Goal: Transaction & Acquisition: Purchase product/service

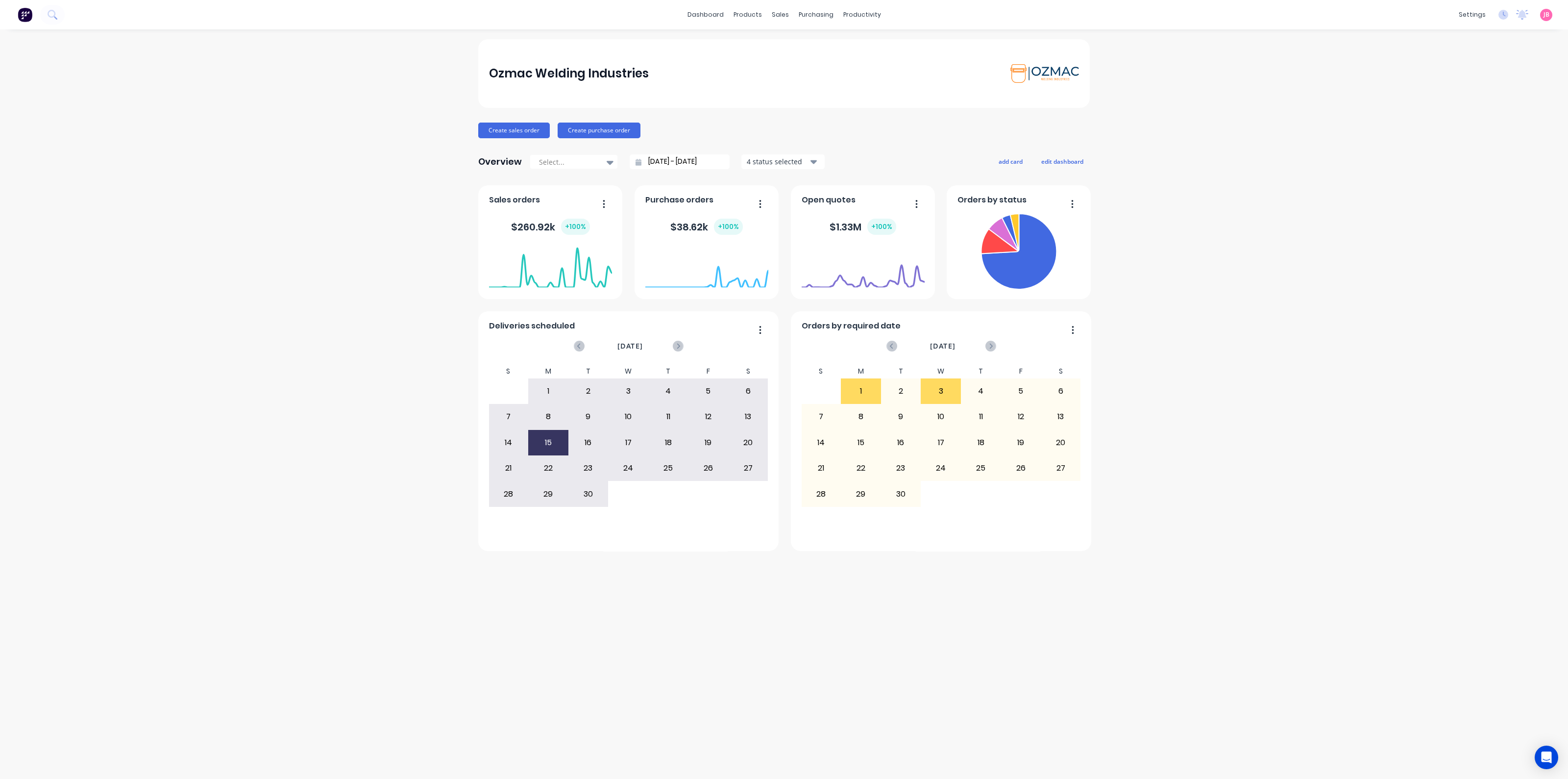
click at [253, 160] on div "Ozmac Welding Industries Create sales order Create purchase order Overview Sele…" at bounding box center [784, 404] width 1568 height 730
click at [22, 17] on img at bounding box center [25, 15] width 15 height 15
click at [794, 43] on link "Sales Orders" at bounding box center [831, 46] width 130 height 19
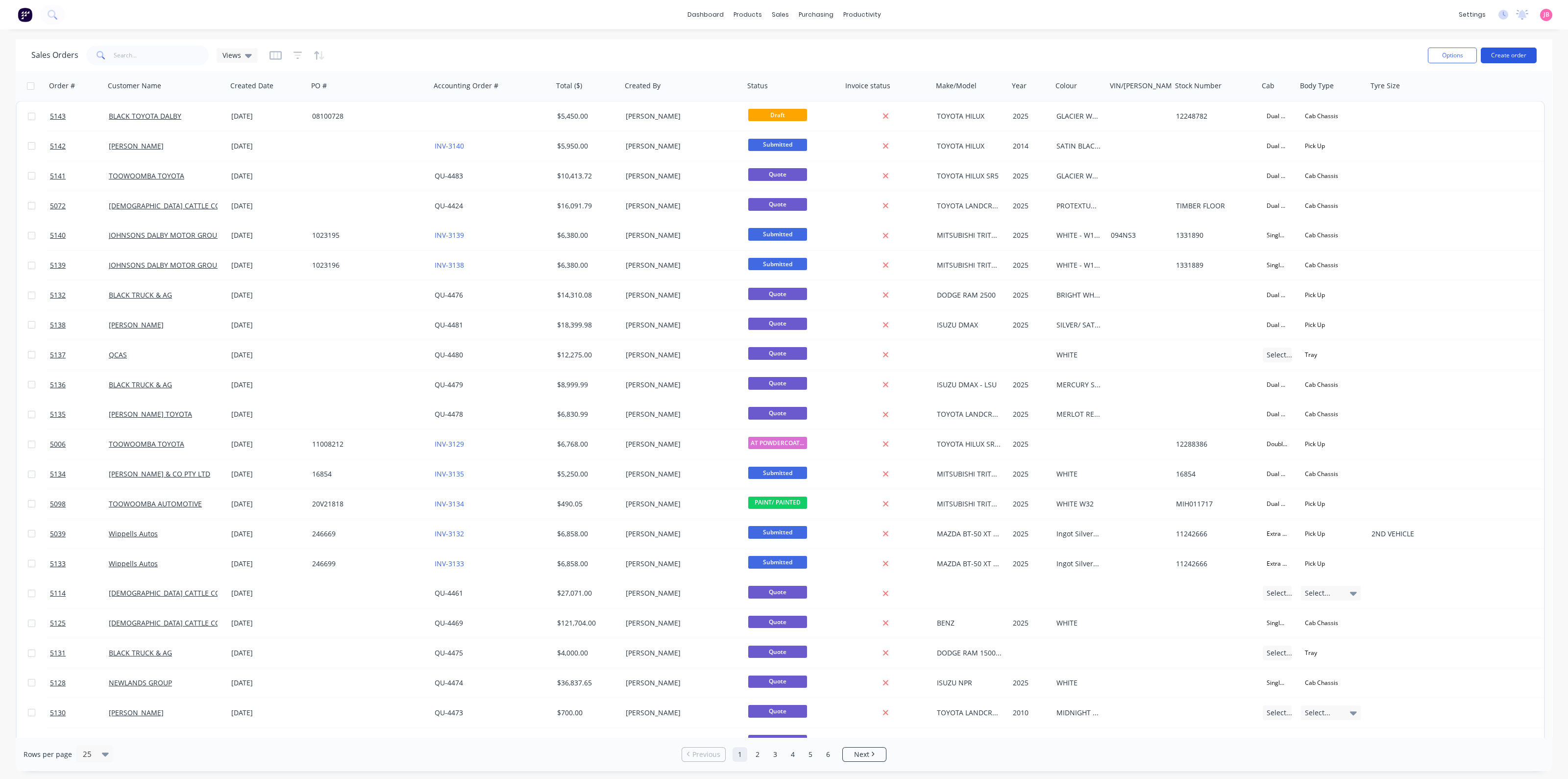
click at [1511, 55] on button "Create order" at bounding box center [1509, 55] width 56 height 16
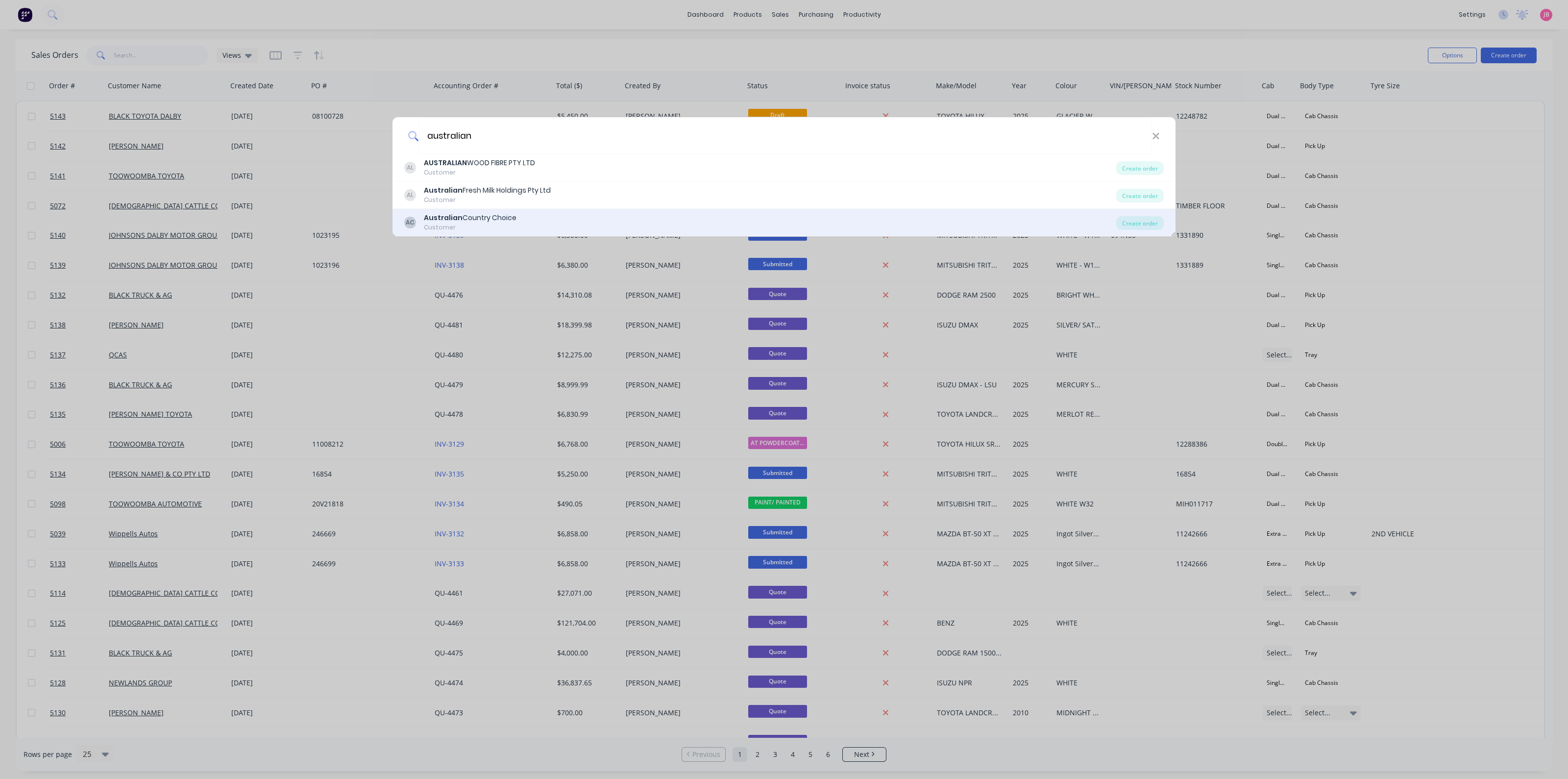
type input "australian"
click at [592, 225] on div "AC Australian Country Choice Customer" at bounding box center [760, 222] width 712 height 19
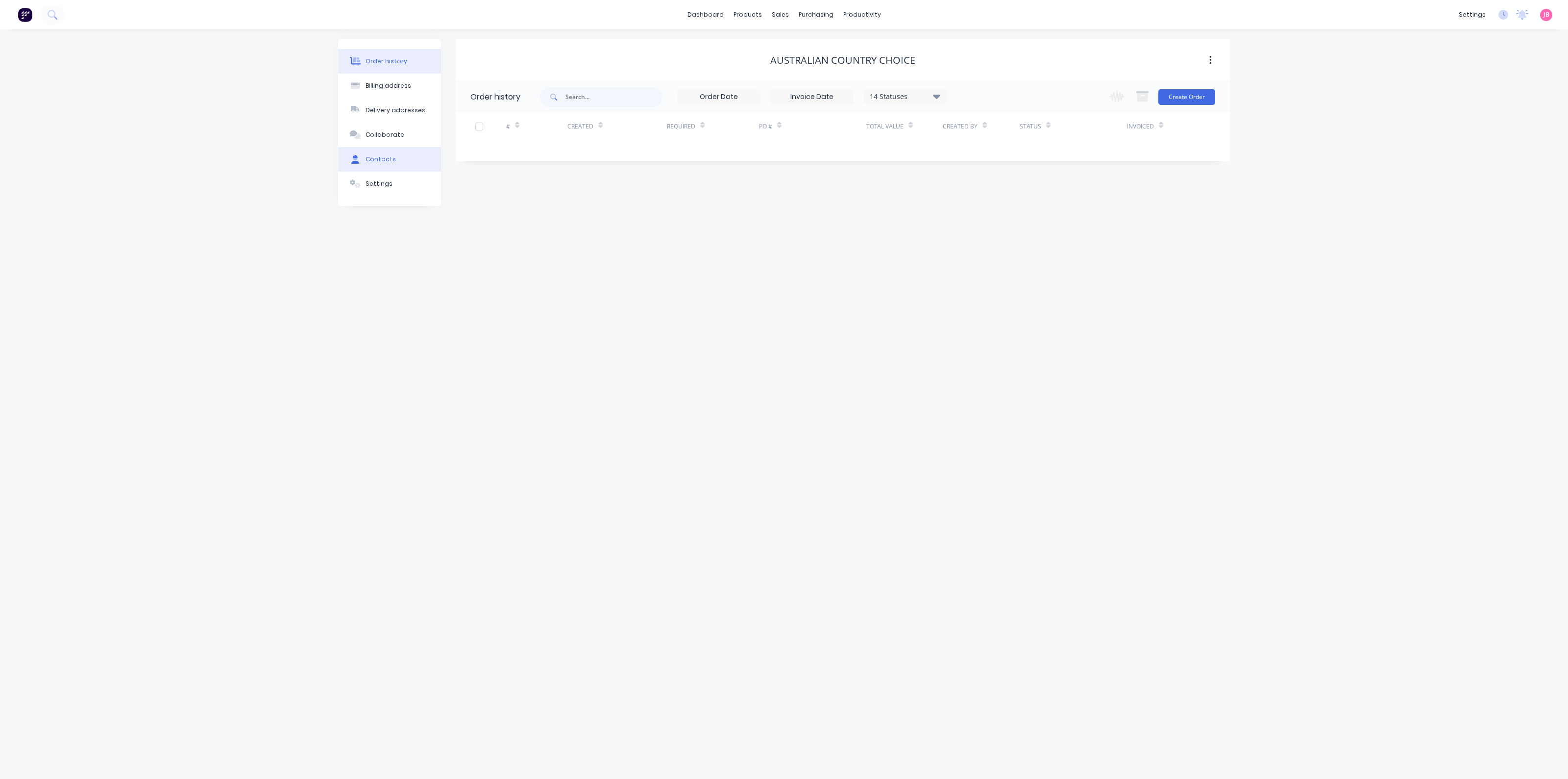
click at [370, 162] on div "Contacts" at bounding box center [381, 159] width 30 height 9
click at [367, 192] on button "Settings" at bounding box center [389, 184] width 103 height 24
click at [378, 116] on button "Delivery addresses" at bounding box center [389, 110] width 103 height 24
click at [373, 135] on div "Collaborate" at bounding box center [385, 135] width 39 height 9
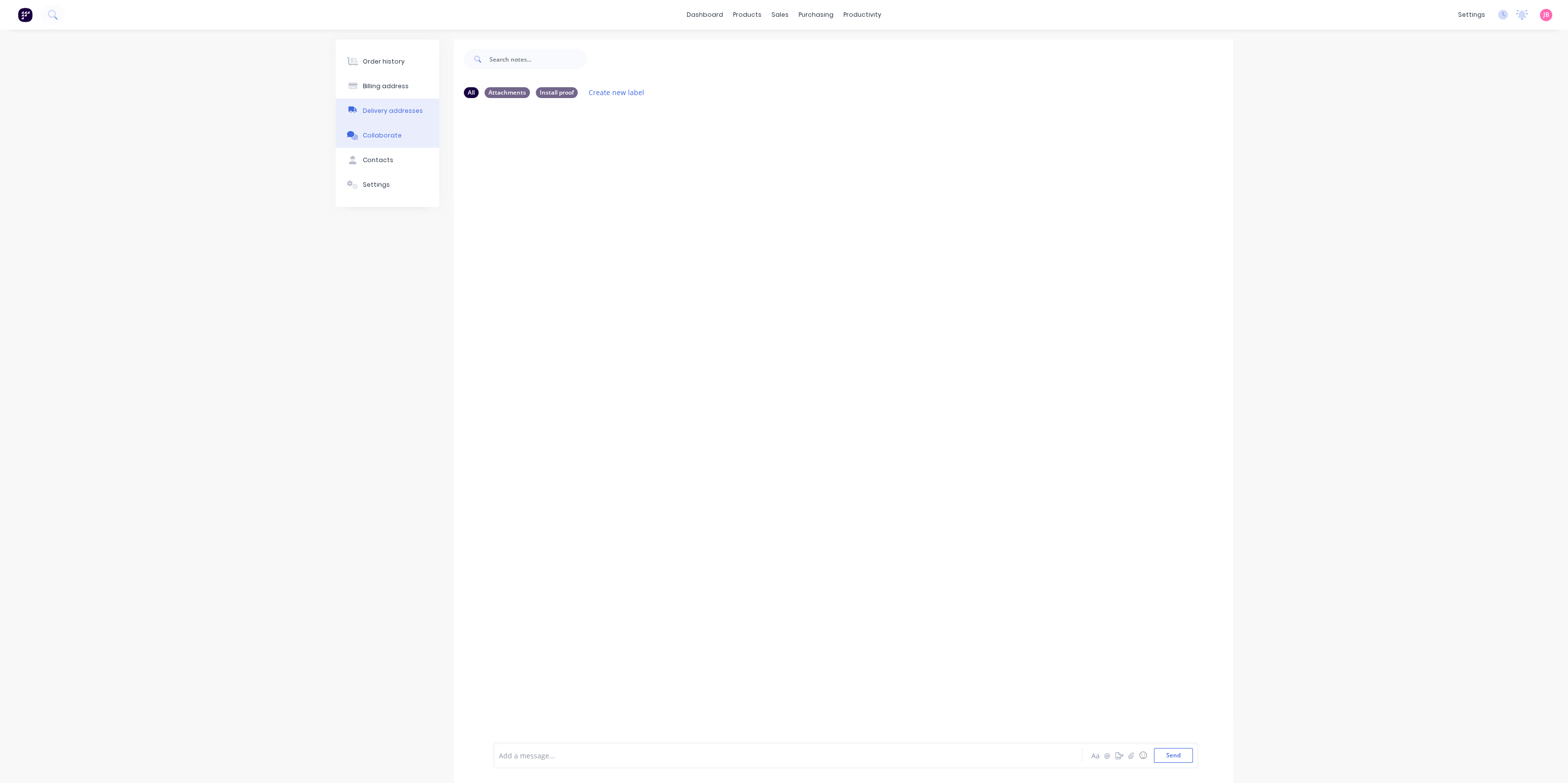
click at [380, 114] on div "Delivery addresses" at bounding box center [392, 111] width 60 height 9
select select "AU"
click at [384, 85] on div "Billing address" at bounding box center [391, 86] width 46 height 9
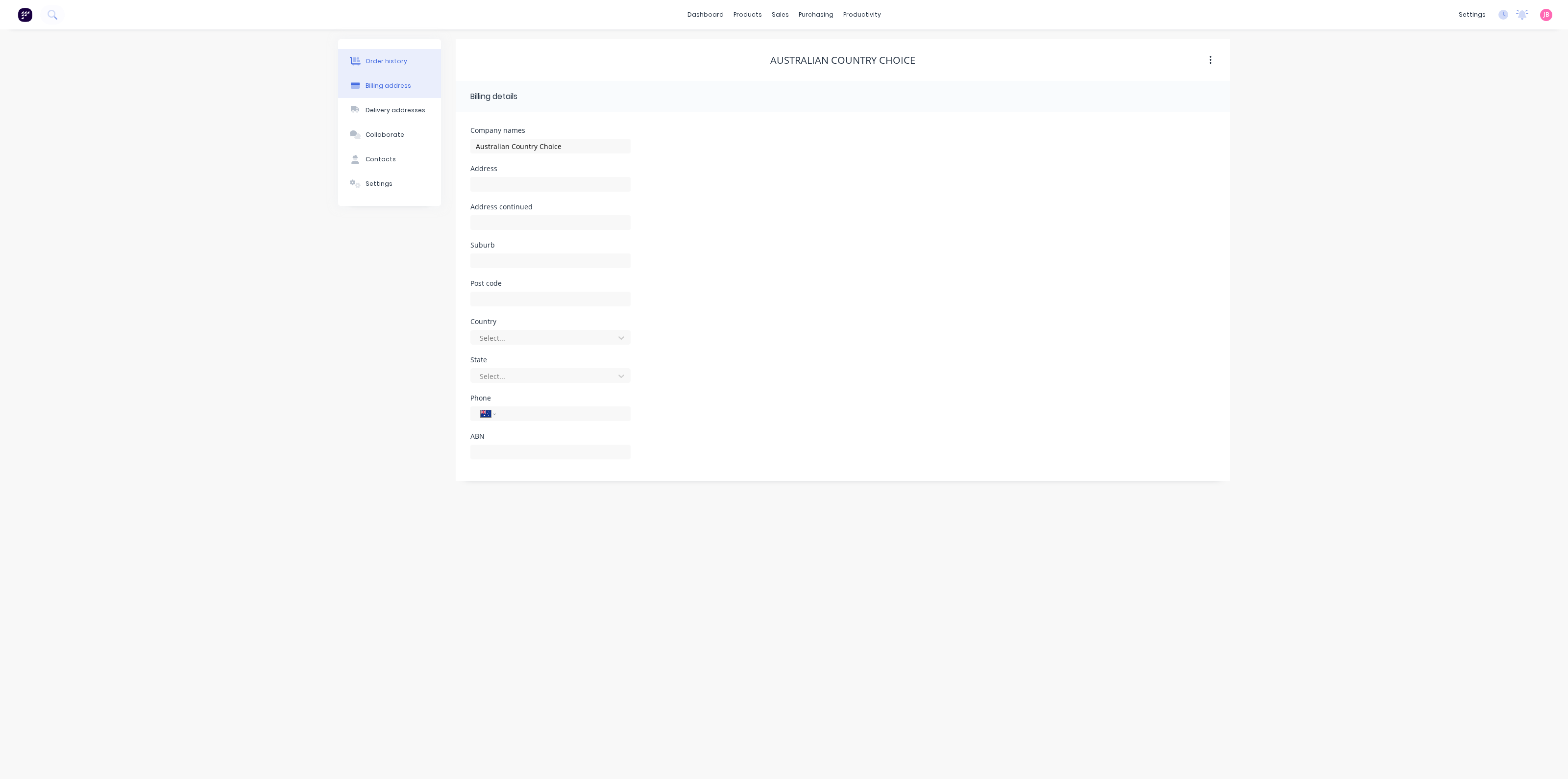
click at [378, 60] on div "Order history" at bounding box center [387, 61] width 41 height 9
click at [401, 88] on div "Billing address" at bounding box center [388, 86] width 46 height 9
select select "AU"
click at [388, 51] on button "Order history" at bounding box center [389, 61] width 103 height 24
click at [392, 86] on div "Billing address" at bounding box center [388, 86] width 46 height 9
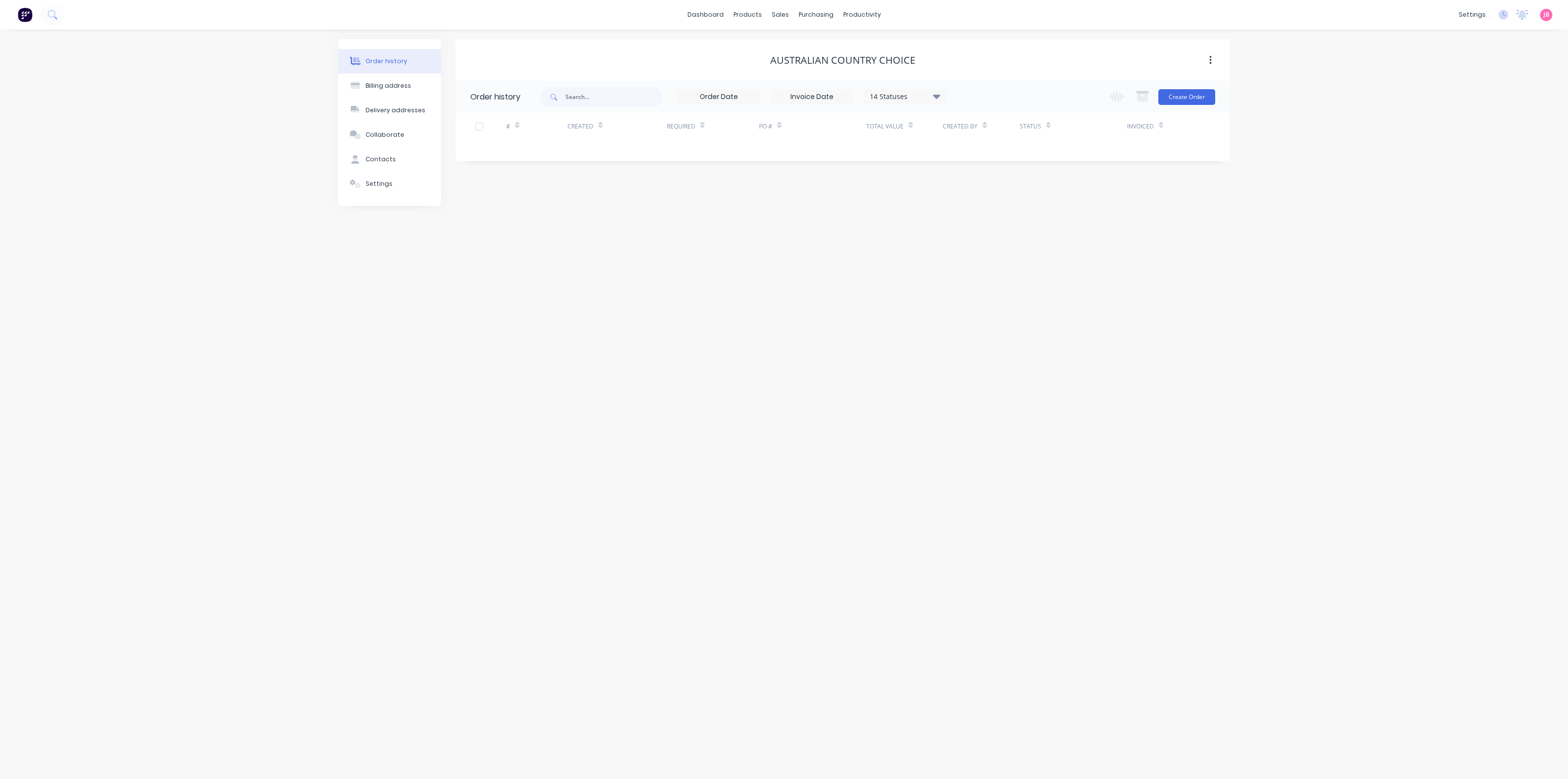
select select "AU"
click at [391, 59] on div "Order history" at bounding box center [387, 61] width 41 height 9
click at [876, 408] on div "Order history Billing address Delivery addresses Collaborate Contacts Settings …" at bounding box center [784, 404] width 1568 height 750
click at [1192, 94] on button "Create Order" at bounding box center [1186, 97] width 57 height 16
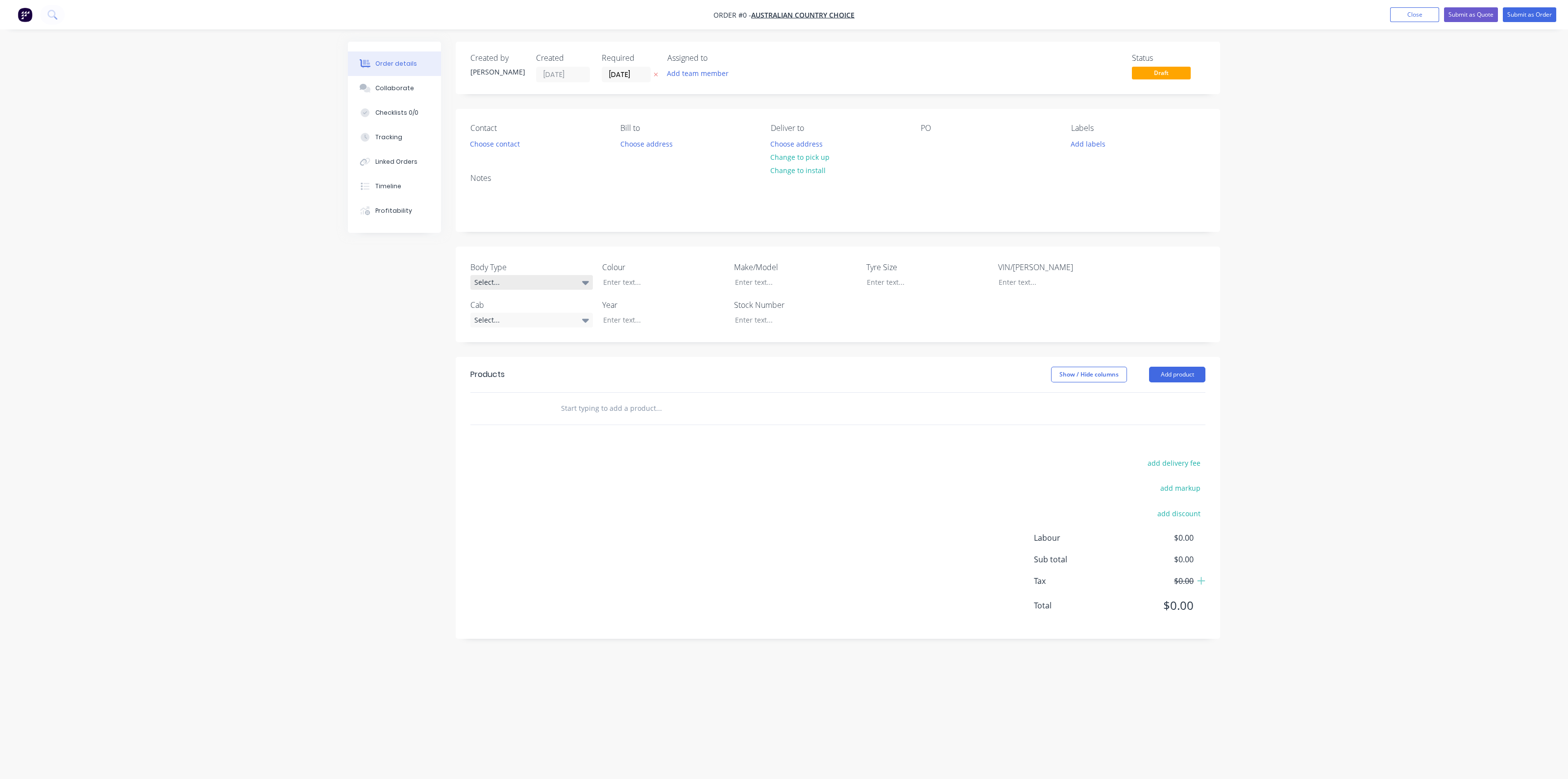
click at [579, 284] on div "Select..." at bounding box center [531, 283] width 122 height 15
click at [403, 281] on div "Creating draft order... Loading... Order details Collaborate Checklists 0/0 Tra…" at bounding box center [783, 370] width 892 height 658
click at [510, 286] on div "Select..." at bounding box center [531, 283] width 122 height 15
click at [519, 283] on div "Select..." at bounding box center [531, 283] width 122 height 15
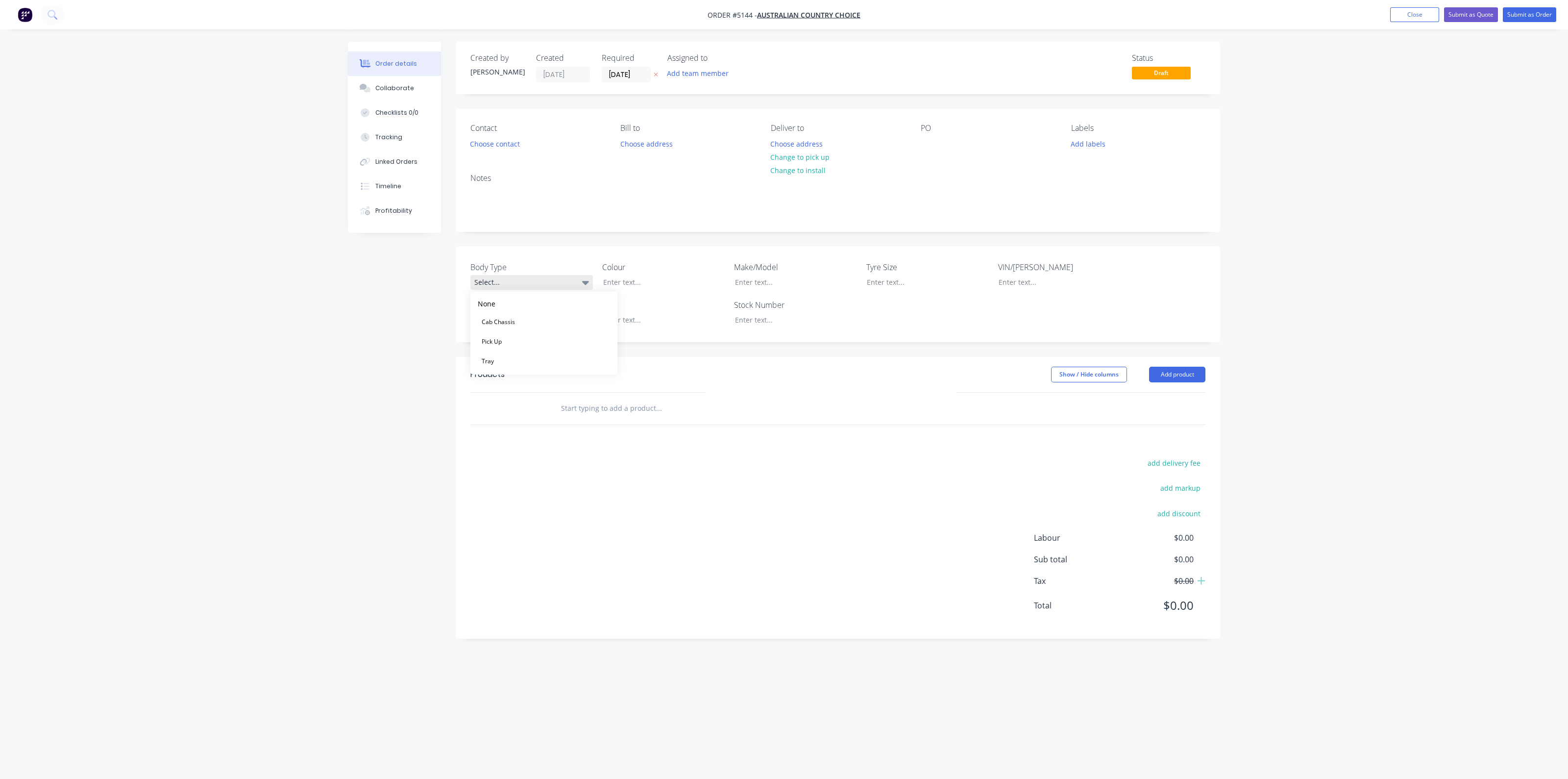
click at [519, 283] on div "Select..." at bounding box center [531, 283] width 122 height 15
click at [551, 282] on div "Select..." at bounding box center [531, 283] width 122 height 15
click at [527, 323] on button "Cab Chassis" at bounding box center [544, 322] width 147 height 19
click at [630, 280] on div at bounding box center [656, 282] width 122 height 14
click at [1177, 362] on header "Products Show / Hide columns Add product" at bounding box center [838, 374] width 765 height 35
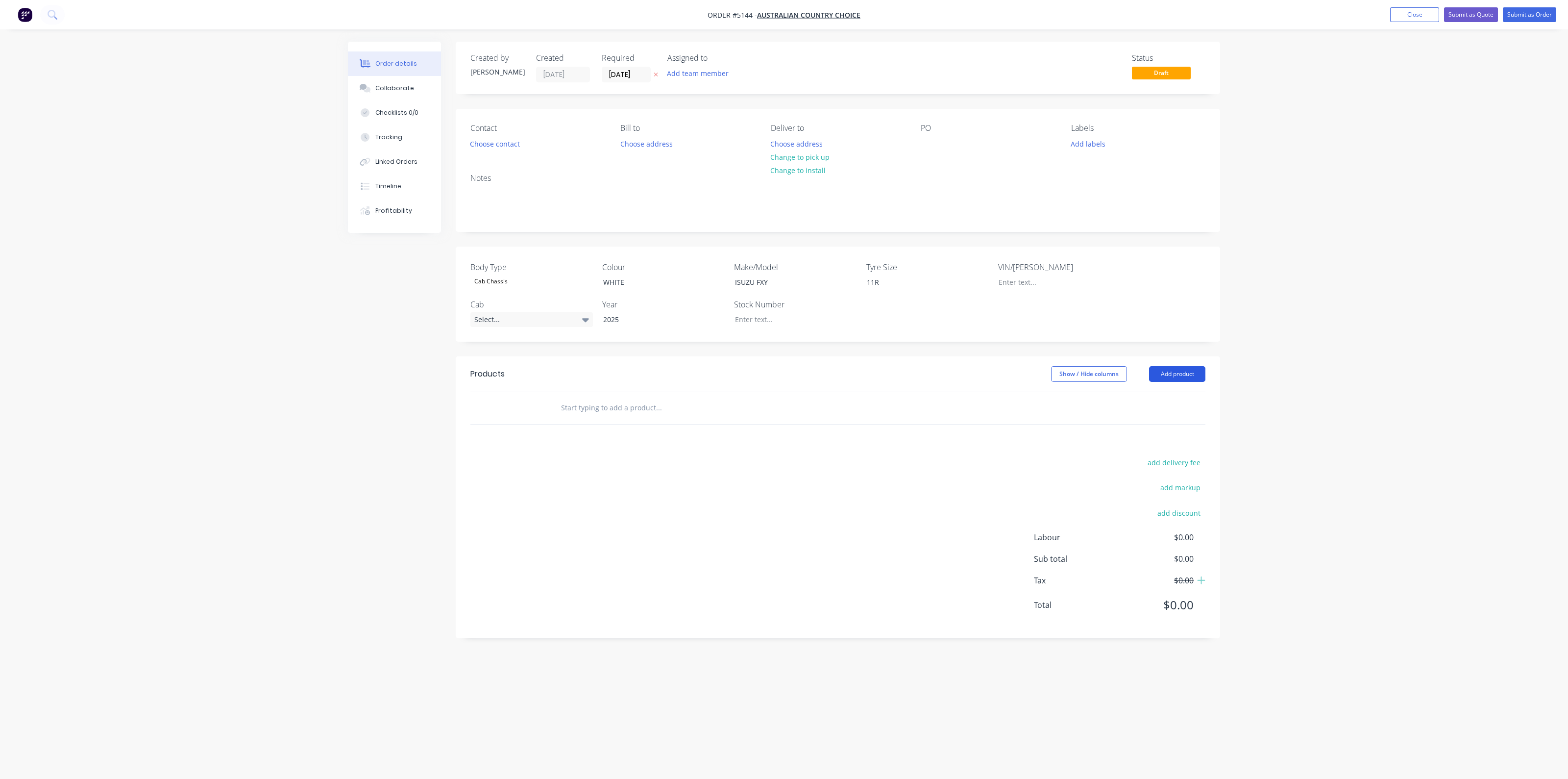
click at [1178, 374] on button "Add product" at bounding box center [1177, 374] width 57 height 16
click at [1151, 398] on div "Product catalogue" at bounding box center [1159, 398] width 75 height 14
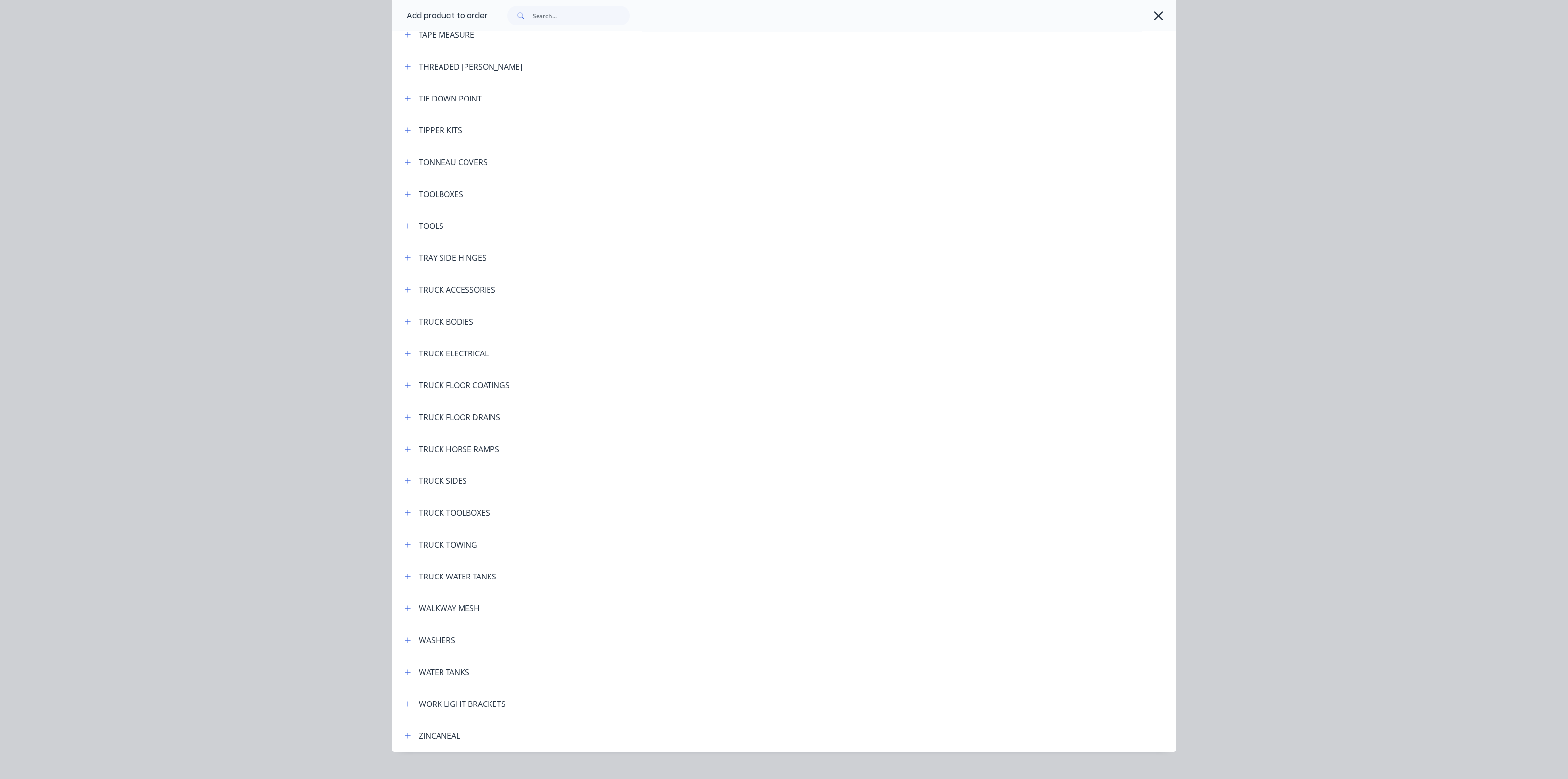
scroll to position [3291, 0]
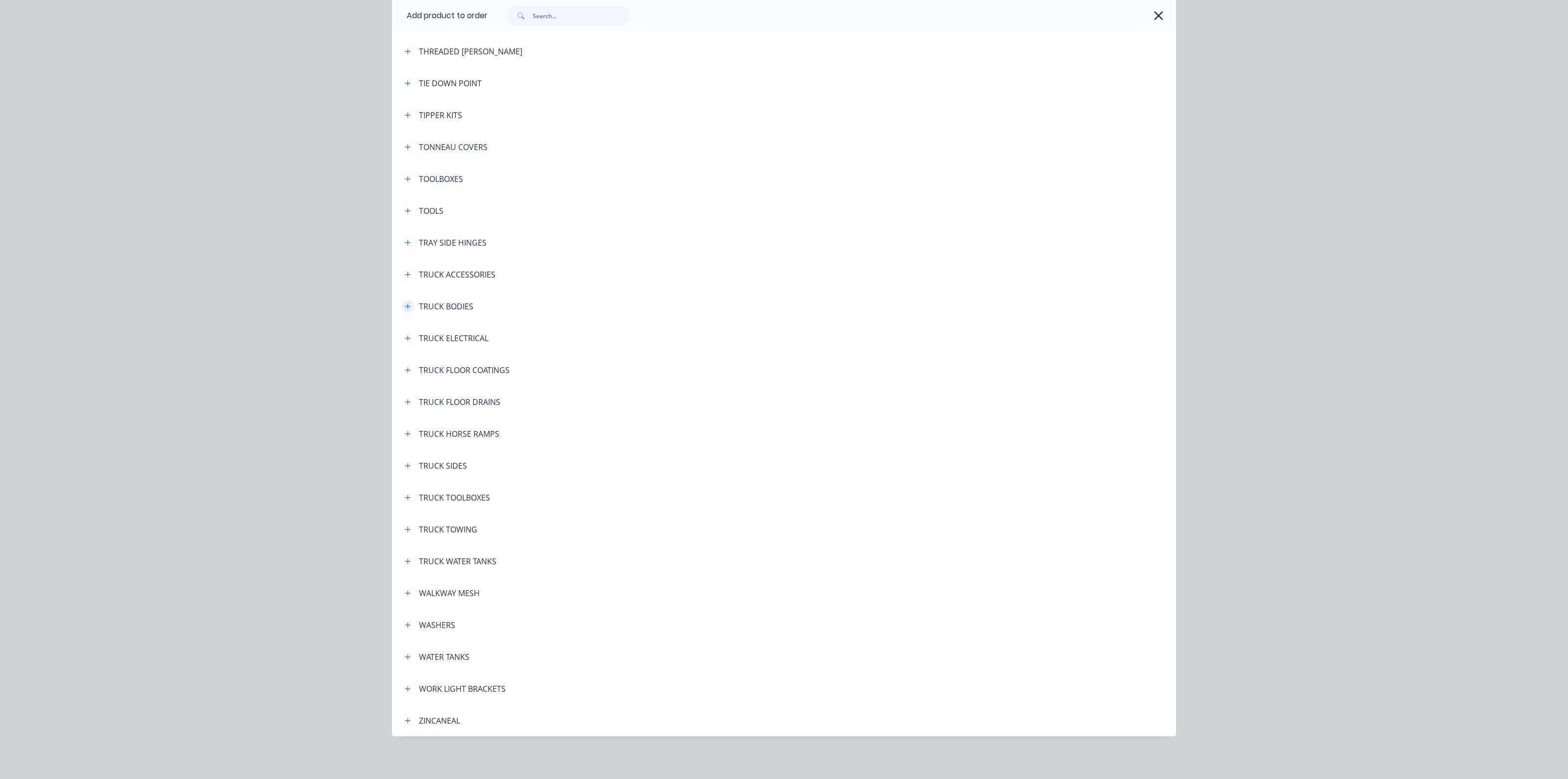
click at [405, 305] on icon "button" at bounding box center [408, 306] width 5 height 5
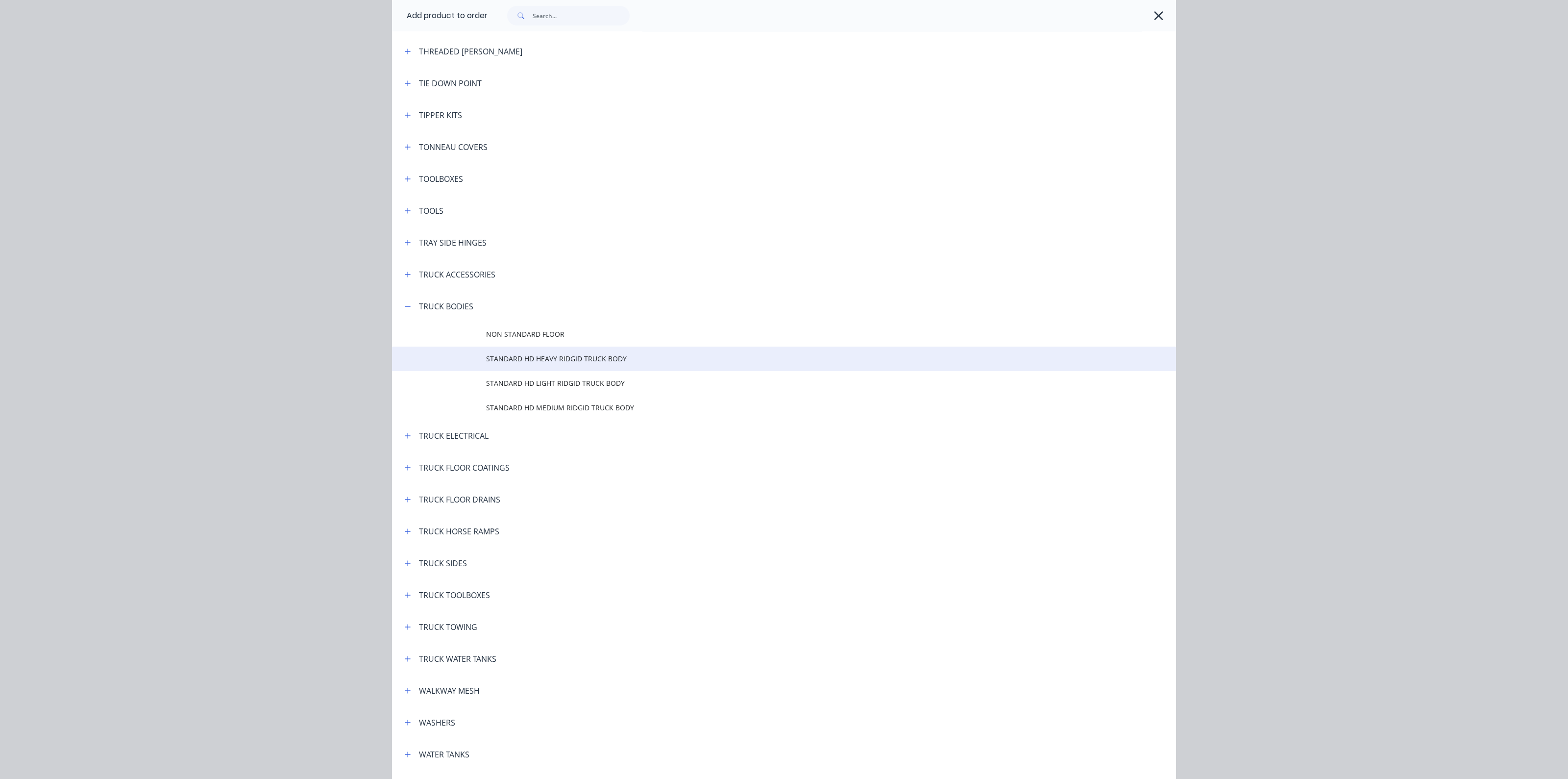
click at [524, 359] on span "STANDARD HD HEAVY RIDGID TRUCK BODY" at bounding box center [762, 358] width 551 height 10
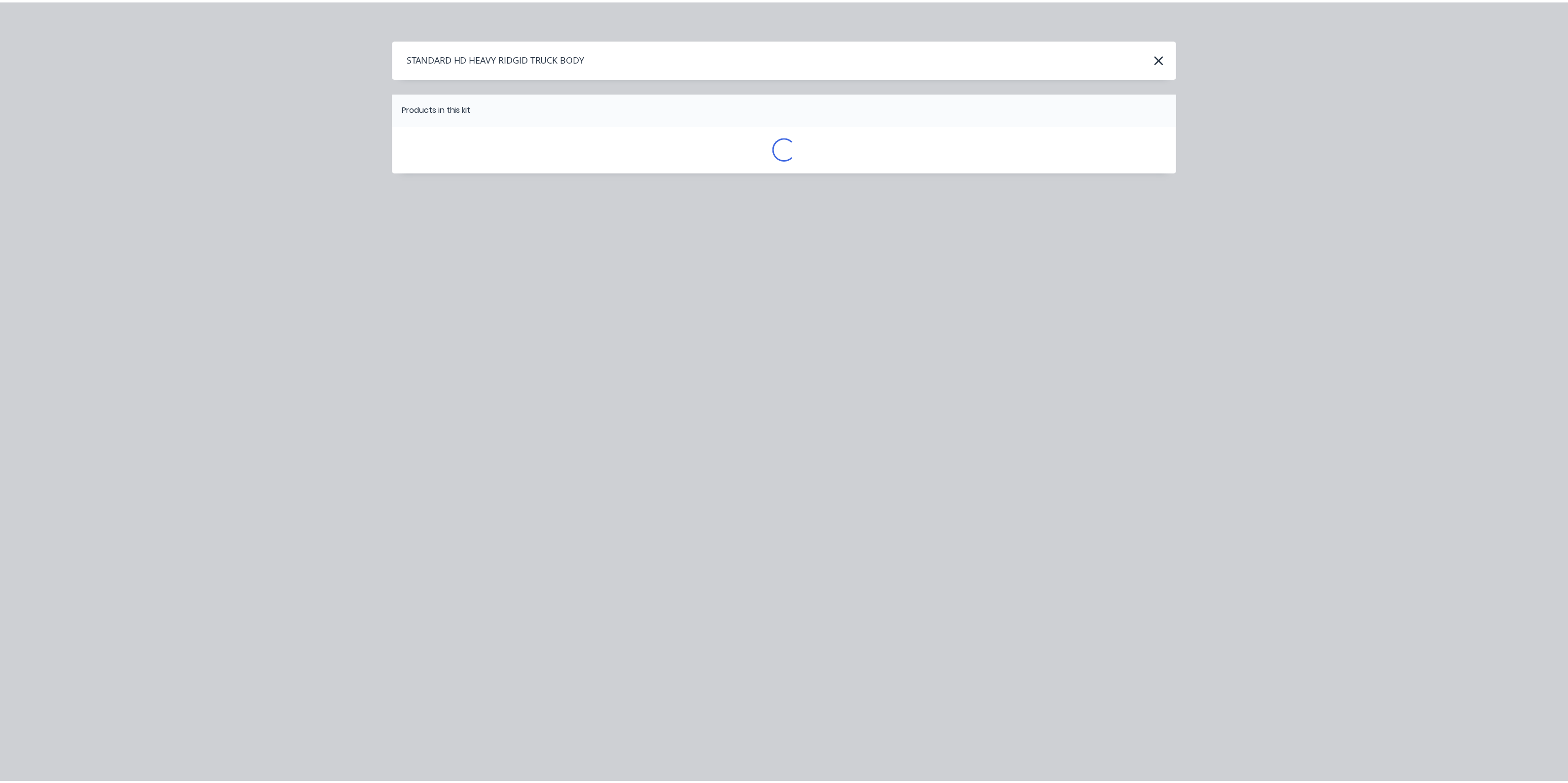
scroll to position [0, 0]
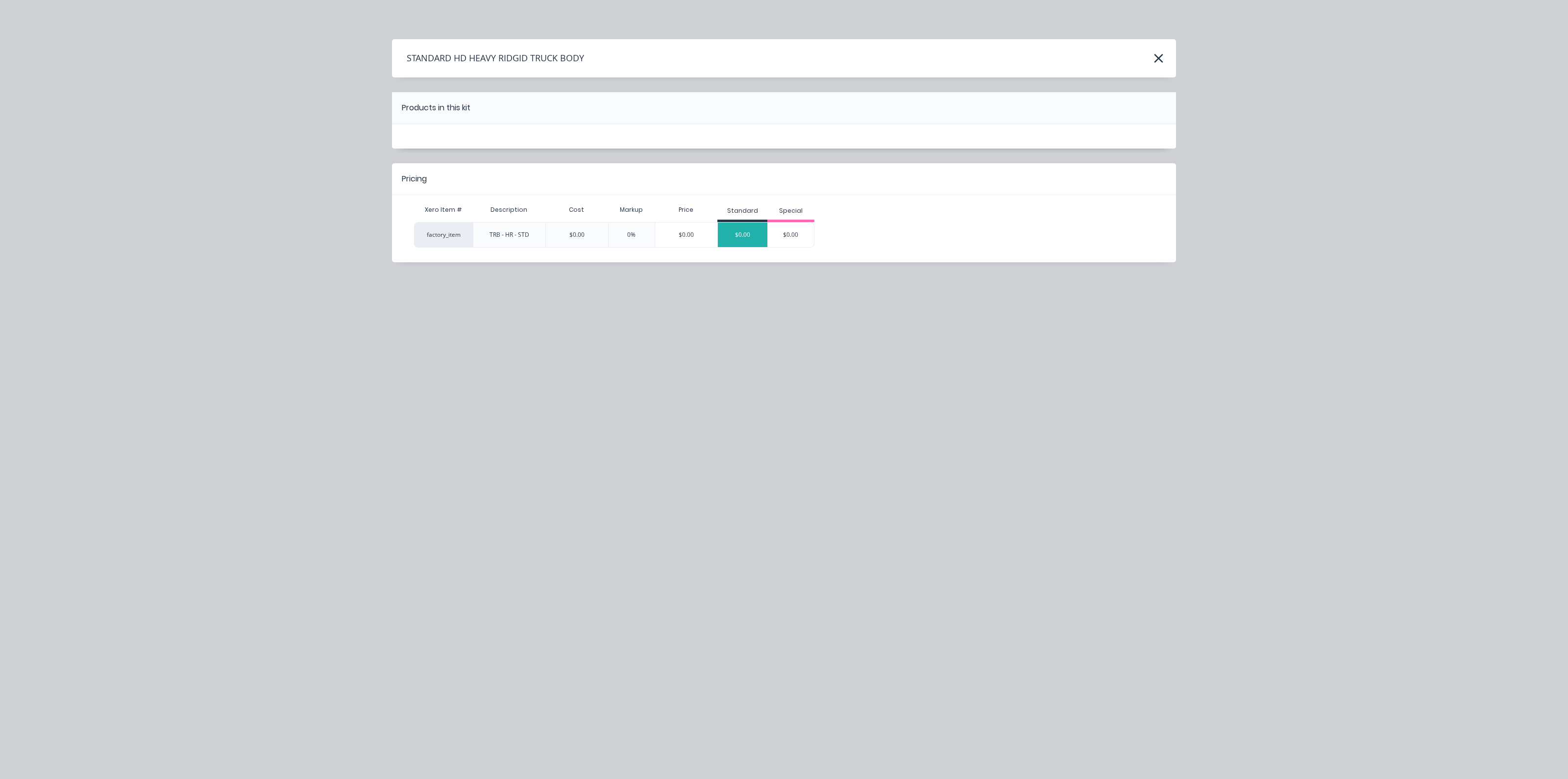
click at [749, 234] on div "$0.00" at bounding box center [742, 234] width 49 height 24
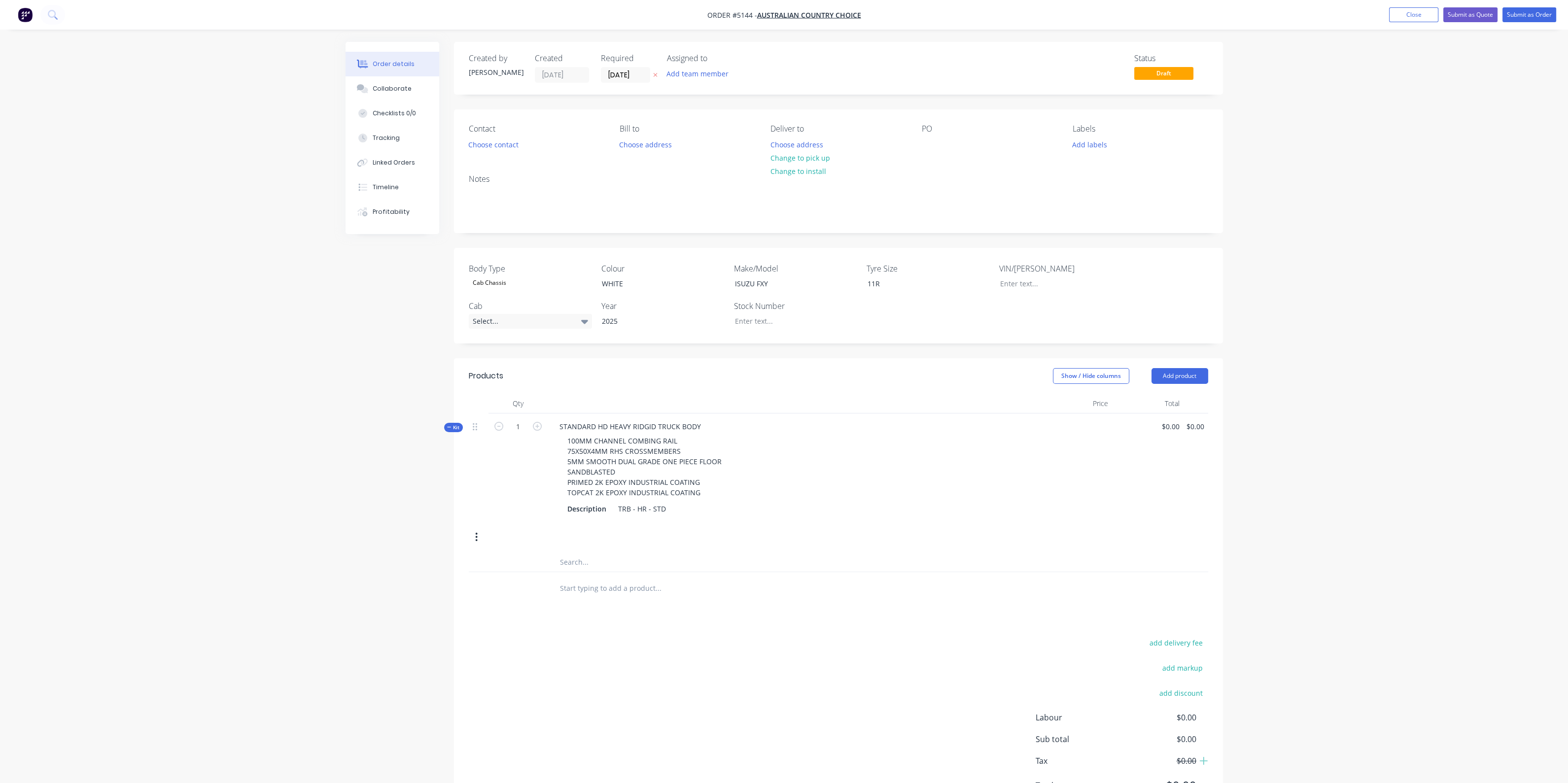
click at [1325, 133] on div "Order details Collaborate Checklists 0/0 Tracking Linked Orders Timeline Profit…" at bounding box center [784, 417] width 1568 height 834
click at [656, 522] on div "STANDARD HD HEAVY RIDGID TRUCK BODY 100MM CHANNEL COMBING RAIL 75X50X4MM RHS CR…" at bounding box center [793, 468] width 493 height 109
click at [717, 427] on div "STANDARD HD HEAVY RIDGID TRUCK BODY 100MM CHANNEL COMBING RAIL 75X50X4MM RHS CR…" at bounding box center [793, 468] width 493 height 109
click at [706, 427] on div "STANDARD HD HEAVY RIDGID TRUCK BODY" at bounding box center [630, 426] width 157 height 14
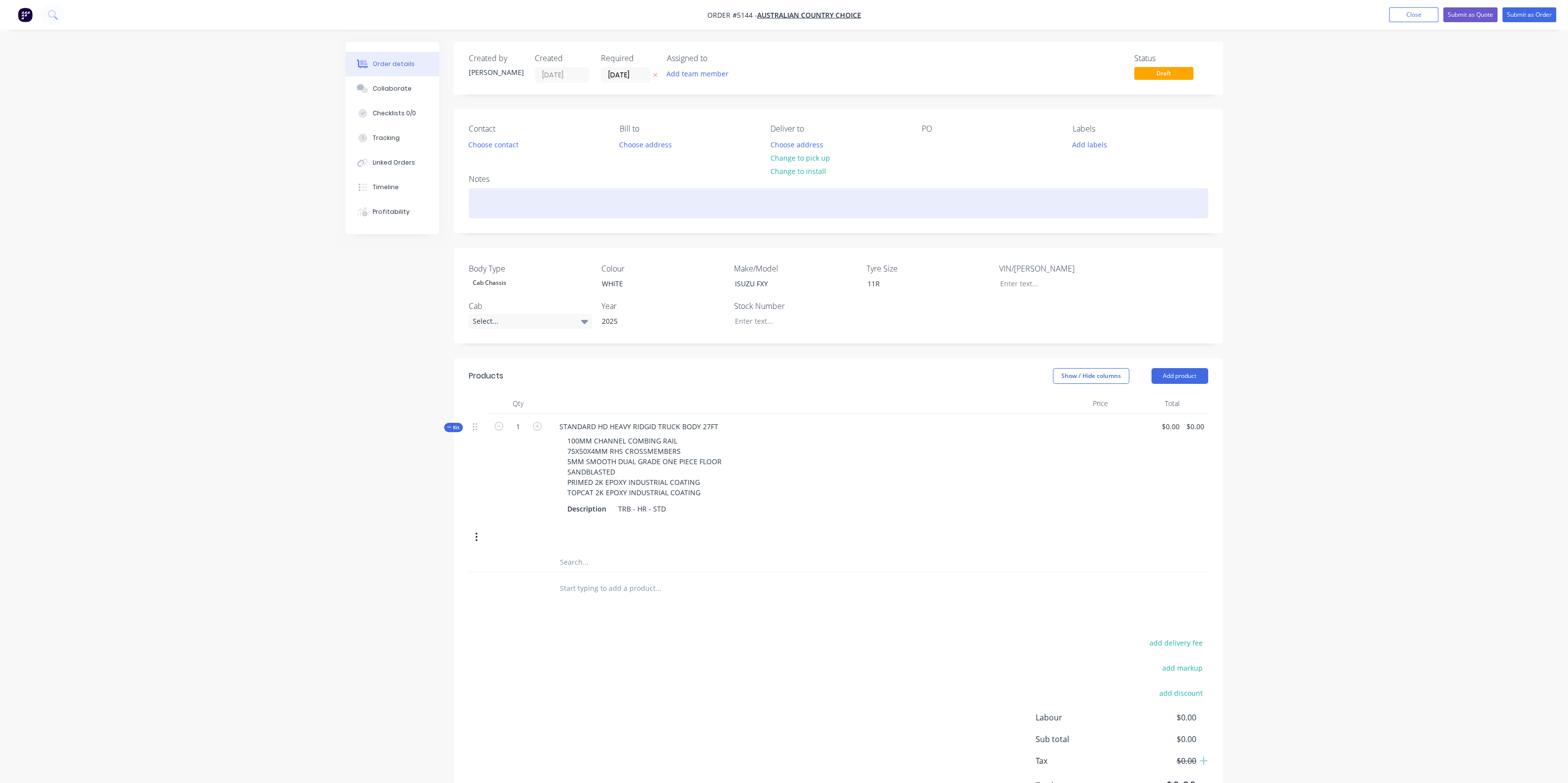
click at [488, 209] on div at bounding box center [839, 203] width 740 height 30
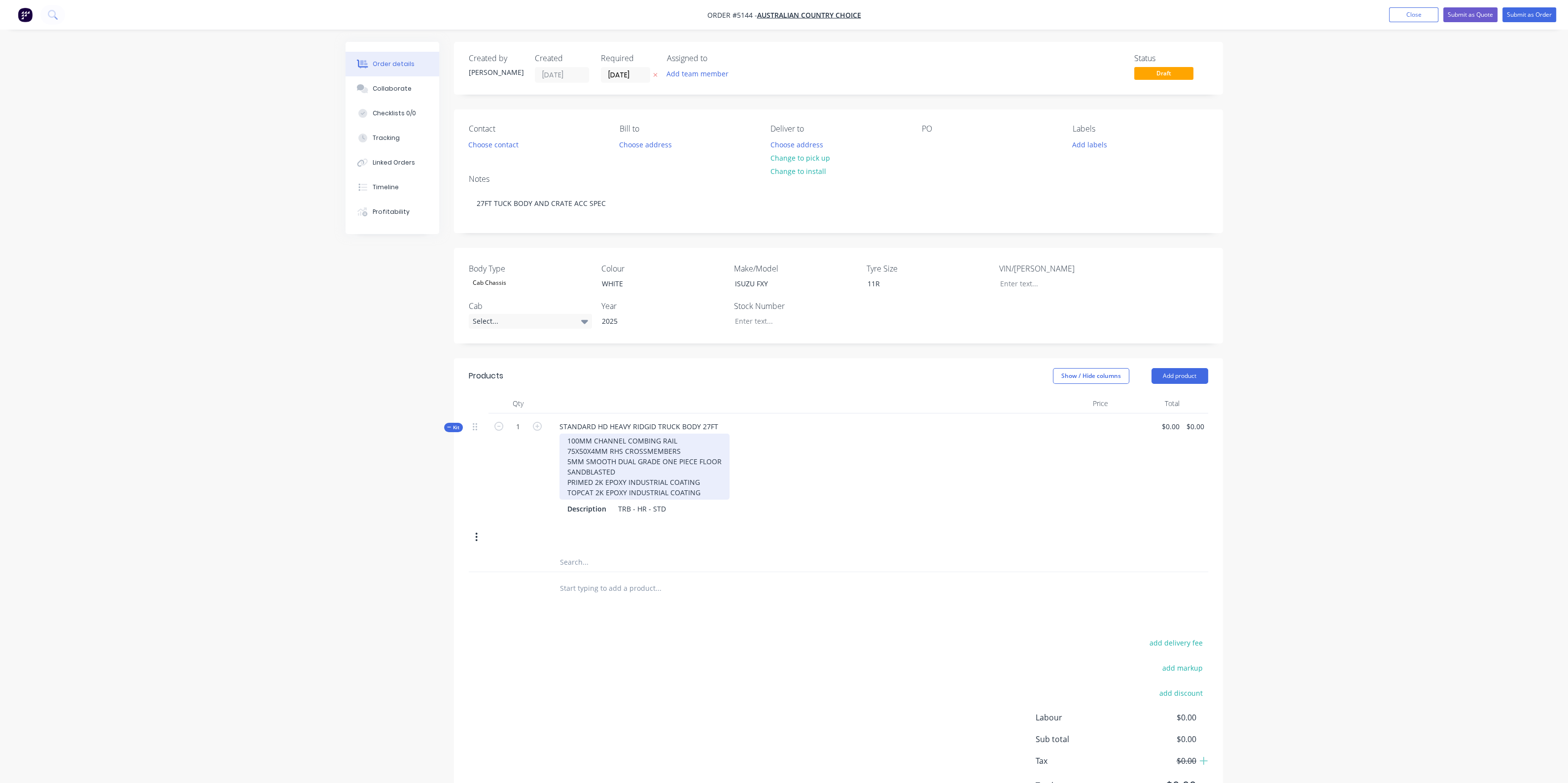
click at [724, 500] on div "100MM CHANNEL COMBING RAIL 75X50X4MM RHS CROSSMEMBERS 5MM SMOOTH DUAL GRADE ONE…" at bounding box center [645, 466] width 170 height 66
click at [695, 517] on div "STANDARD HD HEAVY RIDGID TRUCK BODY 27FT 100MM CHANNEL COMBING RAIL 75X50X4MM R…" at bounding box center [793, 468] width 493 height 109
click at [858, 485] on div "100MM CHANNEL COMBING RAIL 75X50X4MM RHS CROSSMEMBERS 5MM SMOOTH DUAL GRADE ONE…" at bounding box center [794, 466] width 485 height 66
click at [1165, 430] on div "0 $0.00" at bounding box center [1147, 468] width 72 height 109
type input "$20,250.00"
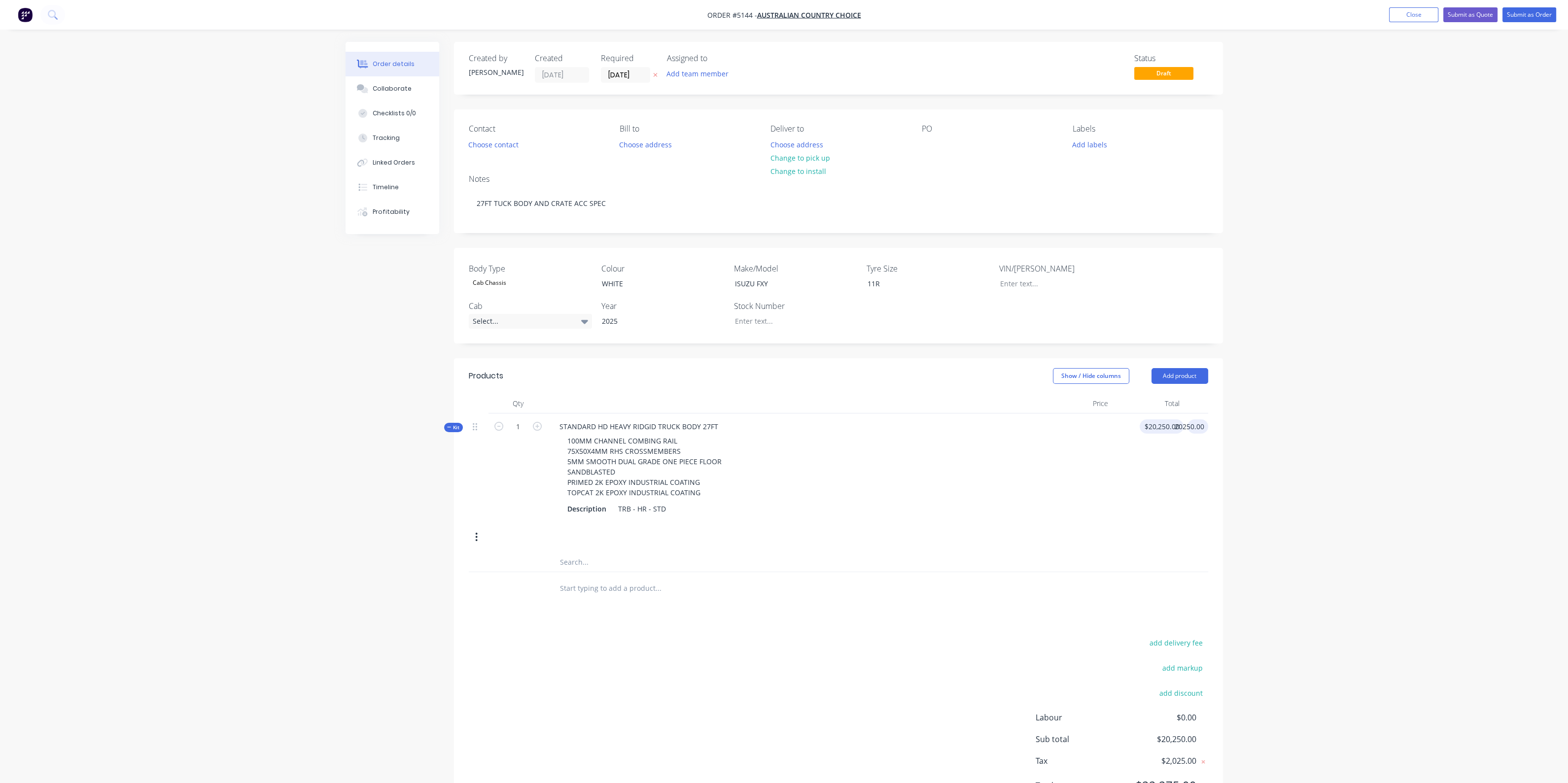
type input "$20,250.00"
click at [1198, 377] on button "Add product" at bounding box center [1179, 376] width 57 height 16
click at [1171, 406] on div "Product catalogue" at bounding box center [1161, 400] width 76 height 14
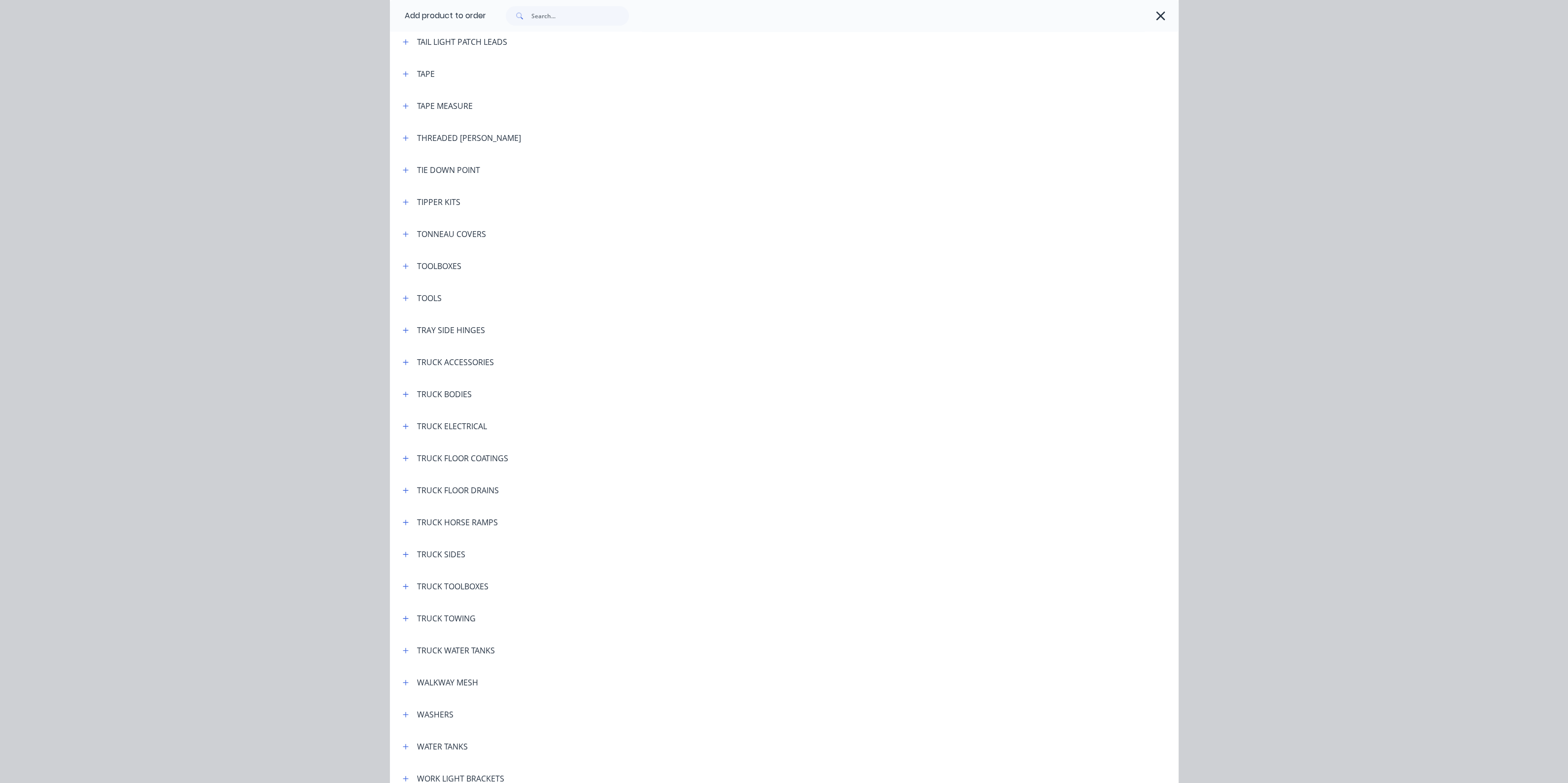
scroll to position [3308, 0]
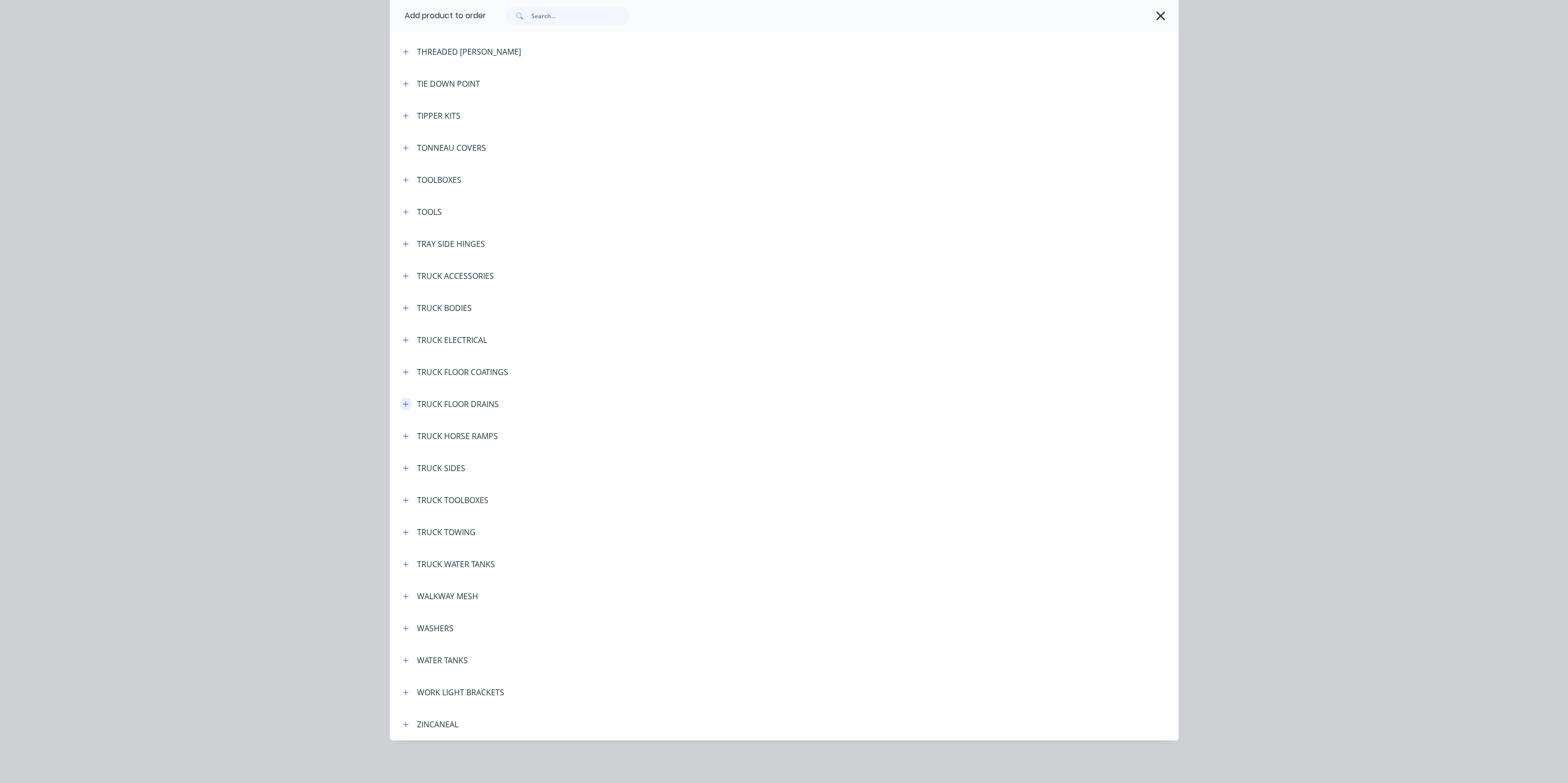
click at [403, 402] on icon "button" at bounding box center [406, 403] width 6 height 7
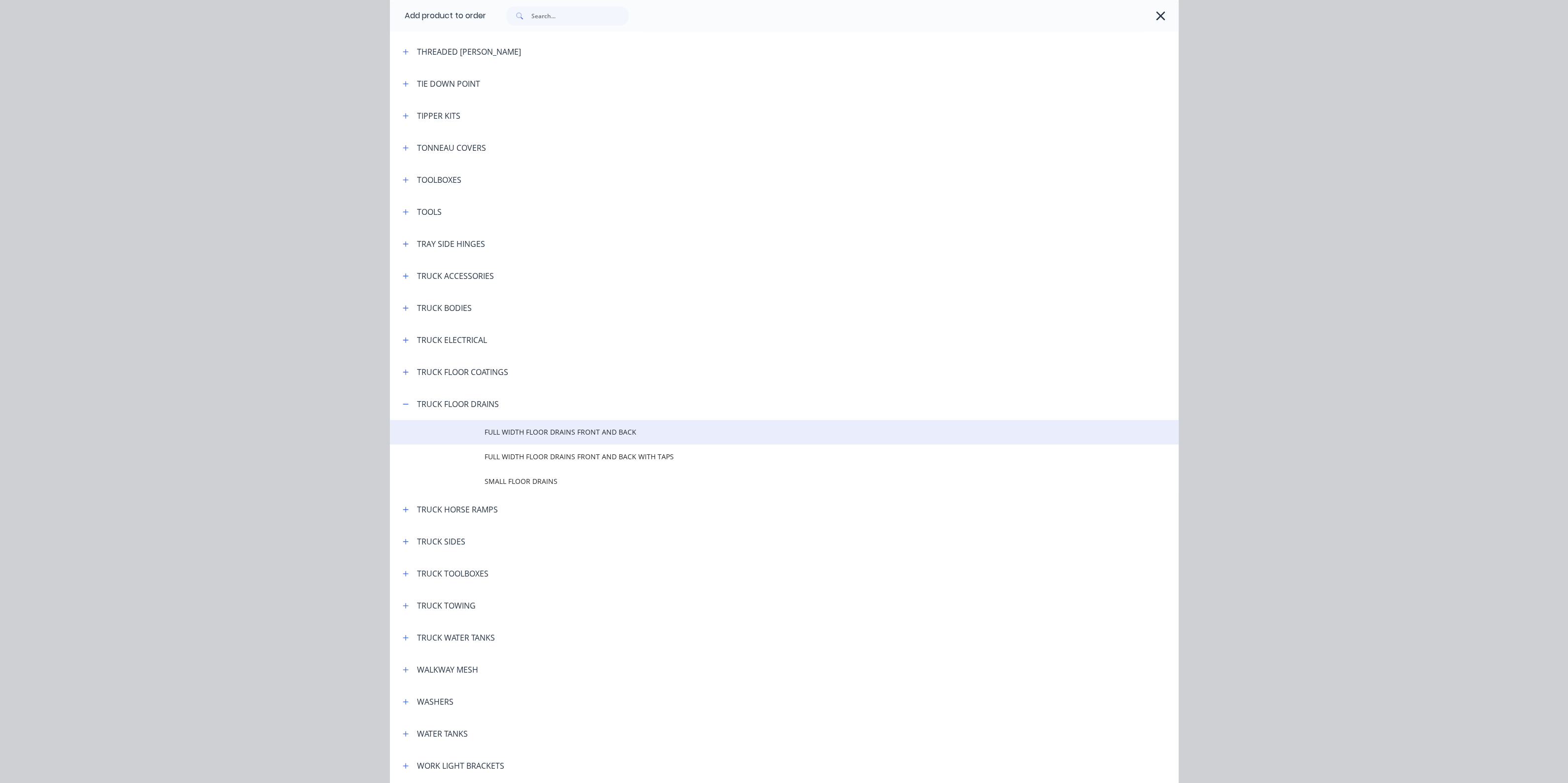
click at [512, 436] on span "FULL WIDTH FLOOR DRAINS FRONT AND BACK" at bounding box center [762, 432] width 555 height 10
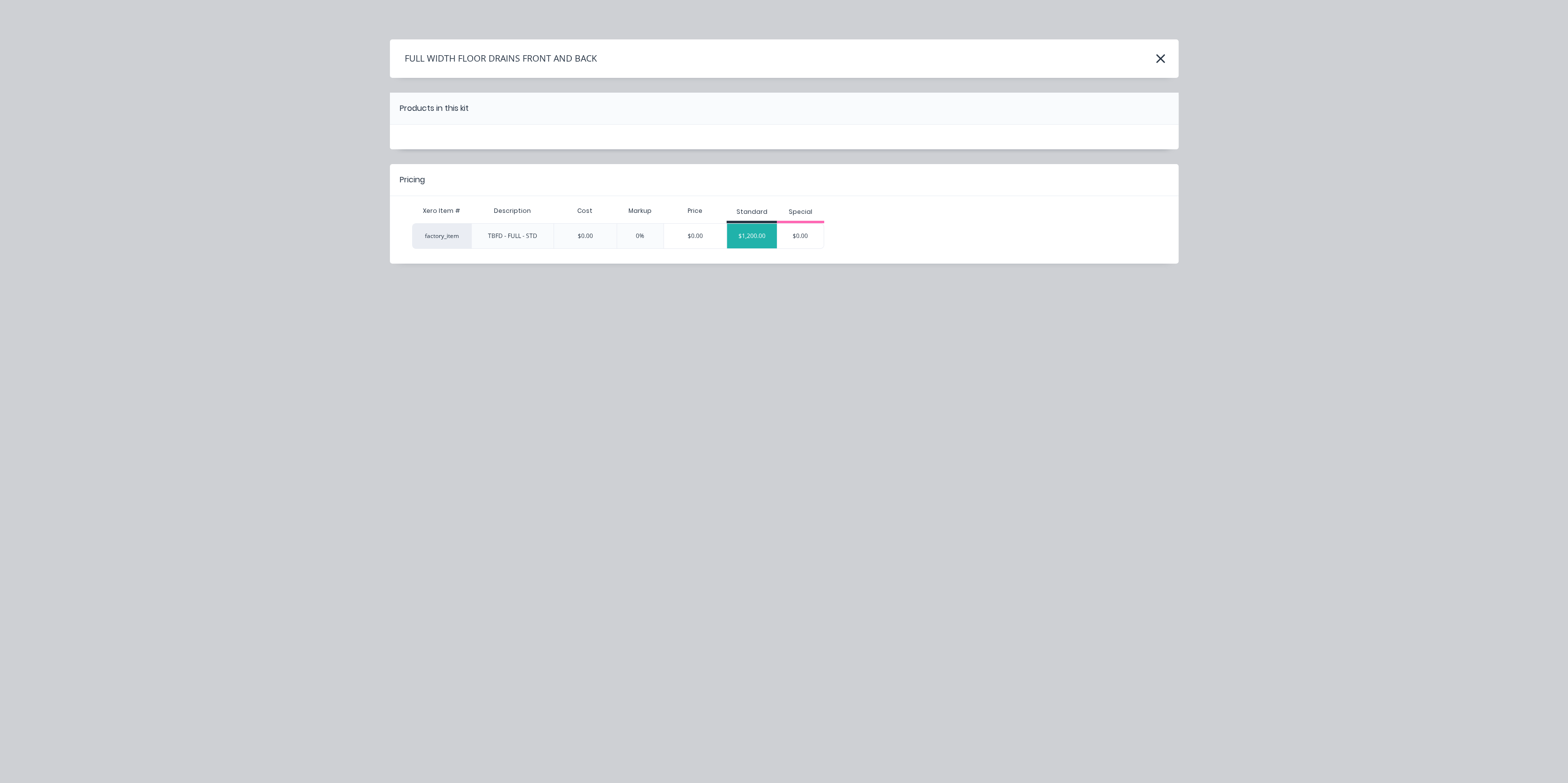
click at [751, 238] on div "$1,200.00" at bounding box center [751, 236] width 50 height 24
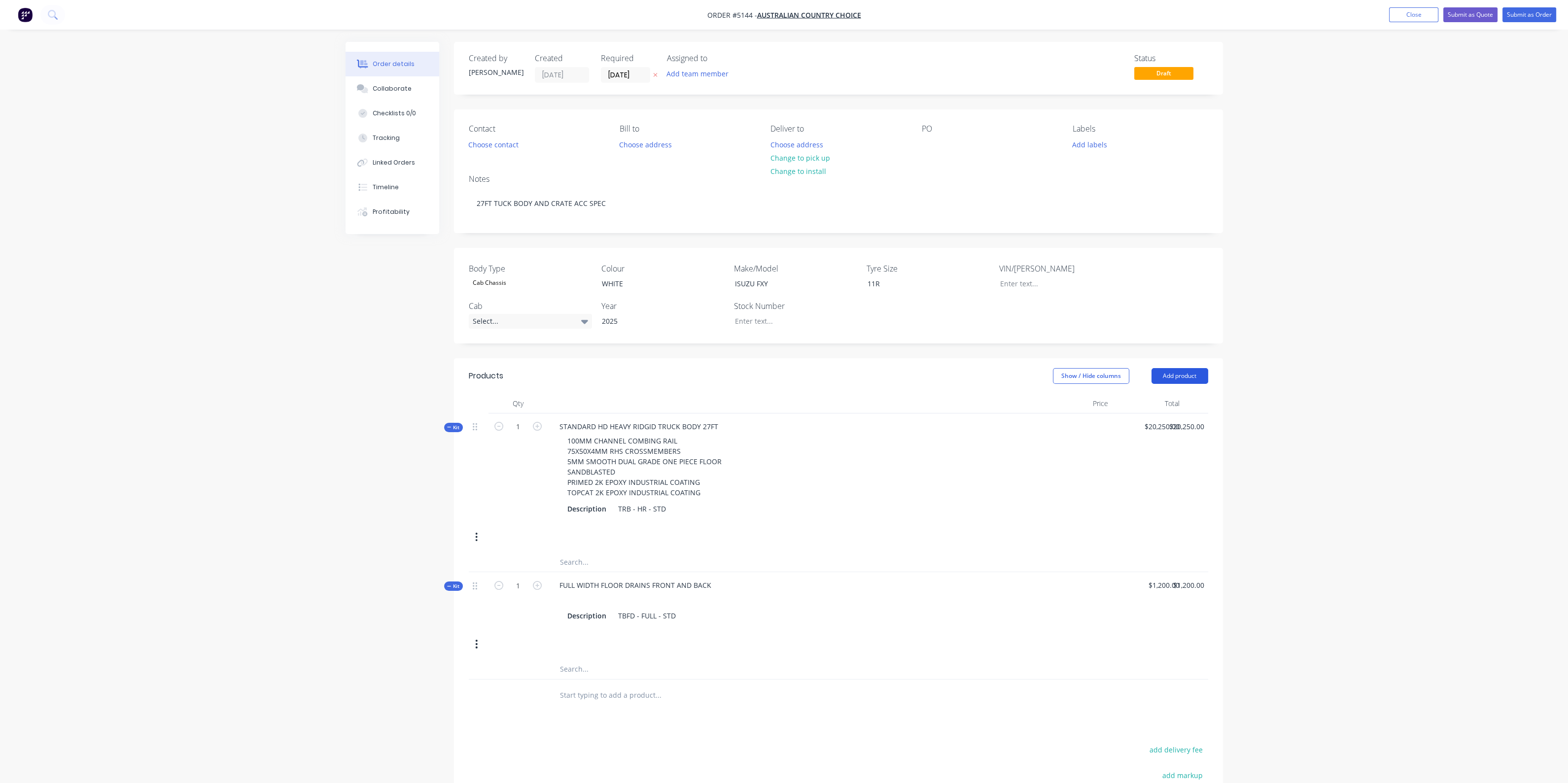
click at [1163, 370] on button "Add product" at bounding box center [1179, 376] width 57 height 16
click at [1149, 399] on div "Product catalogue" at bounding box center [1161, 400] width 76 height 14
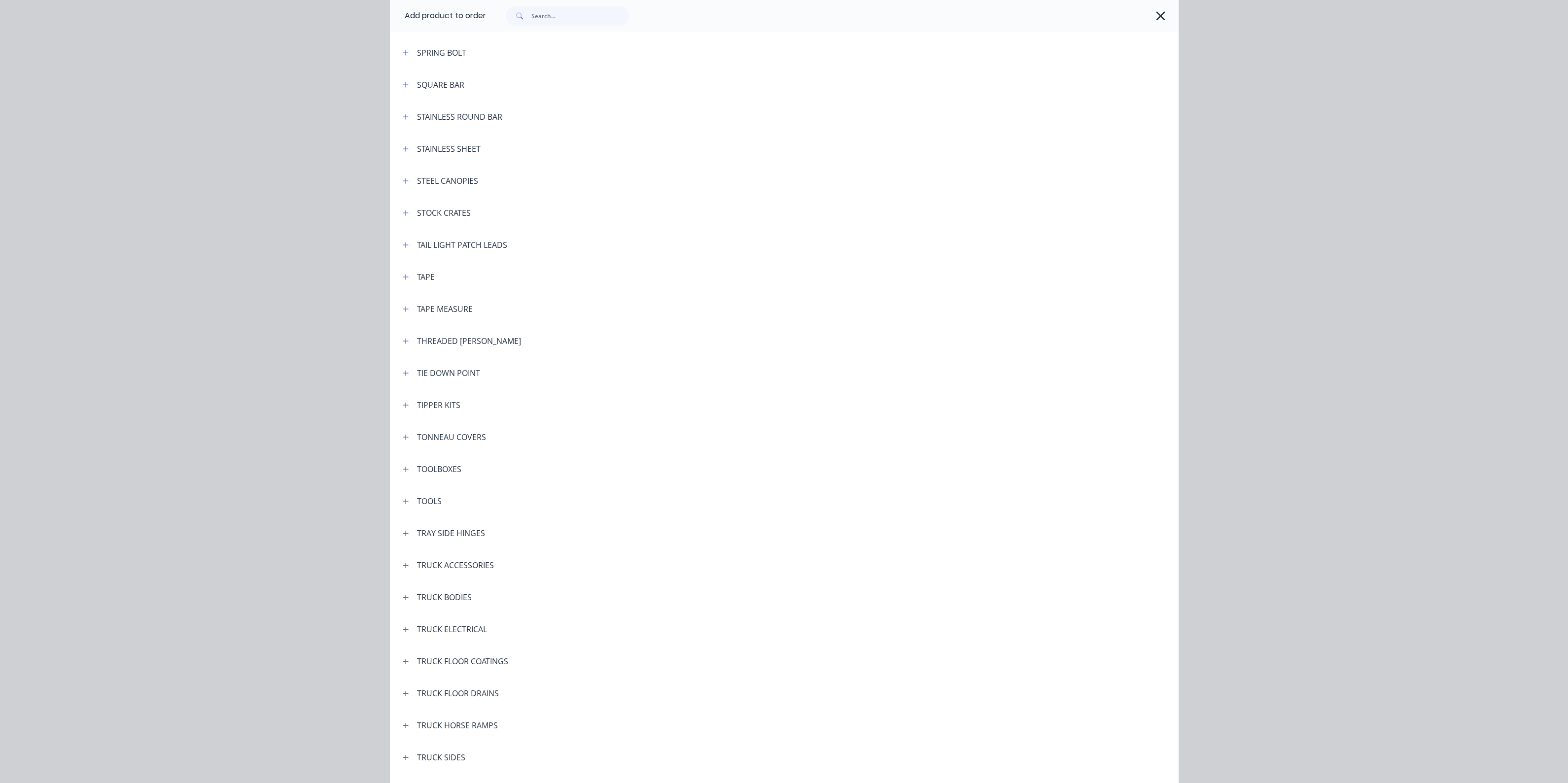
scroll to position [3308, 0]
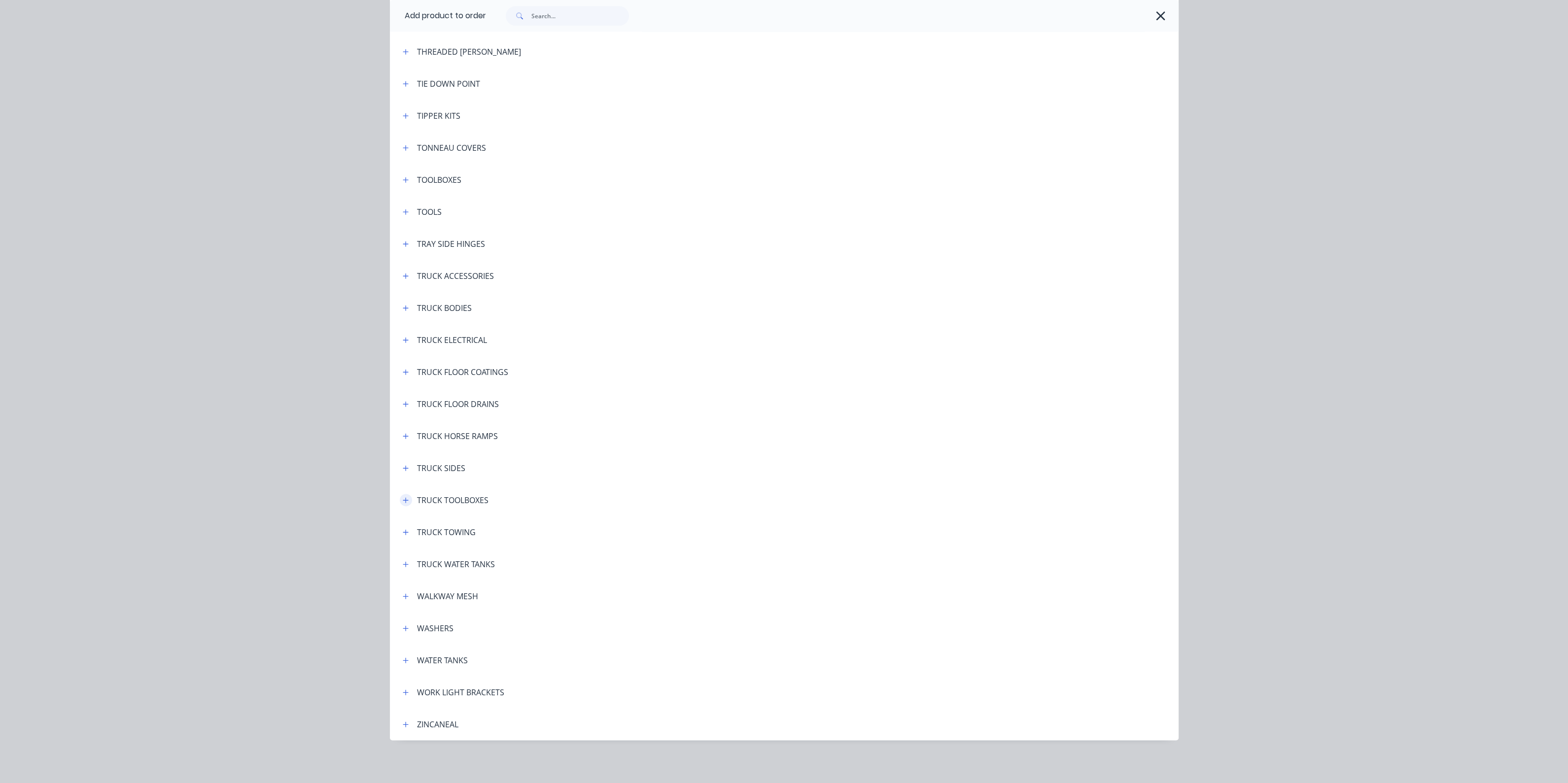
click at [403, 499] on icon "button" at bounding box center [406, 500] width 6 height 7
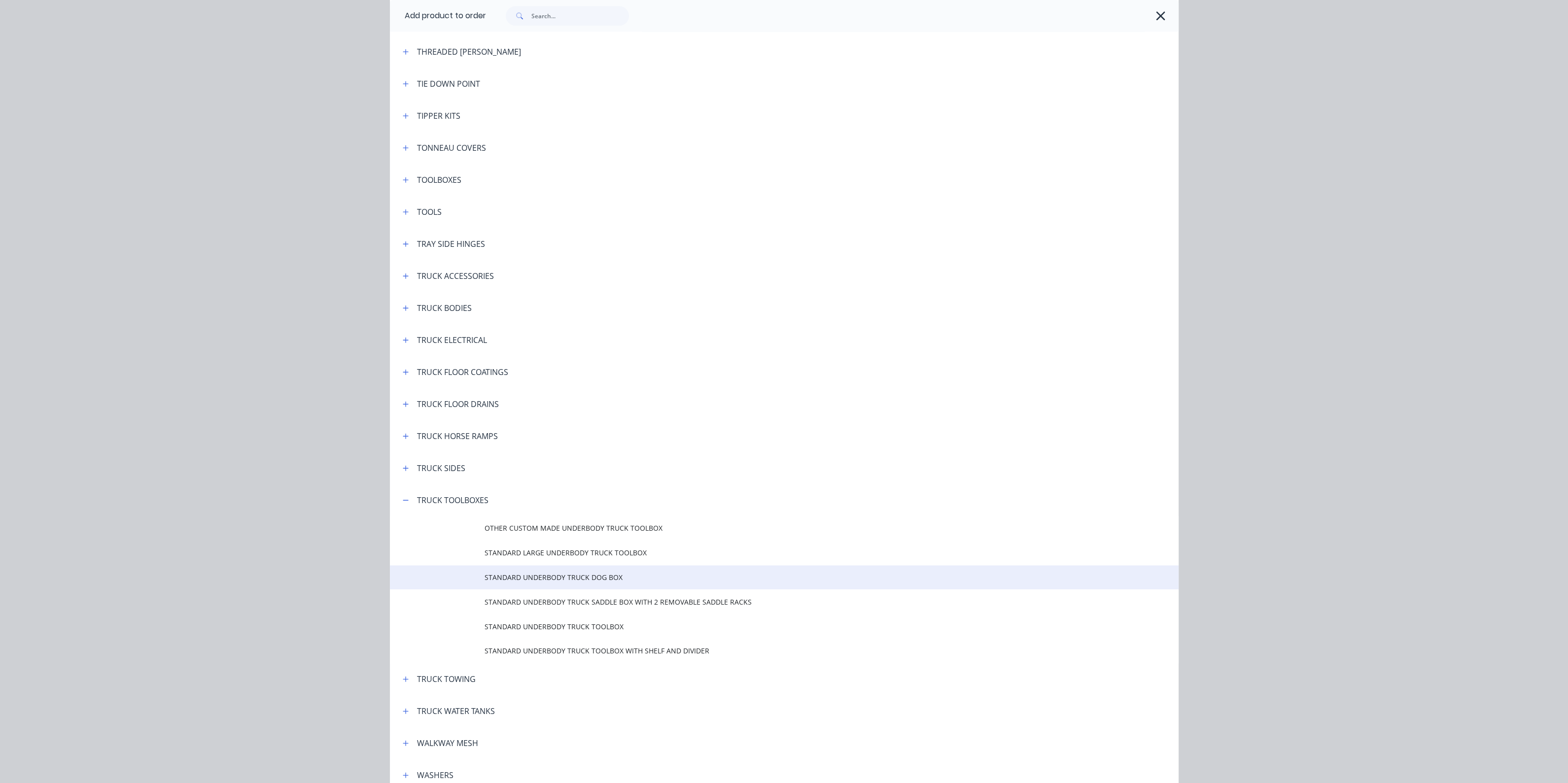
click at [533, 579] on span "STANDARD UNDERBODY TRUCK DOG BOX" at bounding box center [762, 577] width 555 height 10
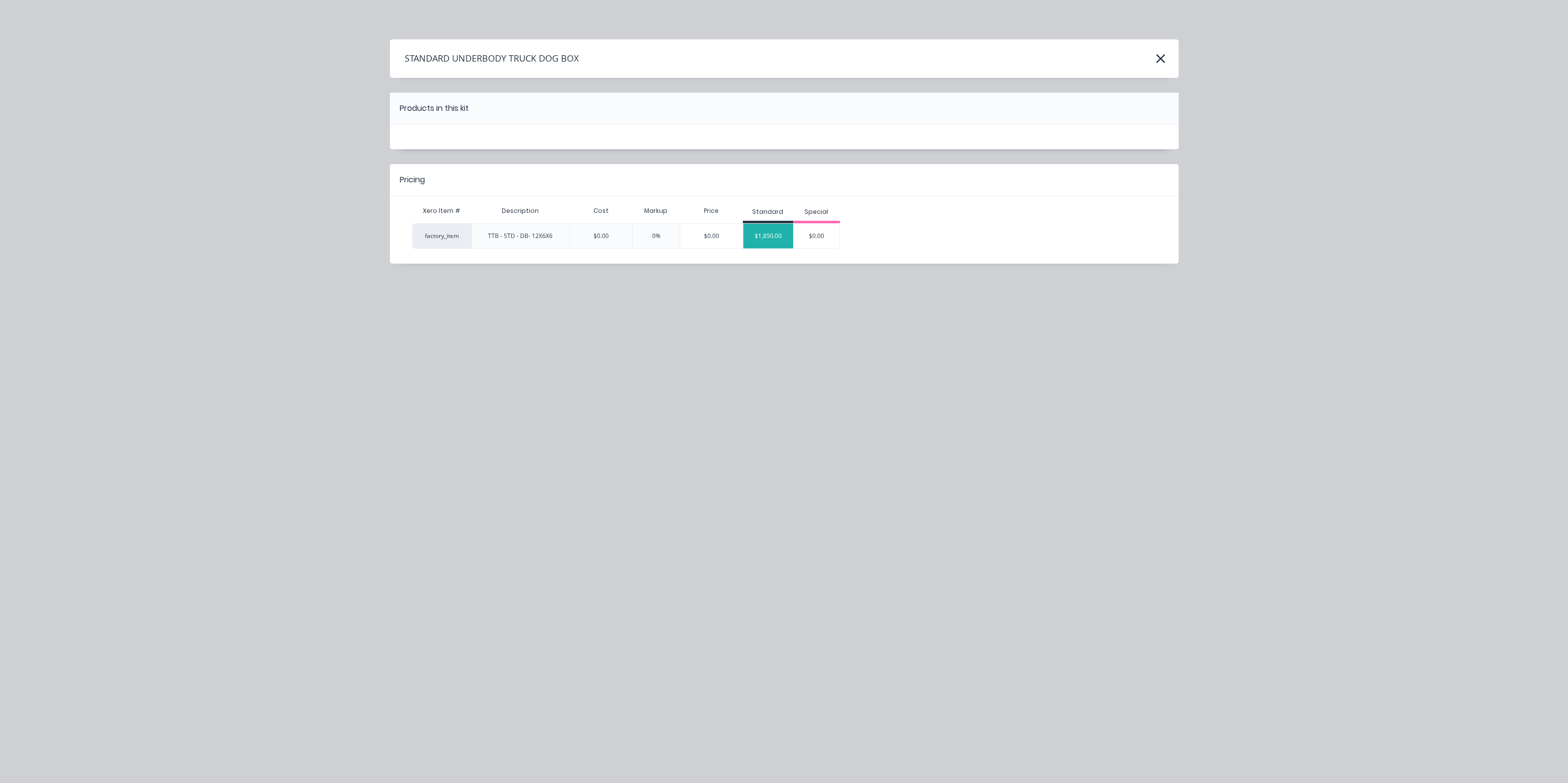
click at [772, 239] on div "$1,850.00" at bounding box center [768, 236] width 50 height 24
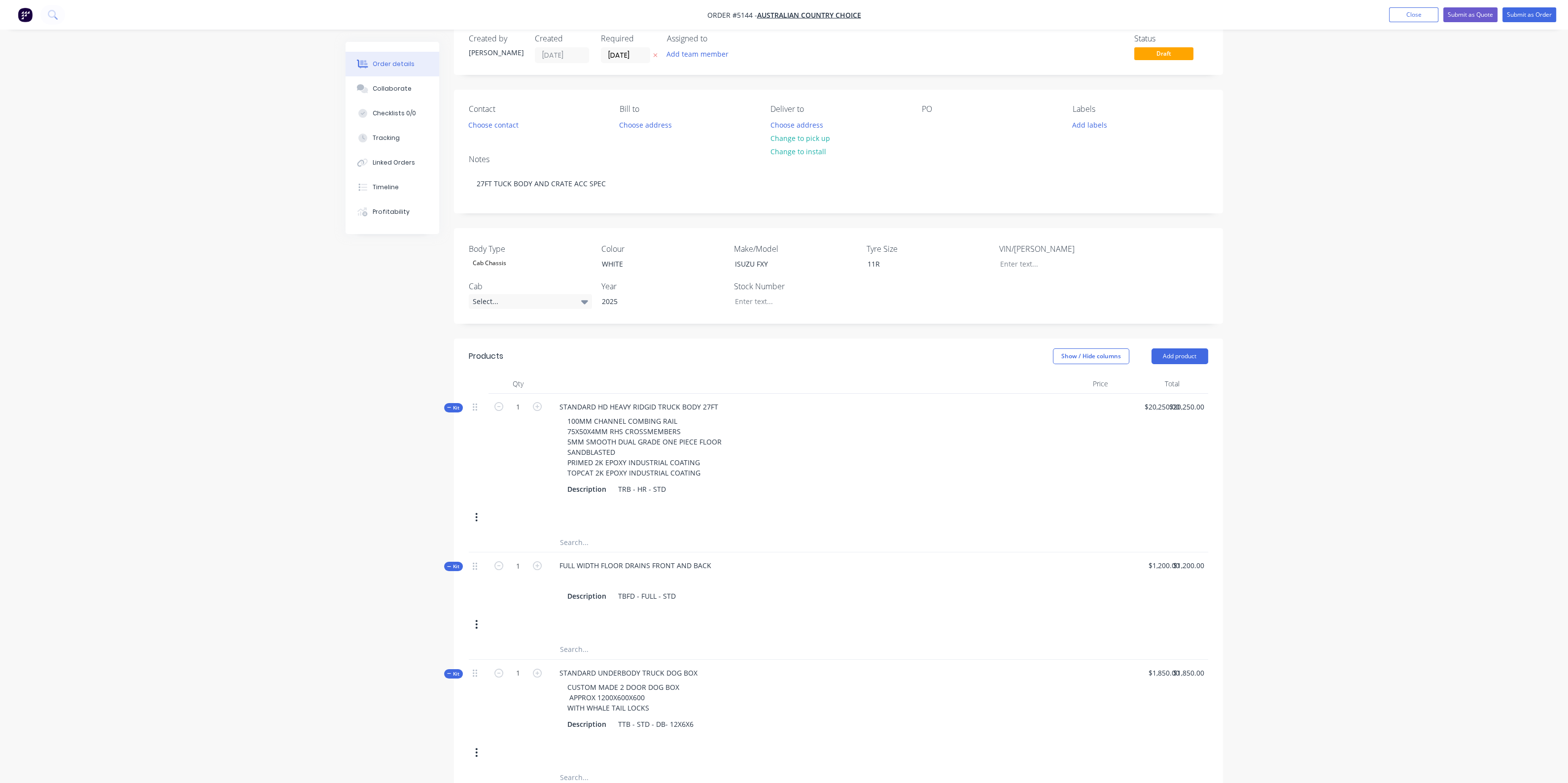
scroll to position [246, 0]
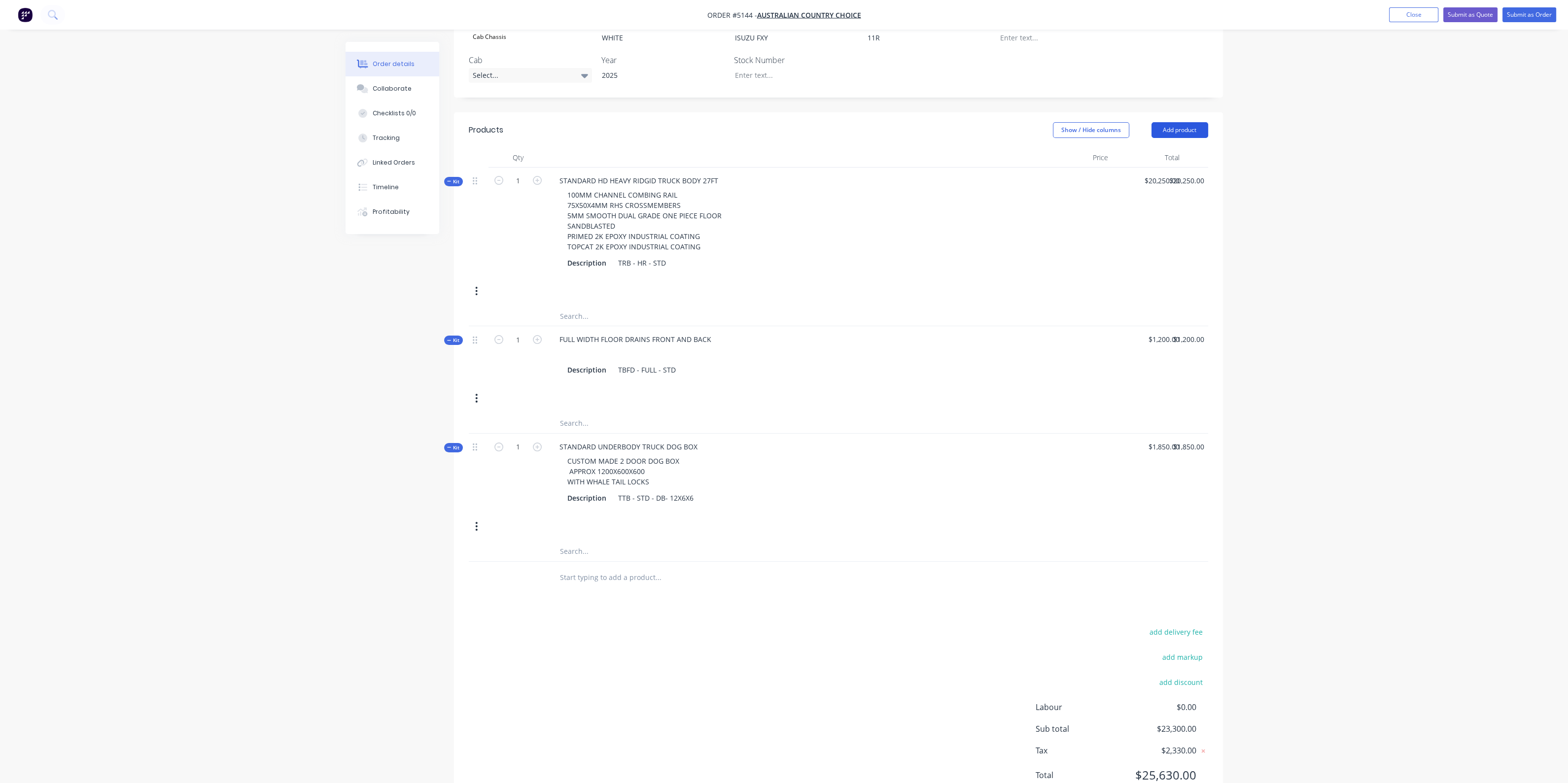
click at [1167, 130] on button "Add product" at bounding box center [1179, 130] width 57 height 16
click at [1161, 156] on div "Product catalogue" at bounding box center [1161, 155] width 76 height 14
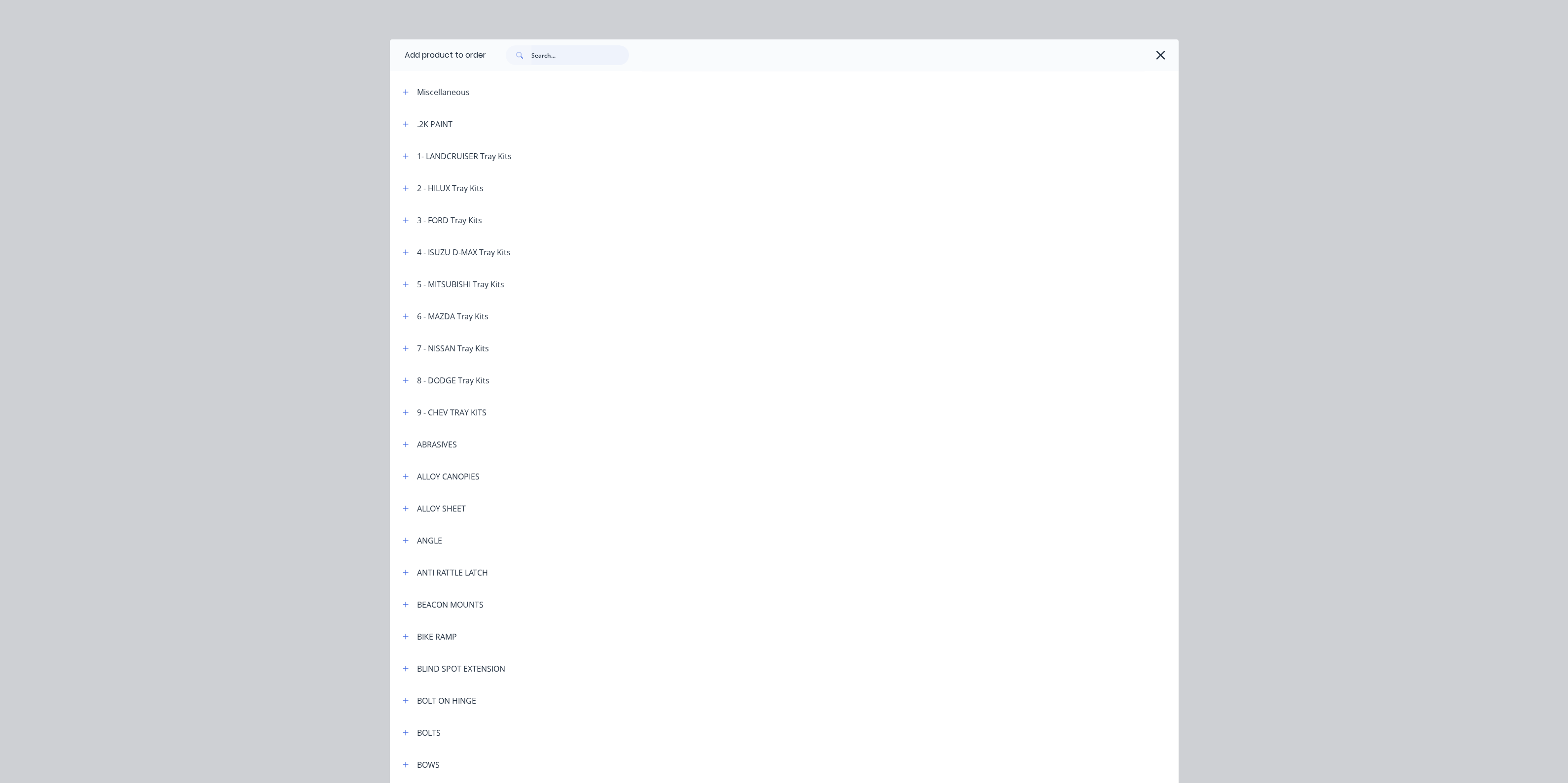
click at [579, 55] on input "text" at bounding box center [580, 55] width 97 height 20
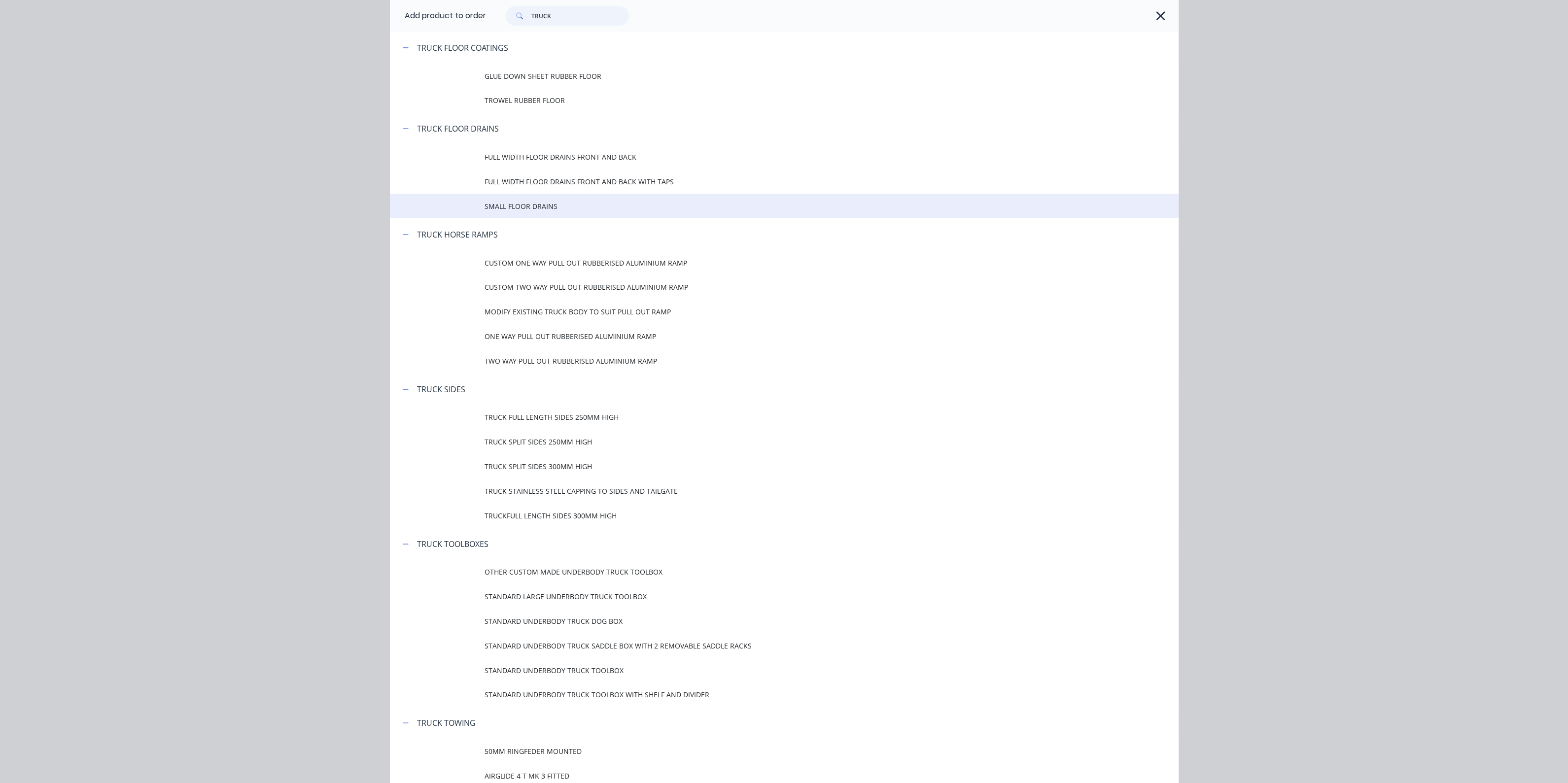
scroll to position [1540, 0]
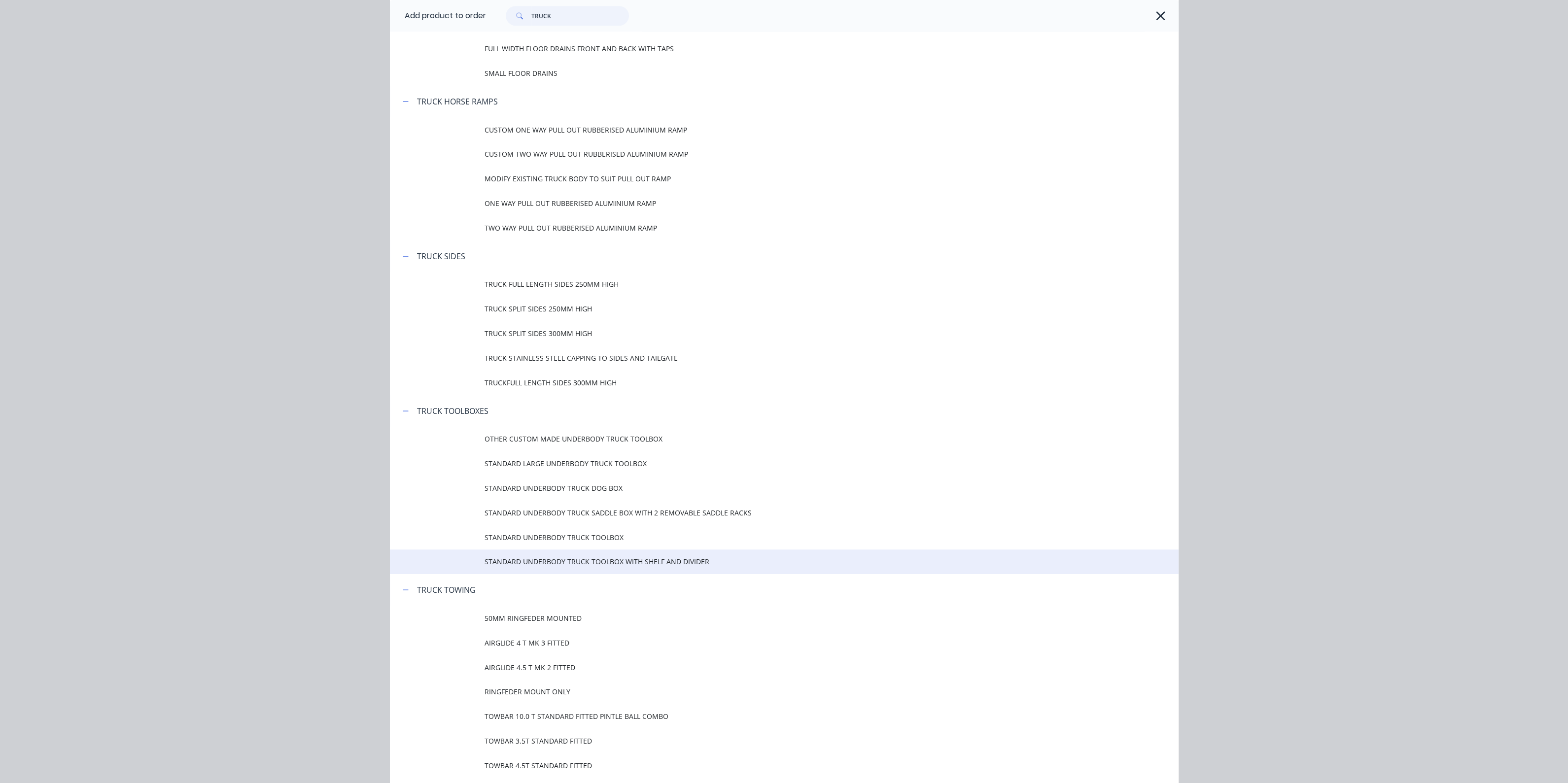
type input "TRUCK"
click at [563, 563] on span "STANDARD UNDERBODY TRUCK TOOLBOX WITH SHELF AND DIVIDER" at bounding box center [762, 561] width 555 height 10
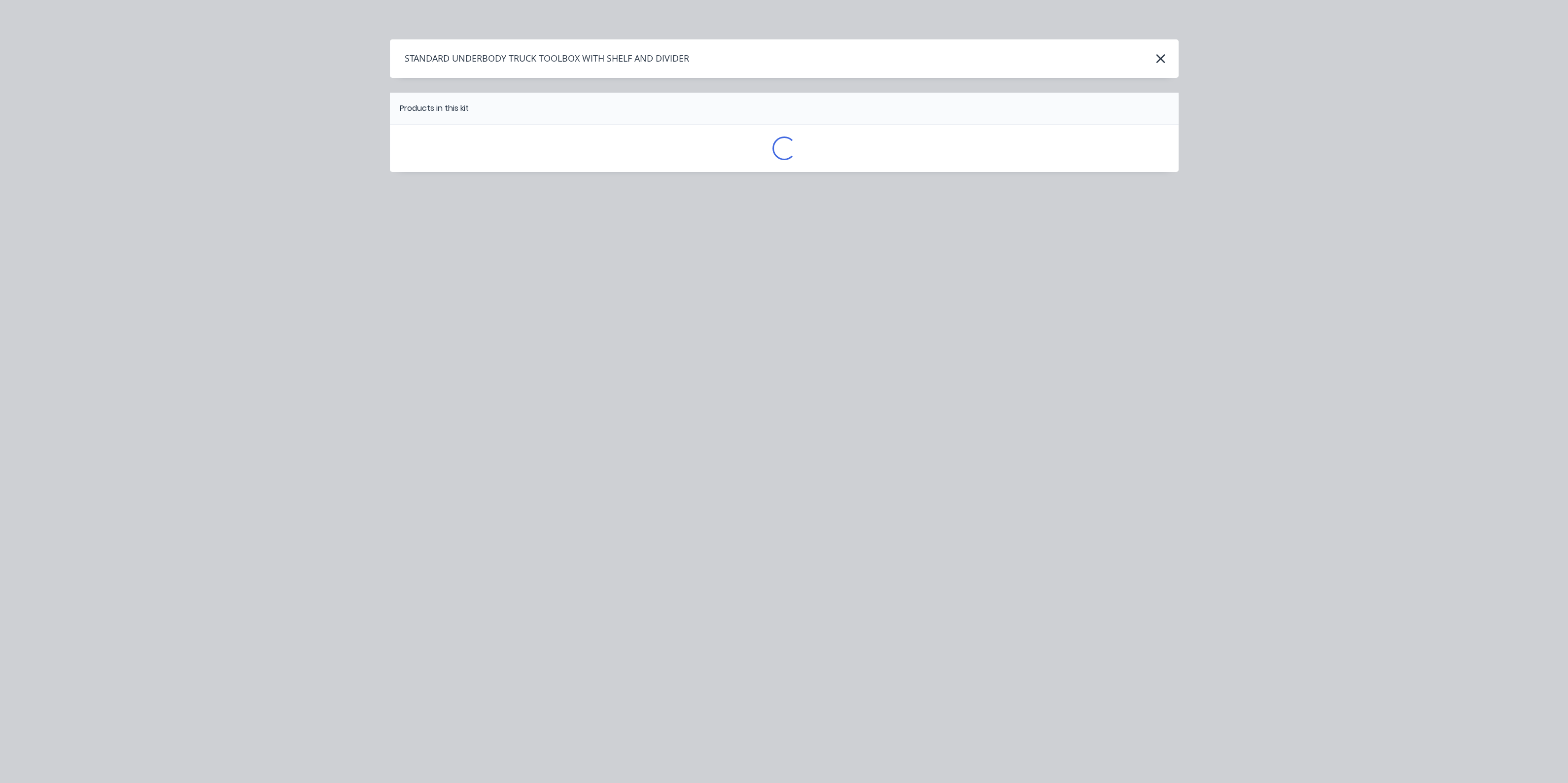
scroll to position [0, 0]
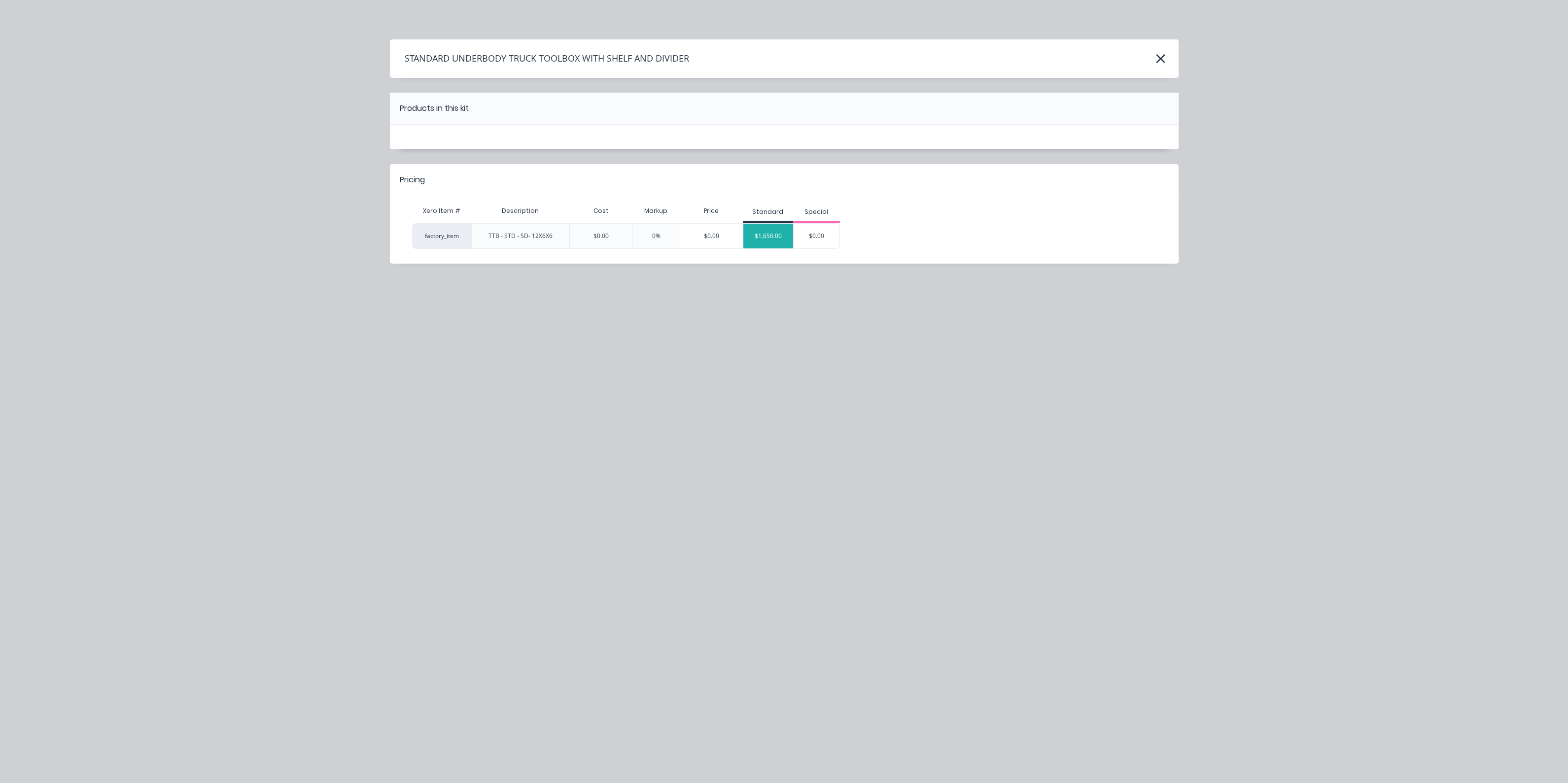
click at [779, 233] on div "$1,650.00" at bounding box center [768, 236] width 50 height 24
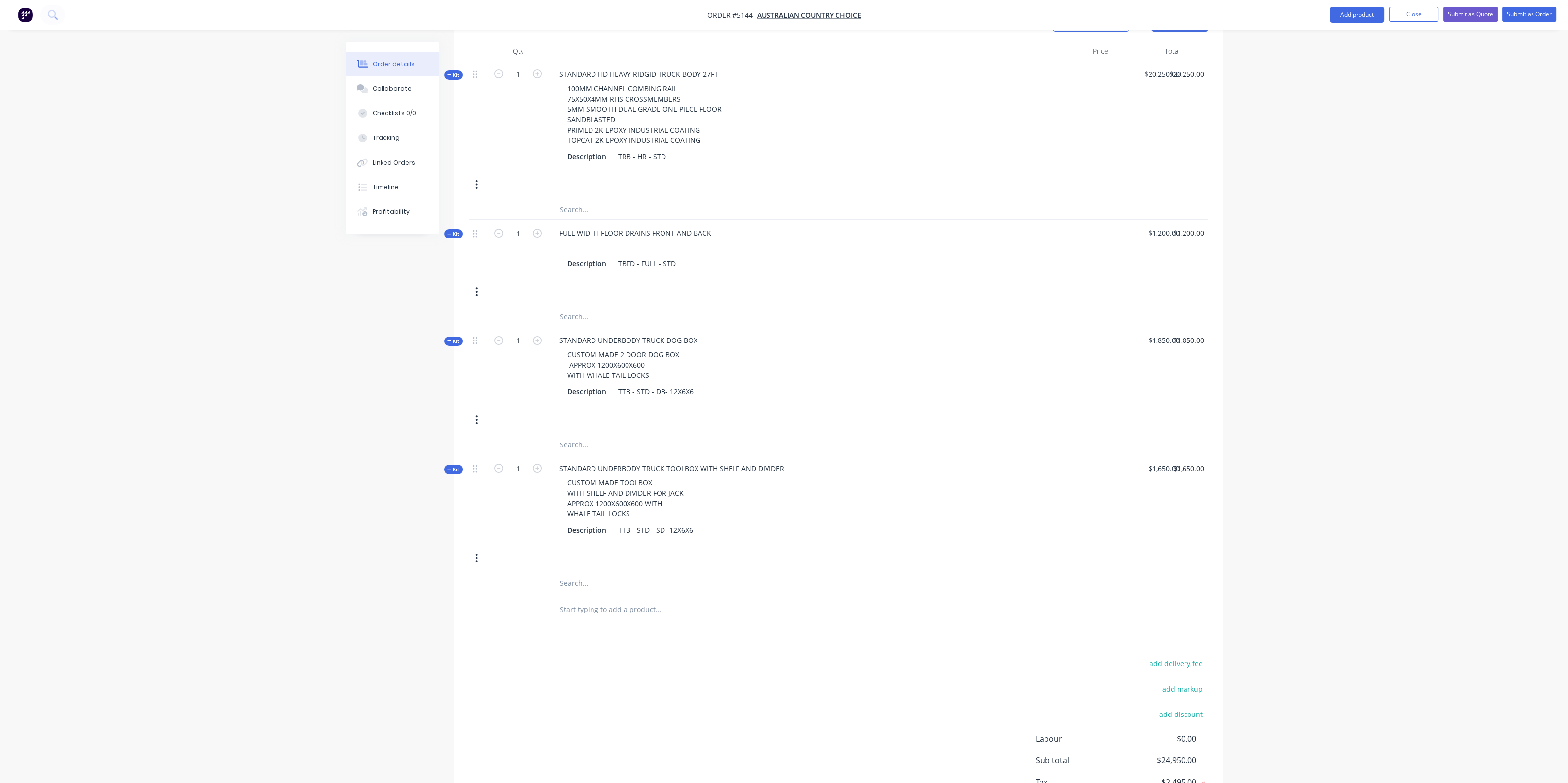
scroll to position [308, 0]
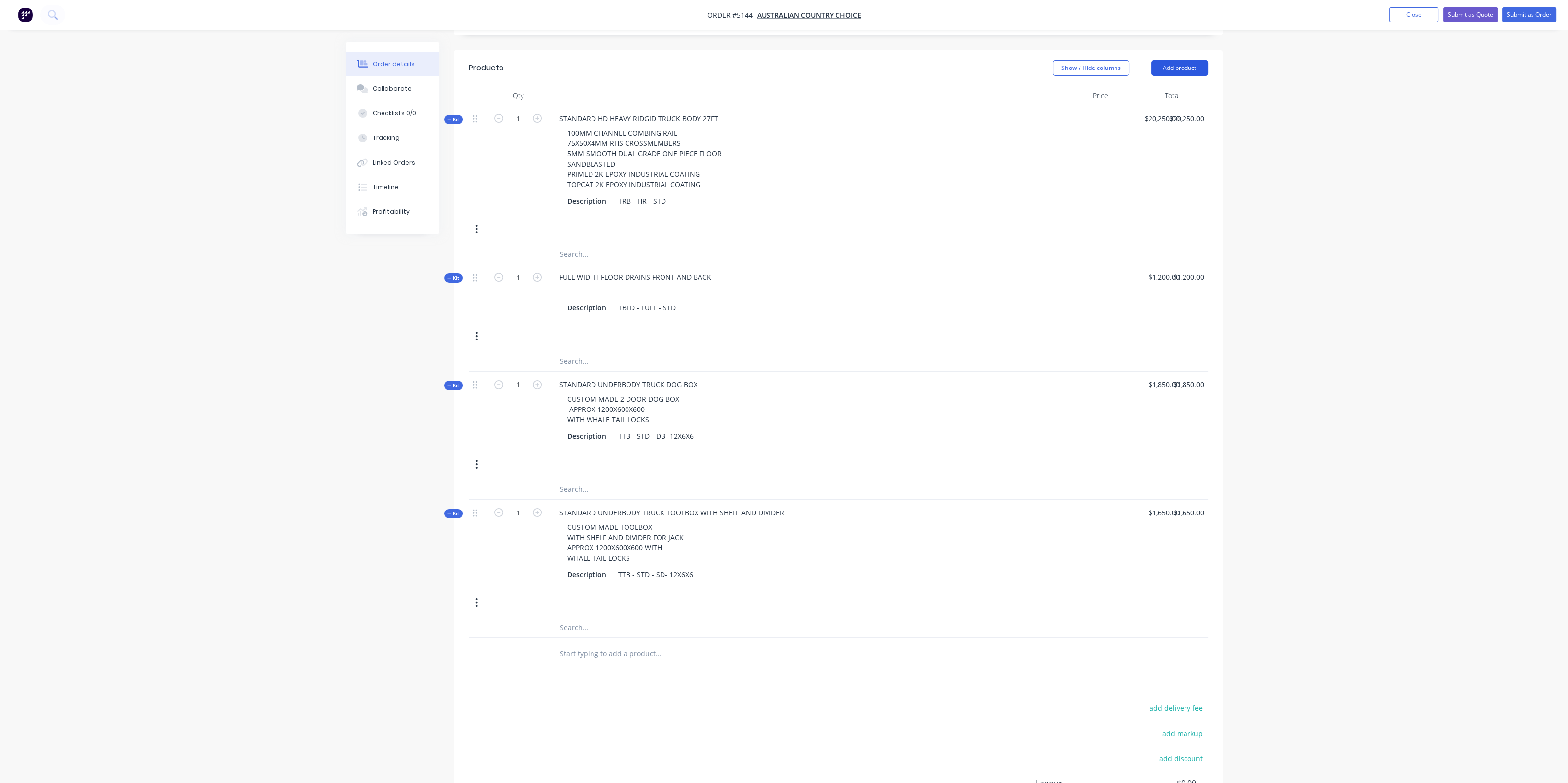
click at [1193, 62] on button "Add product" at bounding box center [1179, 68] width 57 height 16
click at [1173, 100] on button "Product catalogue" at bounding box center [1161, 93] width 94 height 20
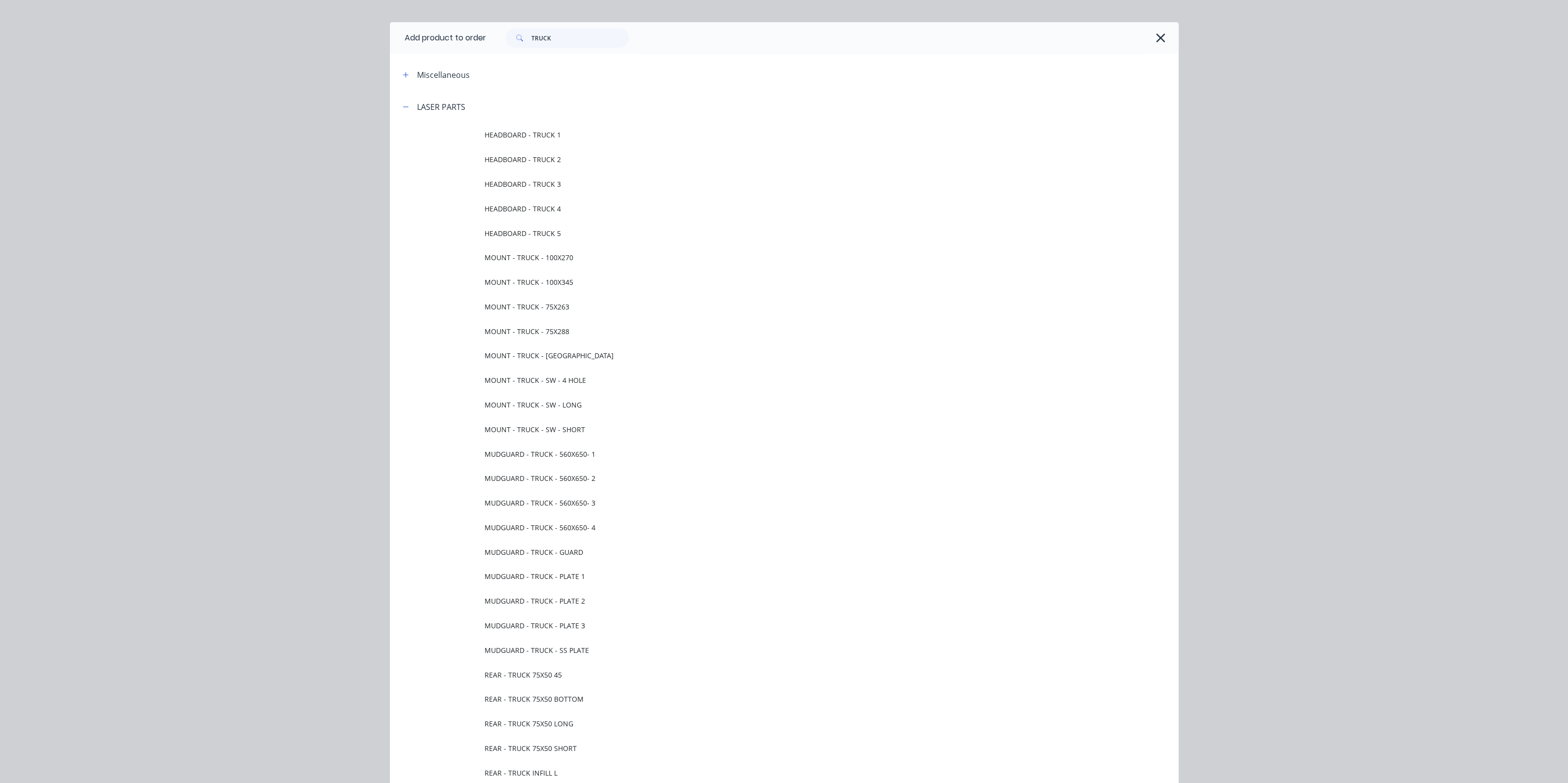
scroll to position [0, 0]
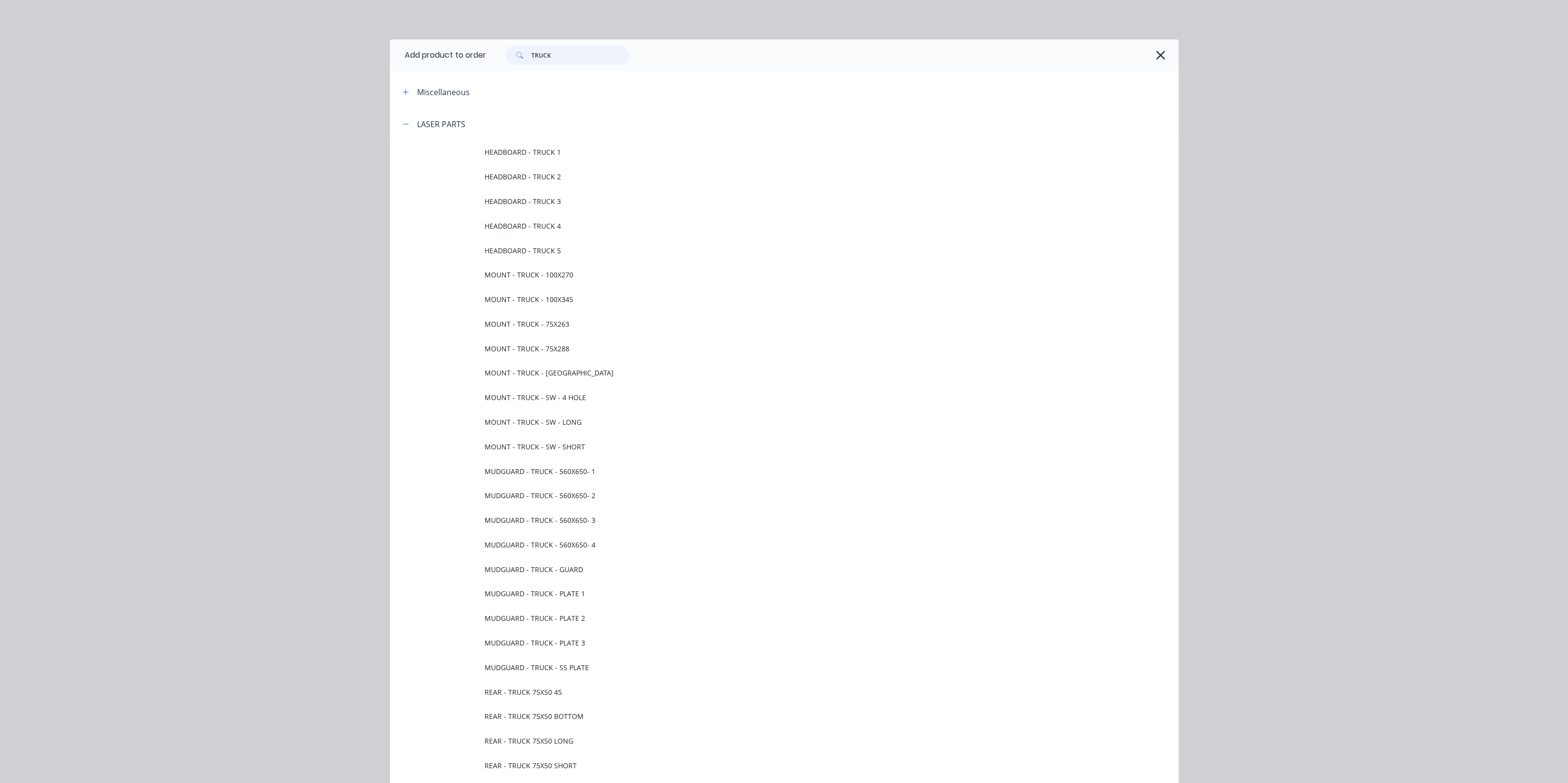
drag, startPoint x: 569, startPoint y: 58, endPoint x: 448, endPoint y: 61, distance: 121.0
click at [448, 61] on header "Add product to order TRUCK" at bounding box center [784, 55] width 789 height 32
click at [663, 119] on div at bounding box center [822, 124] width 713 height 12
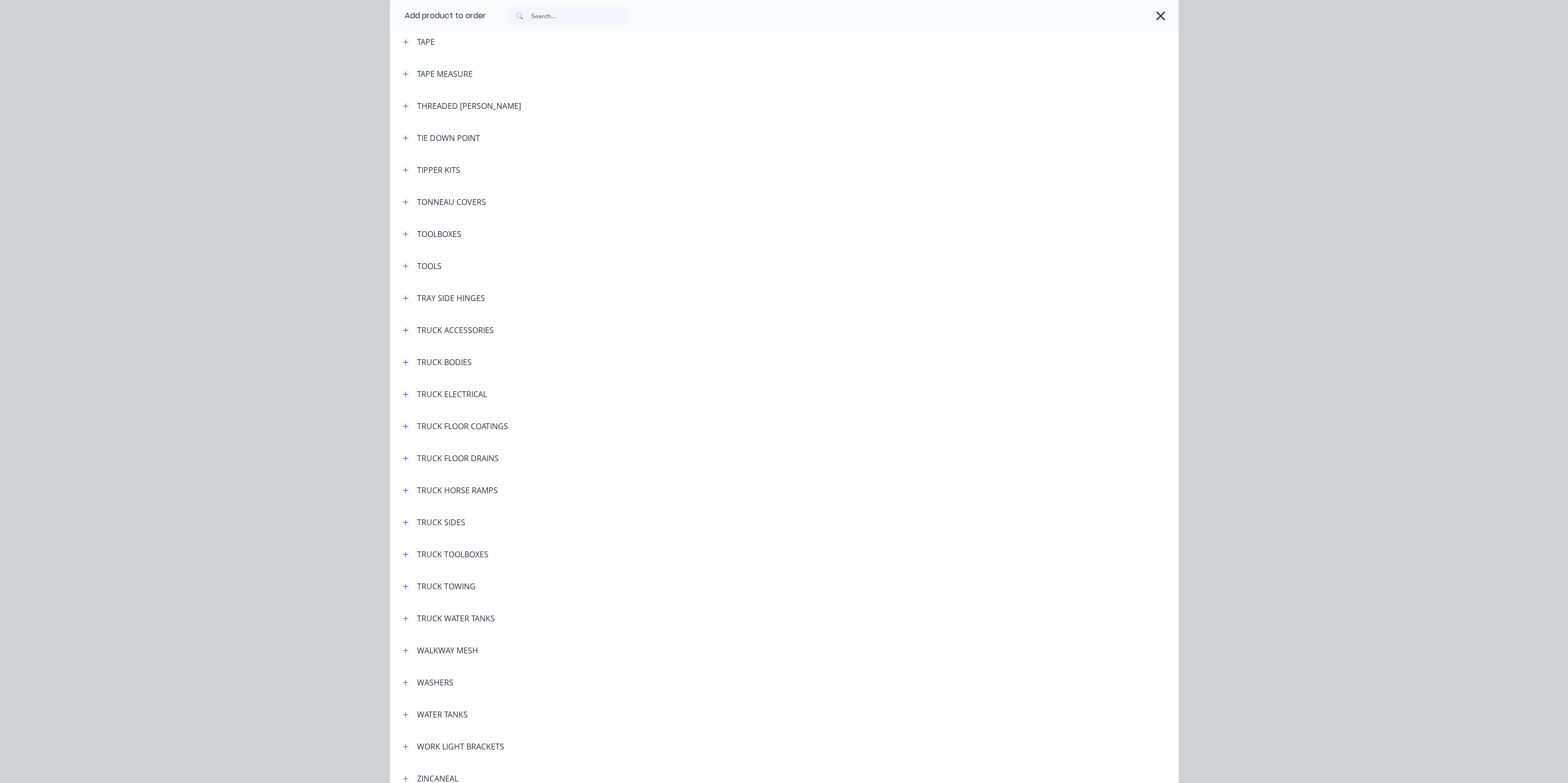
scroll to position [3308, 0]
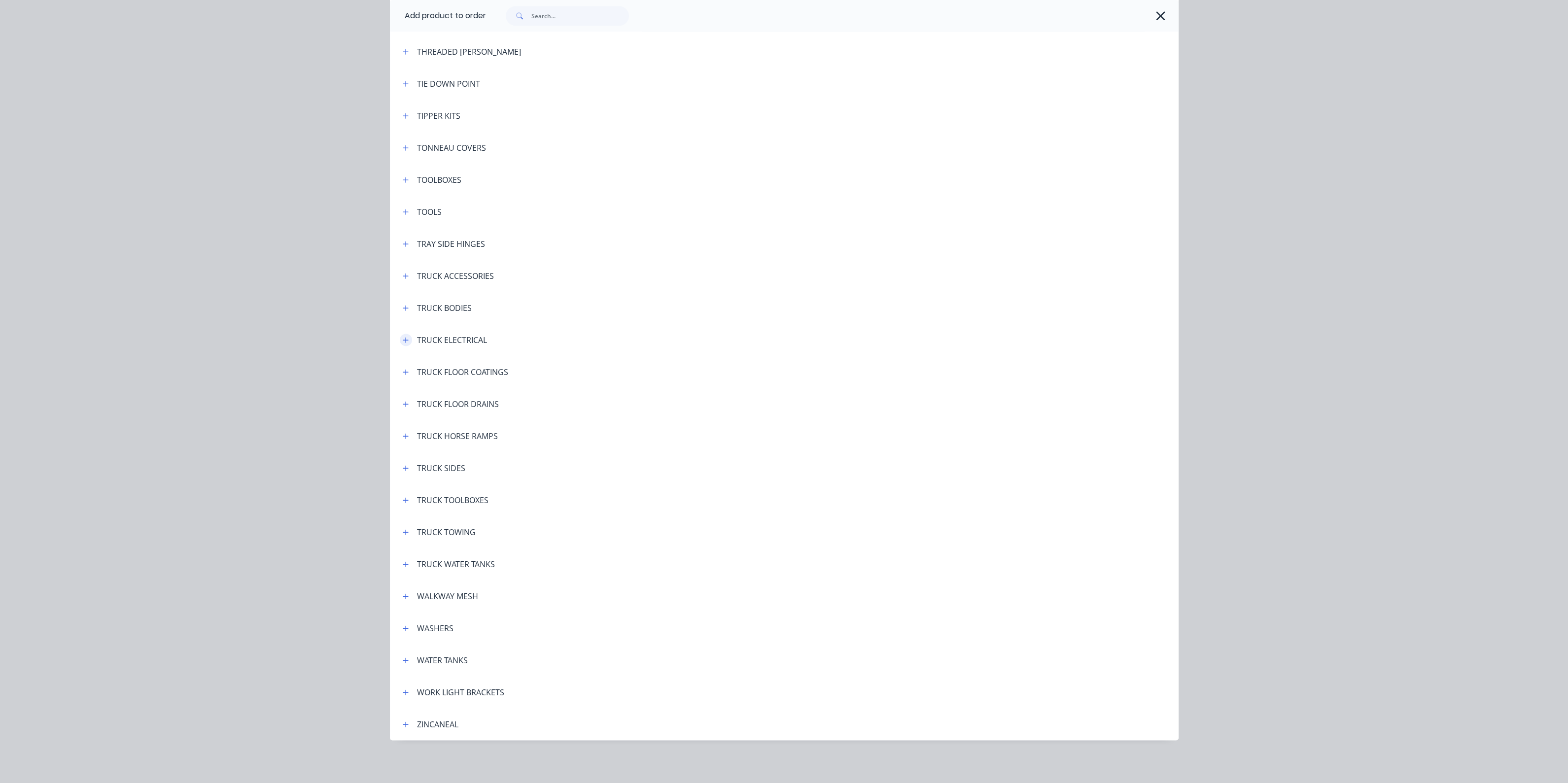
click at [403, 340] on icon "button" at bounding box center [406, 340] width 6 height 7
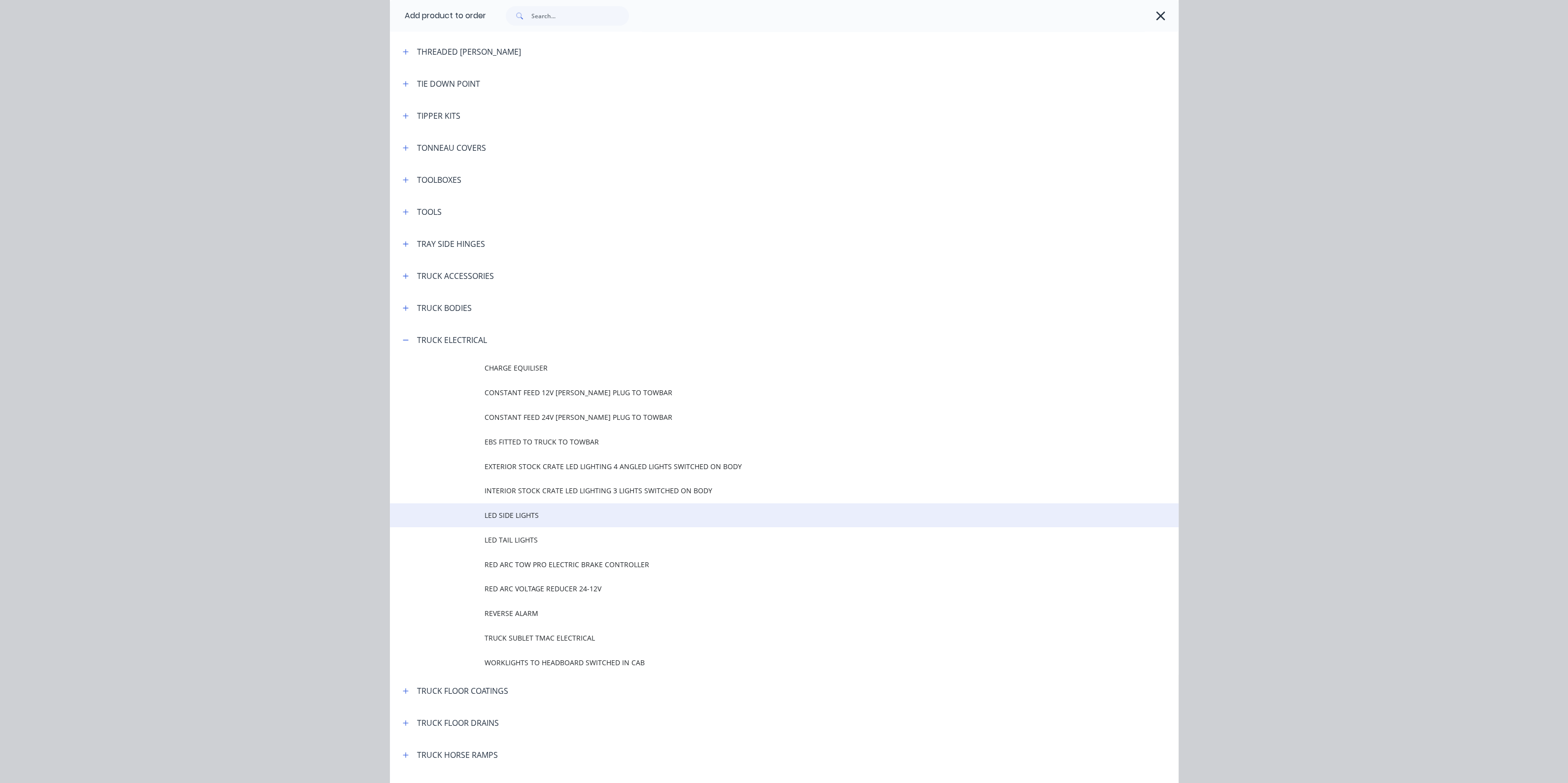
click at [525, 515] on span "LED SIDE LIGHTS" at bounding box center [762, 515] width 555 height 10
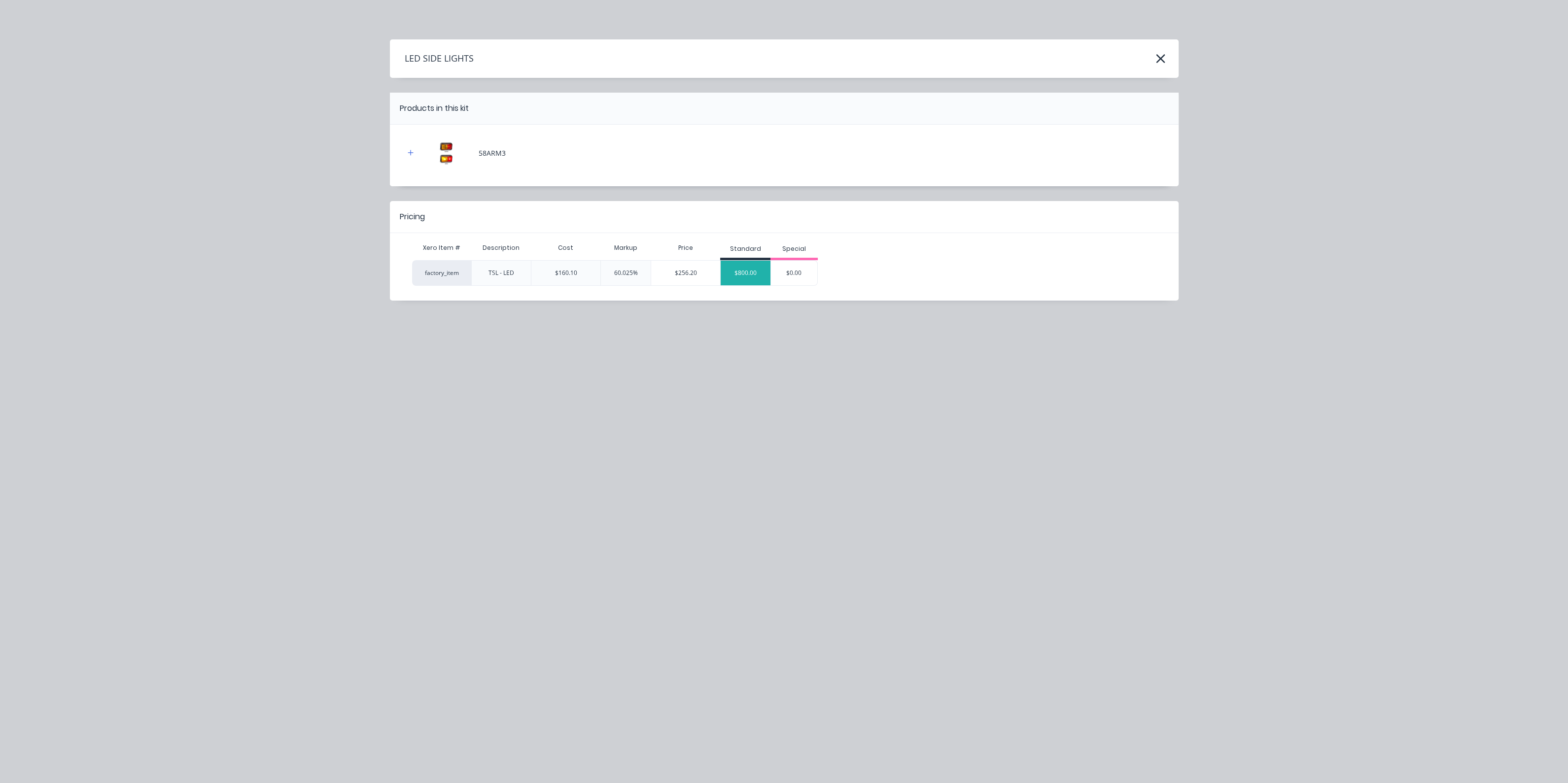
click at [748, 272] on div "$800.00" at bounding box center [745, 273] width 50 height 24
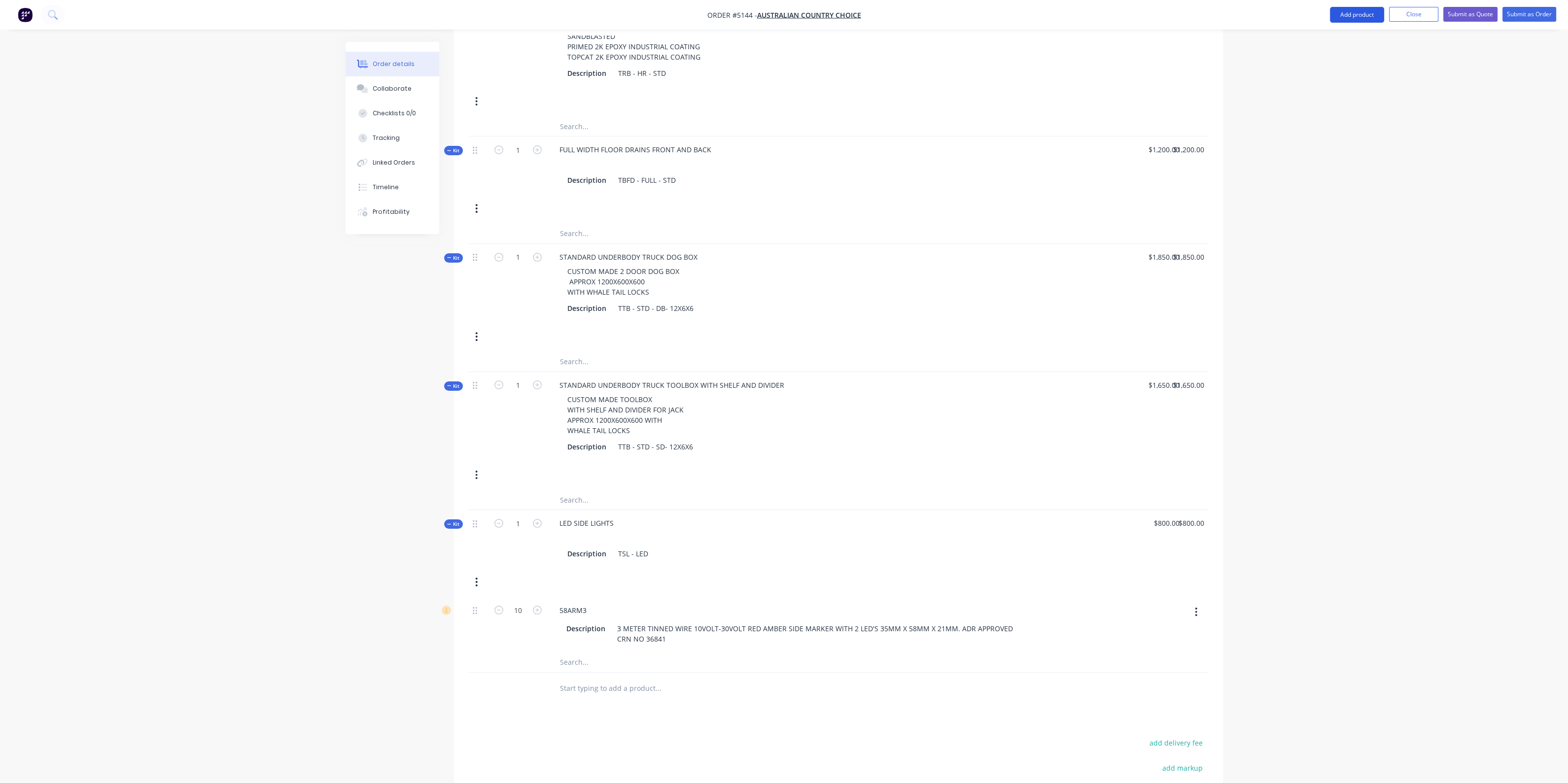
click at [1358, 12] on button "Add product" at bounding box center [1357, 15] width 54 height 16
click at [1296, 42] on button "Product catalogue" at bounding box center [1337, 40] width 94 height 20
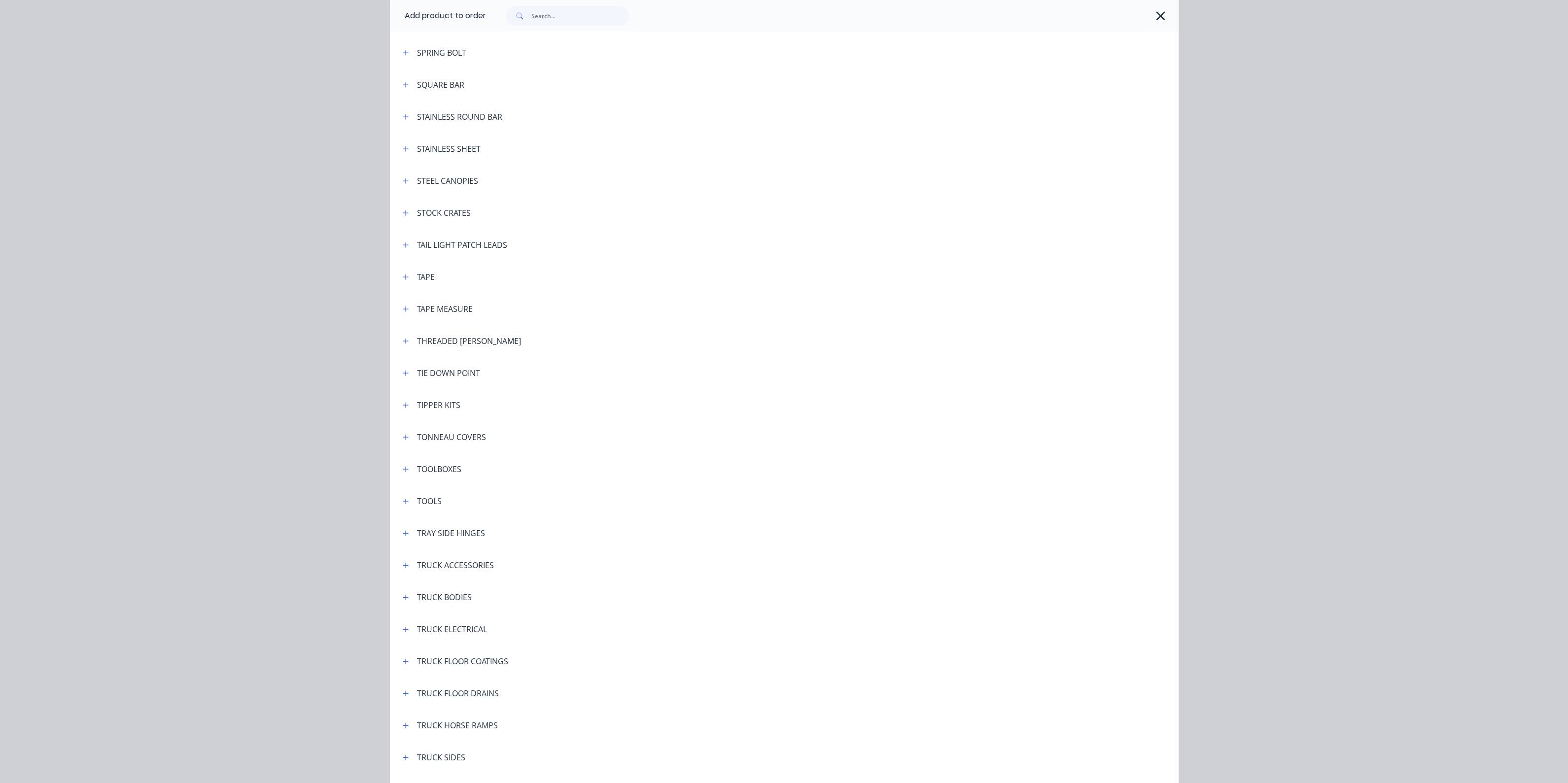
scroll to position [3308, 0]
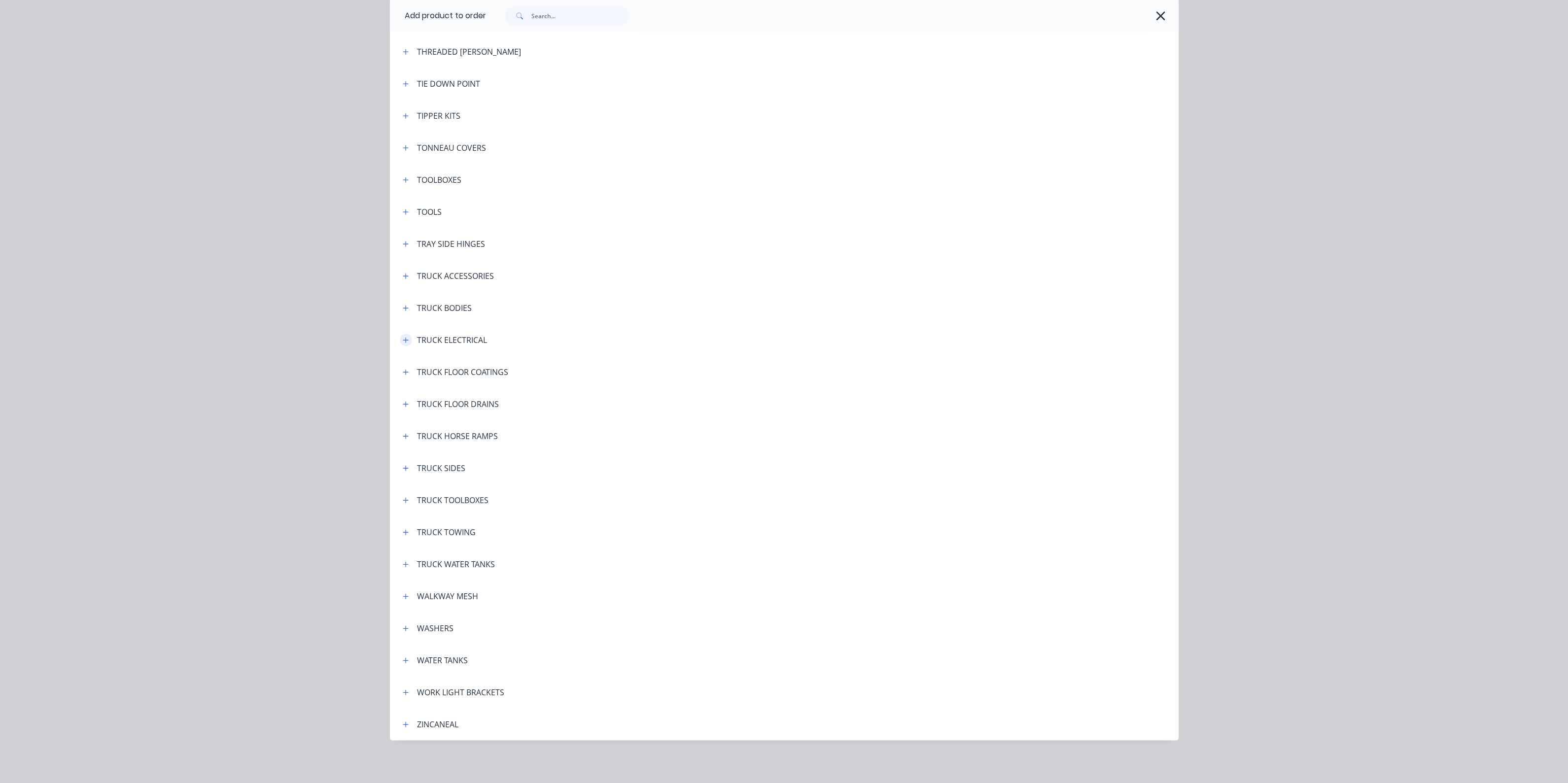
click at [403, 339] on icon "button" at bounding box center [405, 340] width 6 height 6
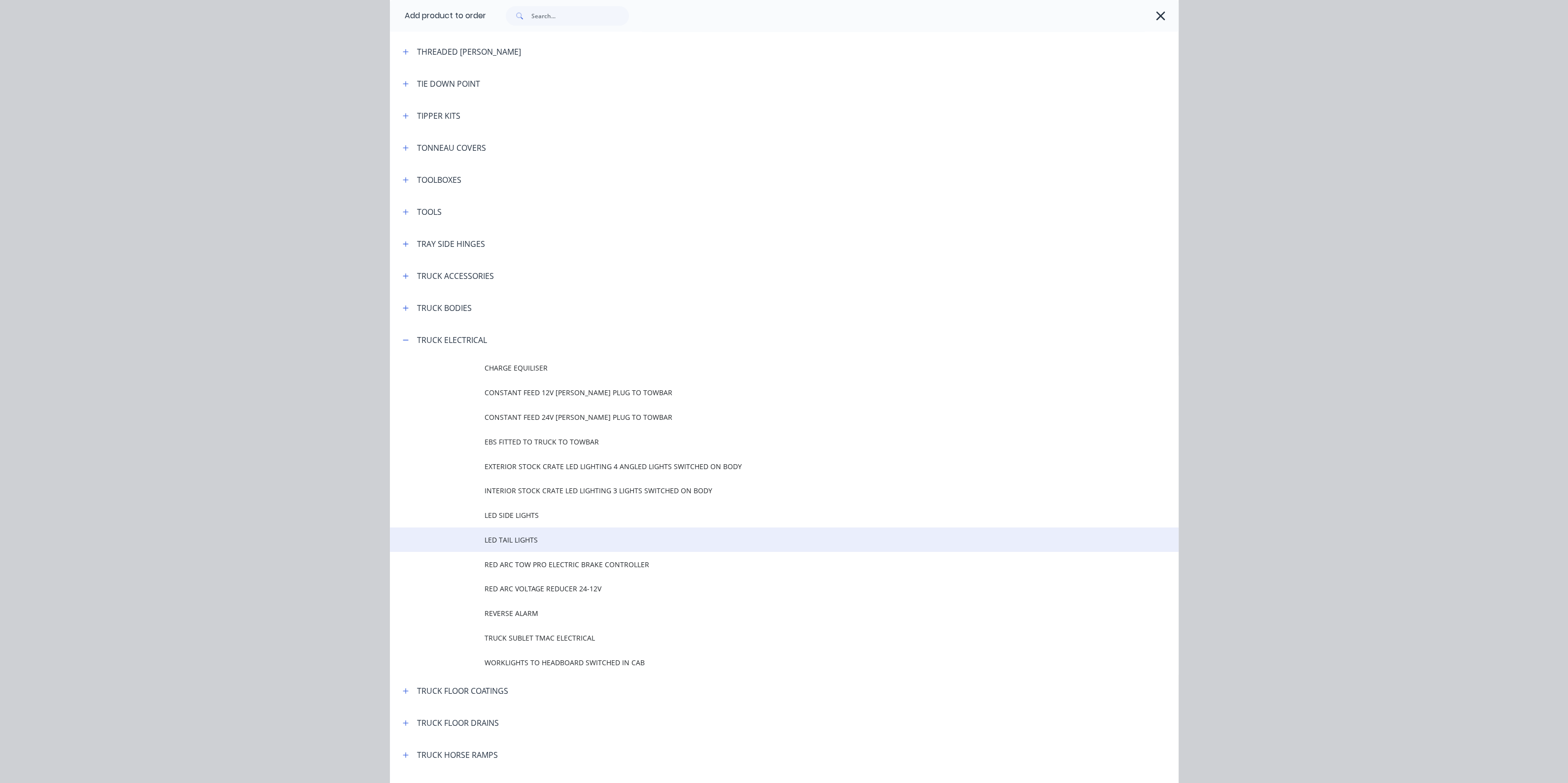
click at [568, 543] on span "LED TAIL LIGHTS" at bounding box center [762, 539] width 555 height 10
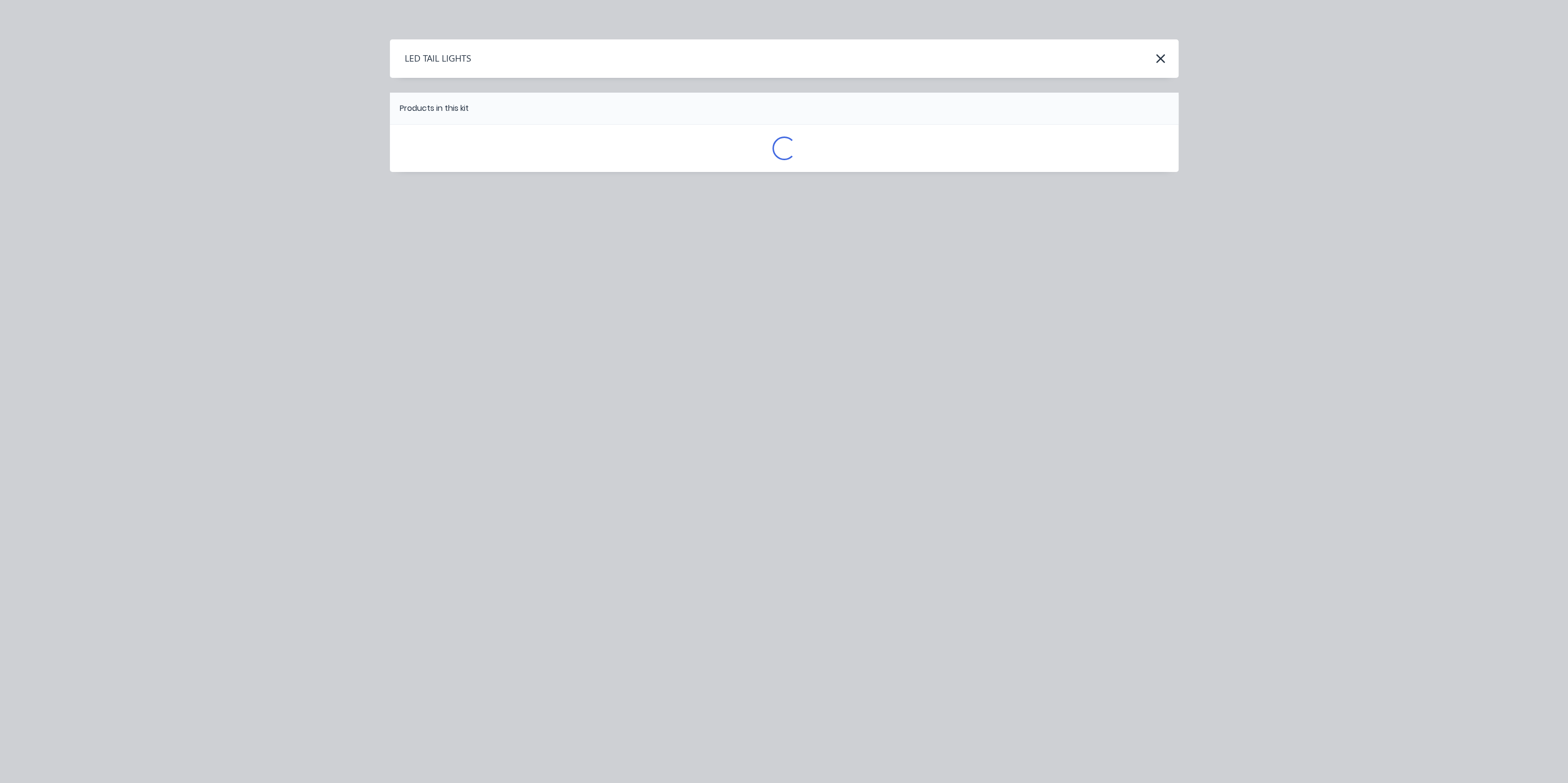
scroll to position [0, 0]
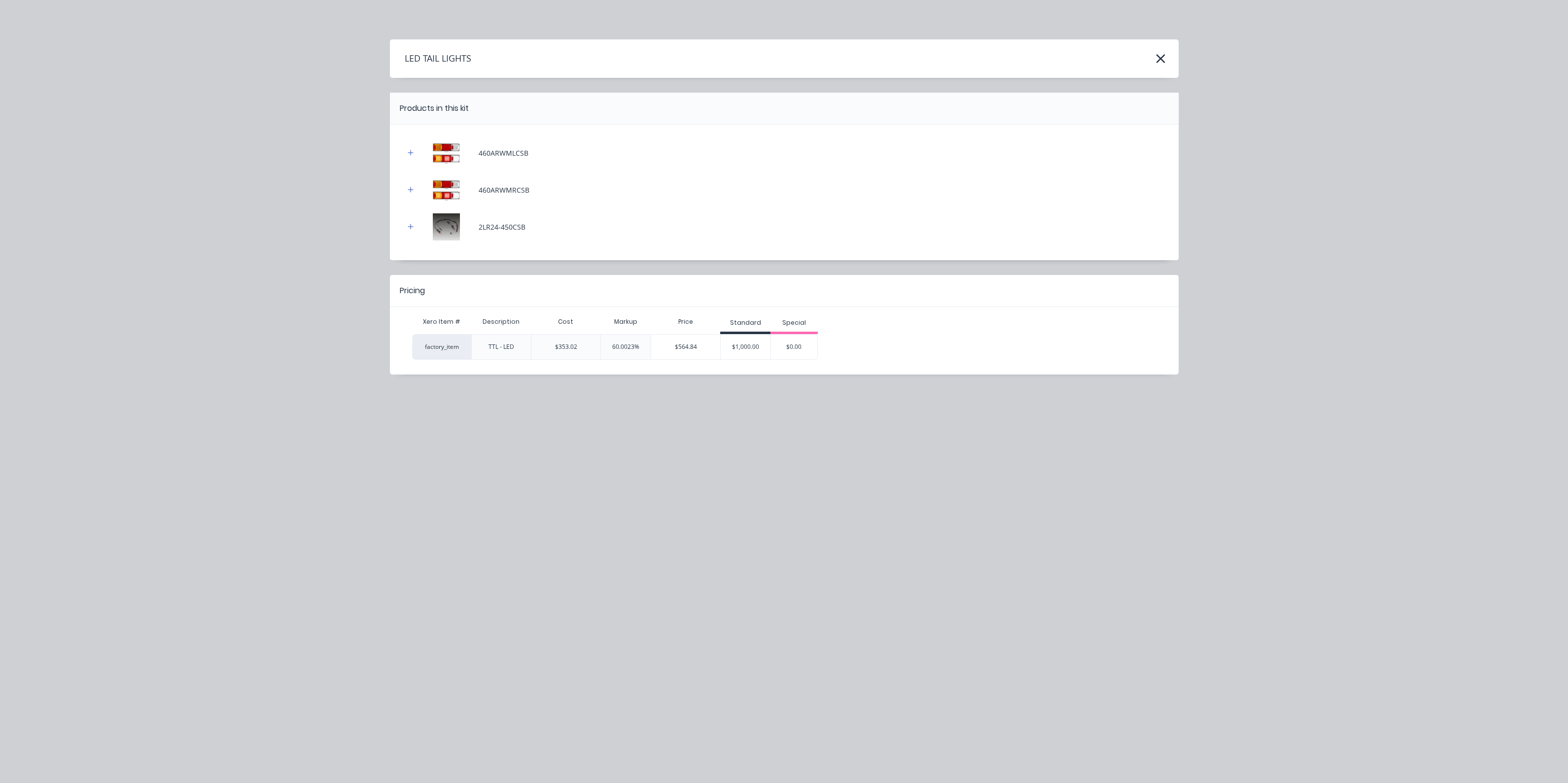
click at [750, 359] on div "Pricing Xero Item # Description Cost Markup Price Standard Special factory_item…" at bounding box center [784, 324] width 789 height 100
click at [747, 348] on div "$1,000.00" at bounding box center [745, 347] width 50 height 24
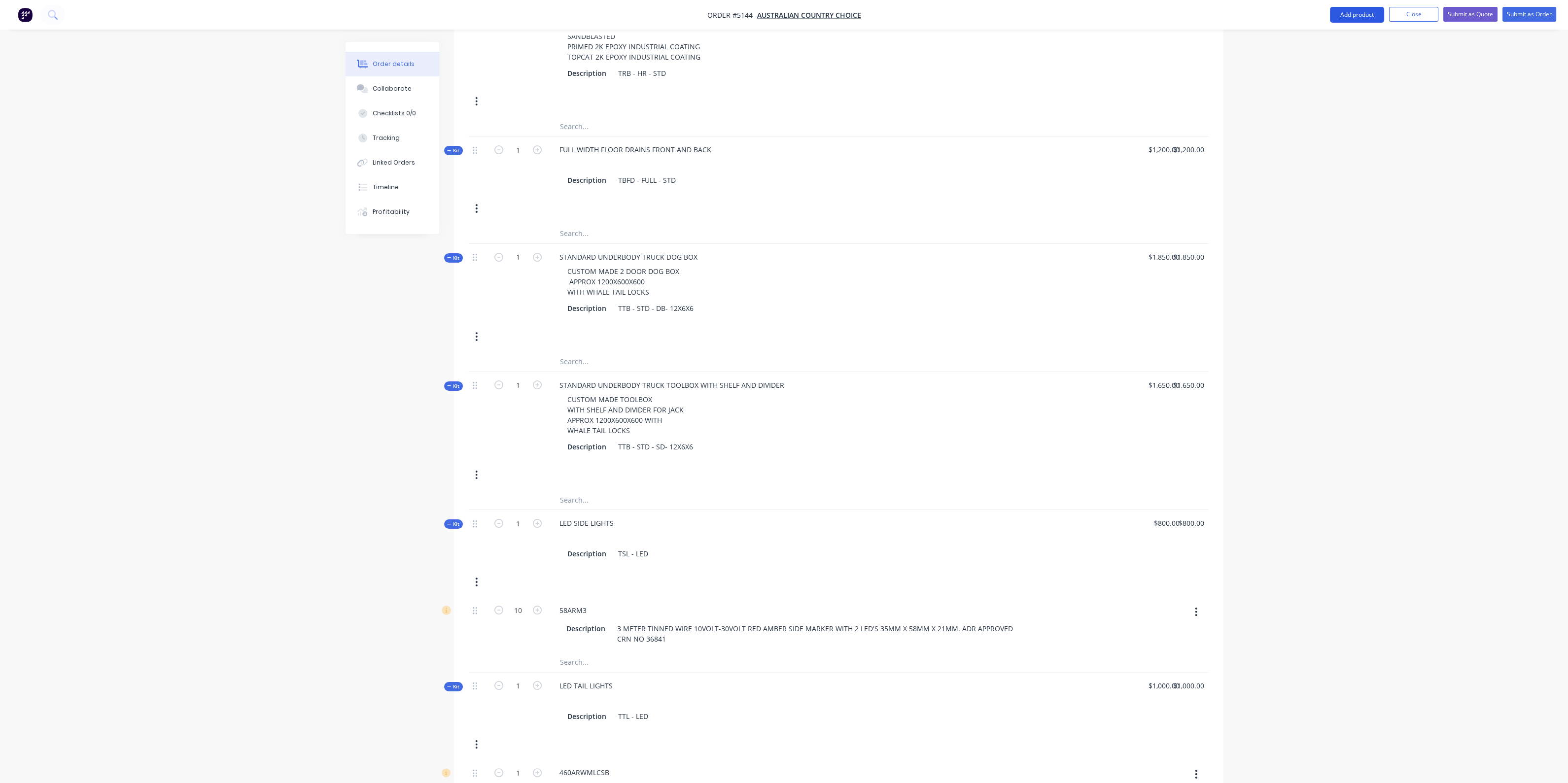
click at [1351, 13] on button "Add product" at bounding box center [1357, 15] width 54 height 16
click at [1311, 37] on div "Product catalogue" at bounding box center [1337, 40] width 76 height 14
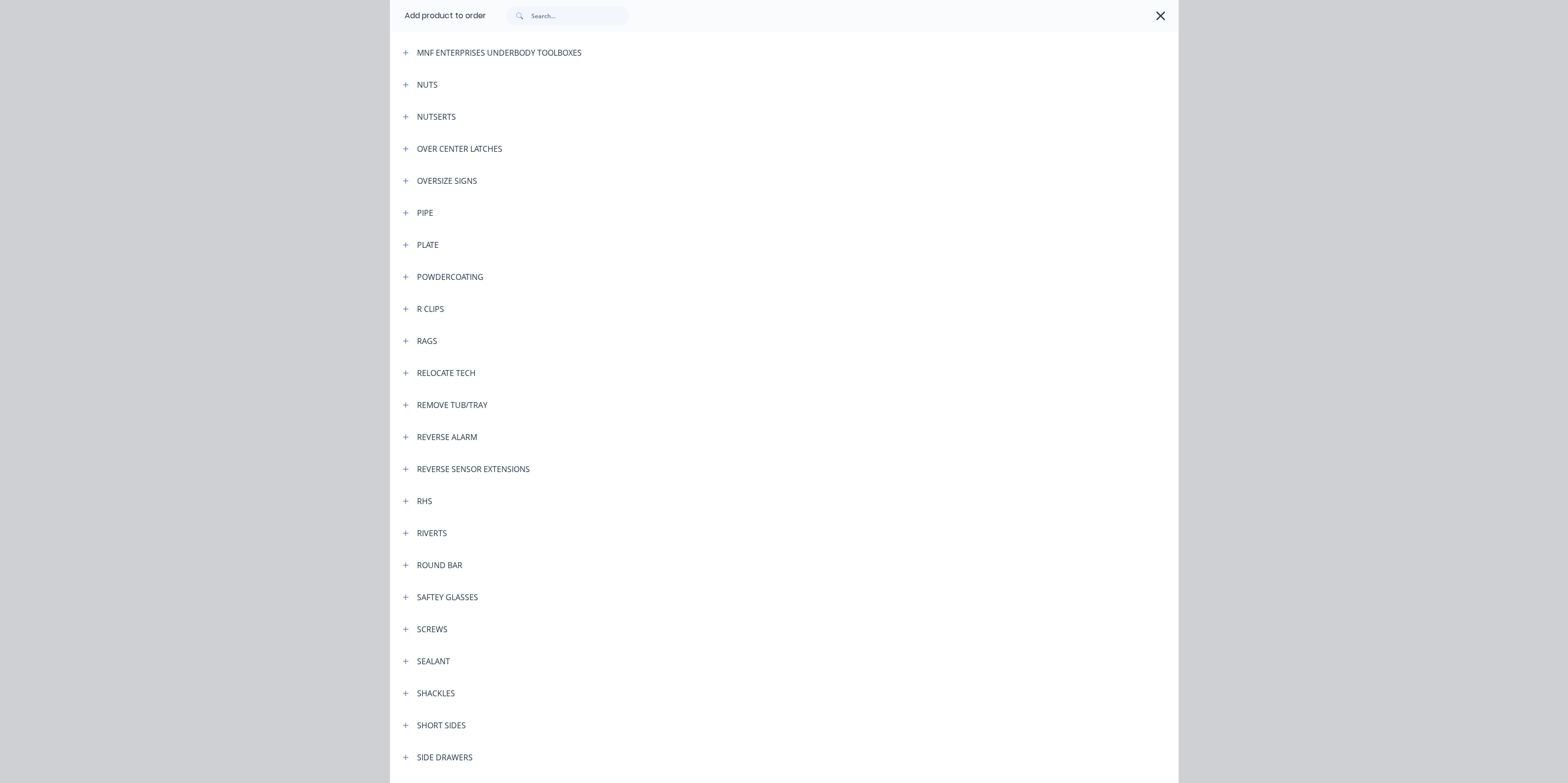
scroll to position [2402, 0]
click at [403, 254] on icon "button" at bounding box center [406, 252] width 6 height 7
click at [461, 269] on td at bounding box center [437, 280] width 95 height 24
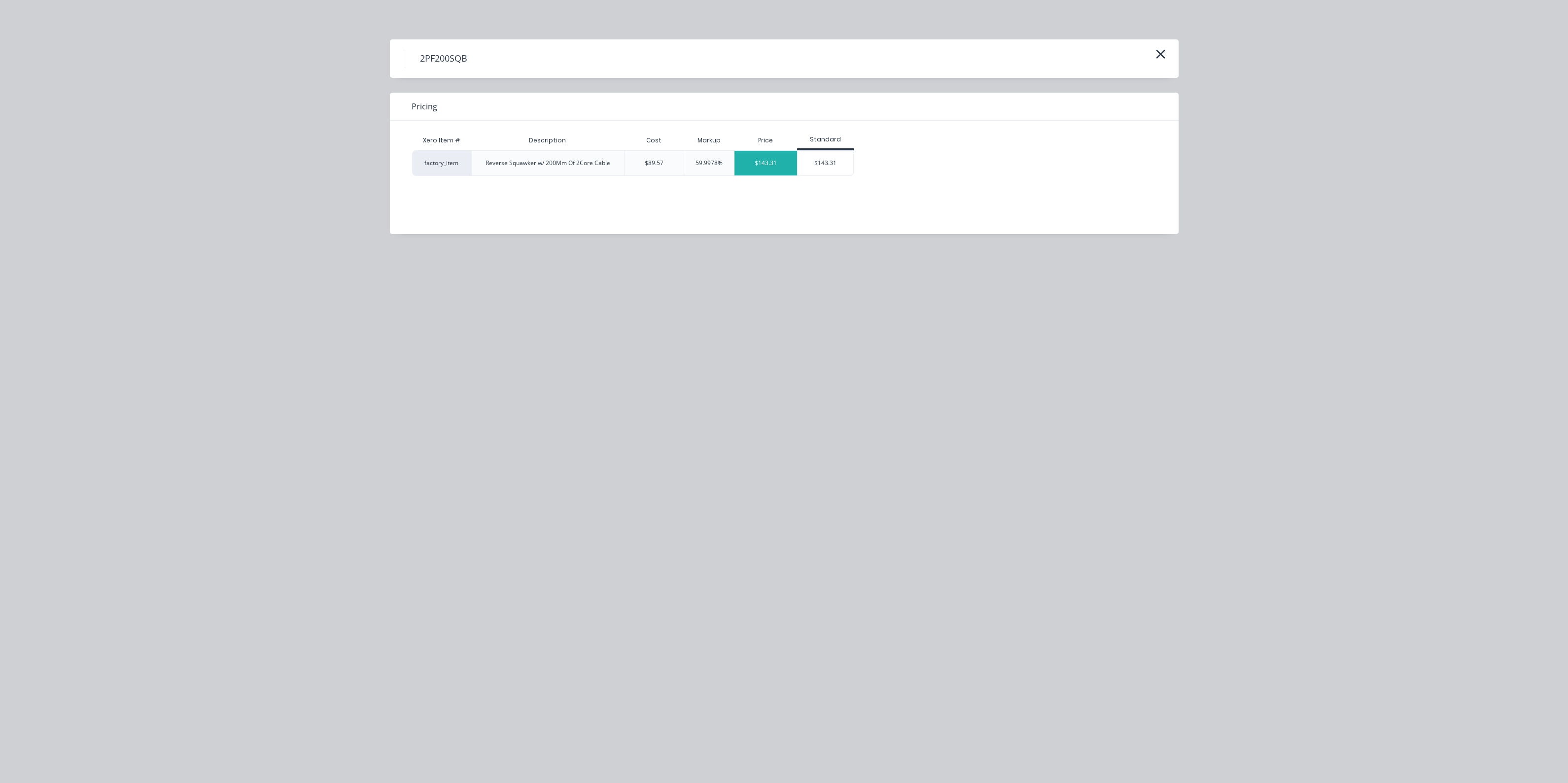
click at [760, 154] on div "$143.31" at bounding box center [765, 163] width 62 height 24
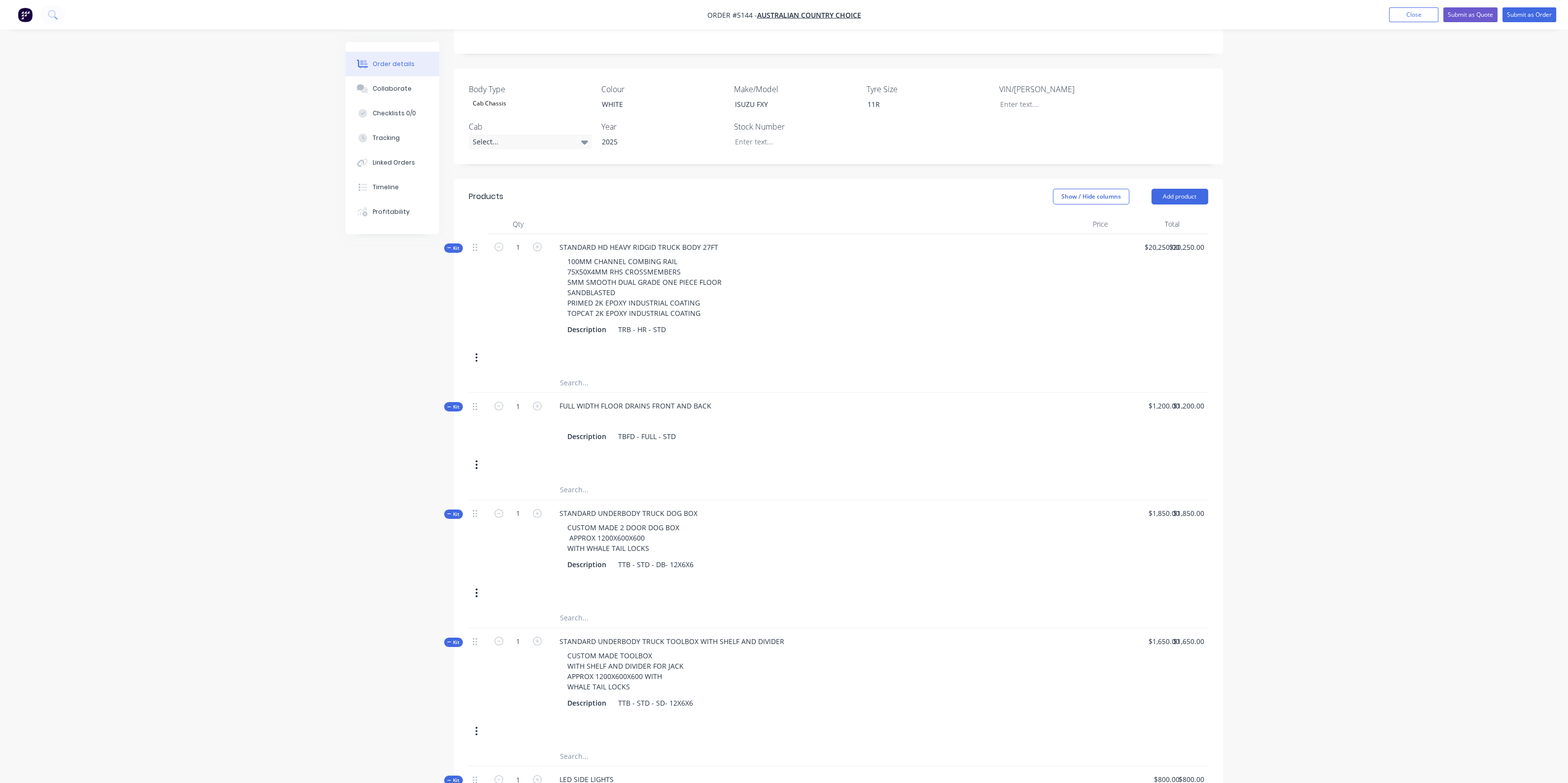
scroll to position [122, 0]
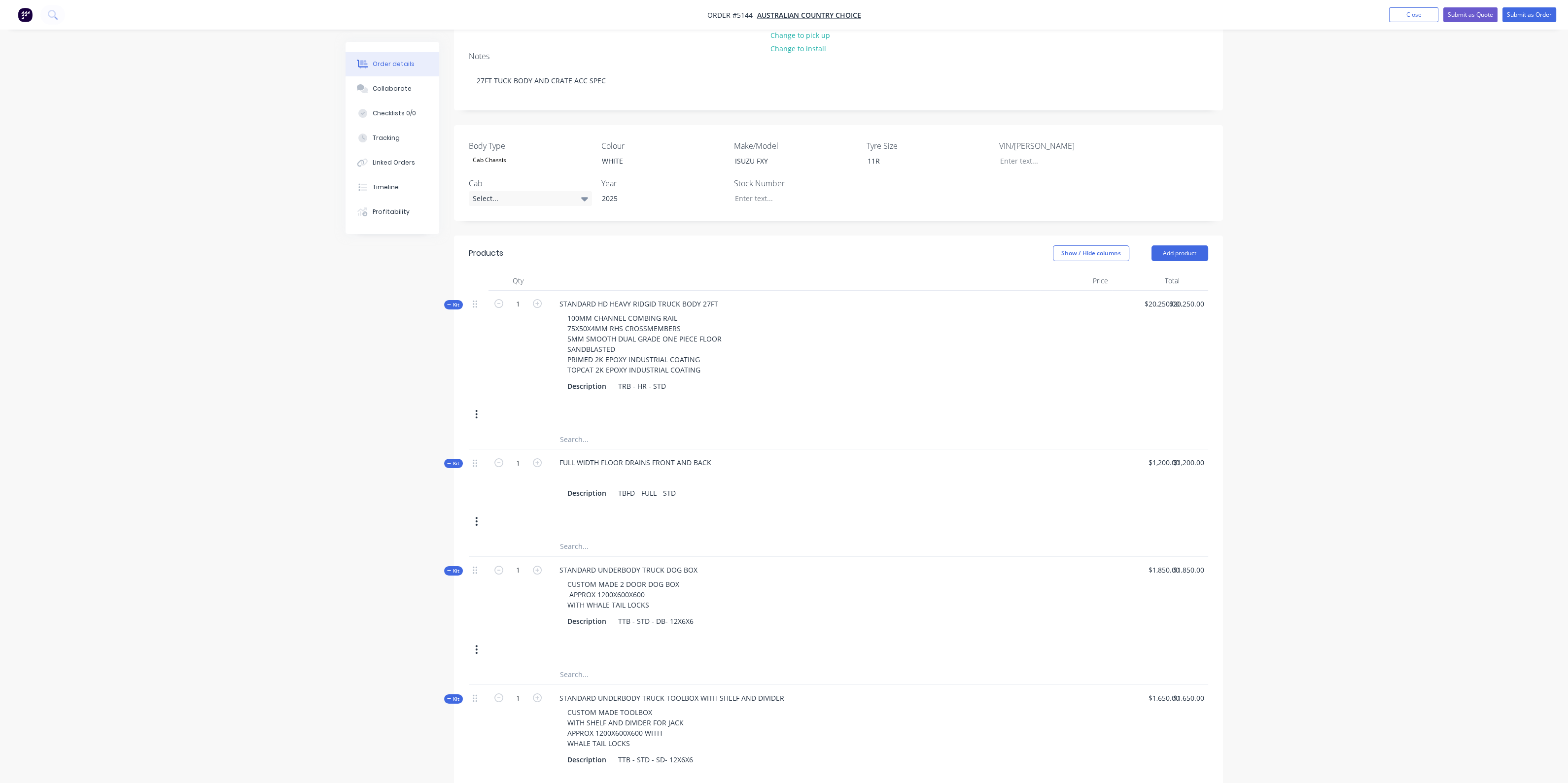
click at [1172, 244] on header "Products Show / Hide columns Add product" at bounding box center [838, 253] width 769 height 36
click at [1173, 249] on button "Add product" at bounding box center [1179, 253] width 57 height 16
click at [1153, 280] on div "Product catalogue" at bounding box center [1161, 278] width 76 height 14
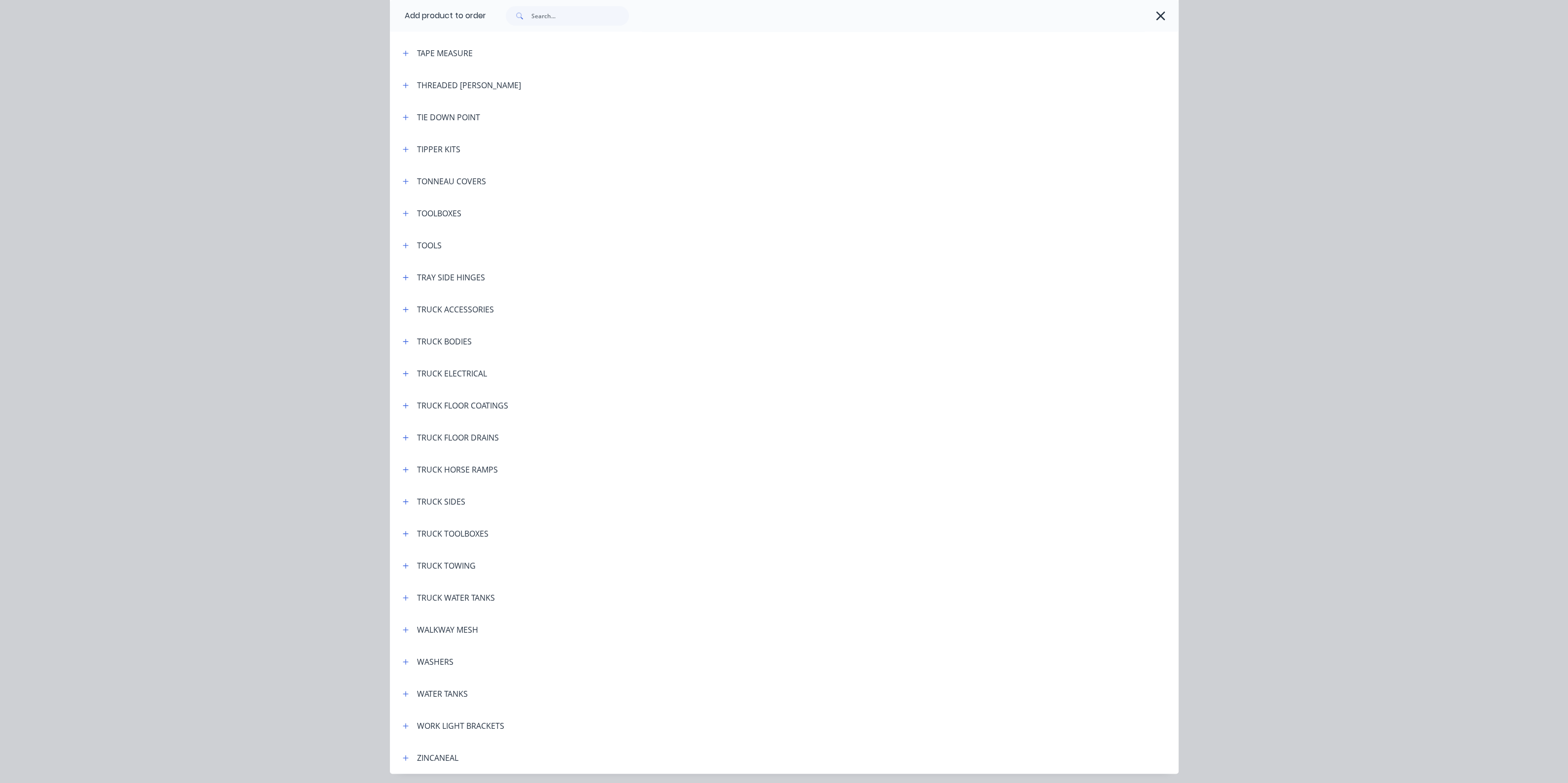
scroll to position [3308, 0]
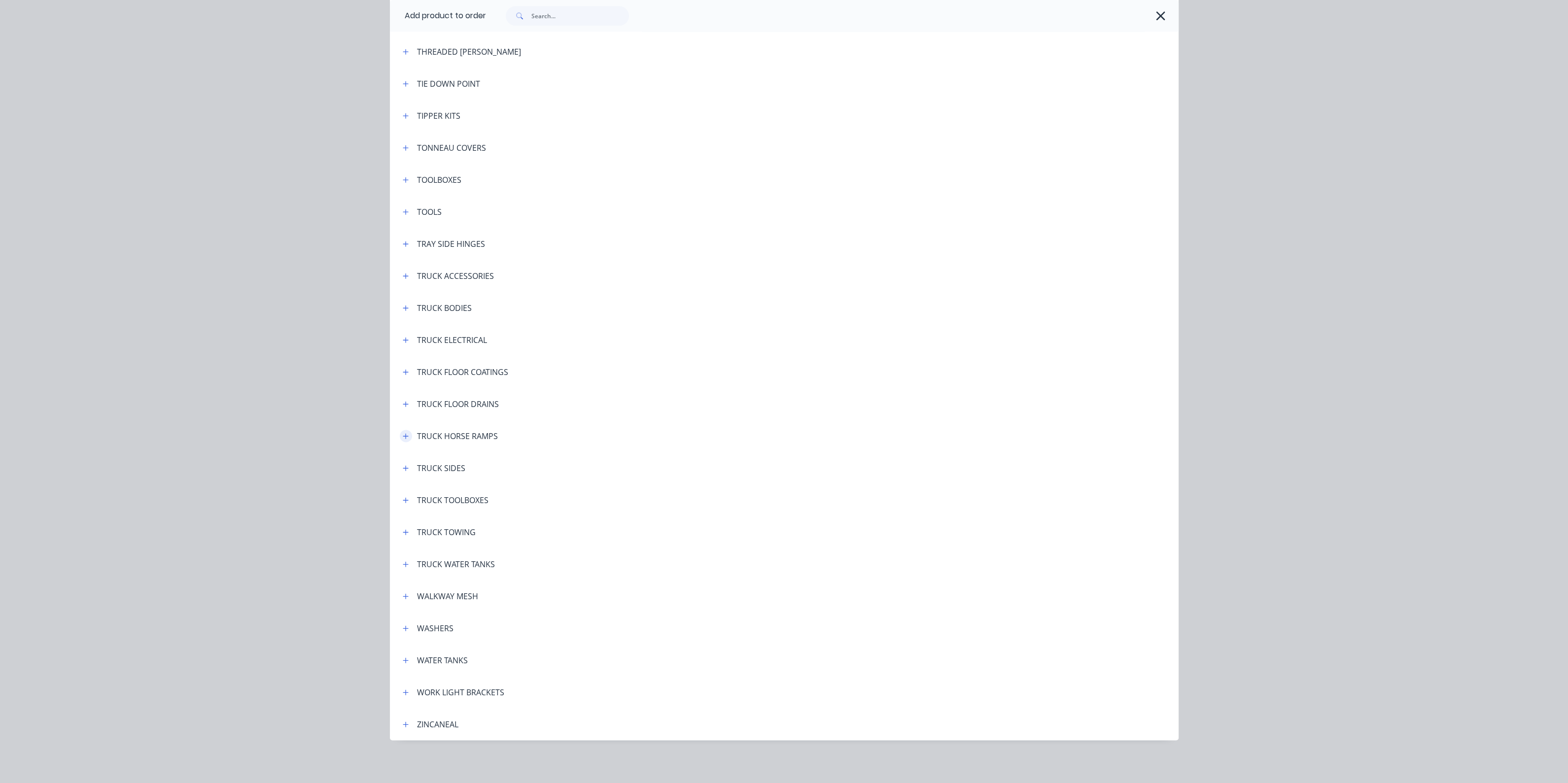
click at [403, 435] on icon "button" at bounding box center [406, 436] width 6 height 7
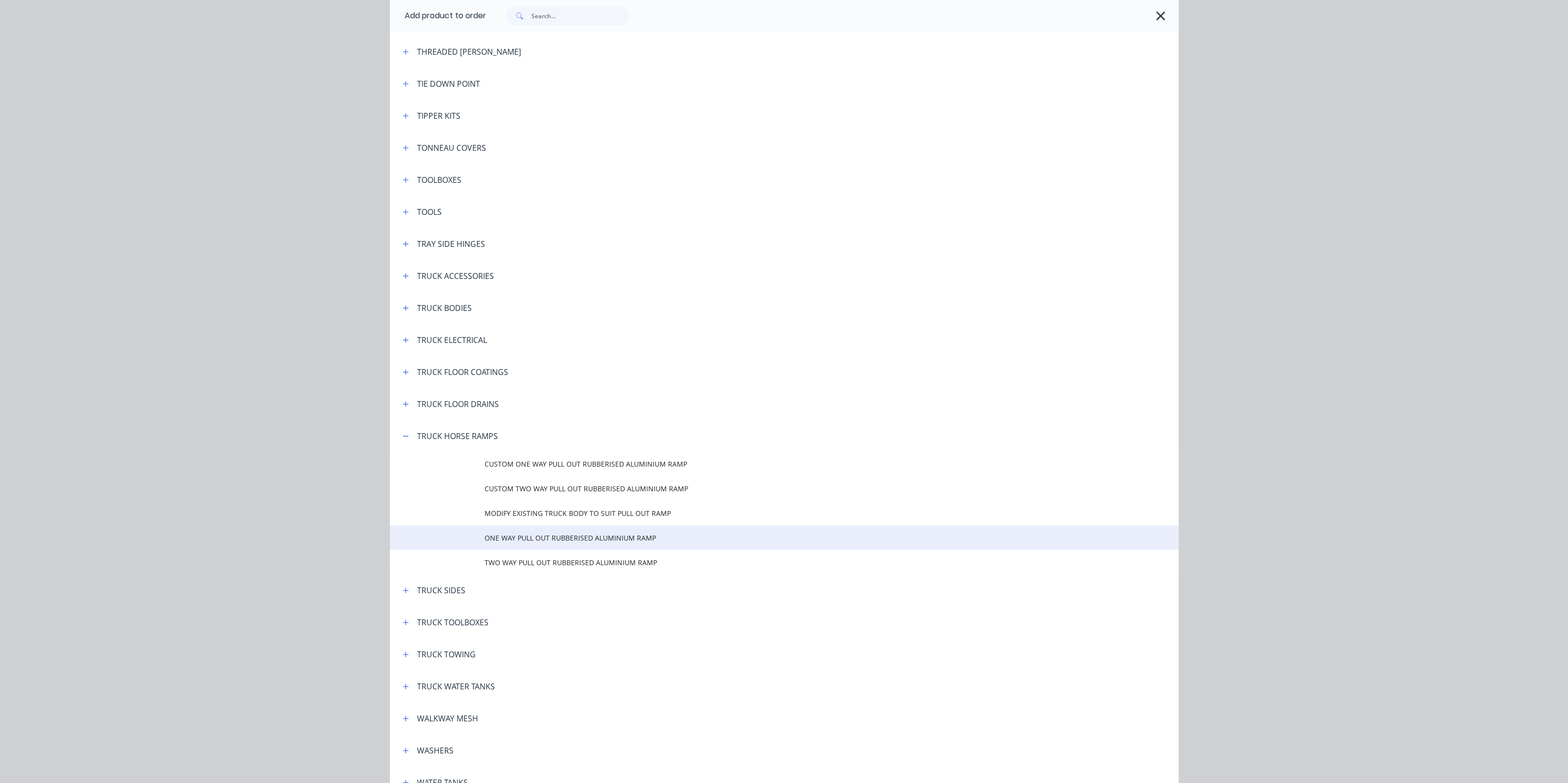
click at [558, 541] on span "ONE WAY PULL OUT RUBBERISED ALUMINIUM RAMP" at bounding box center [762, 538] width 555 height 10
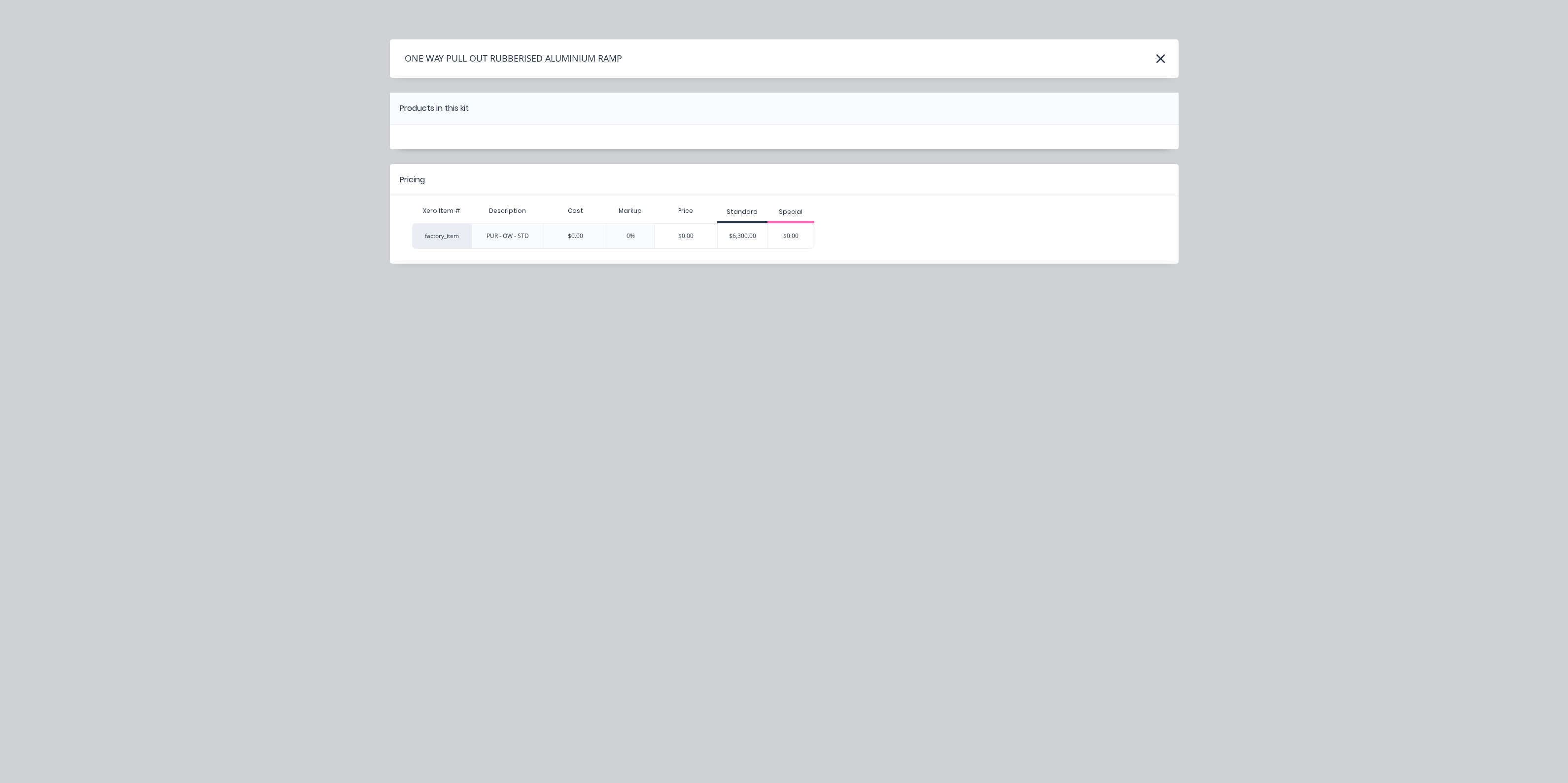
drag, startPoint x: 738, startPoint y: 240, endPoint x: 733, endPoint y: 297, distance: 57.2
click at [738, 241] on div "$6,300.00" at bounding box center [742, 236] width 50 height 24
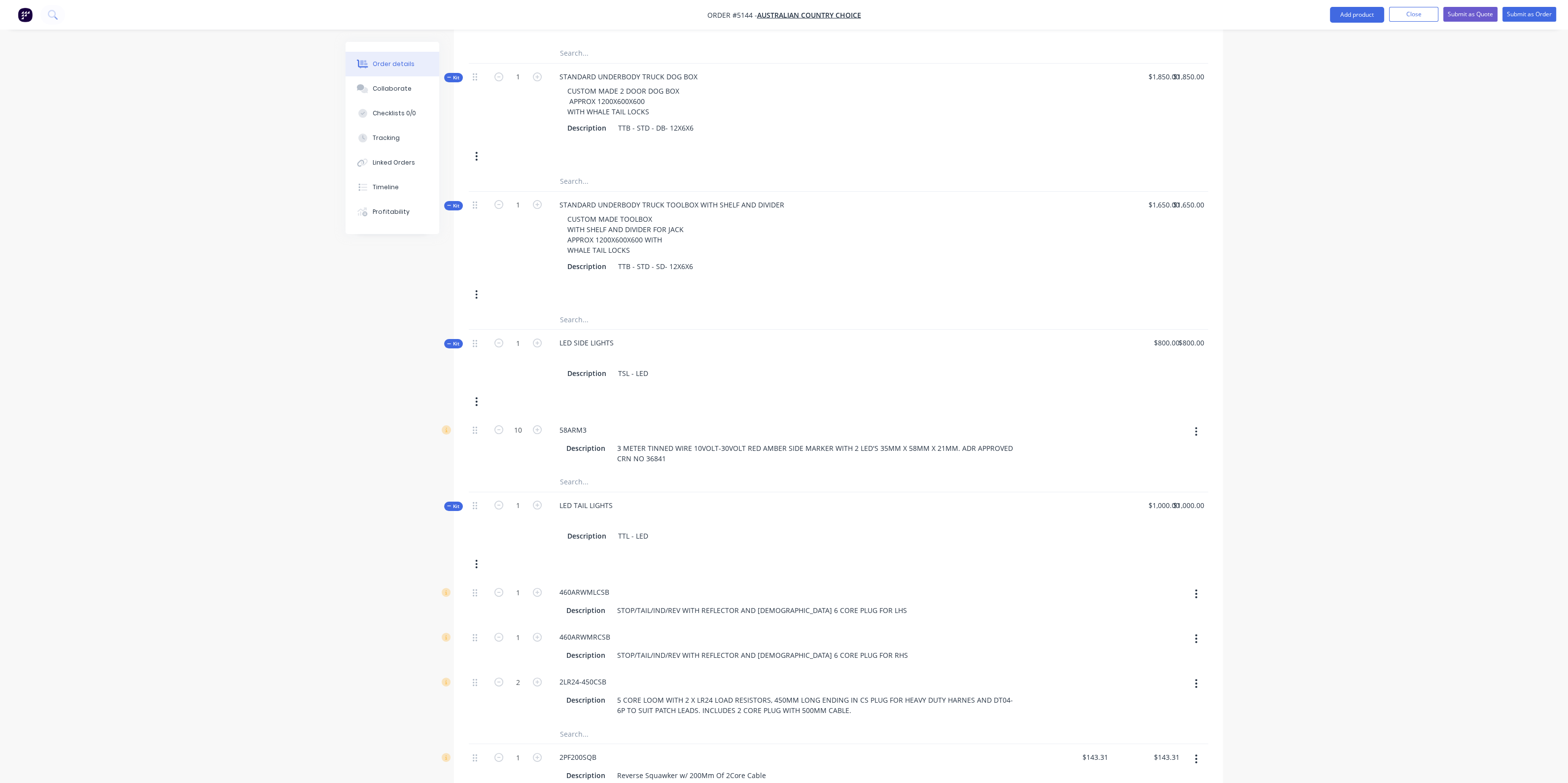
scroll to position [1017, 0]
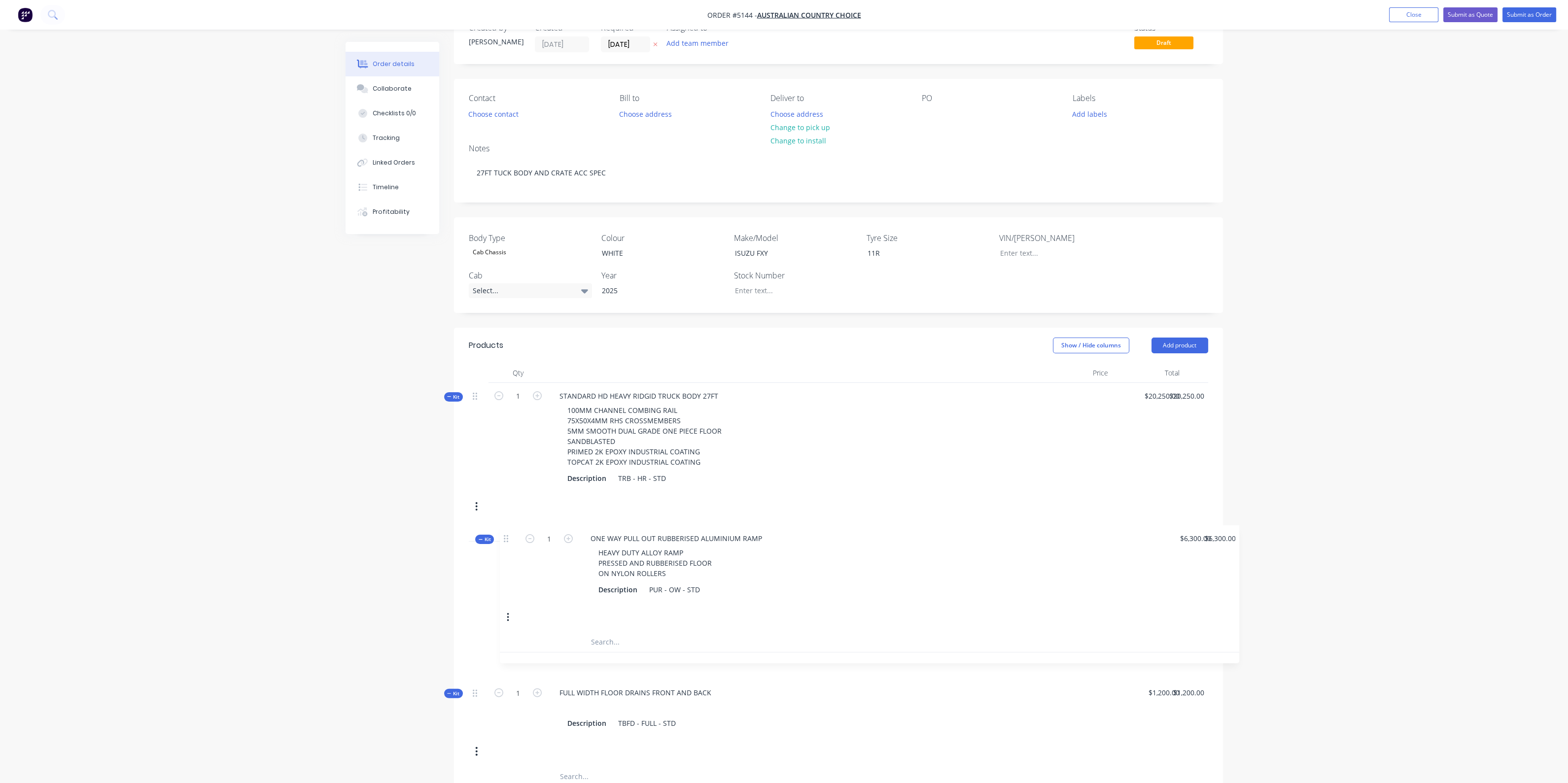
drag, startPoint x: 478, startPoint y: 402, endPoint x: 507, endPoint y: 539, distance: 140.0
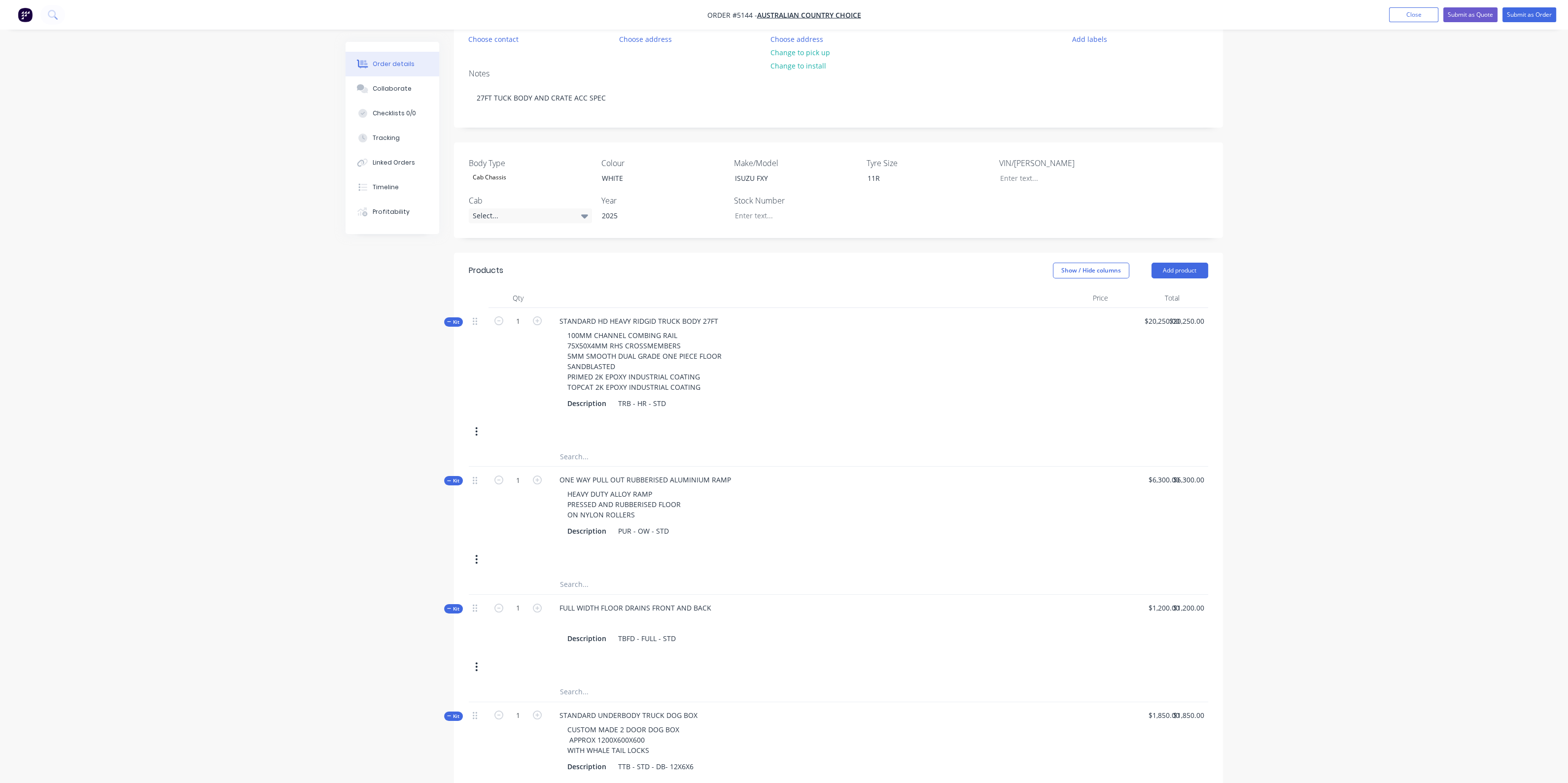
scroll to position [155, 0]
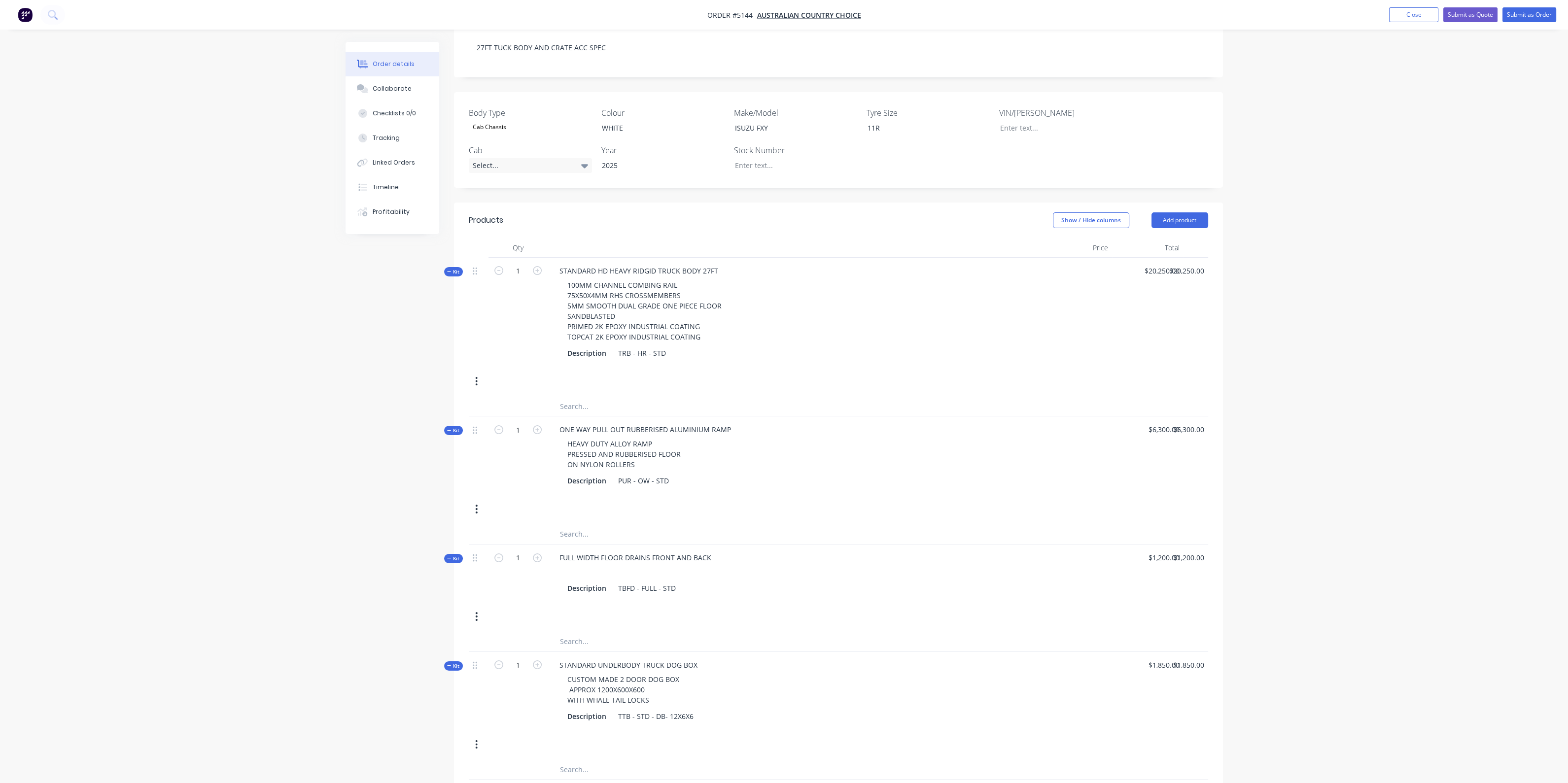
click at [647, 538] on input "text" at bounding box center [658, 534] width 197 height 20
click at [676, 488] on div "Description PUR - OW - STD" at bounding box center [793, 481] width 461 height 14
click at [776, 488] on div "Description PUR - OW - STD" at bounding box center [793, 481] width 461 height 14
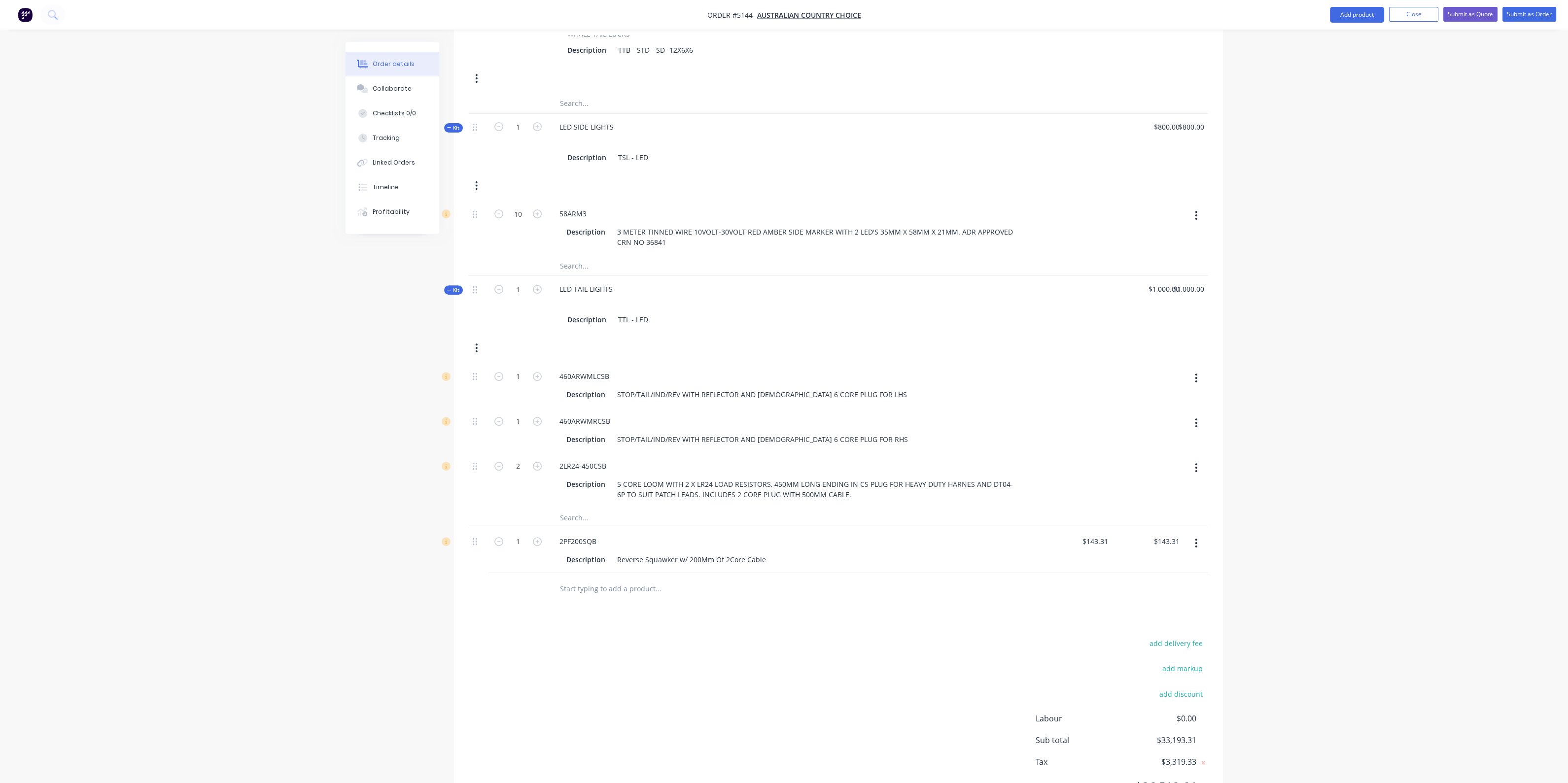
scroll to position [1017, 0]
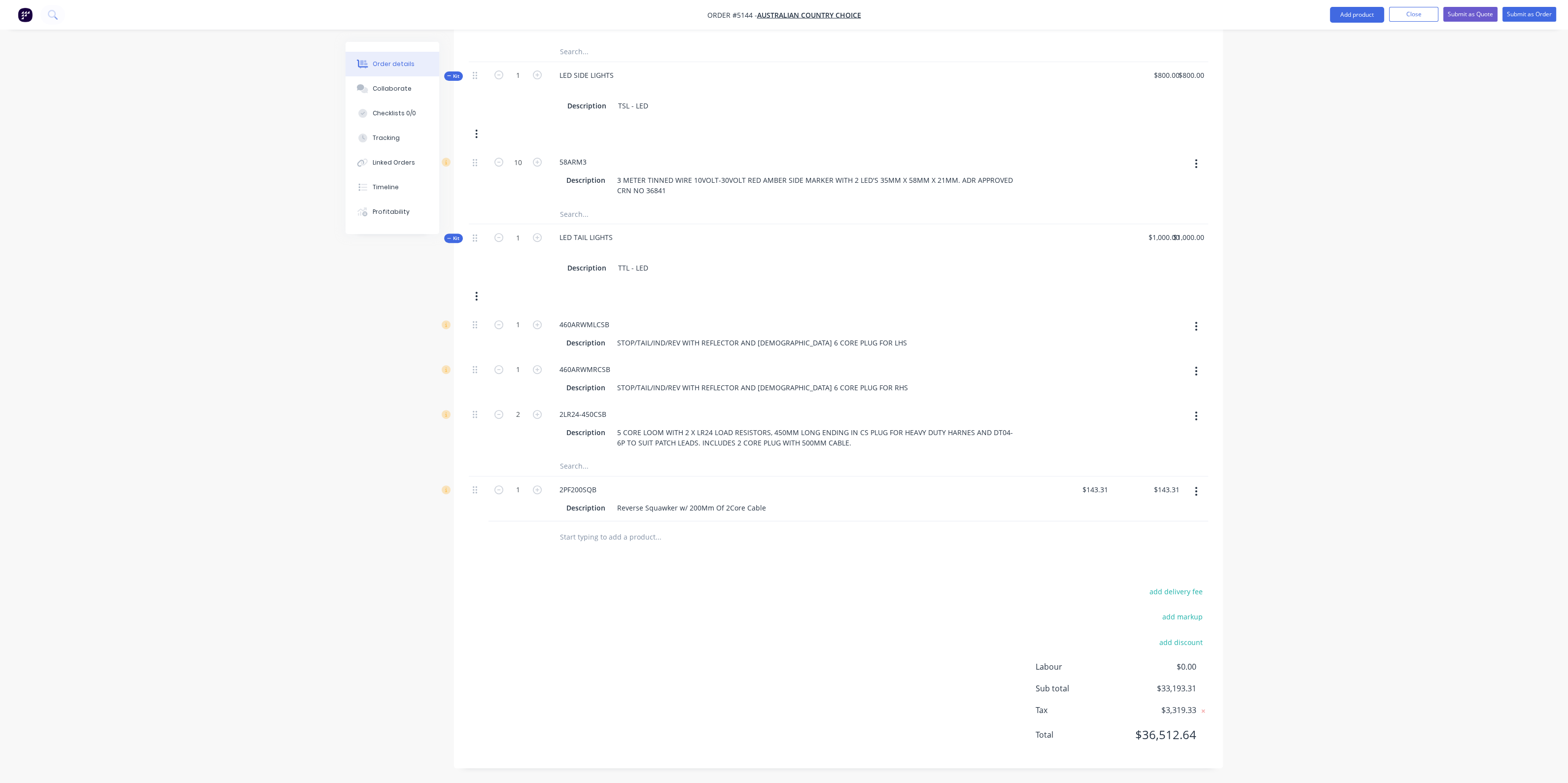
click at [652, 534] on input "text" at bounding box center [658, 537] width 197 height 20
click at [1348, 15] on button "Add product" at bounding box center [1357, 15] width 54 height 16
click at [1301, 40] on div "Product catalogue" at bounding box center [1337, 40] width 76 height 14
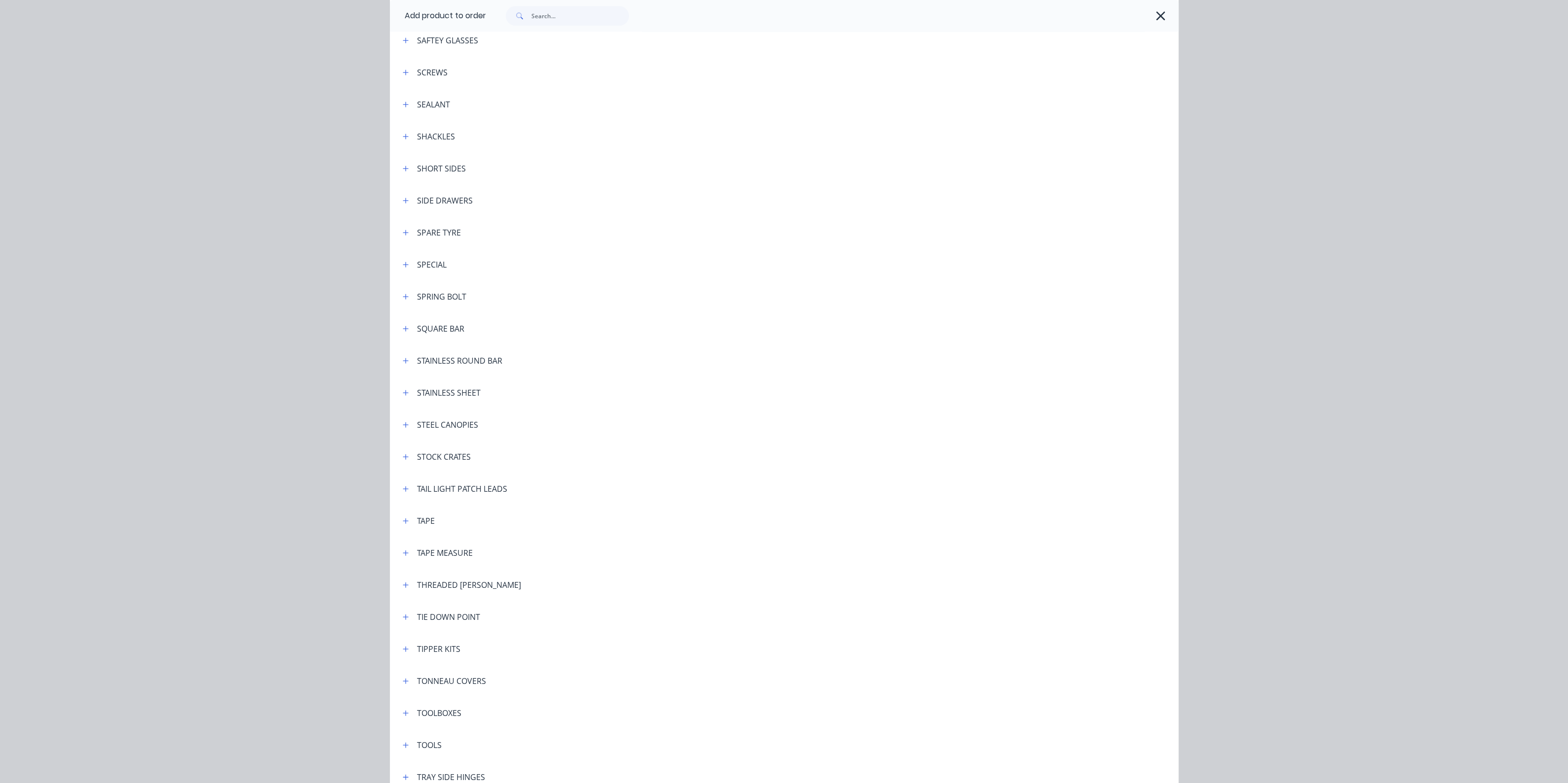
scroll to position [2772, 0]
click at [403, 459] on icon "button" at bounding box center [406, 459] width 6 height 7
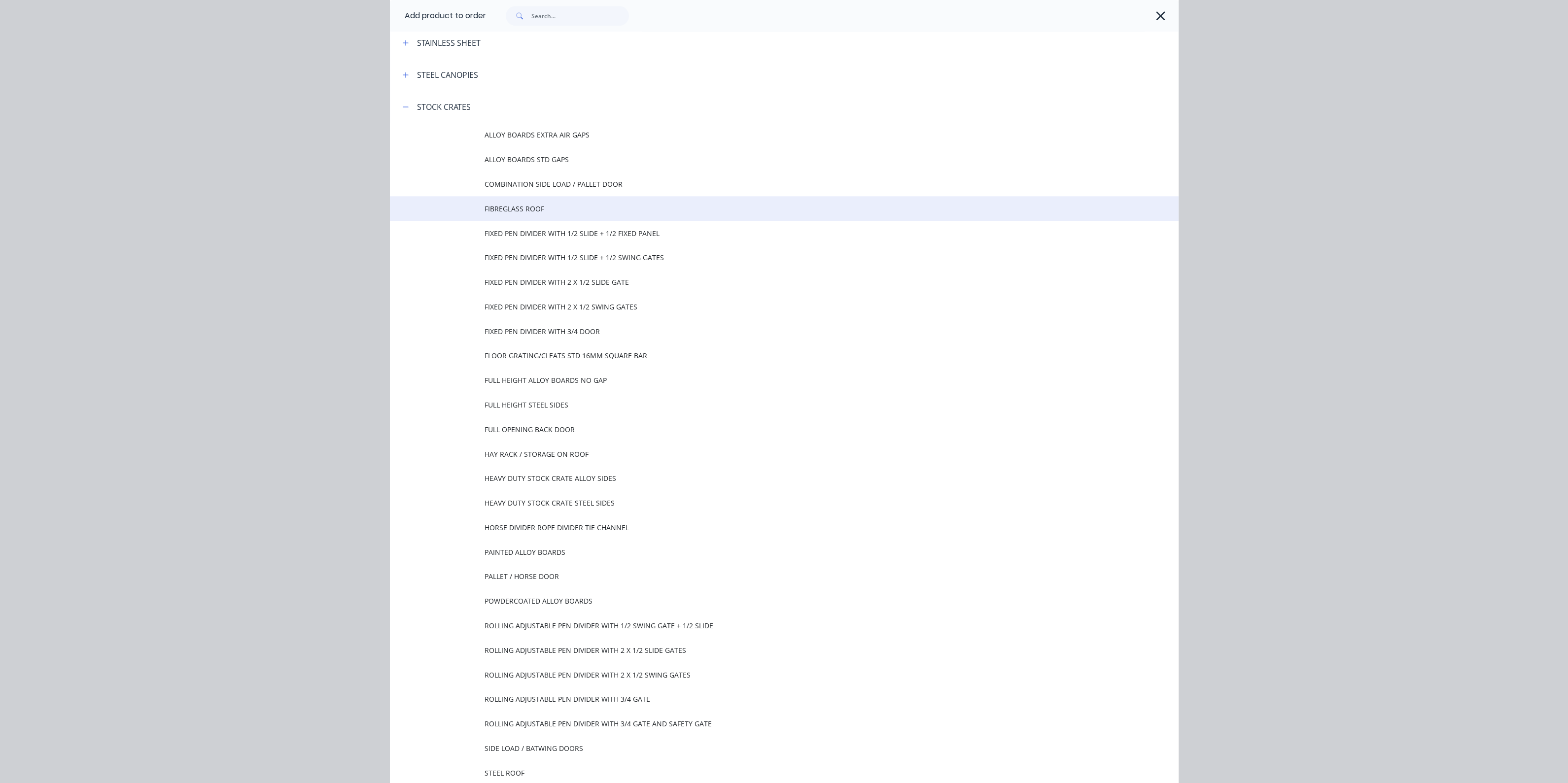
scroll to position [3203, 0]
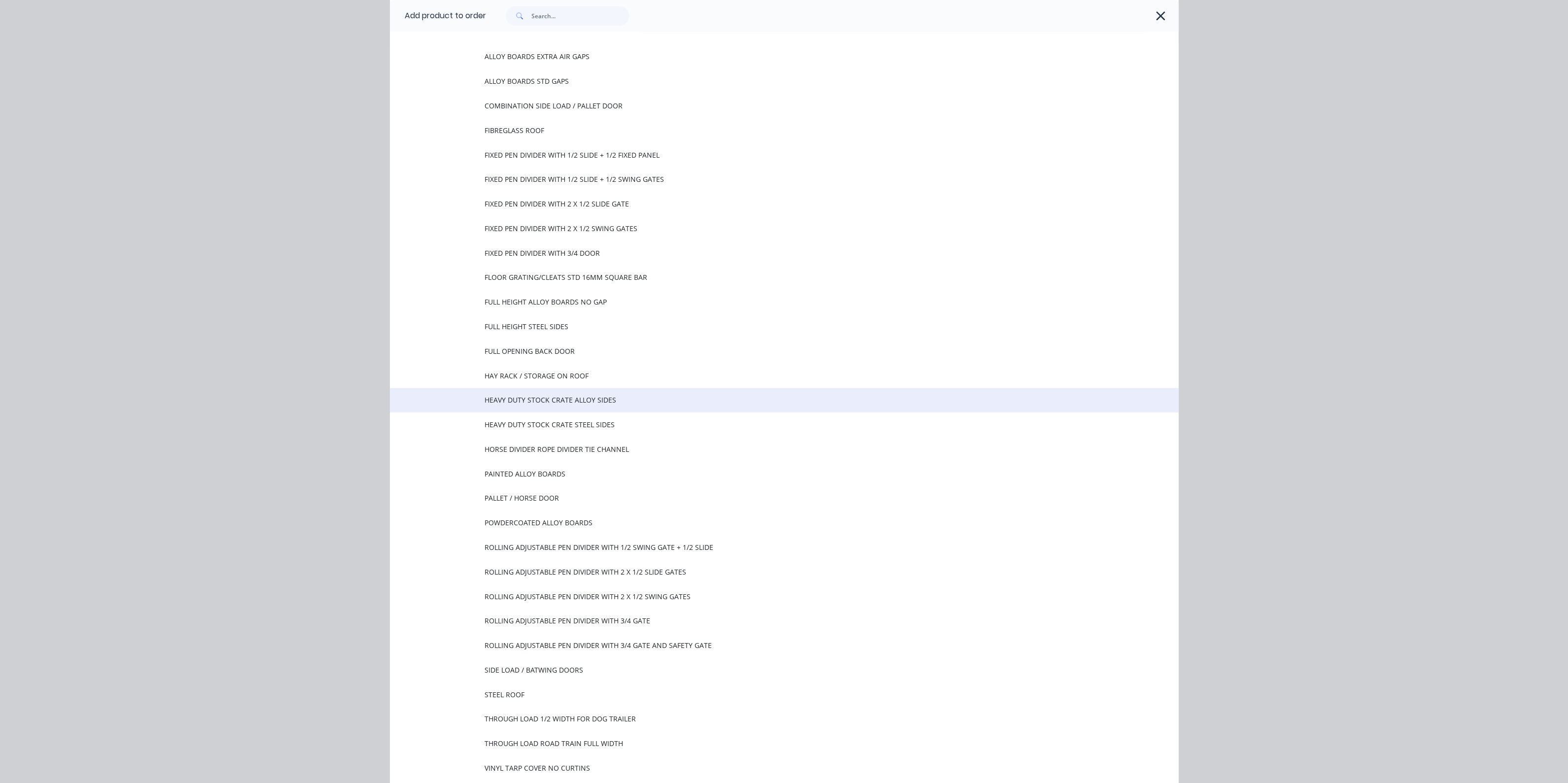
click at [545, 405] on td "HEAVY DUTY STOCK CRATE ALLOY SIDES" at bounding box center [831, 400] width 694 height 24
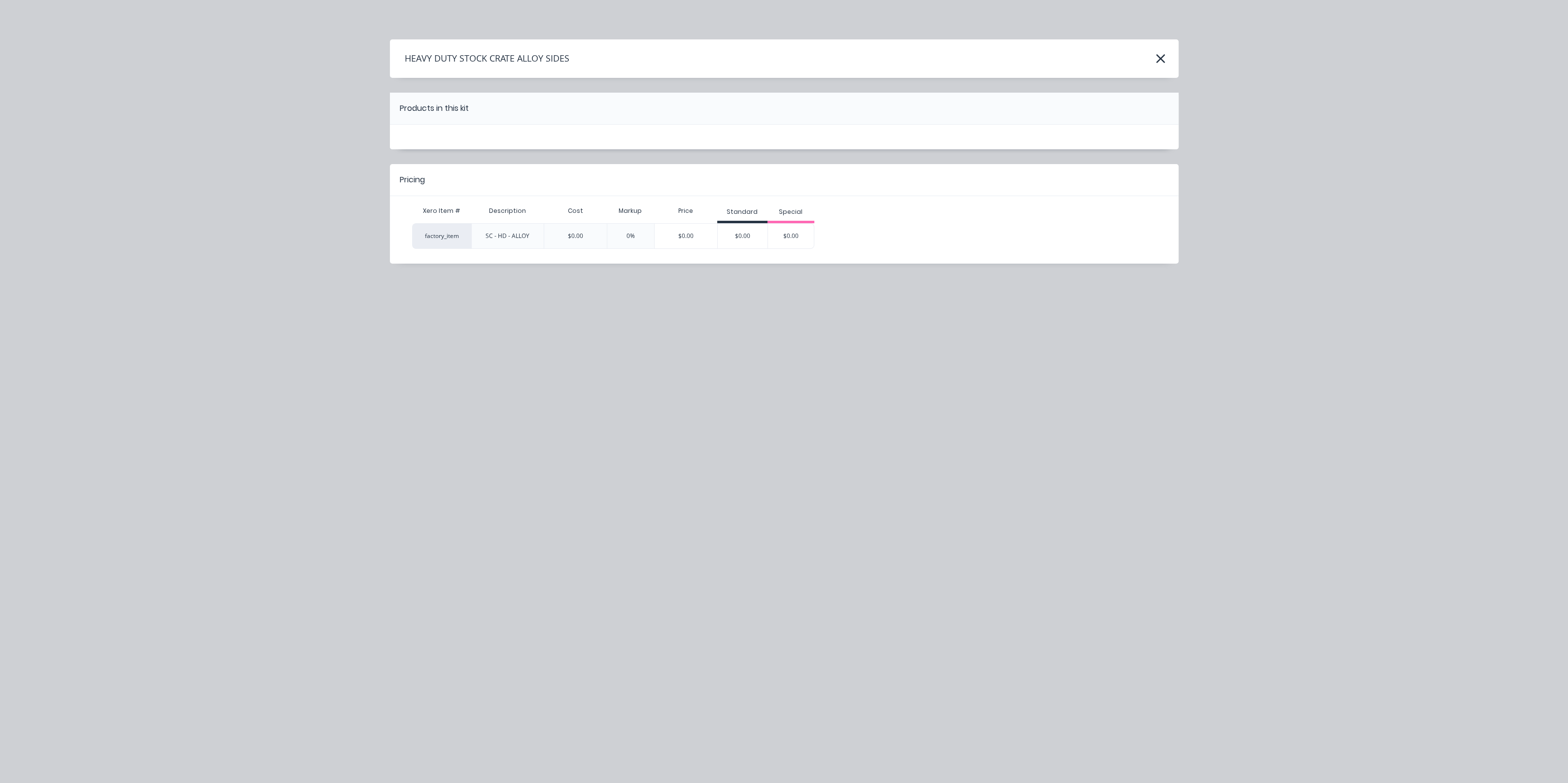
scroll to position [0, 0]
click at [746, 241] on div "$0.00" at bounding box center [742, 236] width 50 height 24
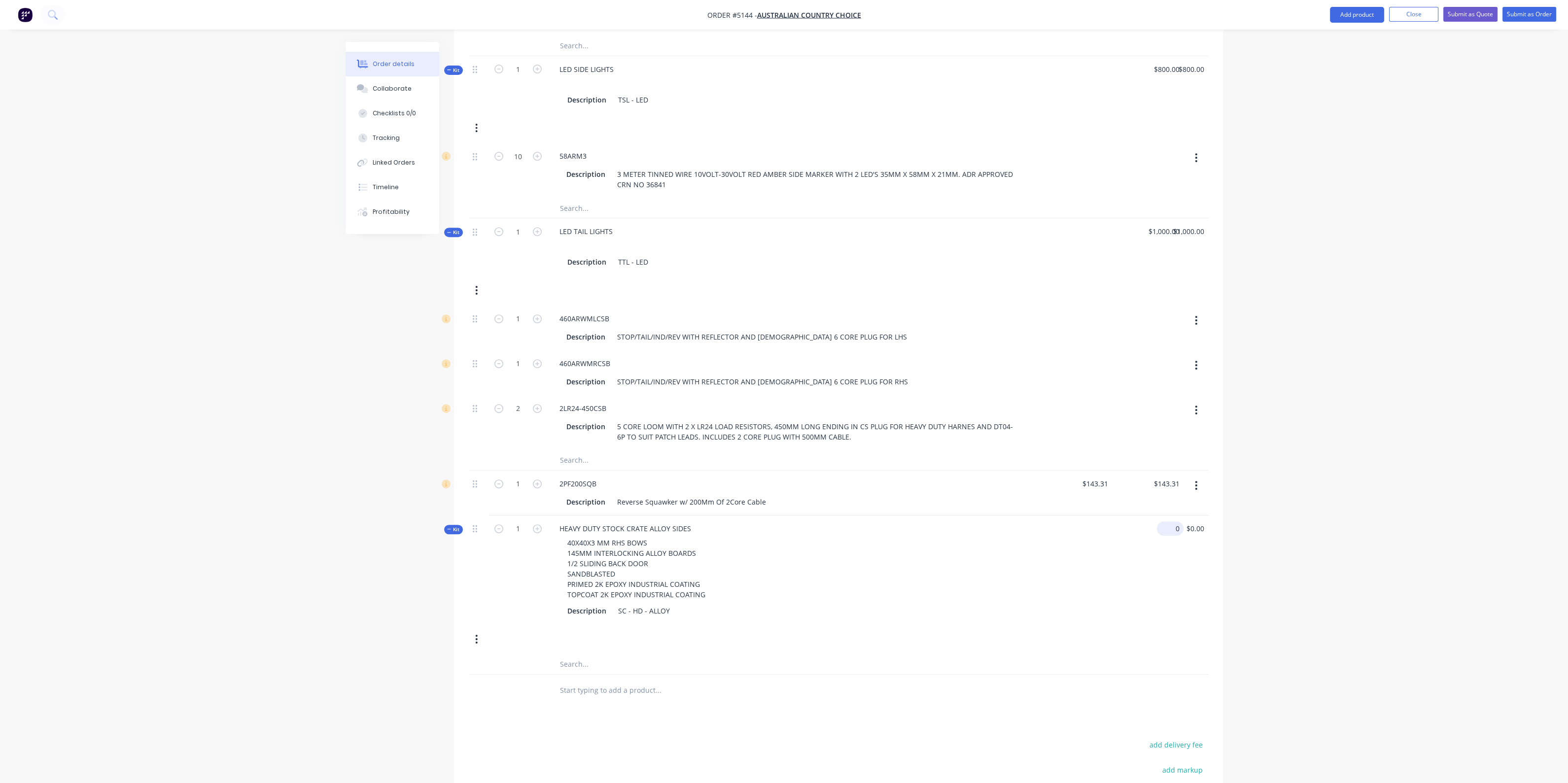
click at [1169, 533] on div "0 $0.00" at bounding box center [1169, 528] width 26 height 14
type input "$25,650.00"
click at [1361, 15] on button "Add product" at bounding box center [1357, 15] width 54 height 16
click at [1345, 39] on div "Product catalogue" at bounding box center [1337, 40] width 76 height 14
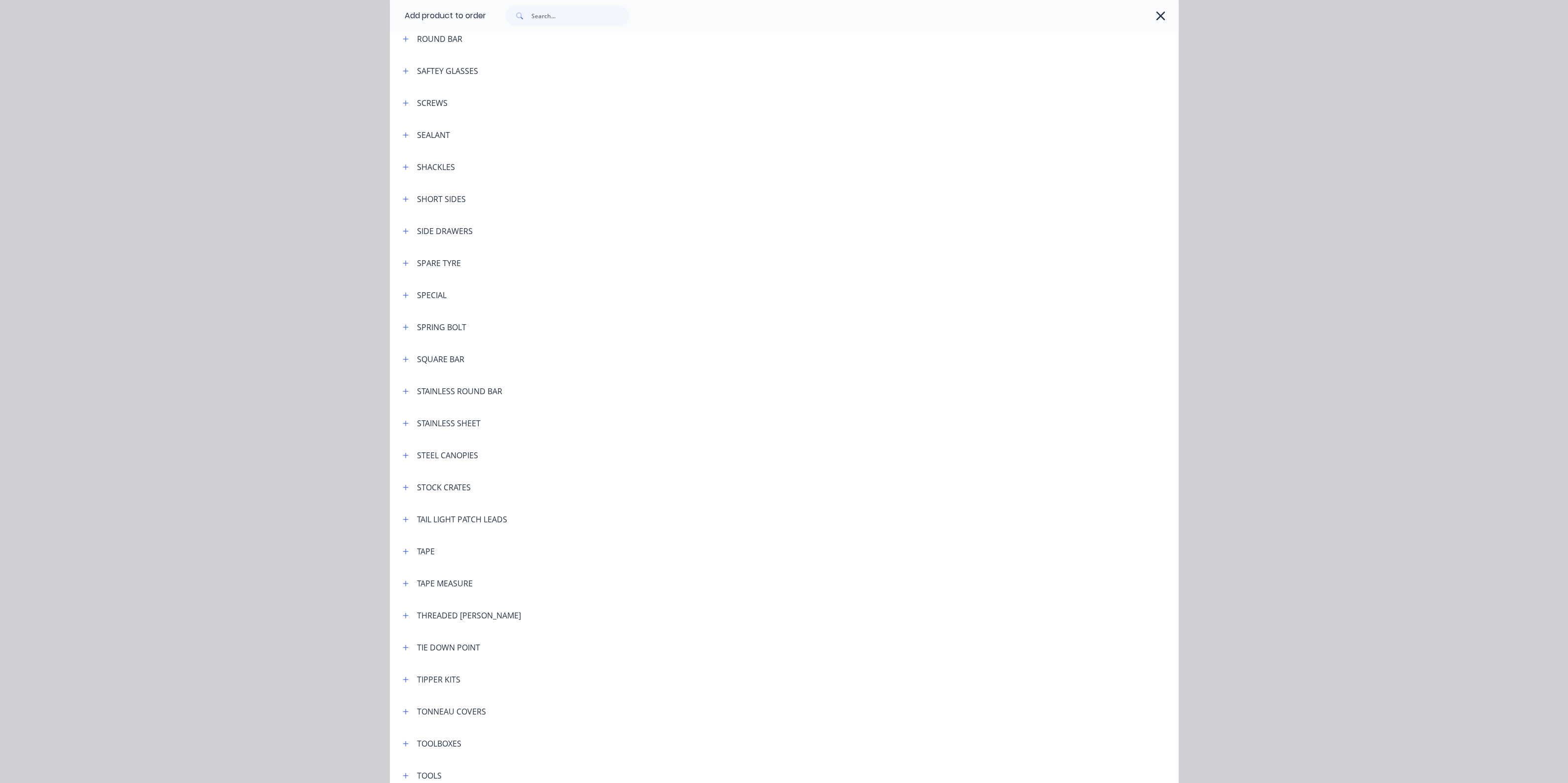
scroll to position [2834, 0]
click at [405, 398] on button "button" at bounding box center [406, 397] width 12 height 12
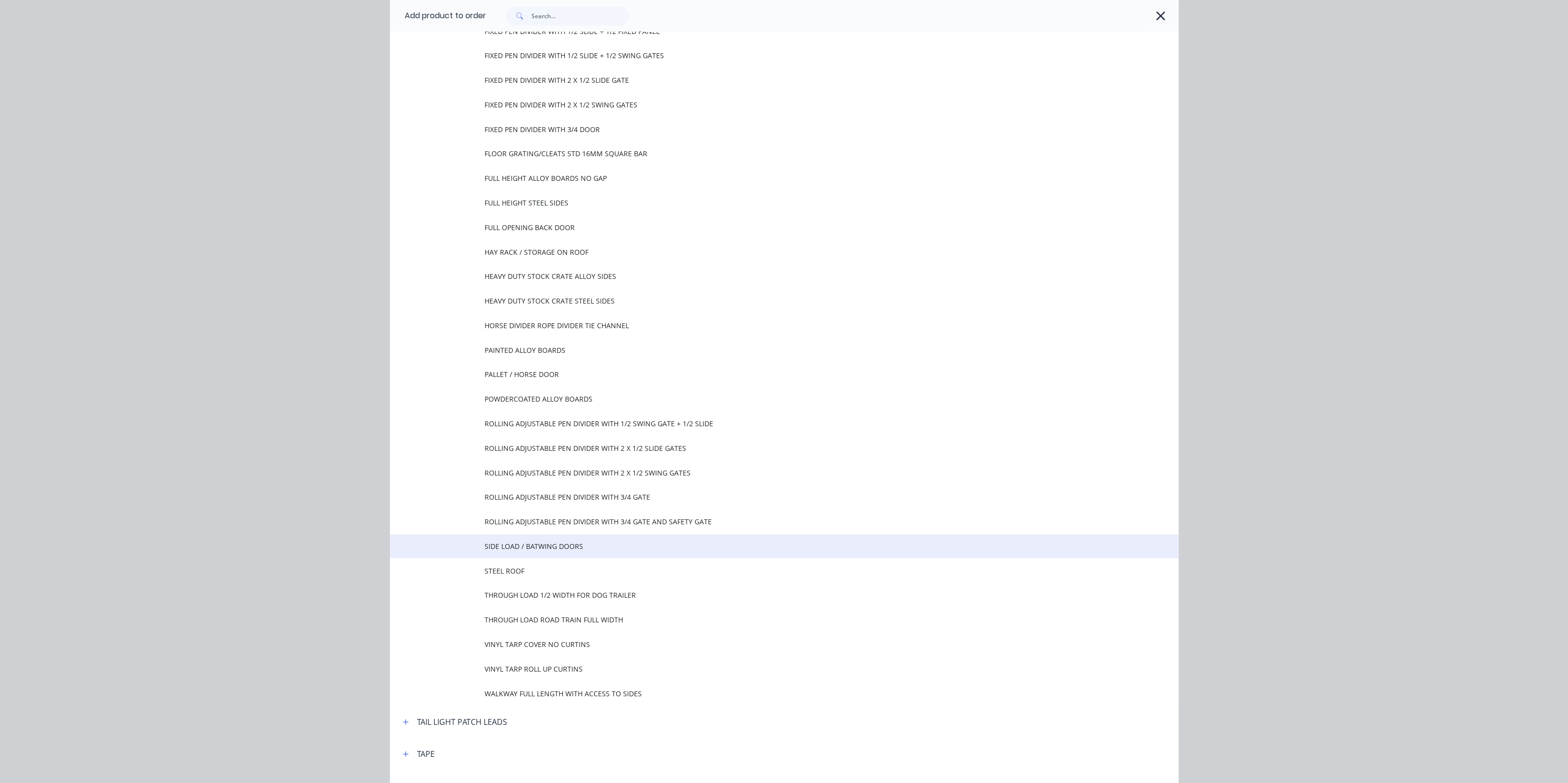
scroll to position [3388, 0]
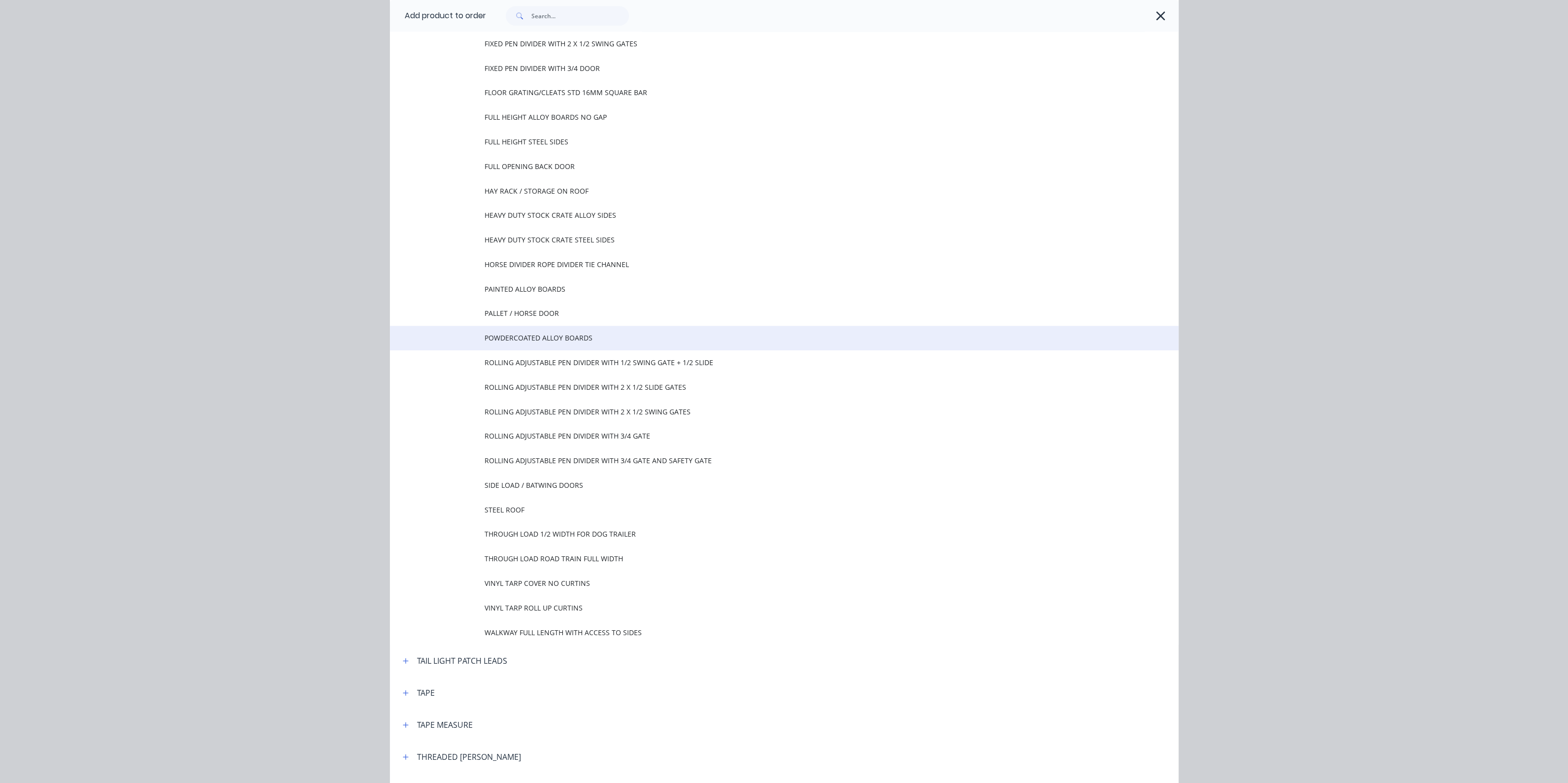
click at [516, 335] on span "POWDERCOATED ALLOY BOARDS" at bounding box center [762, 337] width 555 height 10
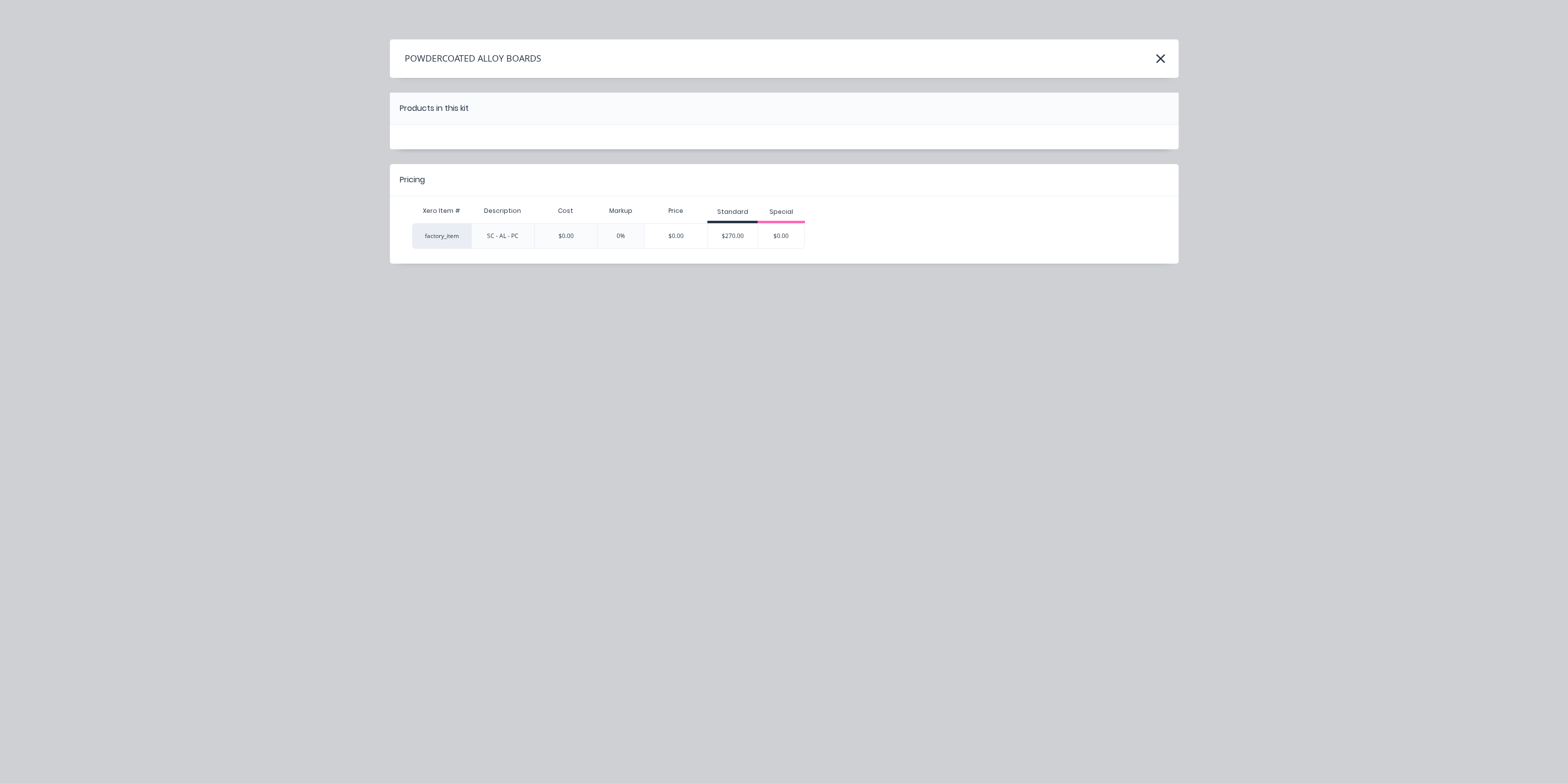
scroll to position [0, 0]
click at [734, 235] on div "$270.00" at bounding box center [732, 236] width 50 height 24
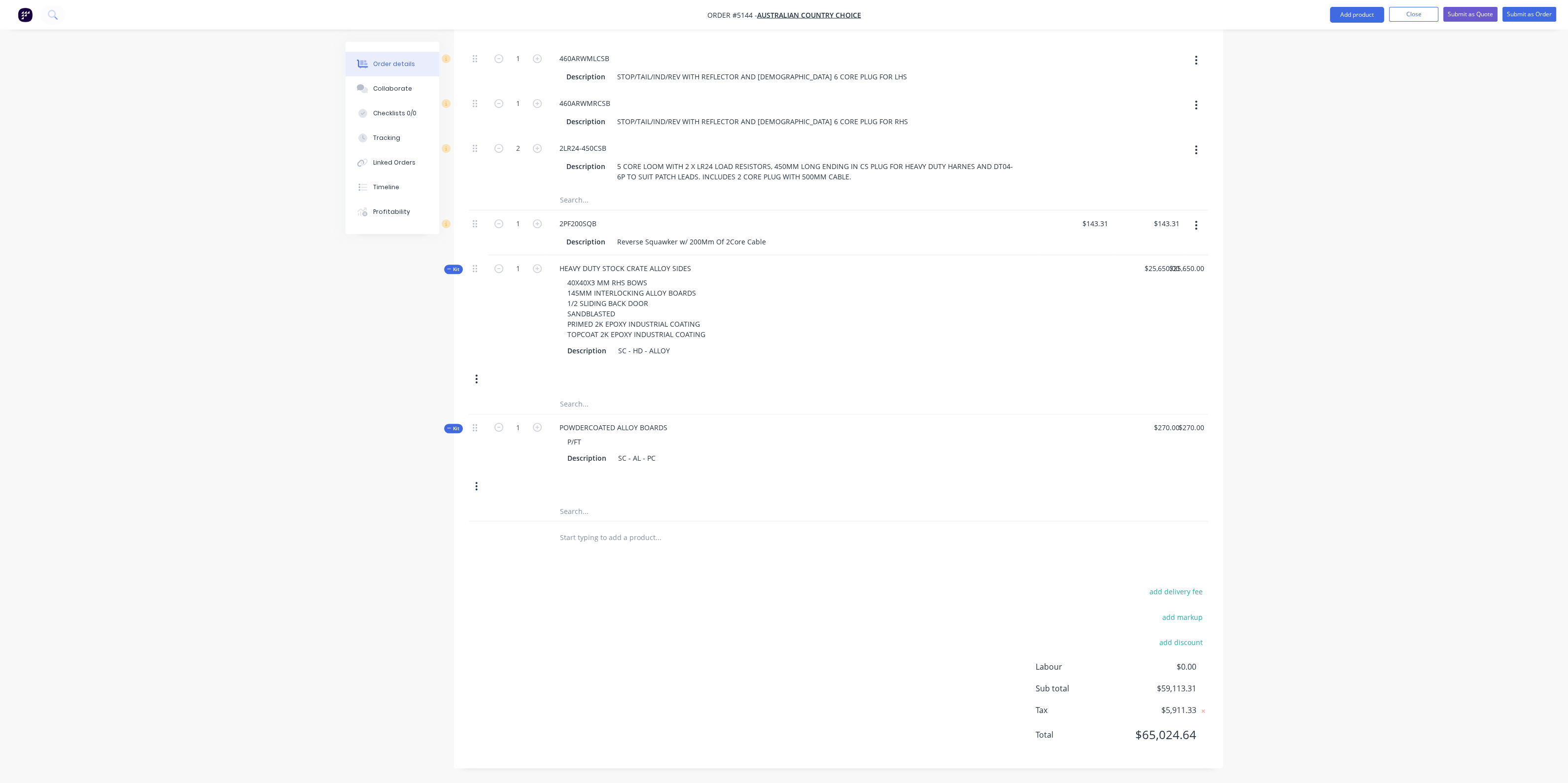
scroll to position [1294, 0]
type input "27"
type input "$7,290.00"
click at [796, 441] on div "P/FT" at bounding box center [794, 441] width 485 height 14
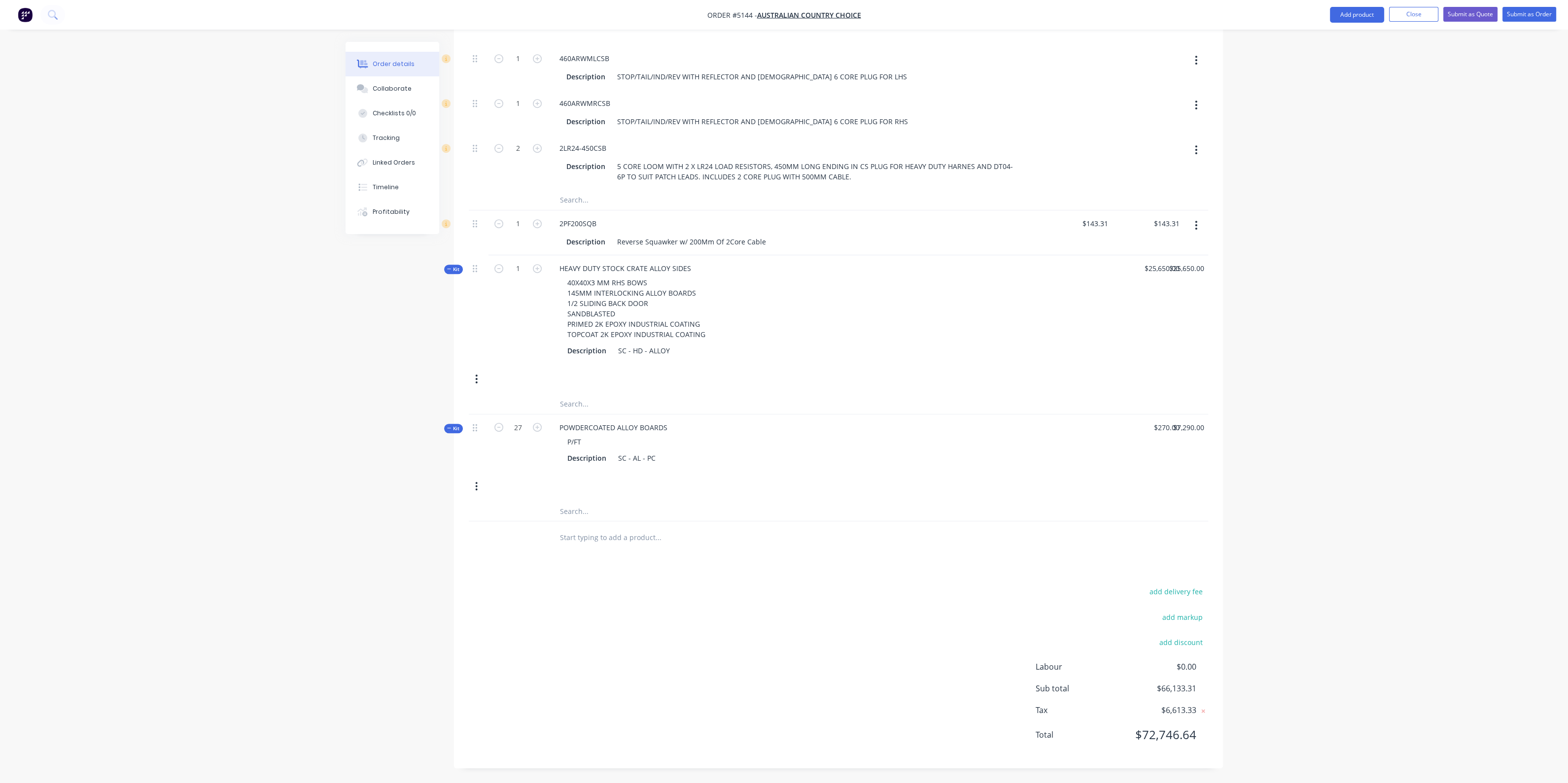
click at [674, 426] on div "POWDERCOATED ALLOY BOARDS P/FT Description SC - AL - PC" at bounding box center [793, 443] width 493 height 57
click at [666, 429] on div "POWDERCOATED ALLOY BOARDS" at bounding box center [613, 427] width 124 height 14
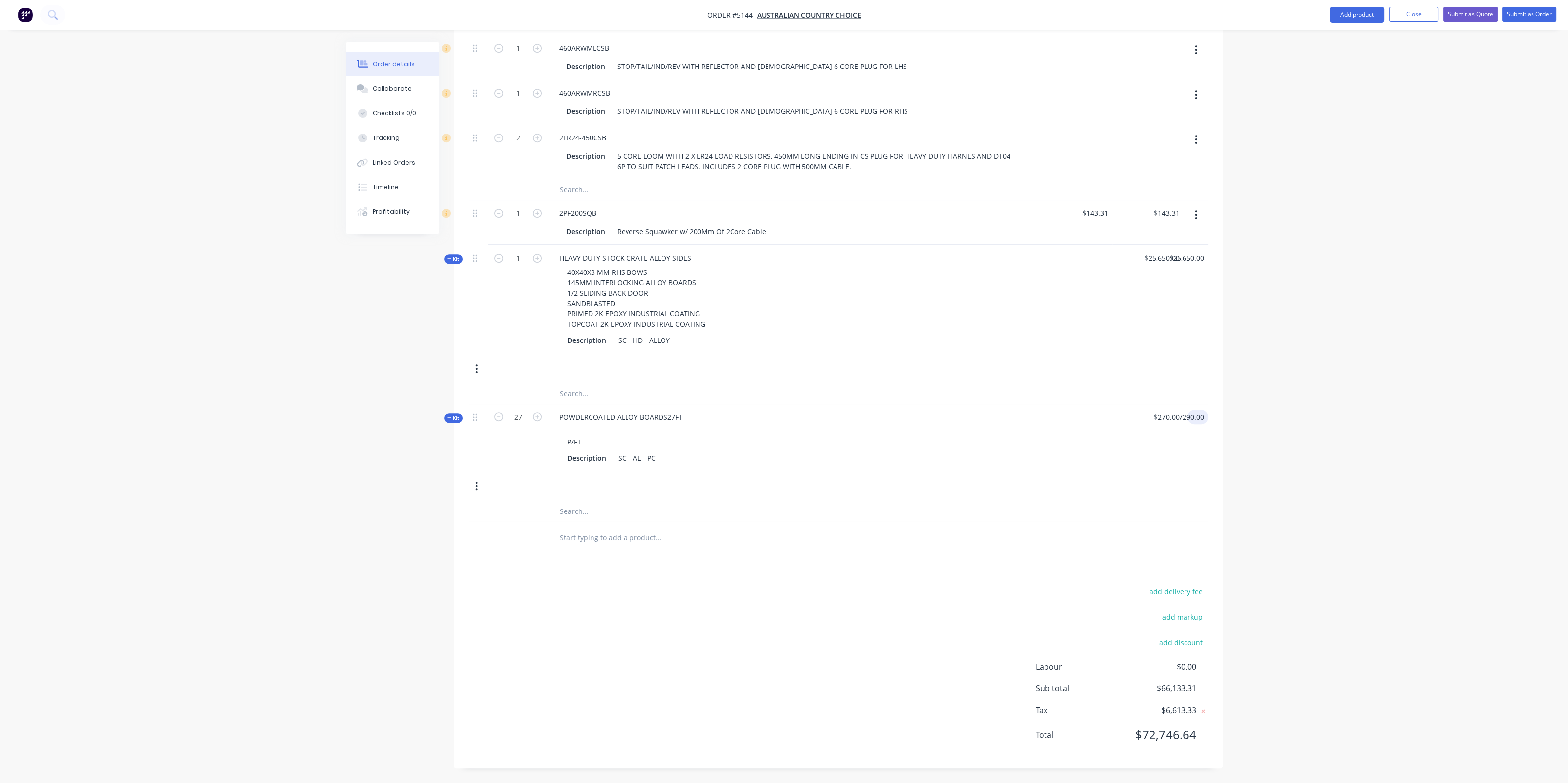
click at [1183, 424] on input "7290.00" at bounding box center [1190, 417] width 36 height 14
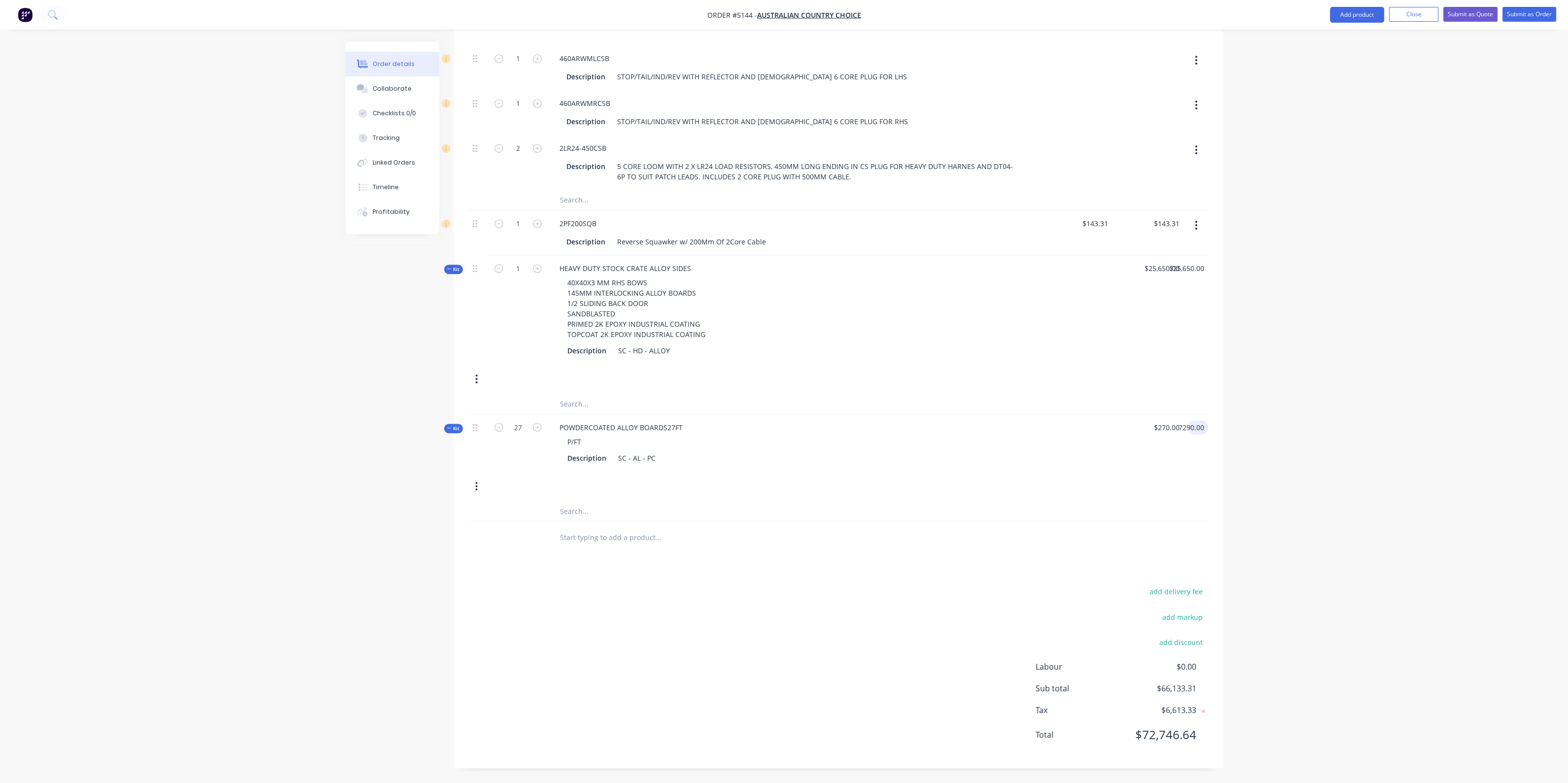
click at [1184, 425] on input "7290.00" at bounding box center [1193, 427] width 31 height 14
type input "$7,290.00"
click at [1026, 504] on div at bounding box center [839, 511] width 740 height 20
click at [472, 487] on button "button" at bounding box center [476, 486] width 23 height 18
click at [446, 585] on div "Delete" at bounding box center [441, 591] width 76 height 14
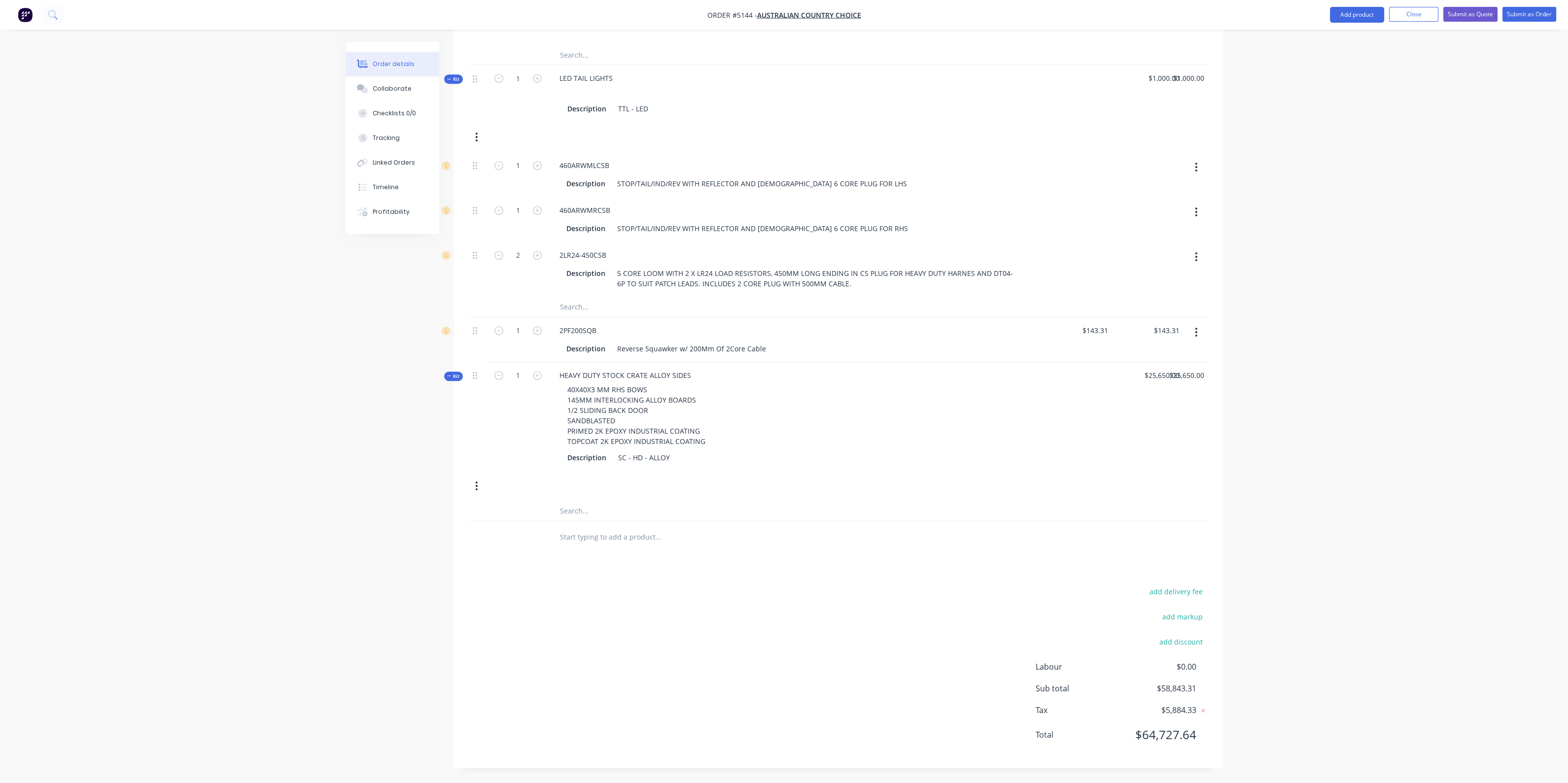
scroll to position [1186, 0]
click at [656, 532] on input "text" at bounding box center [658, 537] width 197 height 20
click at [1343, 11] on button "Add product" at bounding box center [1357, 15] width 54 height 16
click at [1333, 34] on div "Product catalogue" at bounding box center [1337, 40] width 76 height 14
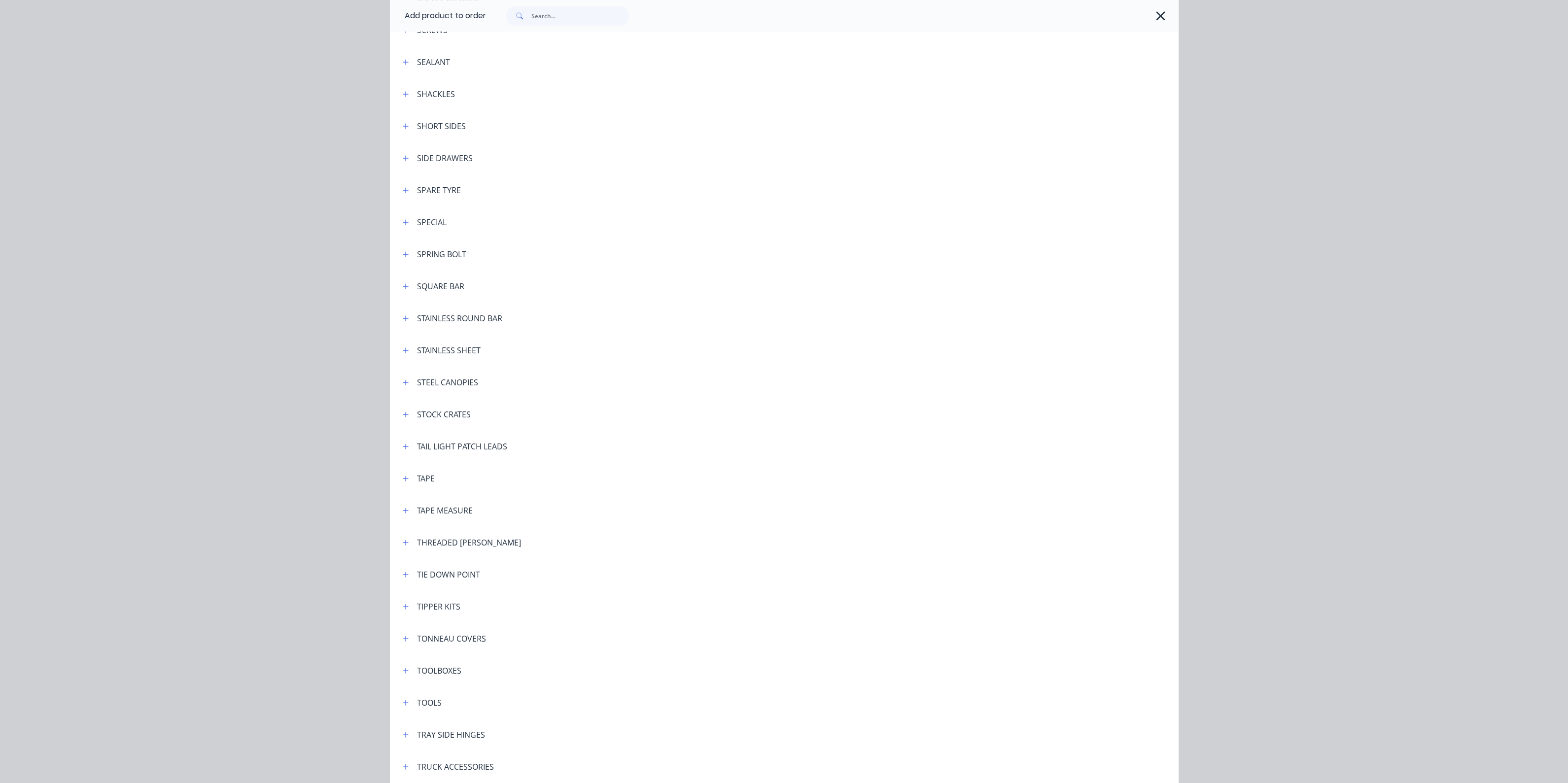
scroll to position [2569, 0]
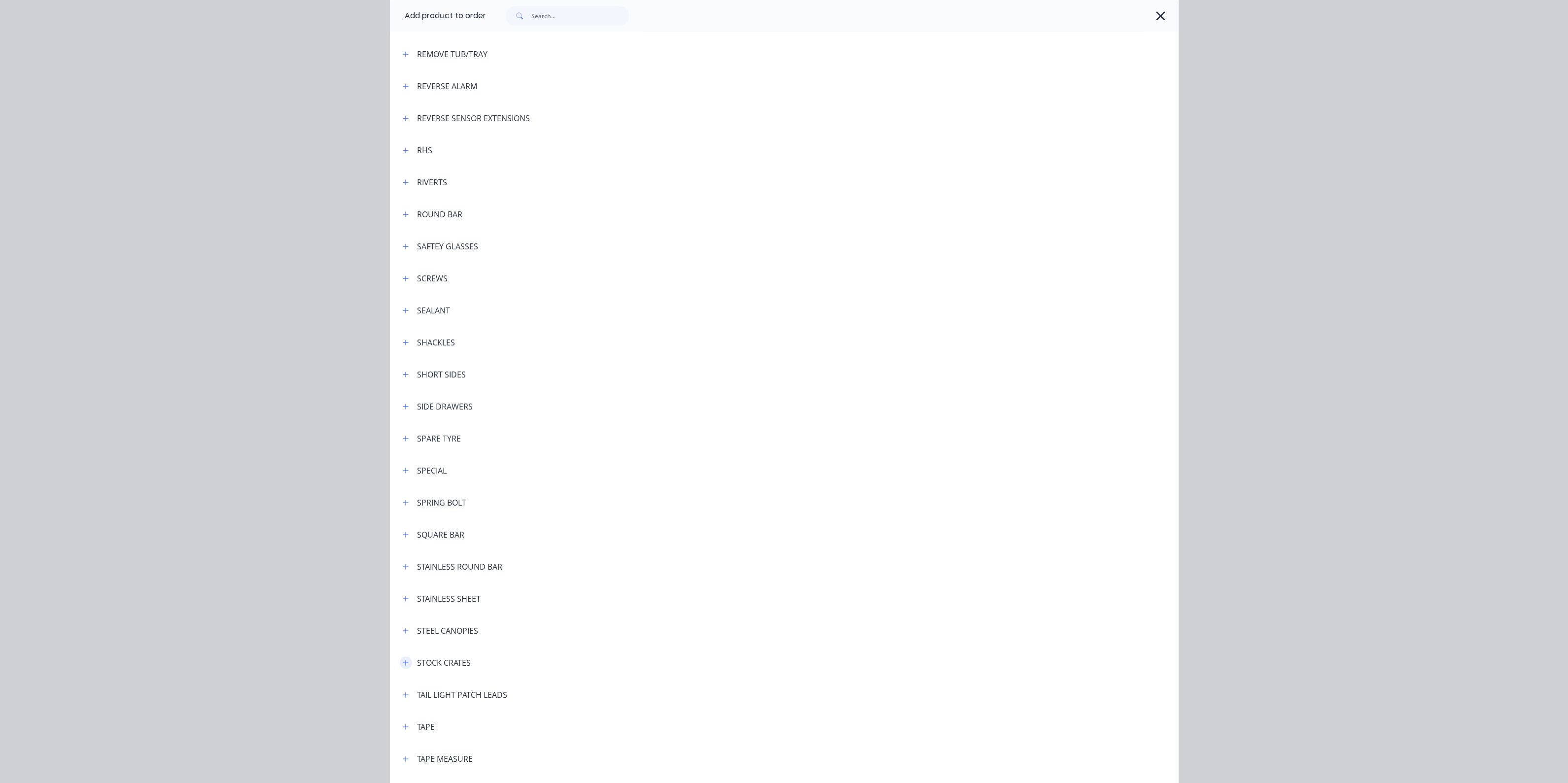
click at [403, 662] on icon "button" at bounding box center [406, 662] width 6 height 7
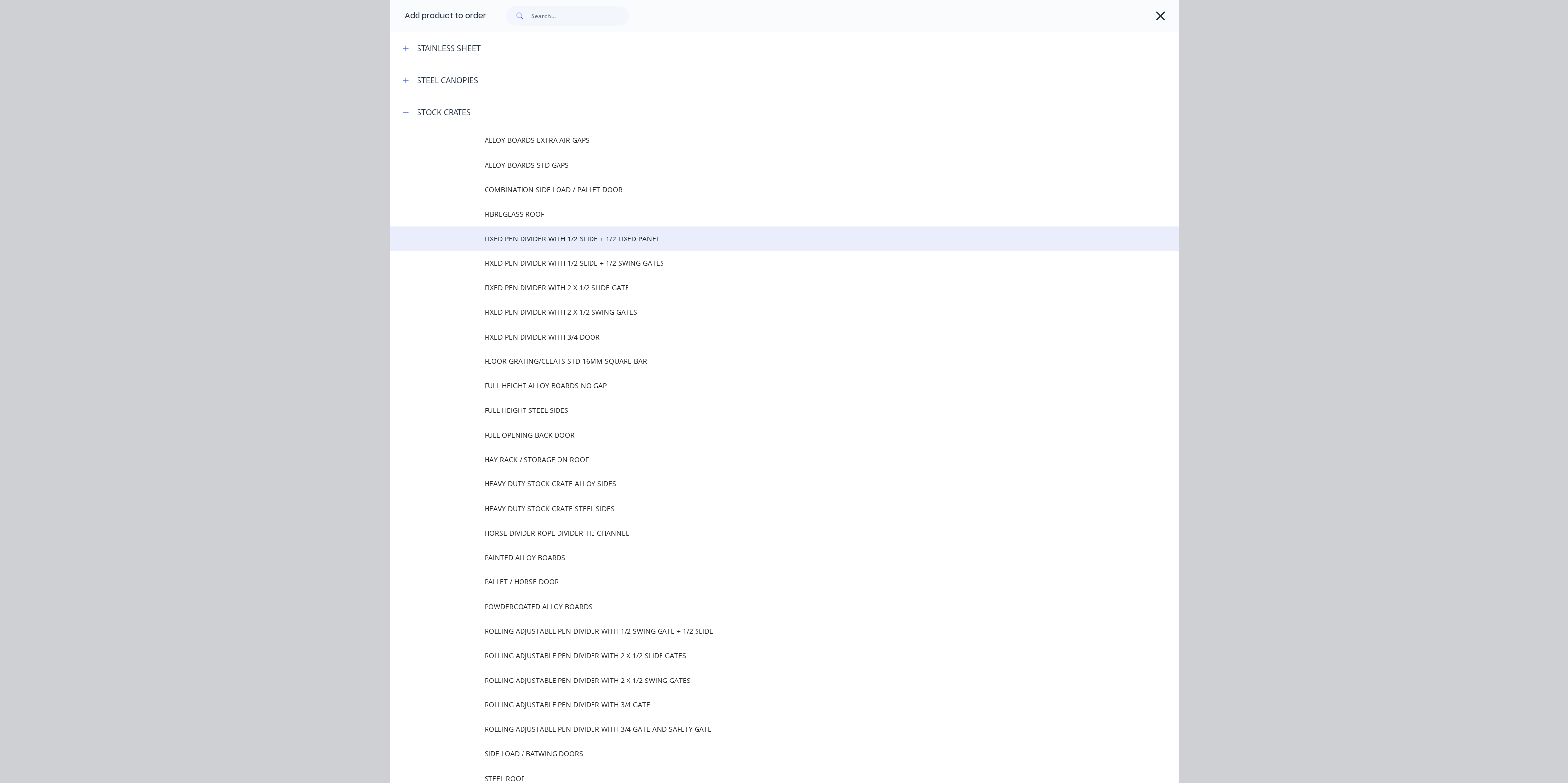
scroll to position [3123, 0]
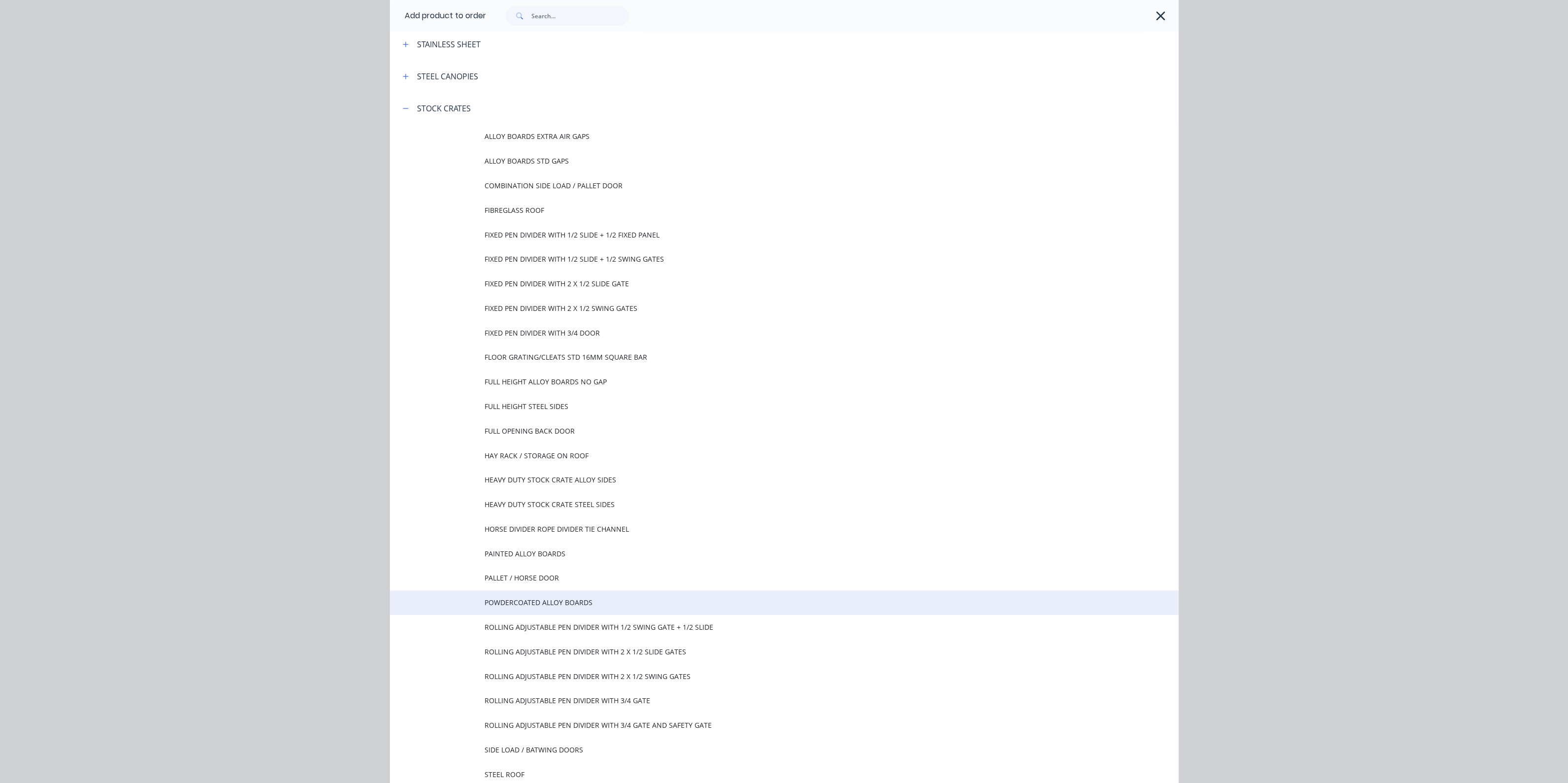
click at [516, 602] on span "POWDERCOATED ALLOY BOARDS" at bounding box center [762, 602] width 555 height 10
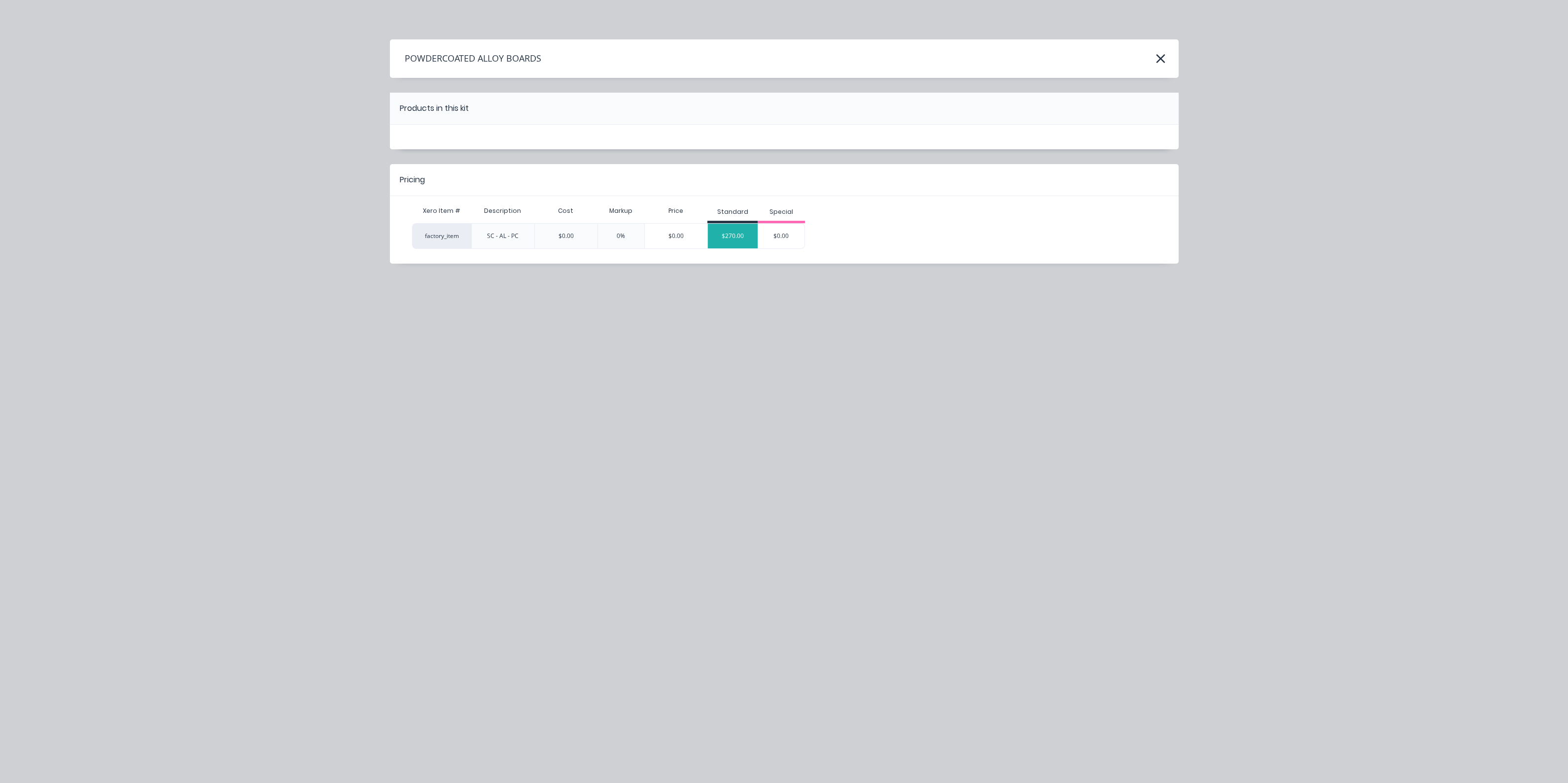
click at [738, 239] on div "$270.00" at bounding box center [732, 236] width 50 height 24
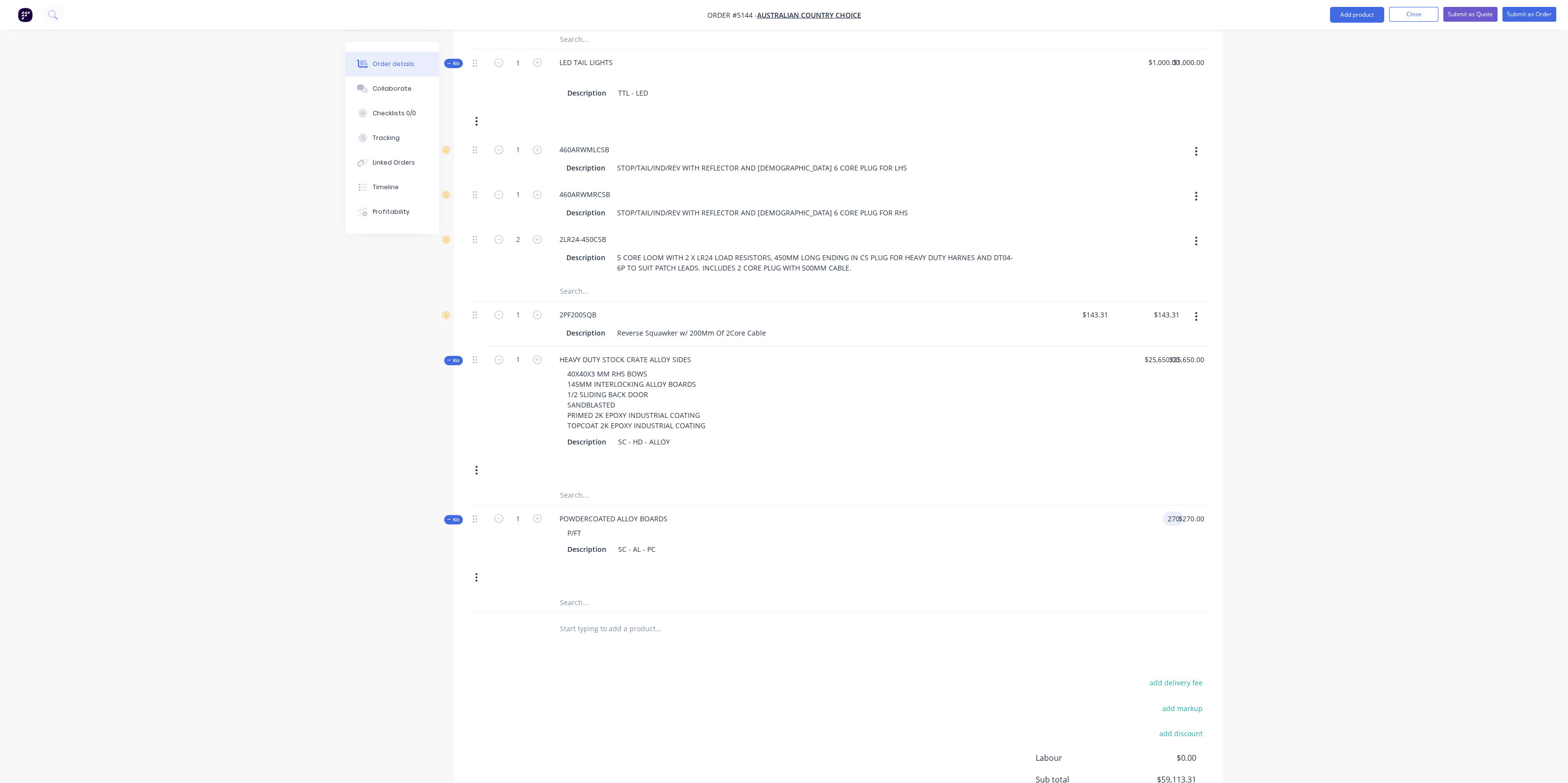
click at [1157, 533] on div "270 270" at bounding box center [1147, 534] width 72 height 57
type input "$195.00"
type input "27"
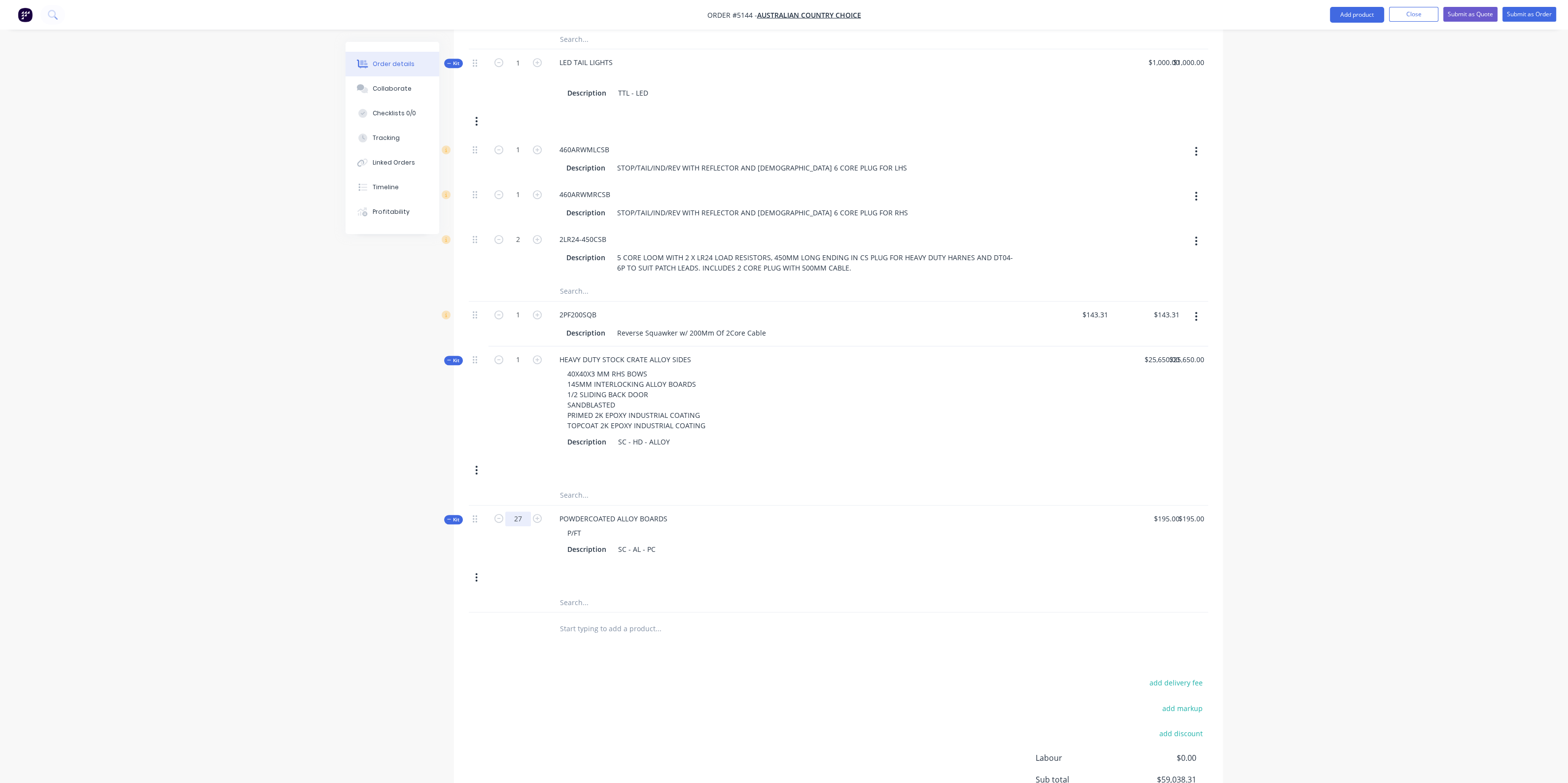
type input "$5,265.00"
click at [1082, 479] on div "Kit 1 HEAVY DUTY STOCK CRATE ALLOY SIDES 40X40X3 MM RHS BOWS 145MM INTERLOCKING…" at bounding box center [839, 416] width 740 height 139
click at [1166, 526] on div "195 $195.00" at bounding box center [1166, 519] width 34 height 14
type input "$200.00"
type input "$5,400.00"
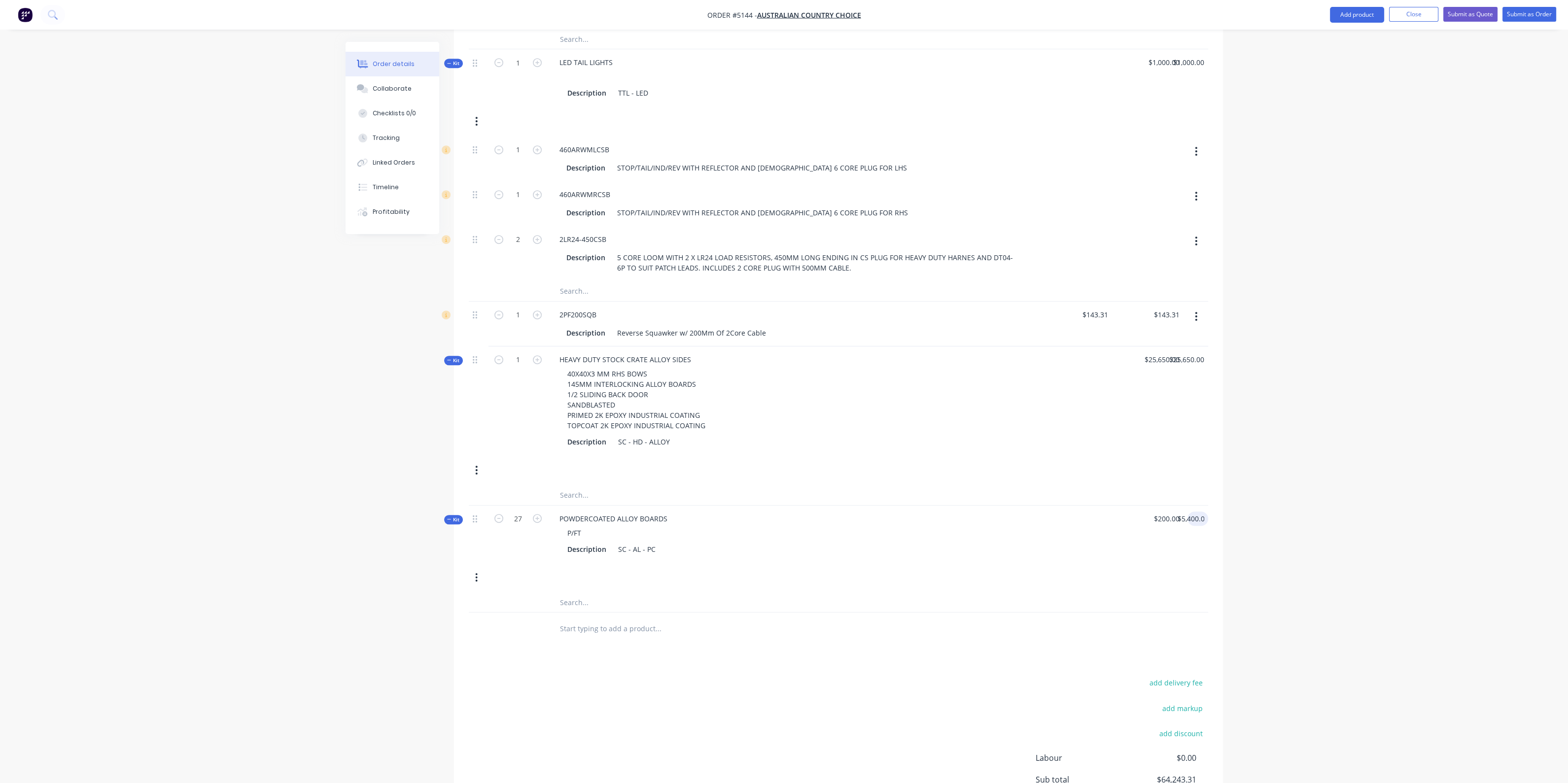
click at [1171, 479] on div "Kit 1 HEAVY DUTY STOCK CRATE ALLOY SIDES 40X40X3 MM RHS BOWS 145MM INTERLOCKING…" at bounding box center [839, 416] width 740 height 139
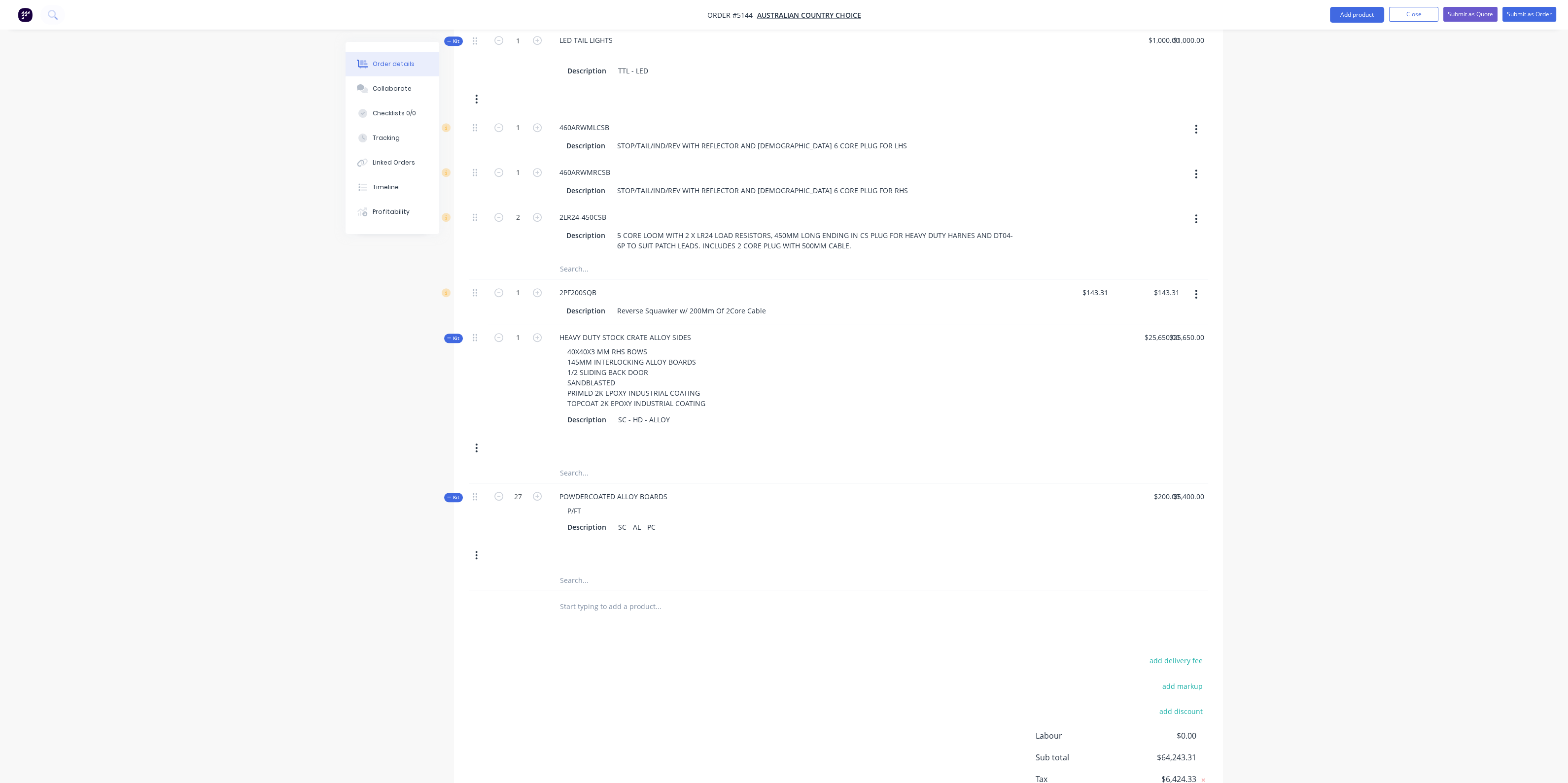
scroll to position [1294, 0]
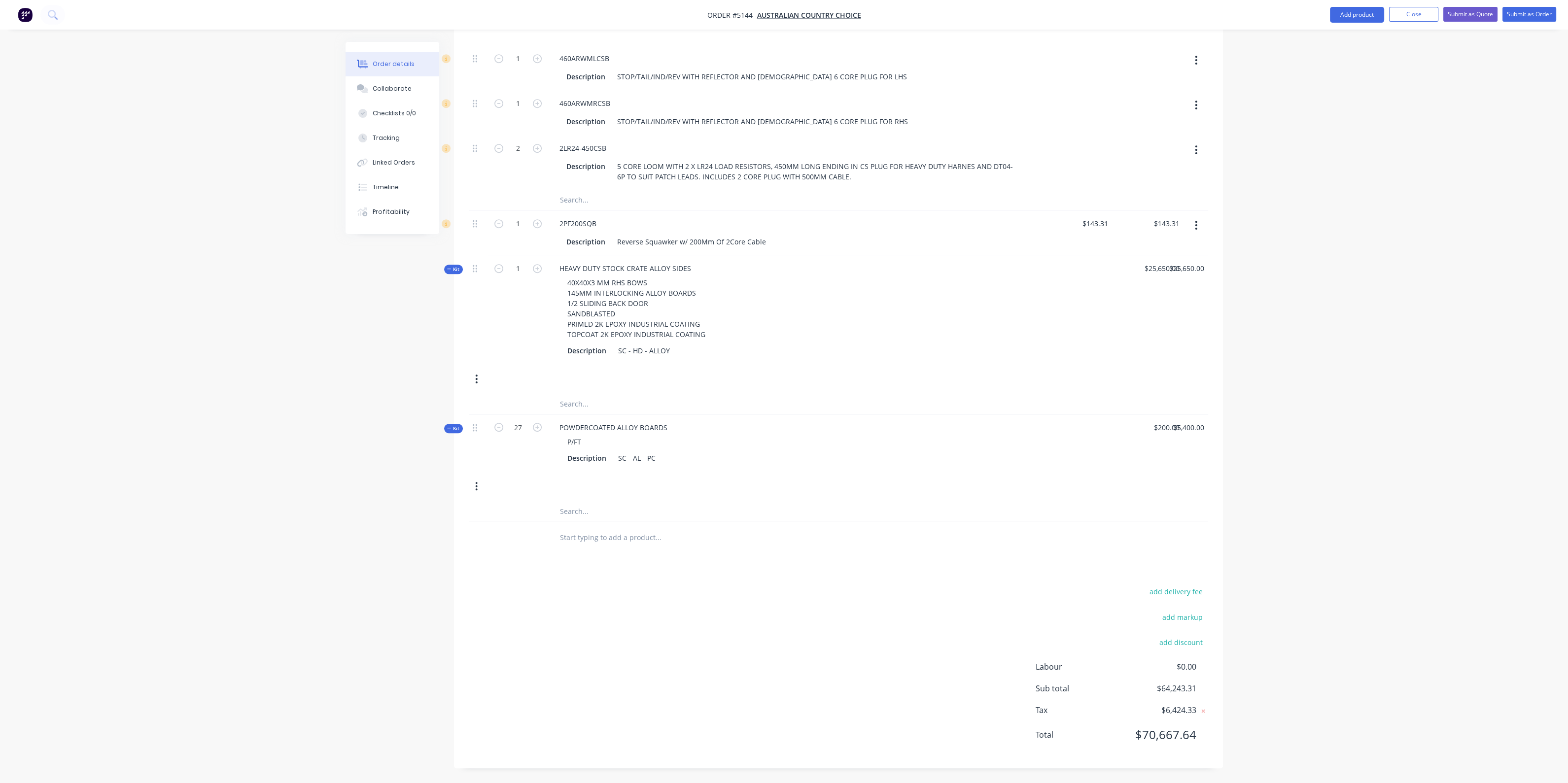
click at [590, 531] on input "text" at bounding box center [658, 537] width 197 height 20
click at [1365, 9] on button "Add product" at bounding box center [1357, 15] width 54 height 16
click at [1324, 39] on div "Product catalogue" at bounding box center [1337, 40] width 76 height 14
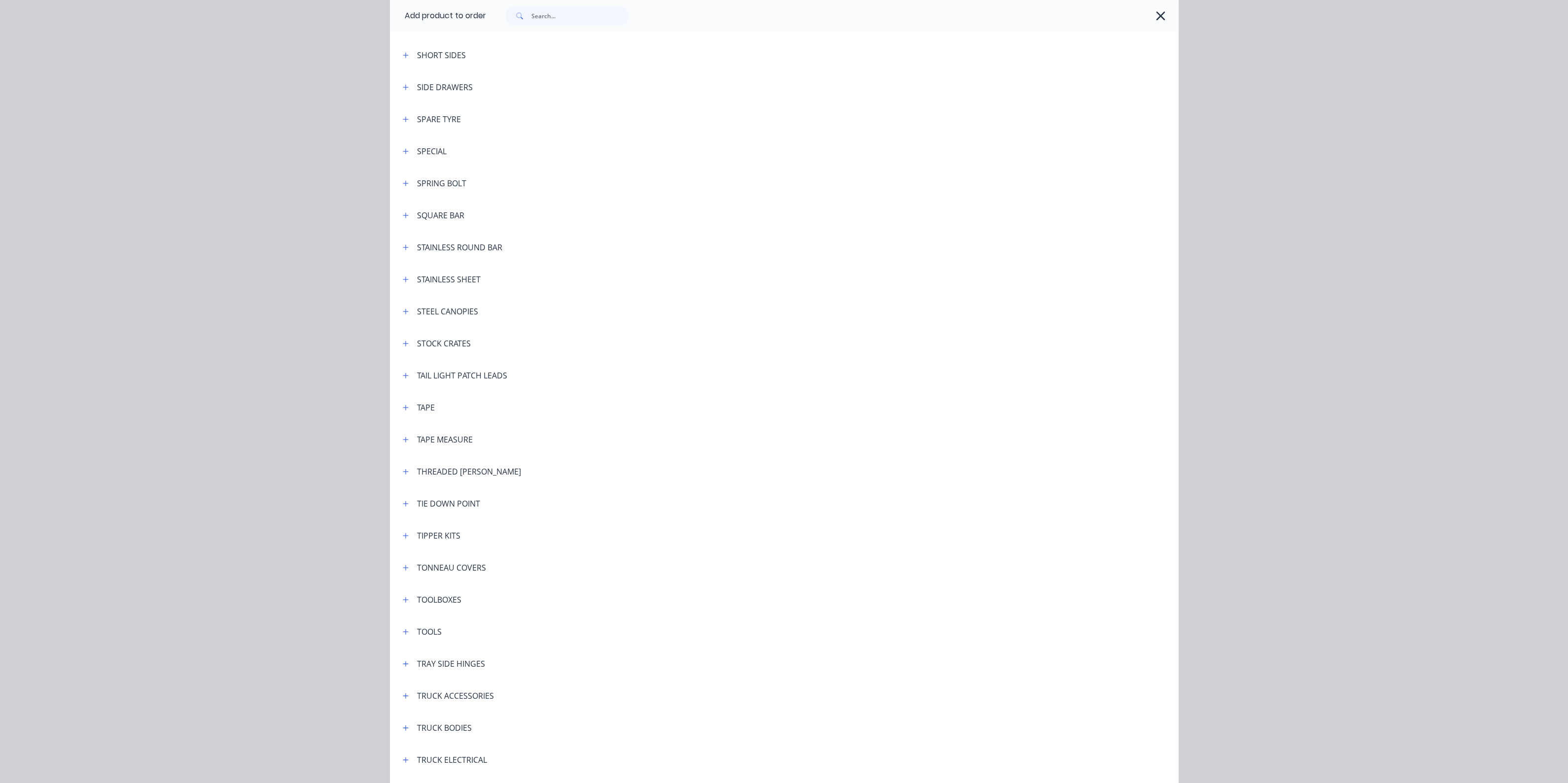
scroll to position [2957, 0]
click at [403, 276] on icon "button" at bounding box center [406, 274] width 6 height 7
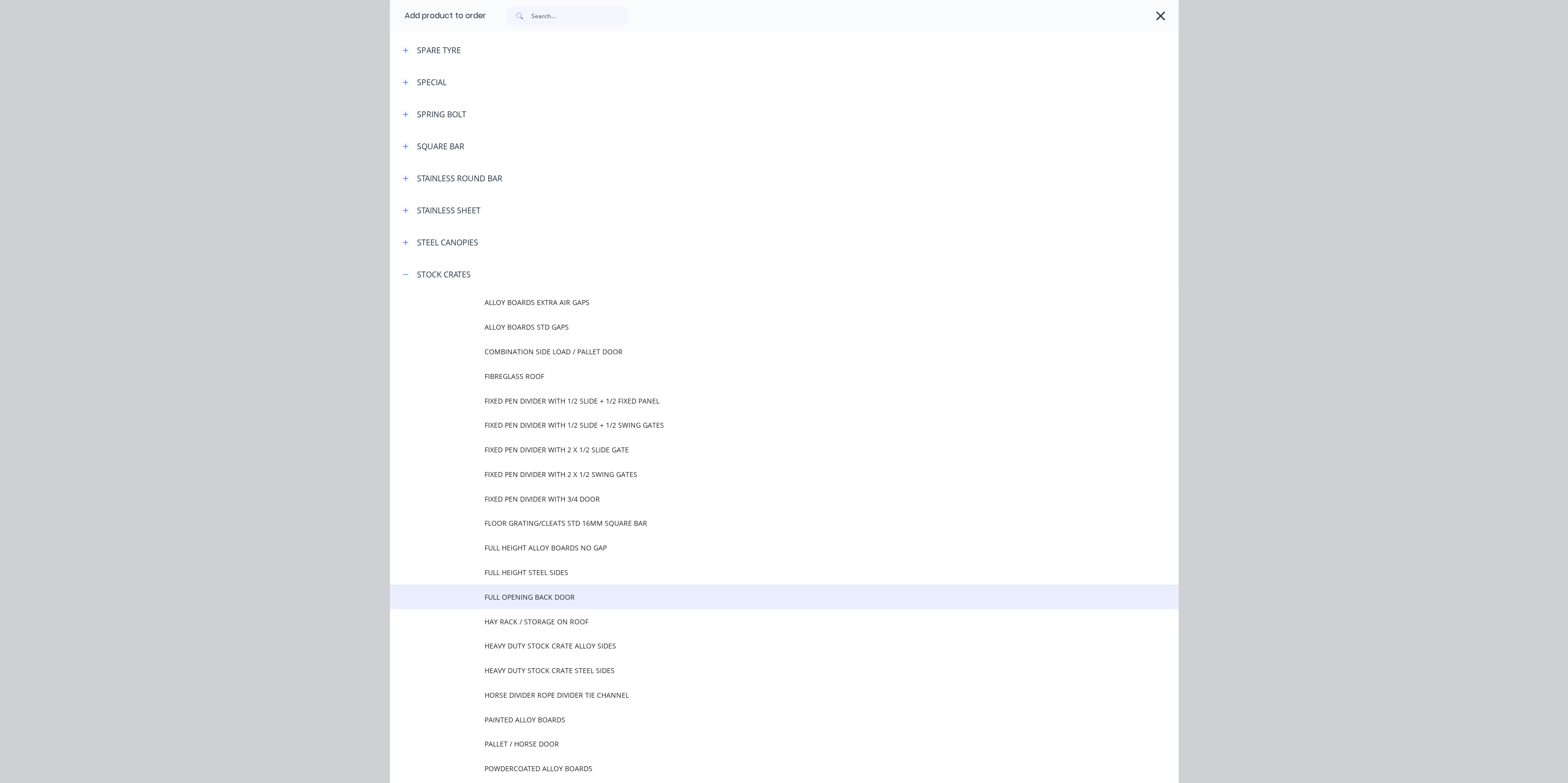
click at [532, 591] on td "FULL OPENING BACK DOOR" at bounding box center [831, 597] width 694 height 24
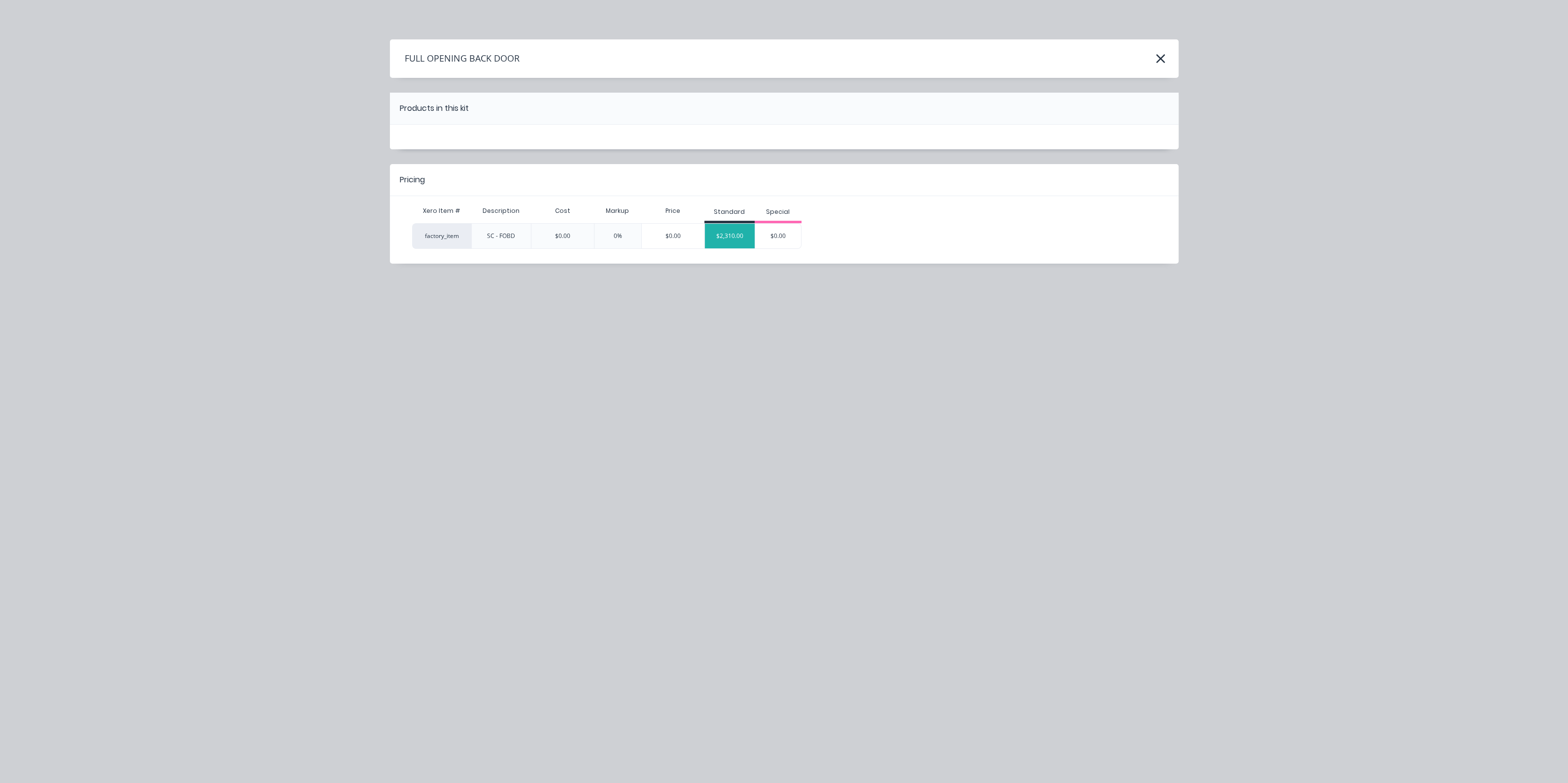
click at [735, 234] on div "$2,310.00" at bounding box center [729, 236] width 50 height 24
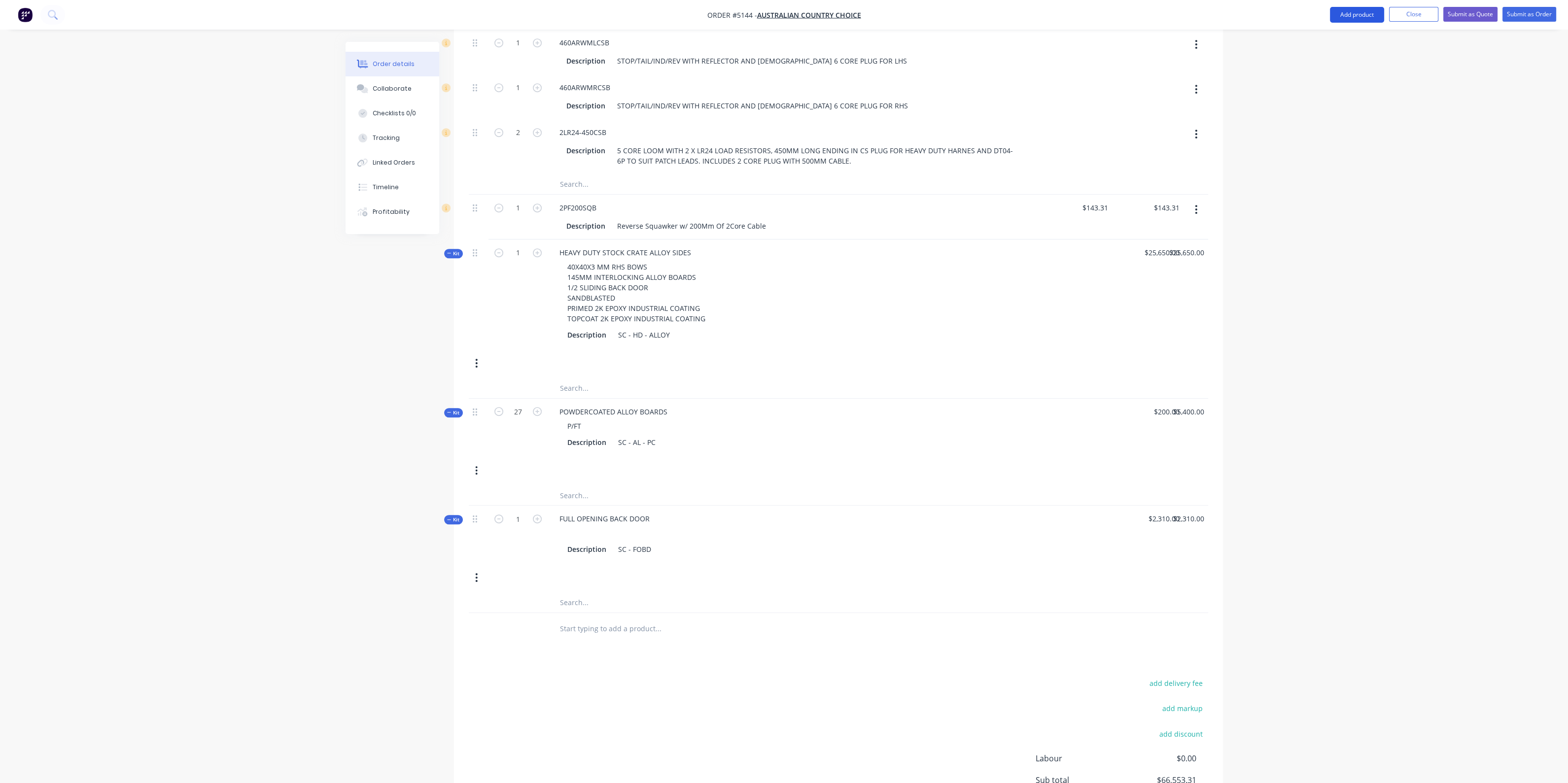
click at [1354, 14] on button "Add product" at bounding box center [1357, 15] width 54 height 16
click at [1308, 40] on div "Product catalogue" at bounding box center [1337, 40] width 76 height 14
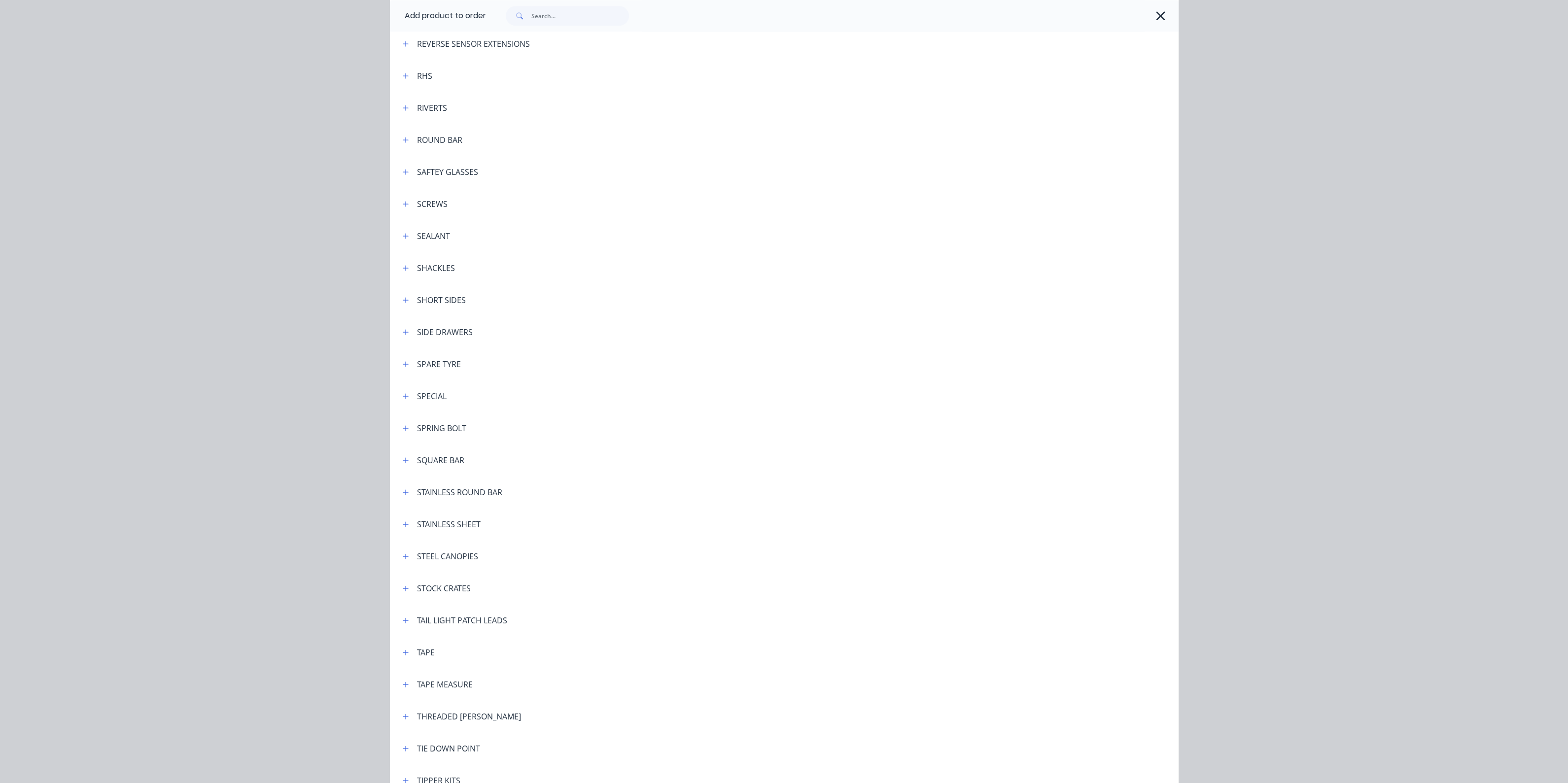
scroll to position [2649, 0]
click at [403, 583] on icon "button" at bounding box center [406, 582] width 6 height 7
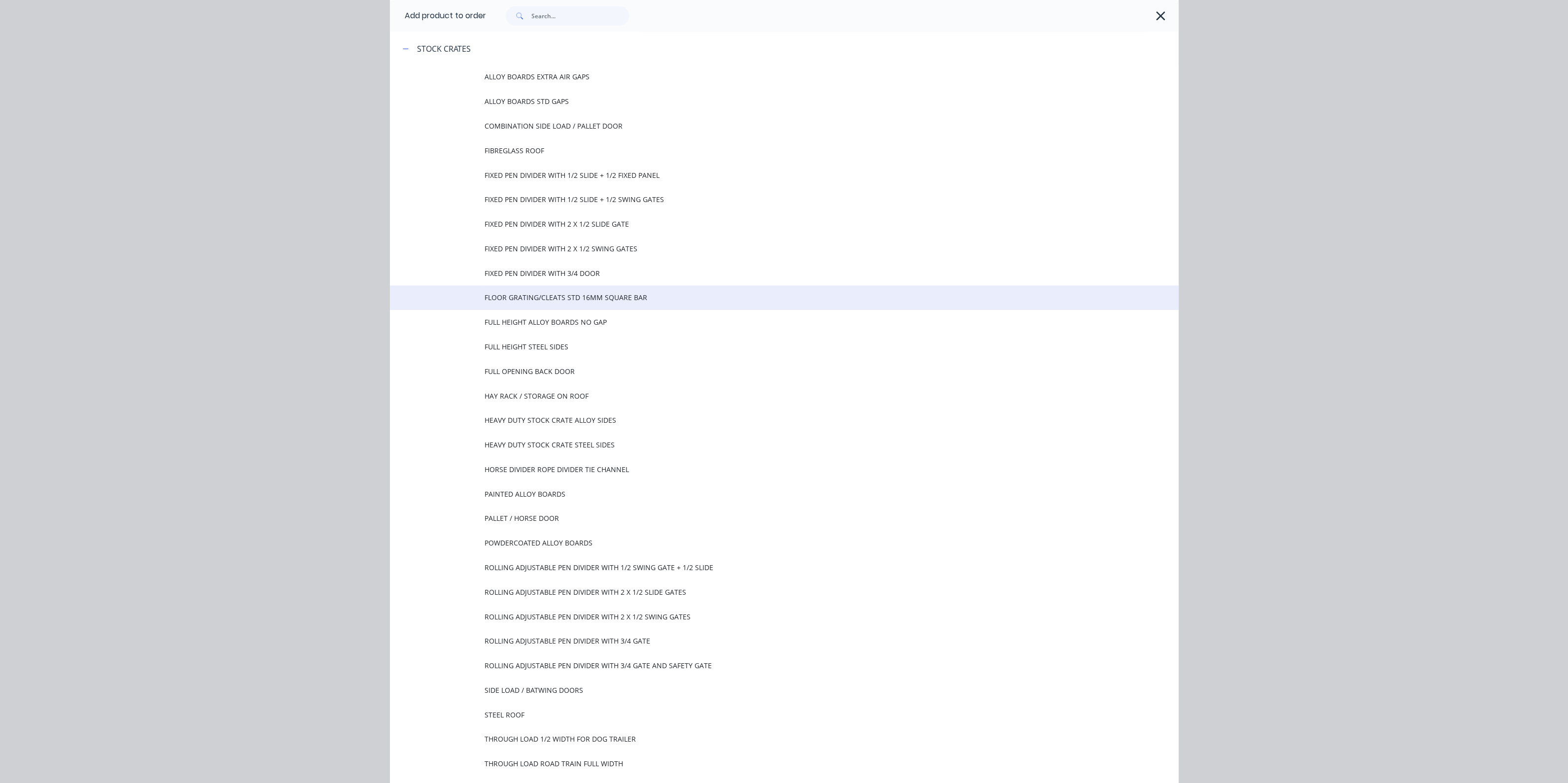
scroll to position [3264, 0]
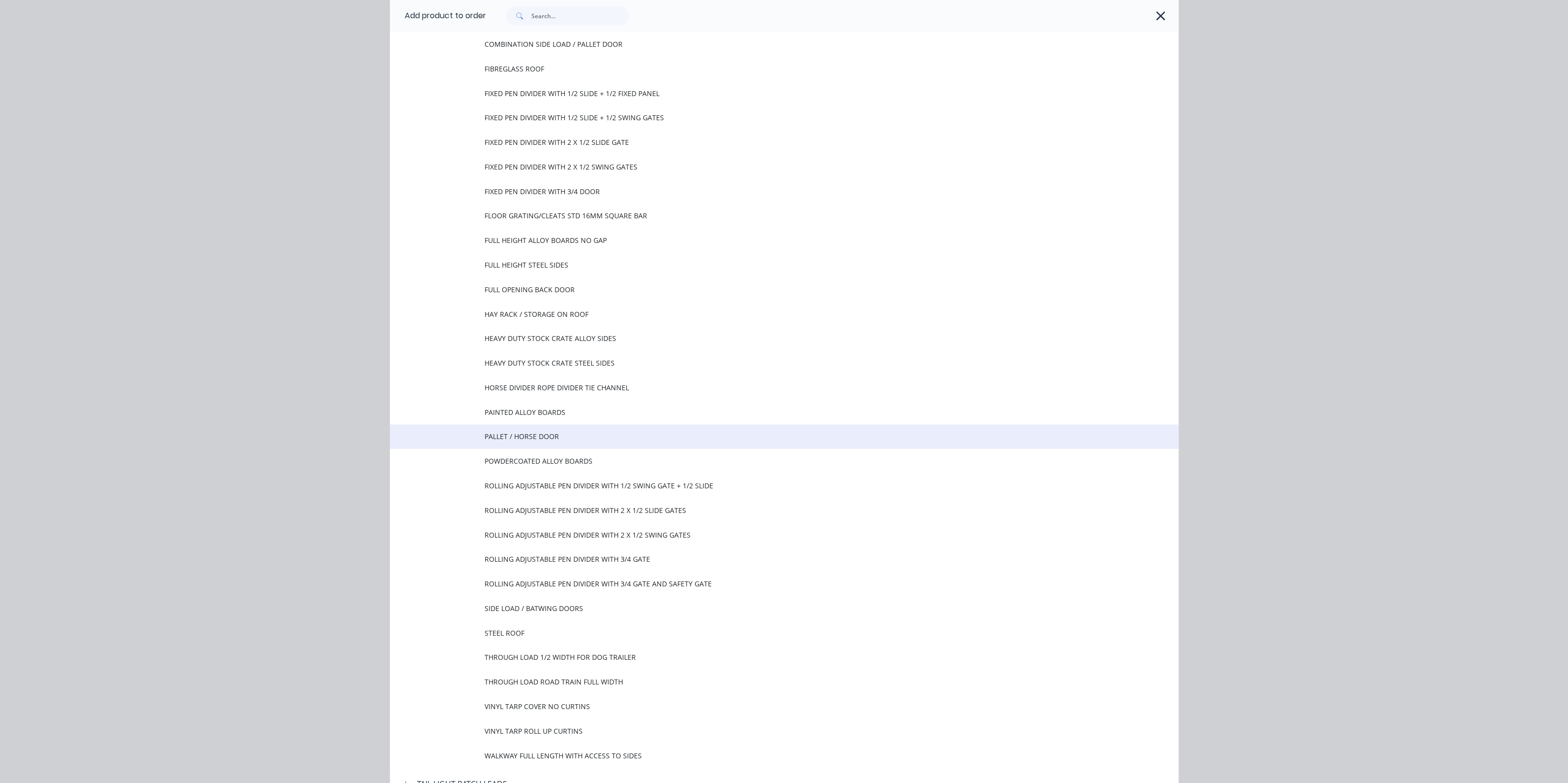
click at [535, 438] on span "PALLET / HORSE DOOR" at bounding box center [762, 436] width 555 height 10
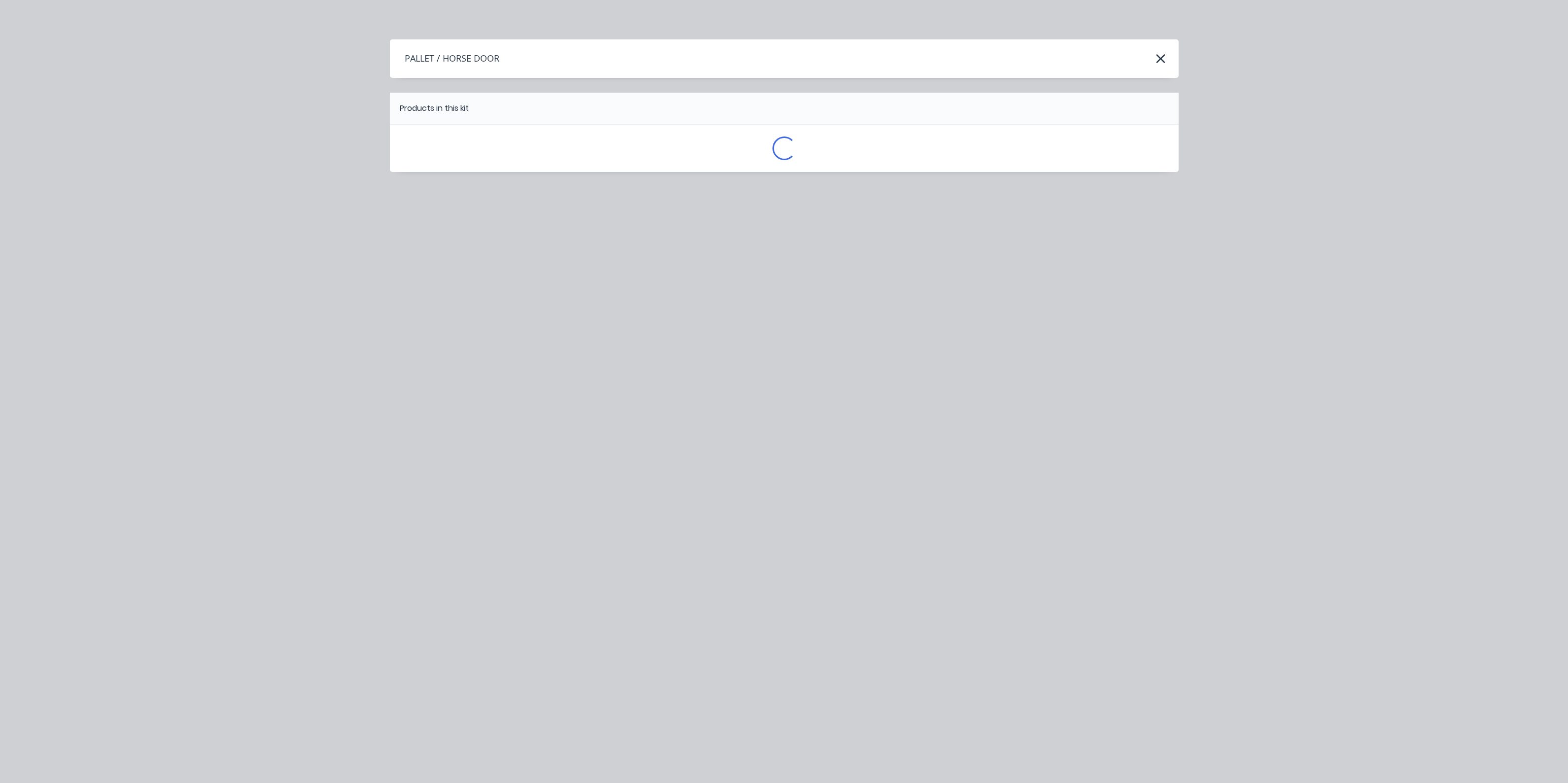
scroll to position [0, 0]
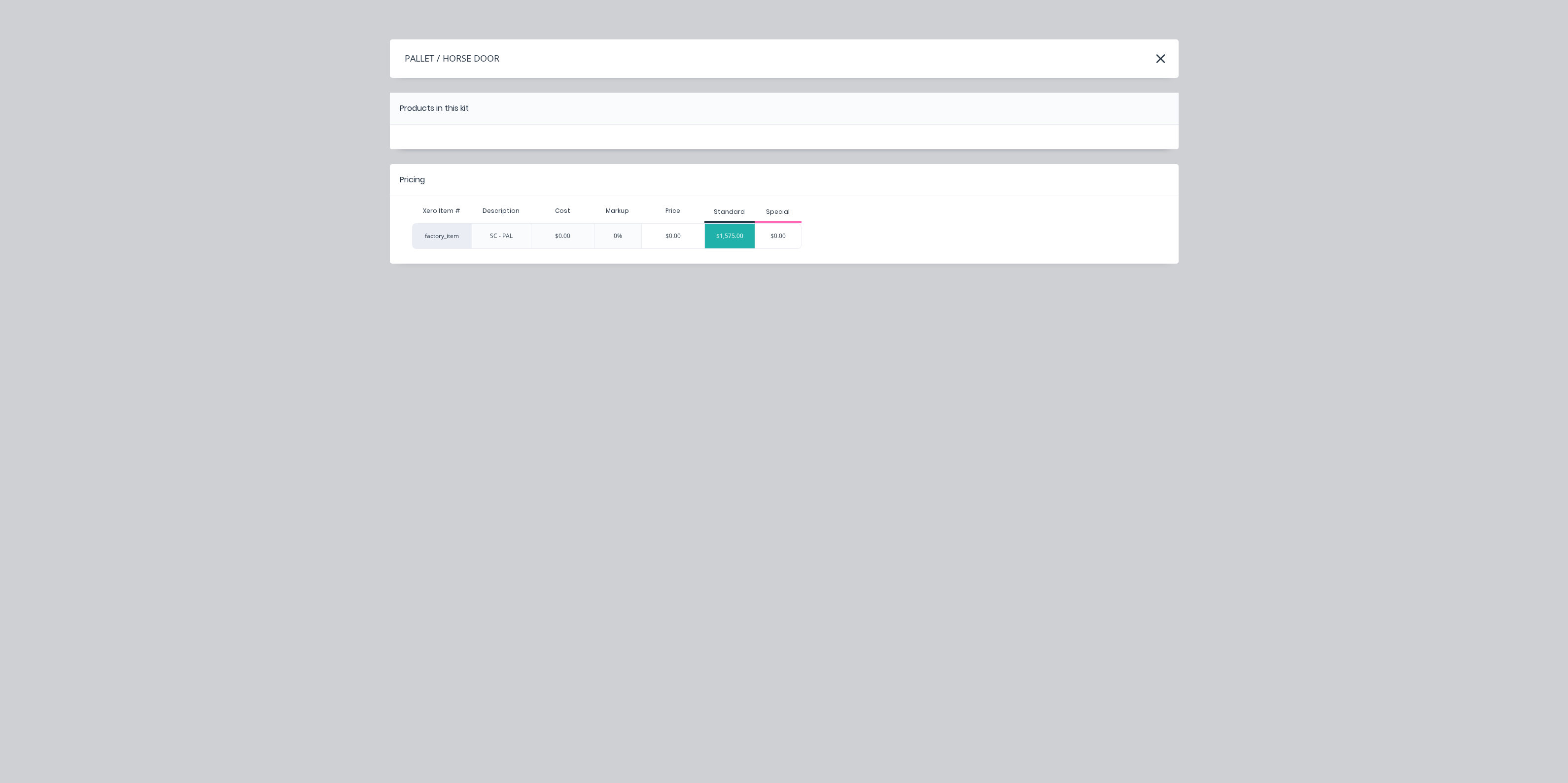
click at [735, 235] on div "$1,575.00" at bounding box center [729, 236] width 50 height 24
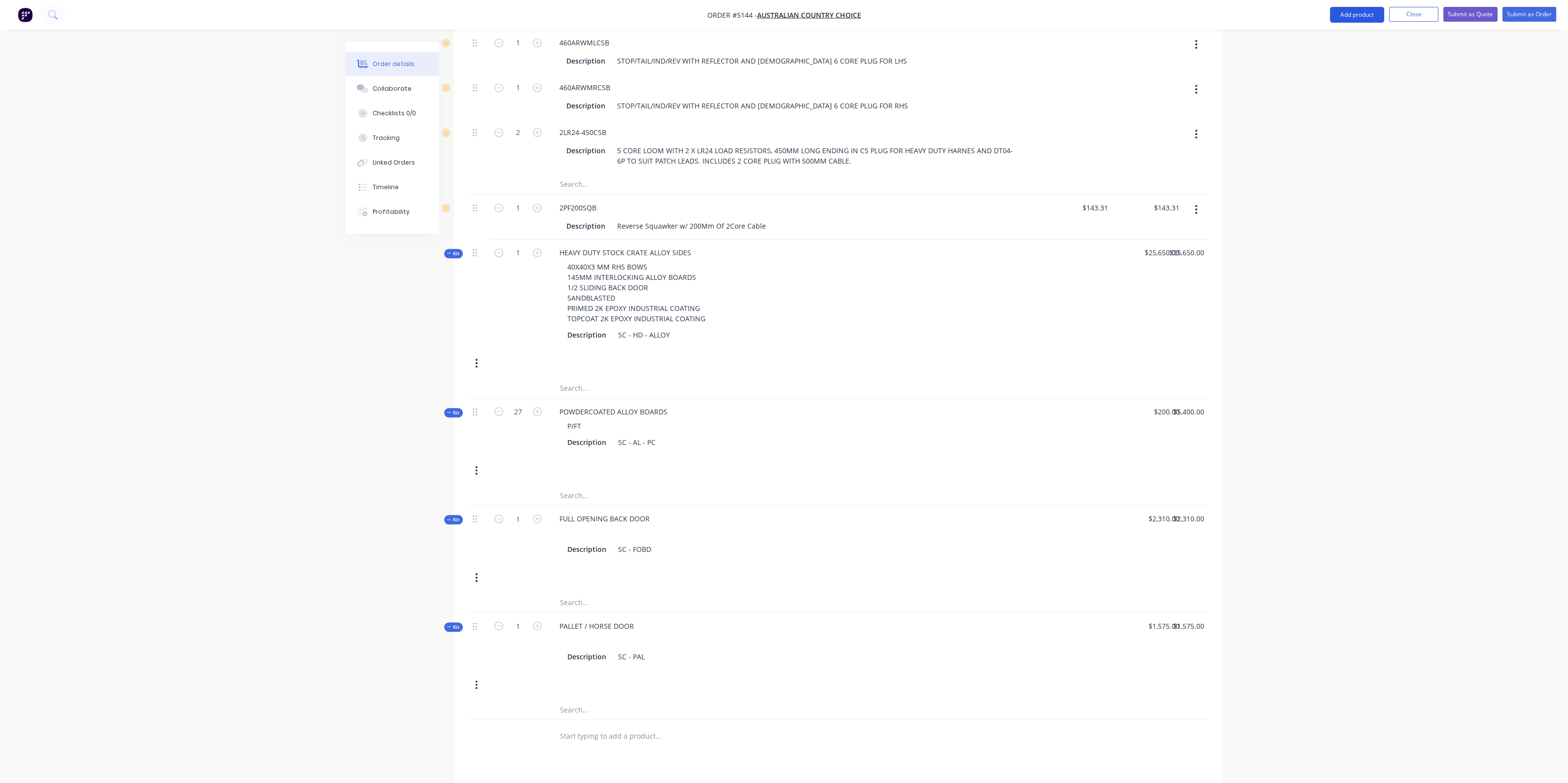
click at [1370, 13] on button "Add product" at bounding box center [1357, 15] width 54 height 16
click at [1334, 42] on div "Product catalogue" at bounding box center [1337, 40] width 76 height 14
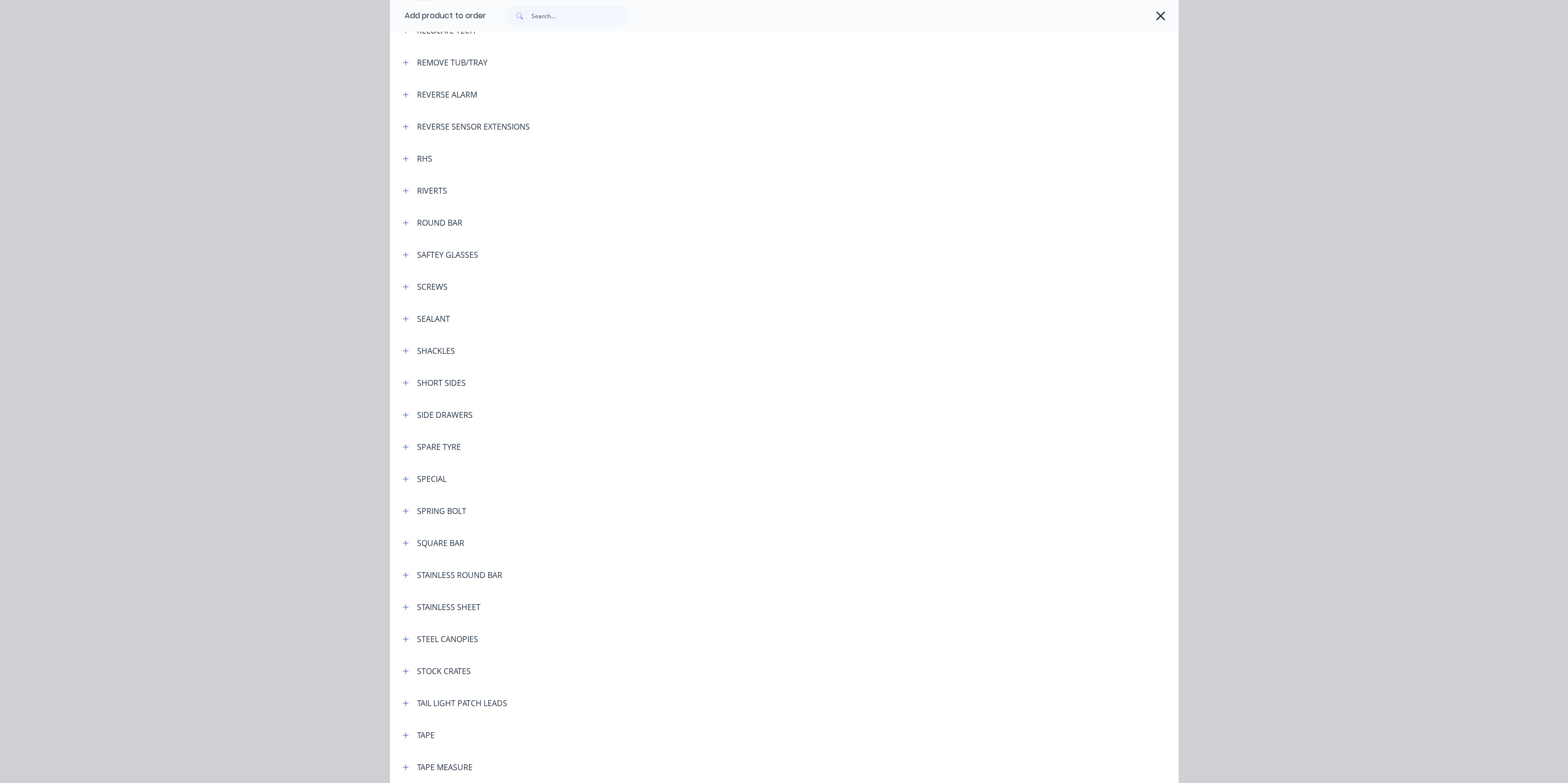
scroll to position [2587, 0]
click at [403, 642] on icon "button" at bounding box center [406, 643] width 6 height 7
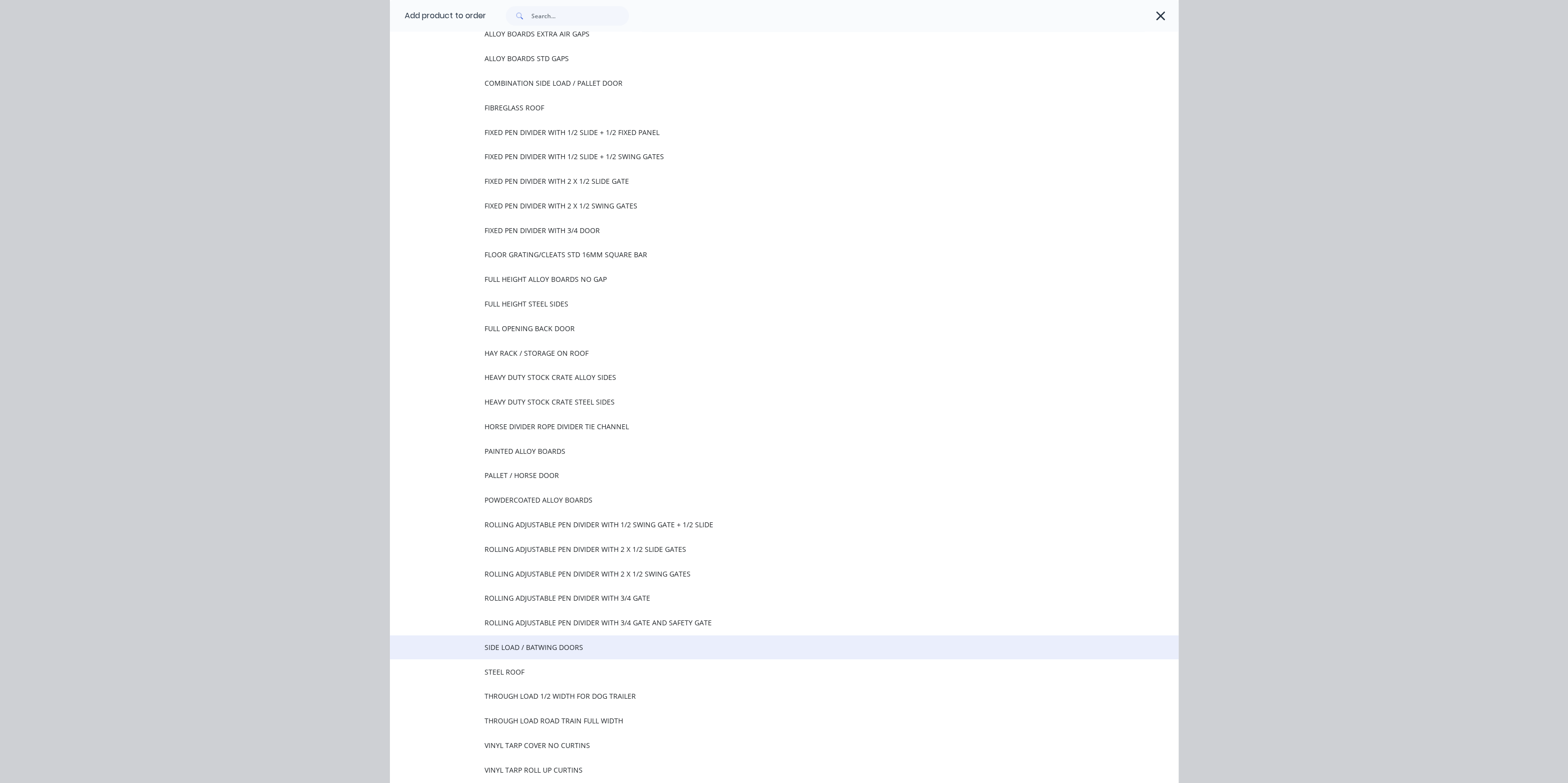
scroll to position [3264, 0]
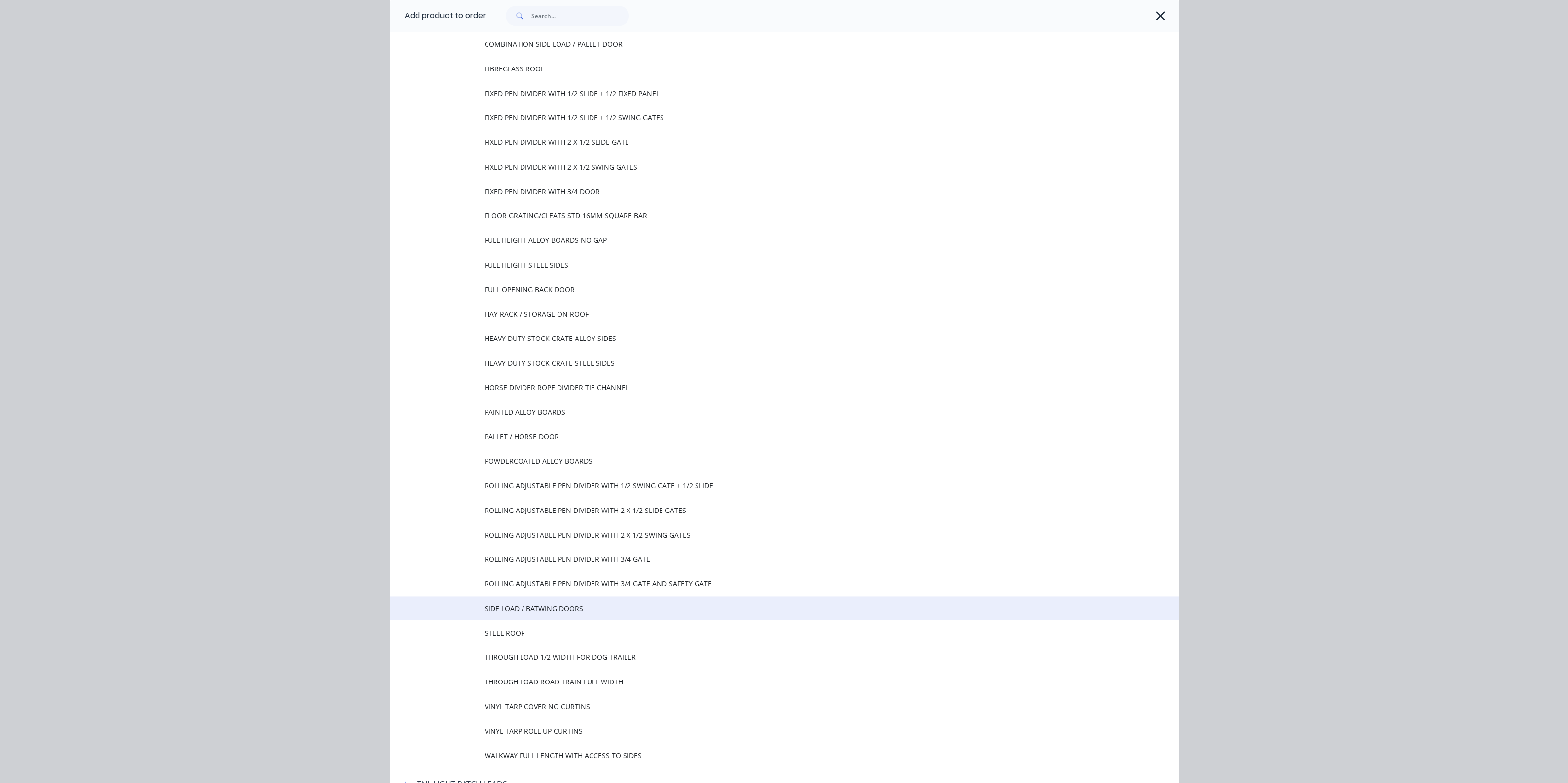
click at [520, 604] on span "SIDE LOAD / BATWING DOORS" at bounding box center [762, 608] width 555 height 10
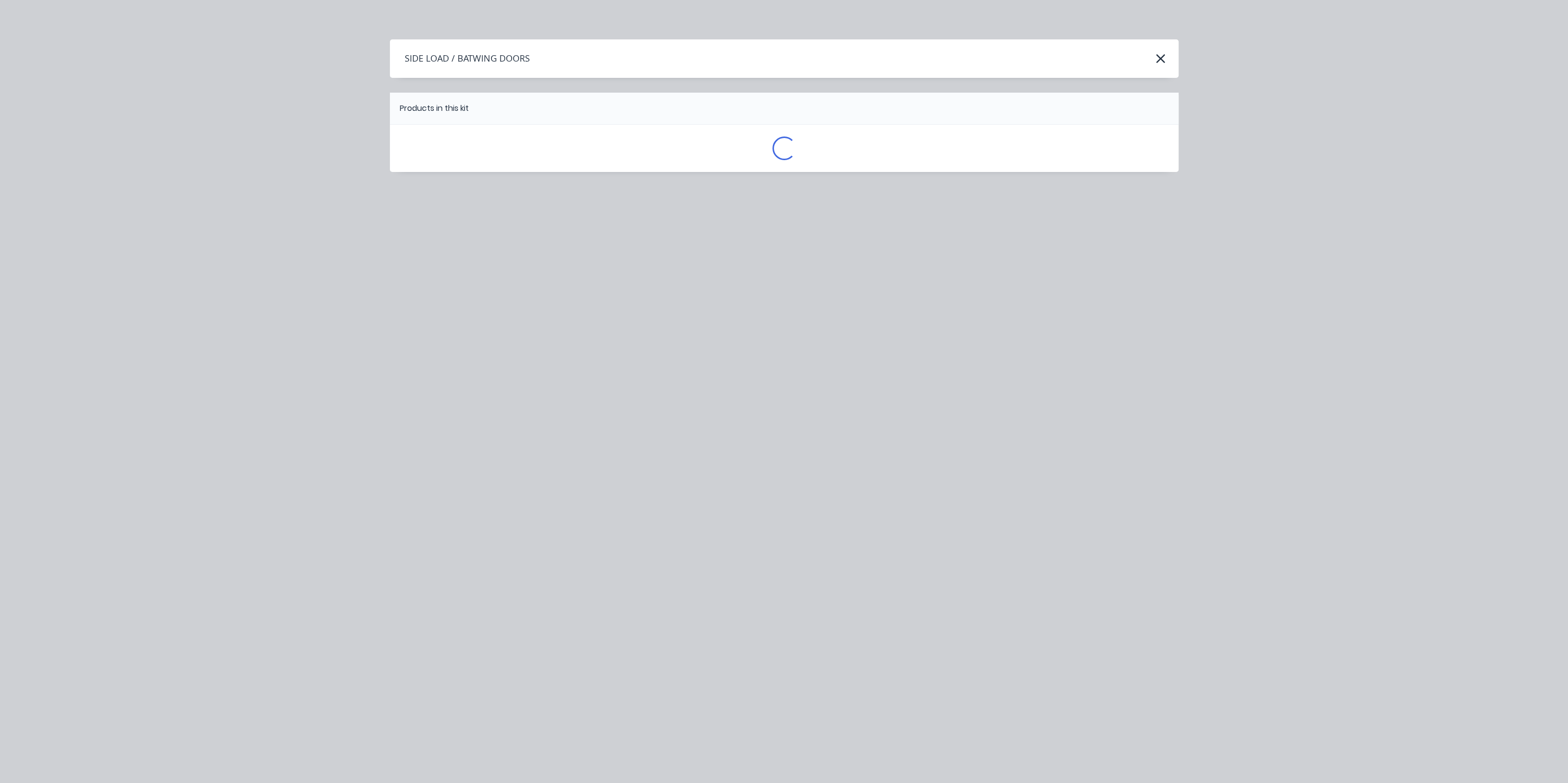
scroll to position [0, 0]
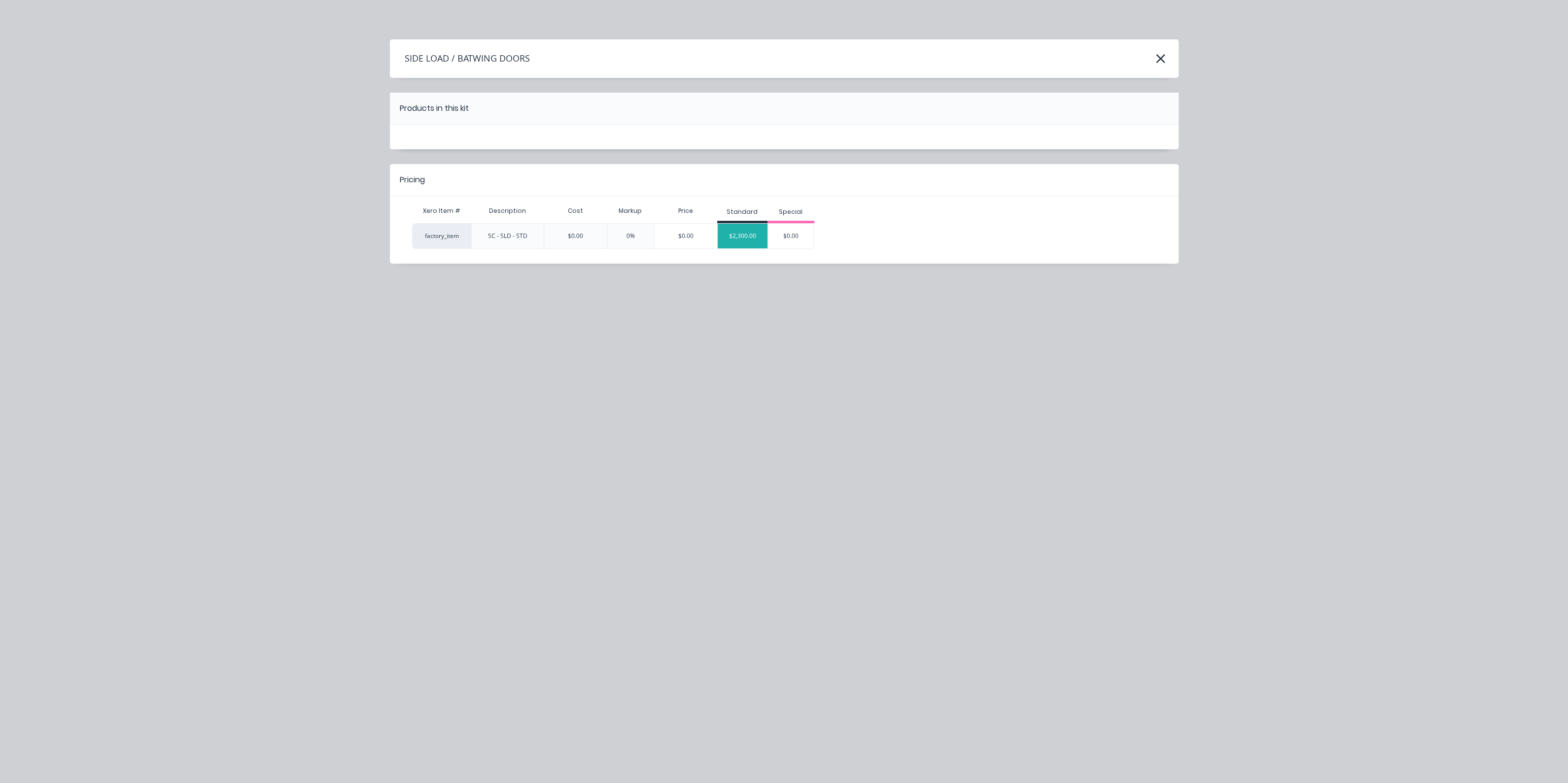
click at [758, 237] on div "$2,300.00" at bounding box center [742, 236] width 50 height 24
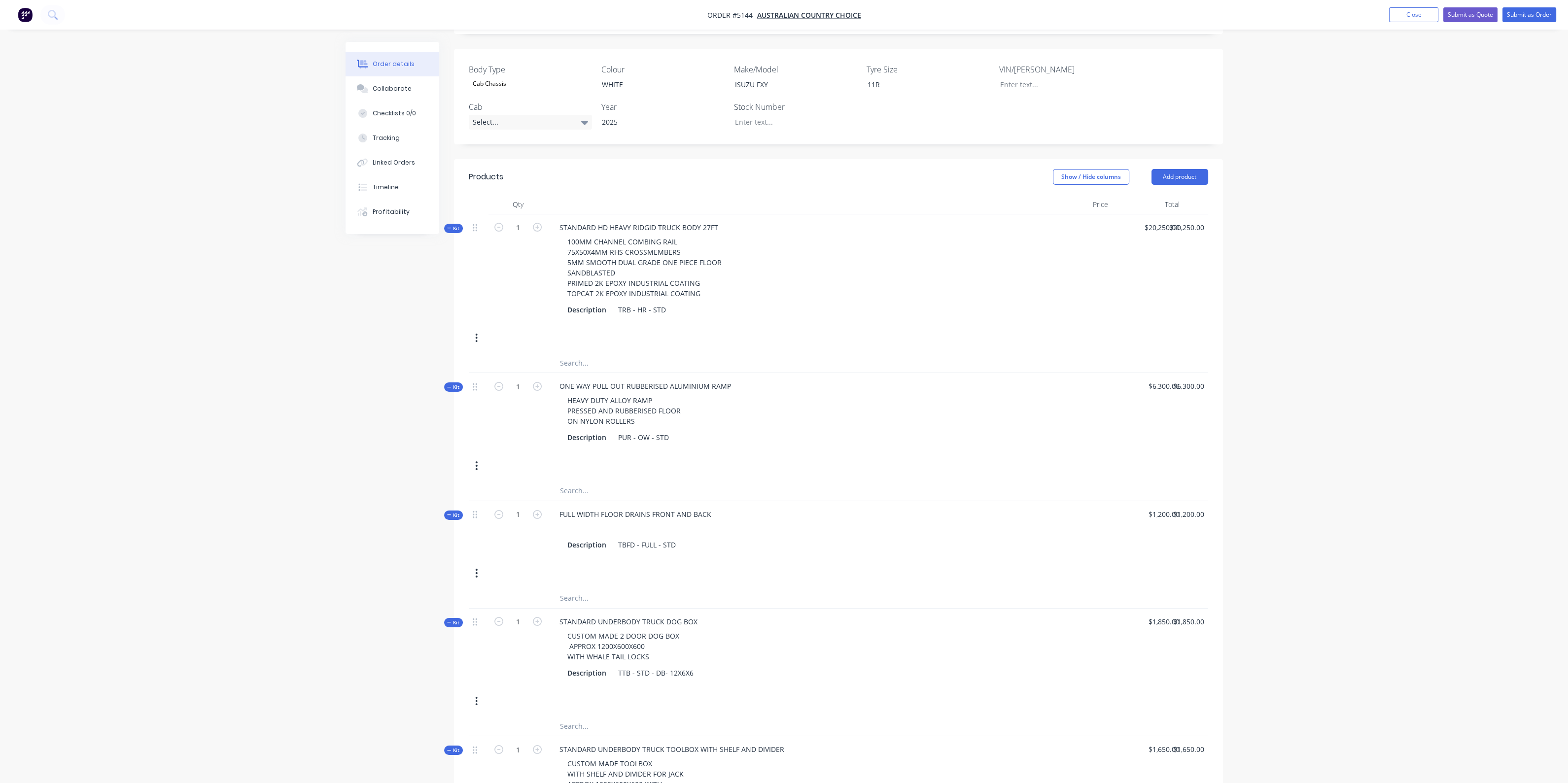
scroll to position [197, 0]
click at [1185, 174] on button "Add product" at bounding box center [1179, 179] width 57 height 16
click at [1180, 208] on div "Product catalogue" at bounding box center [1161, 204] width 76 height 14
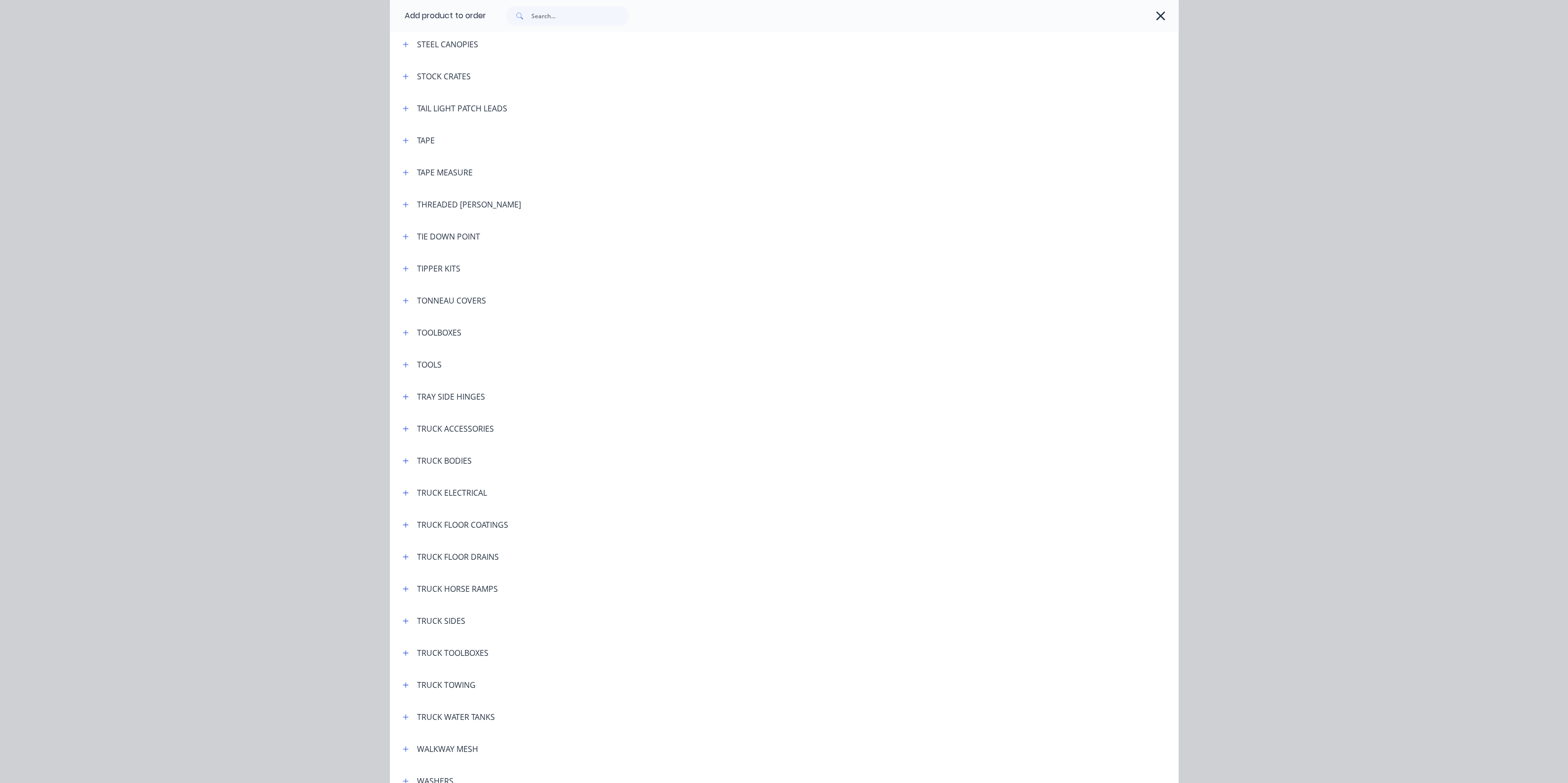
scroll to position [3308, 0]
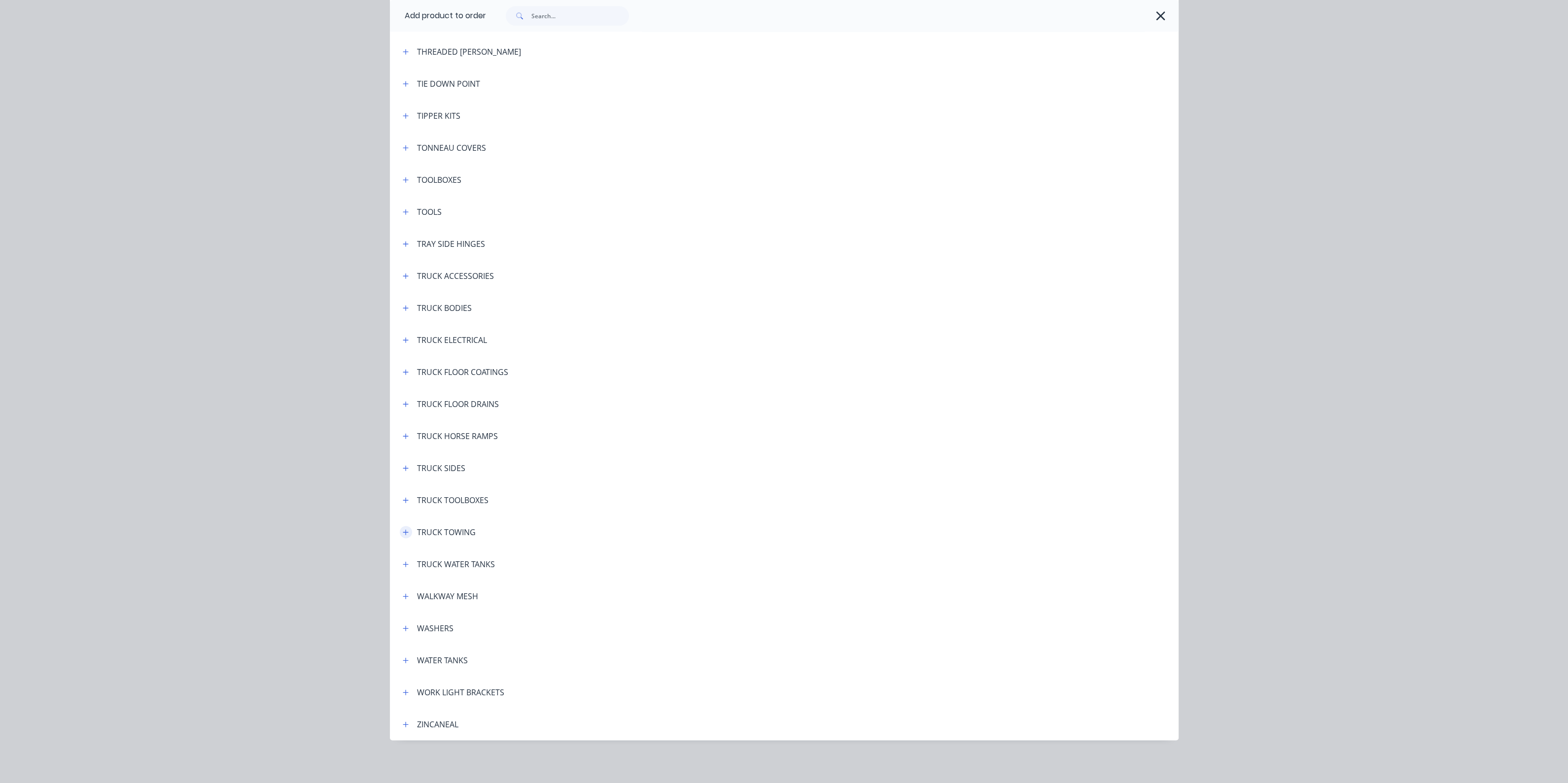
click at [403, 530] on icon "button" at bounding box center [406, 532] width 6 height 7
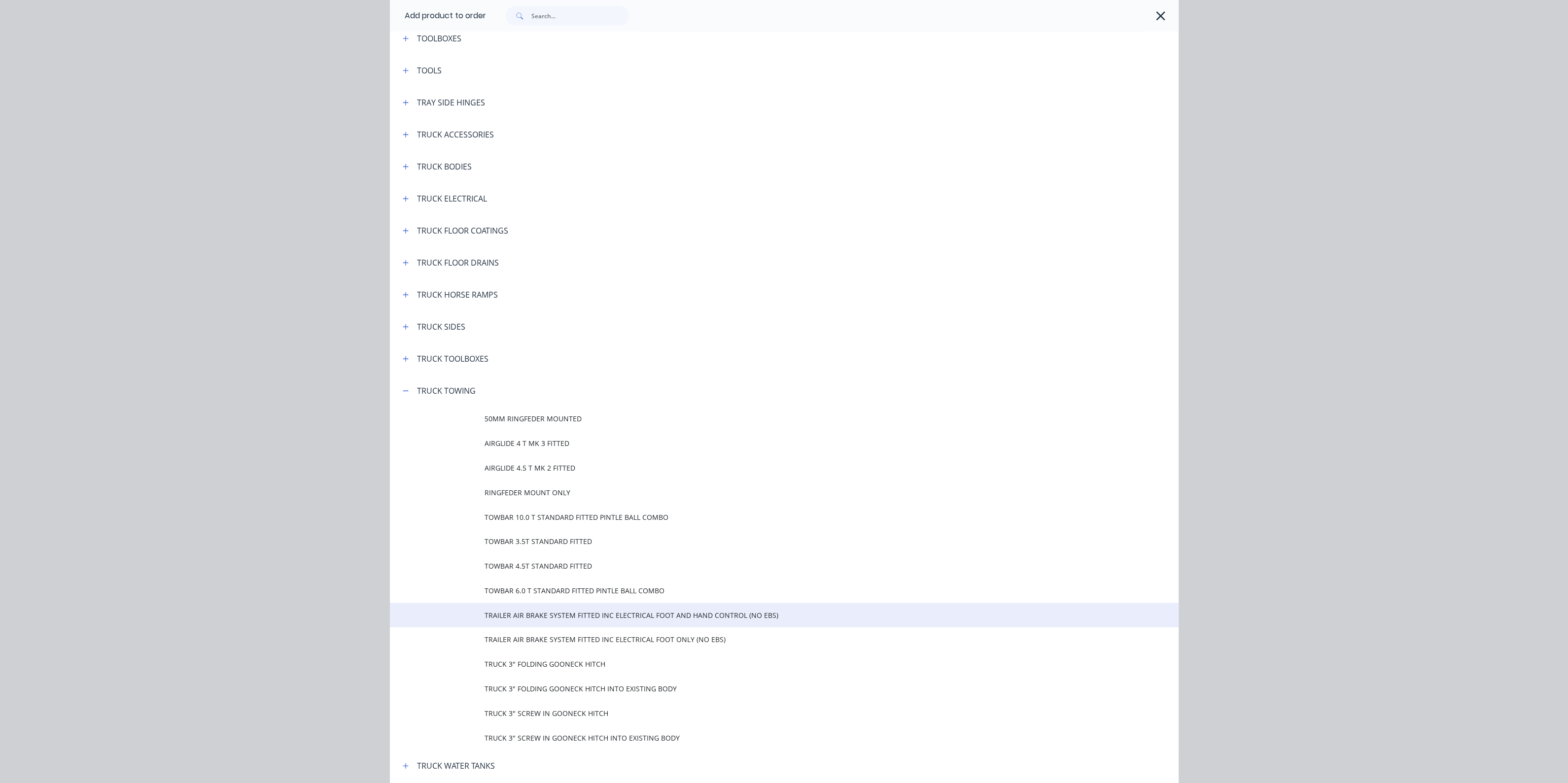
scroll to position [3616, 0]
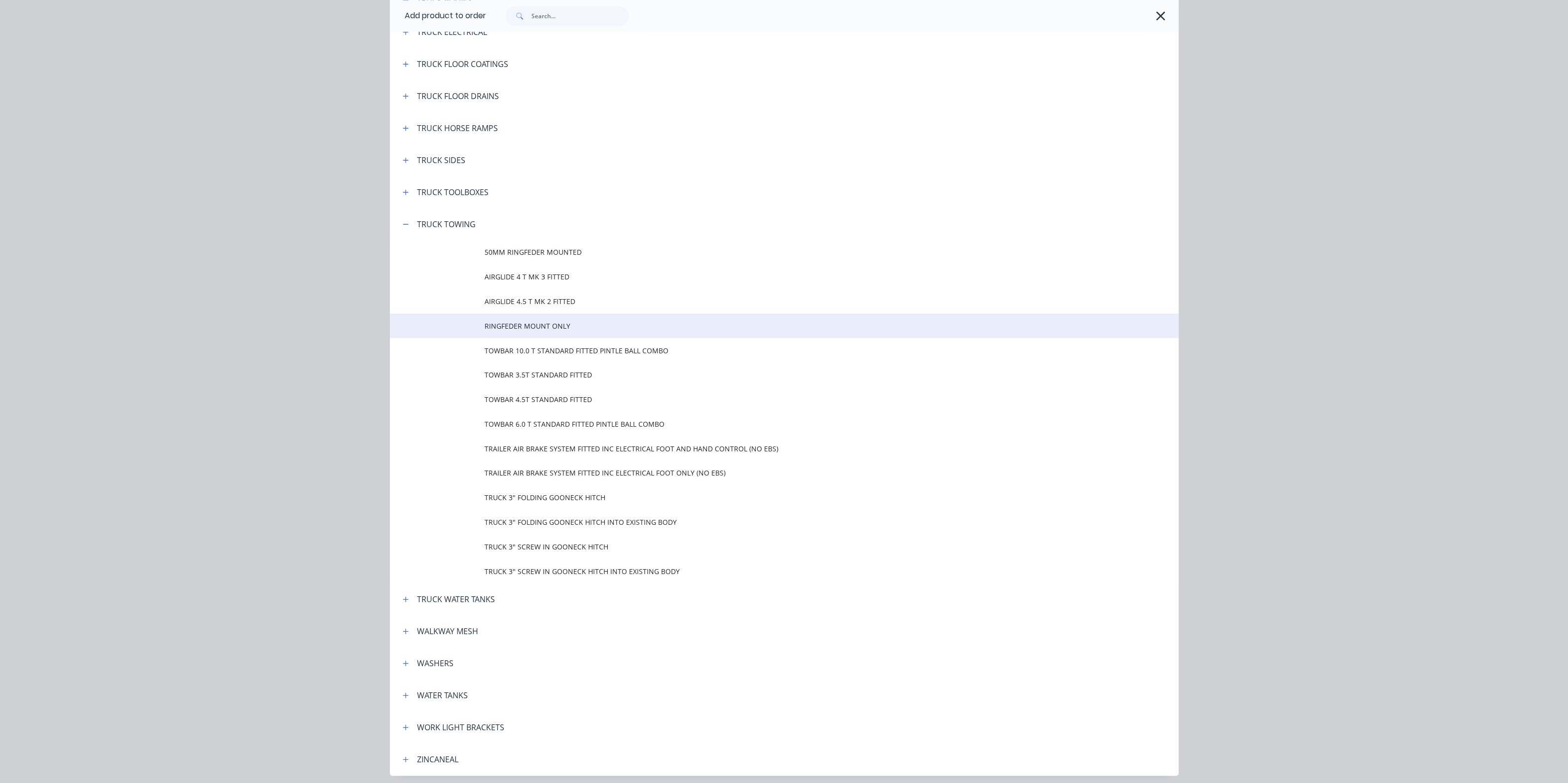
click at [514, 324] on span "RINGFEDER MOUNT ONLY" at bounding box center [762, 326] width 555 height 10
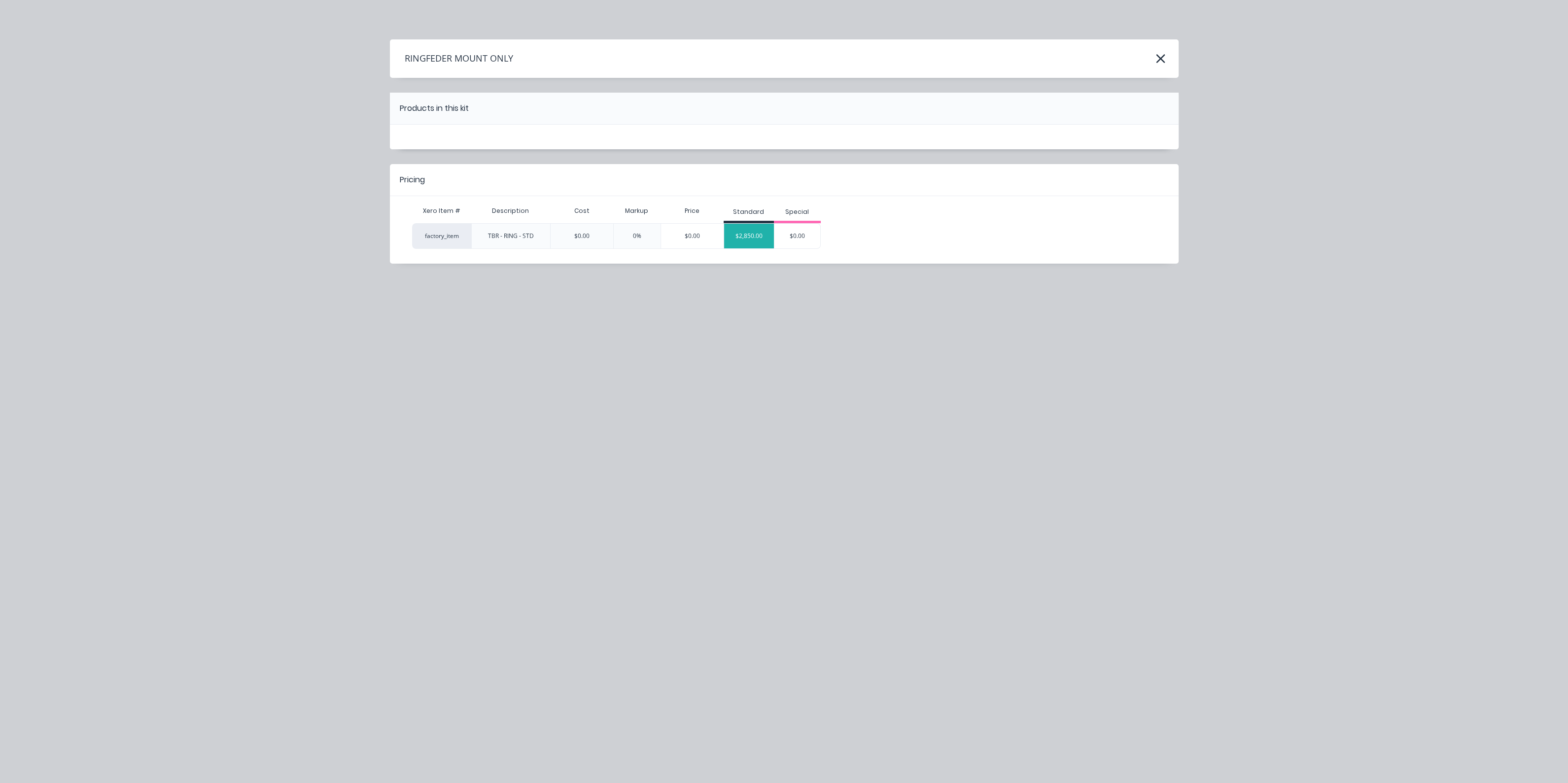
click at [738, 235] on div "$2,850.00" at bounding box center [749, 236] width 50 height 24
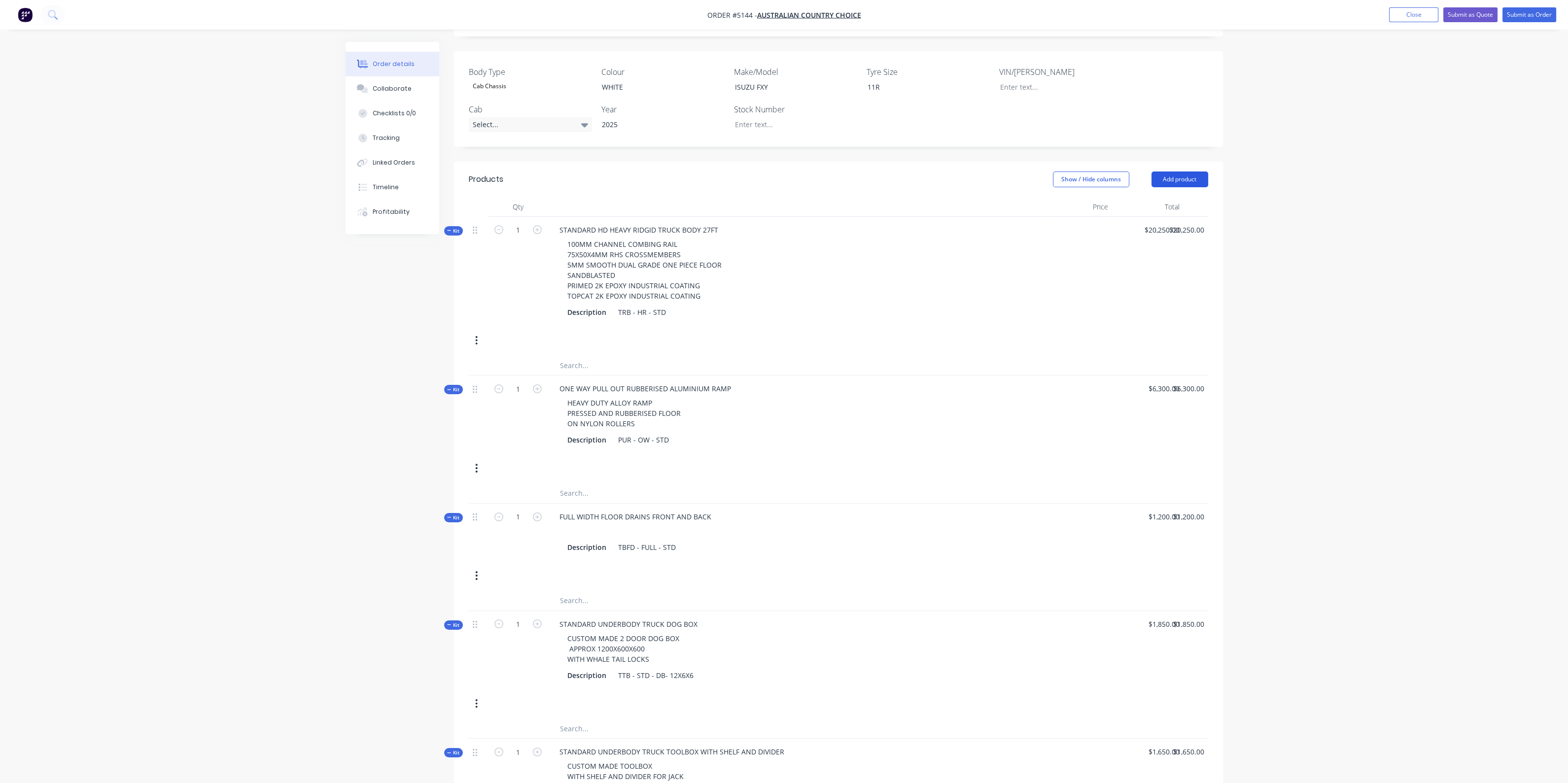
click at [1170, 176] on button "Add product" at bounding box center [1179, 179] width 57 height 16
click at [1154, 203] on div "Product catalogue" at bounding box center [1161, 204] width 76 height 14
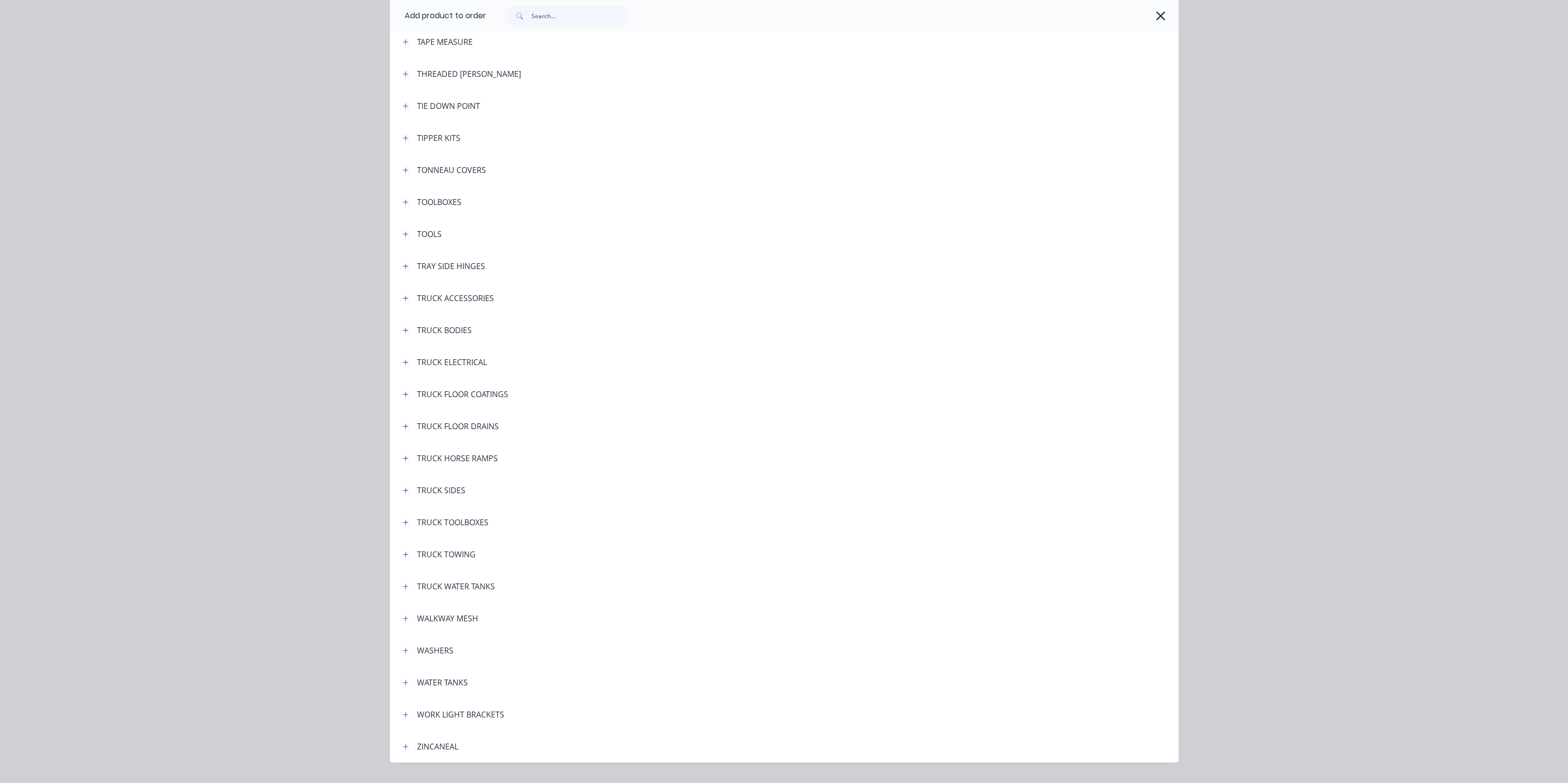
scroll to position [3308, 0]
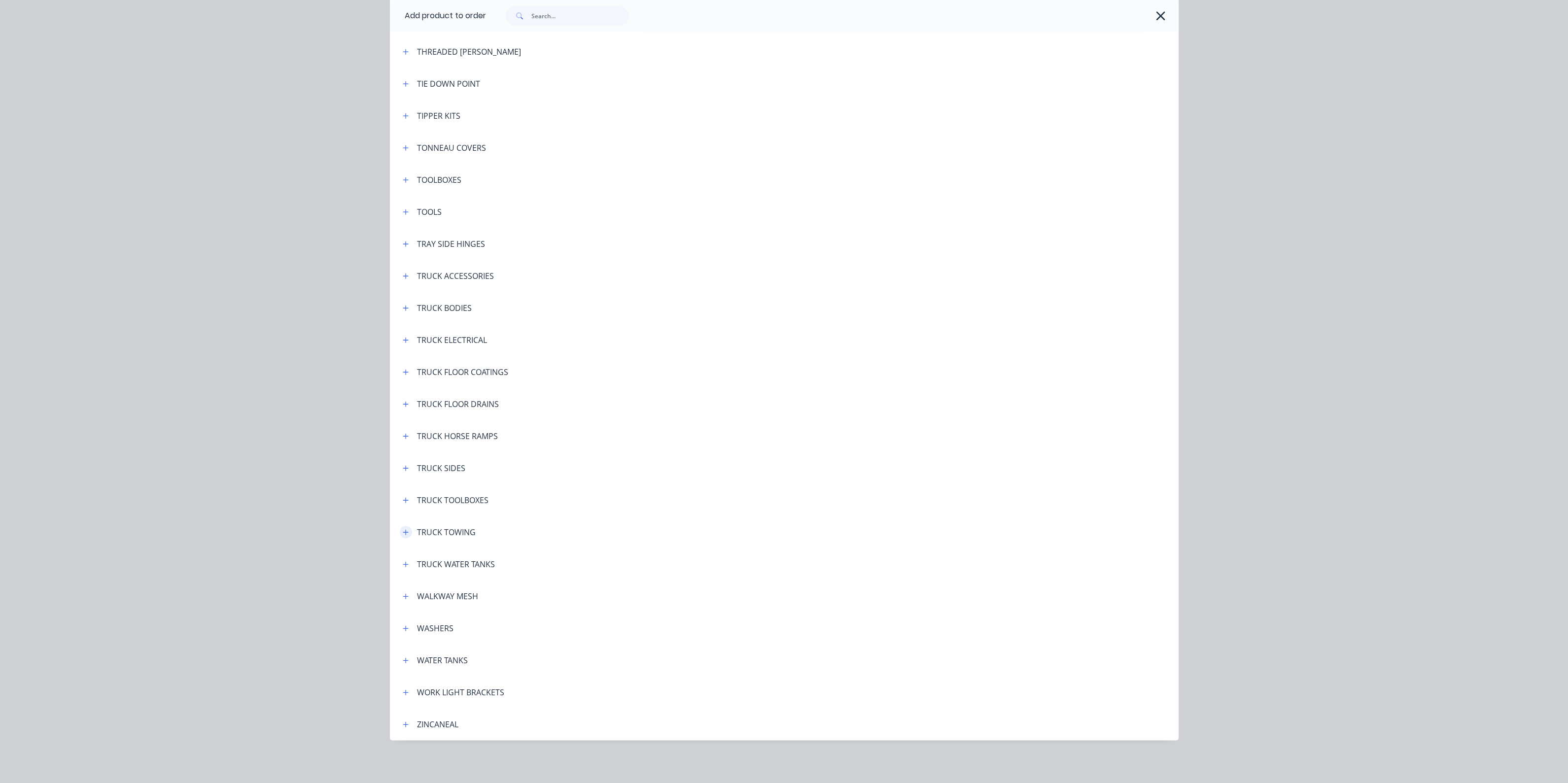
click at [403, 534] on icon "button" at bounding box center [406, 532] width 6 height 7
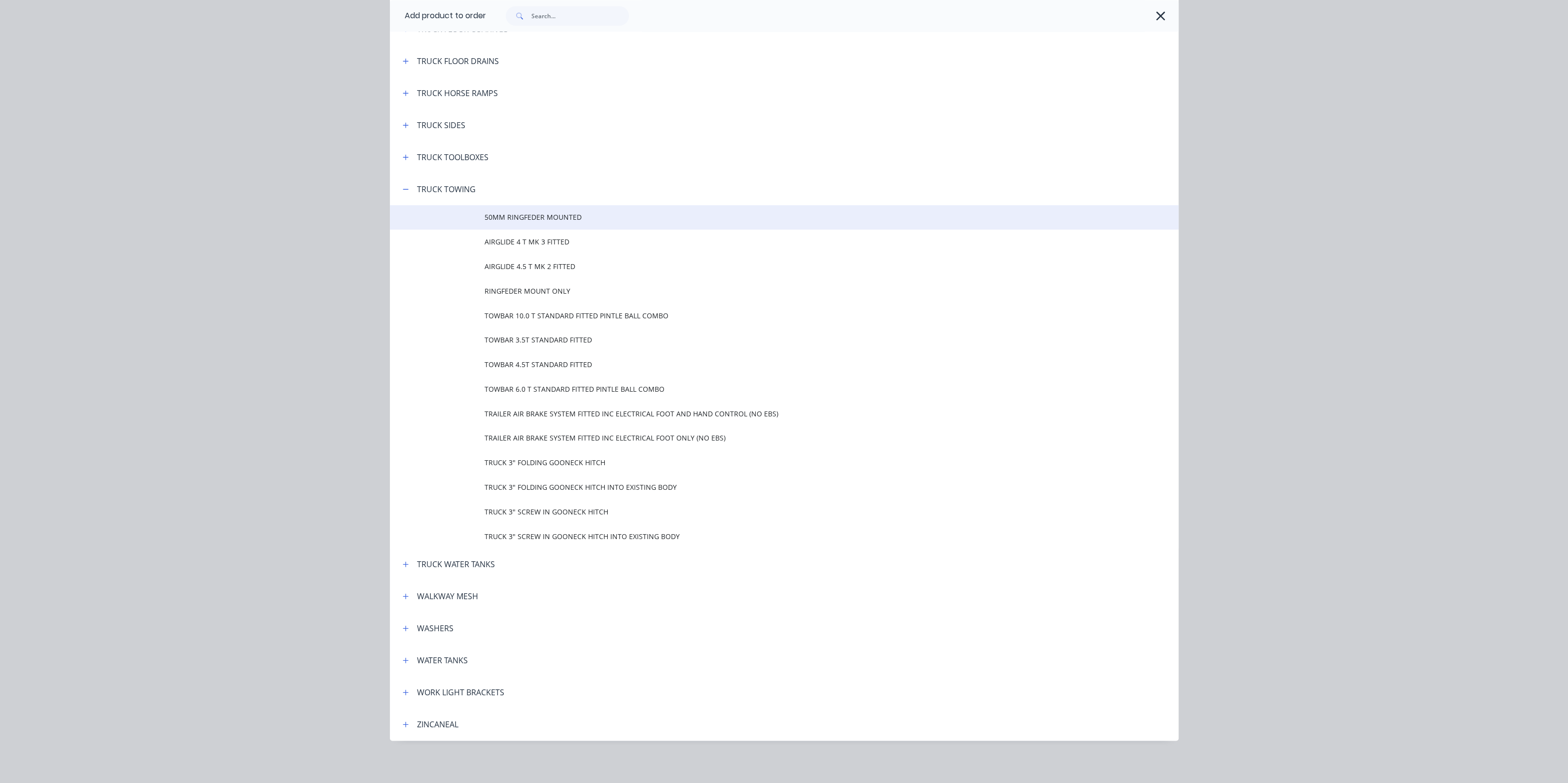
scroll to position [3651, 0]
click at [563, 217] on span "50MM RINGFEDER MOUNTED" at bounding box center [762, 216] width 555 height 10
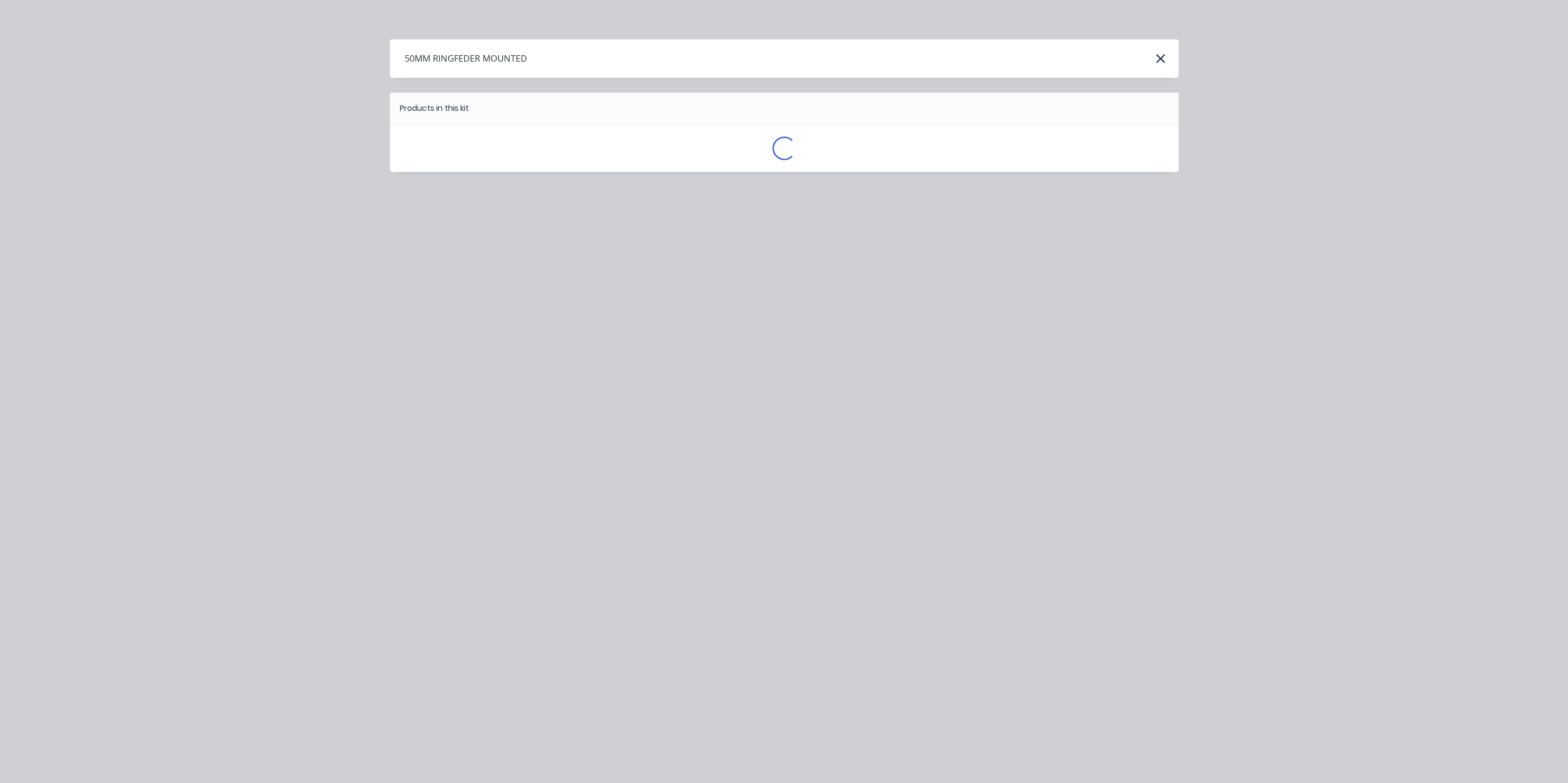
scroll to position [0, 0]
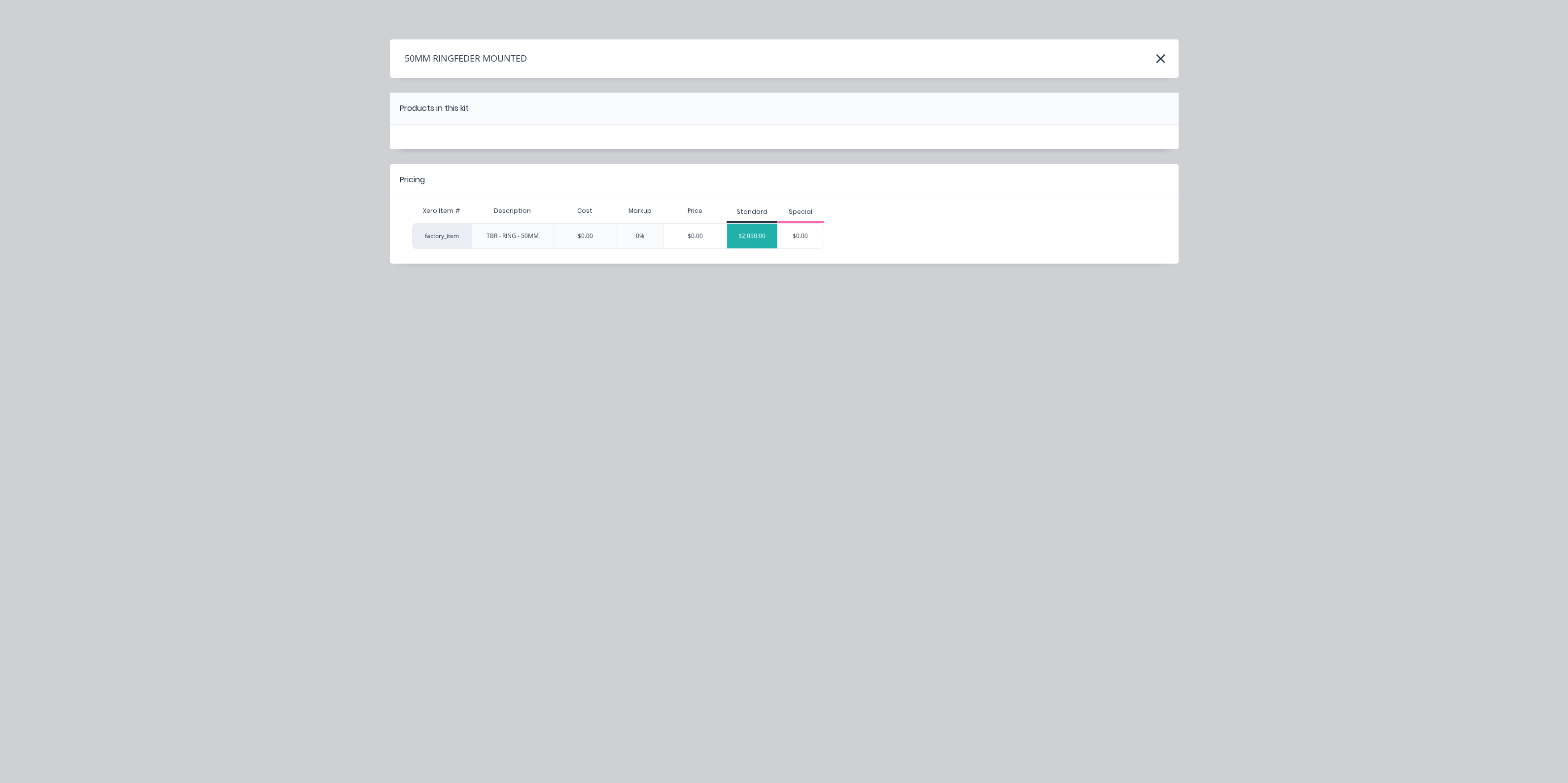
click at [755, 229] on div "$2,050.00" at bounding box center [751, 236] width 50 height 24
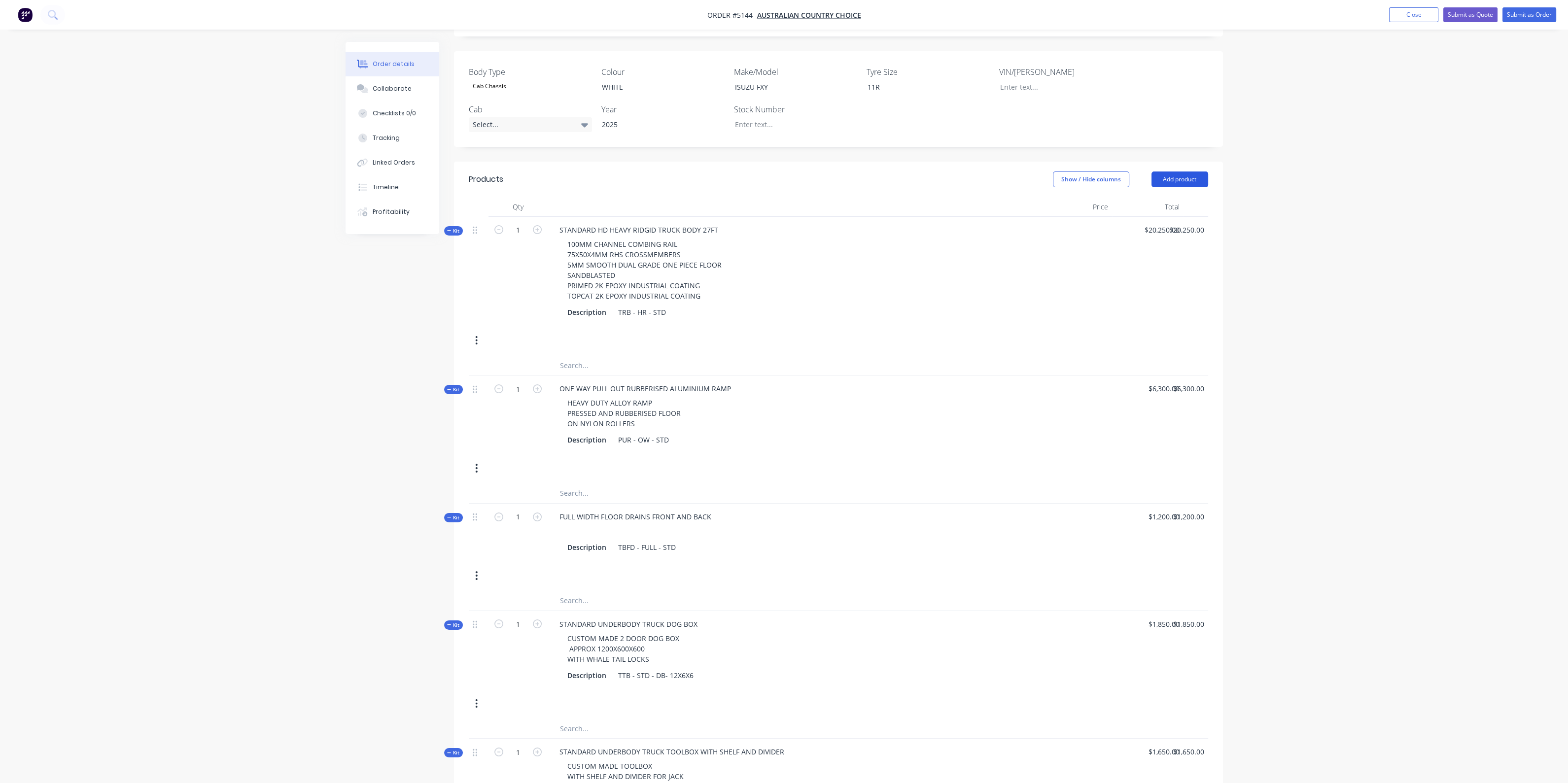
click at [1188, 178] on button "Add product" at bounding box center [1179, 179] width 57 height 16
click at [1151, 197] on div "Product catalogue" at bounding box center [1161, 204] width 76 height 14
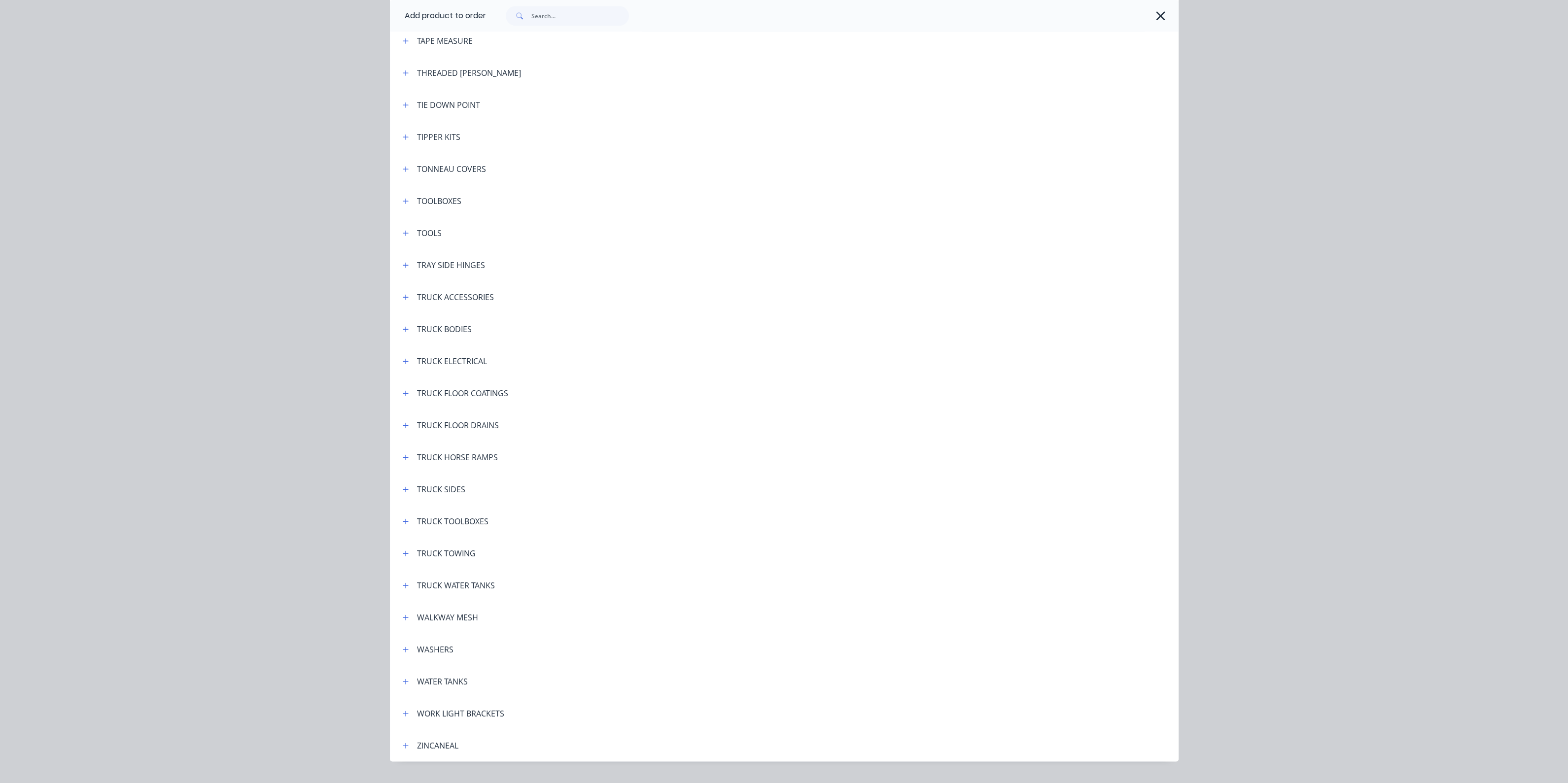
scroll to position [3308, 0]
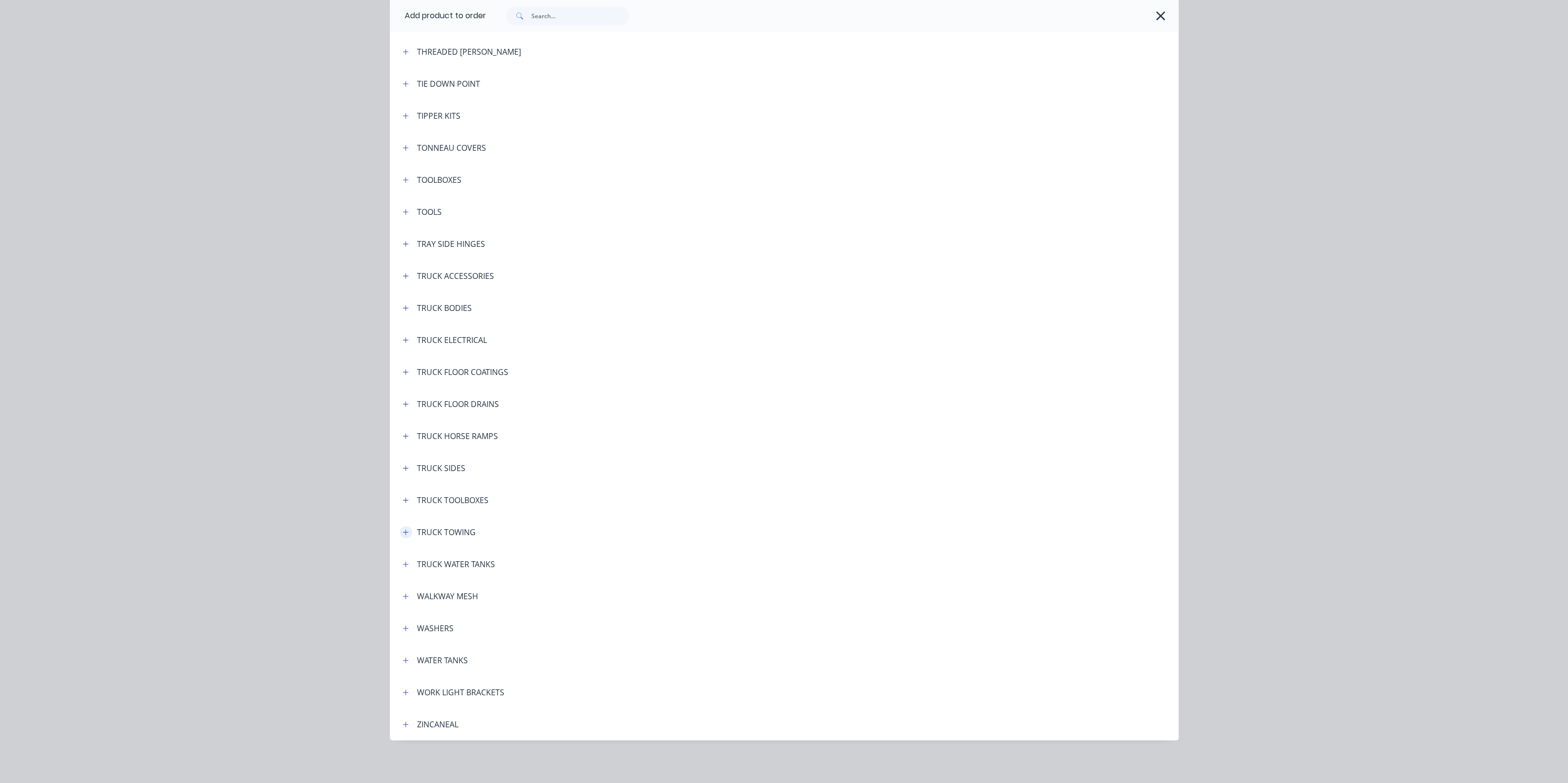
click at [403, 534] on icon "button" at bounding box center [406, 532] width 6 height 7
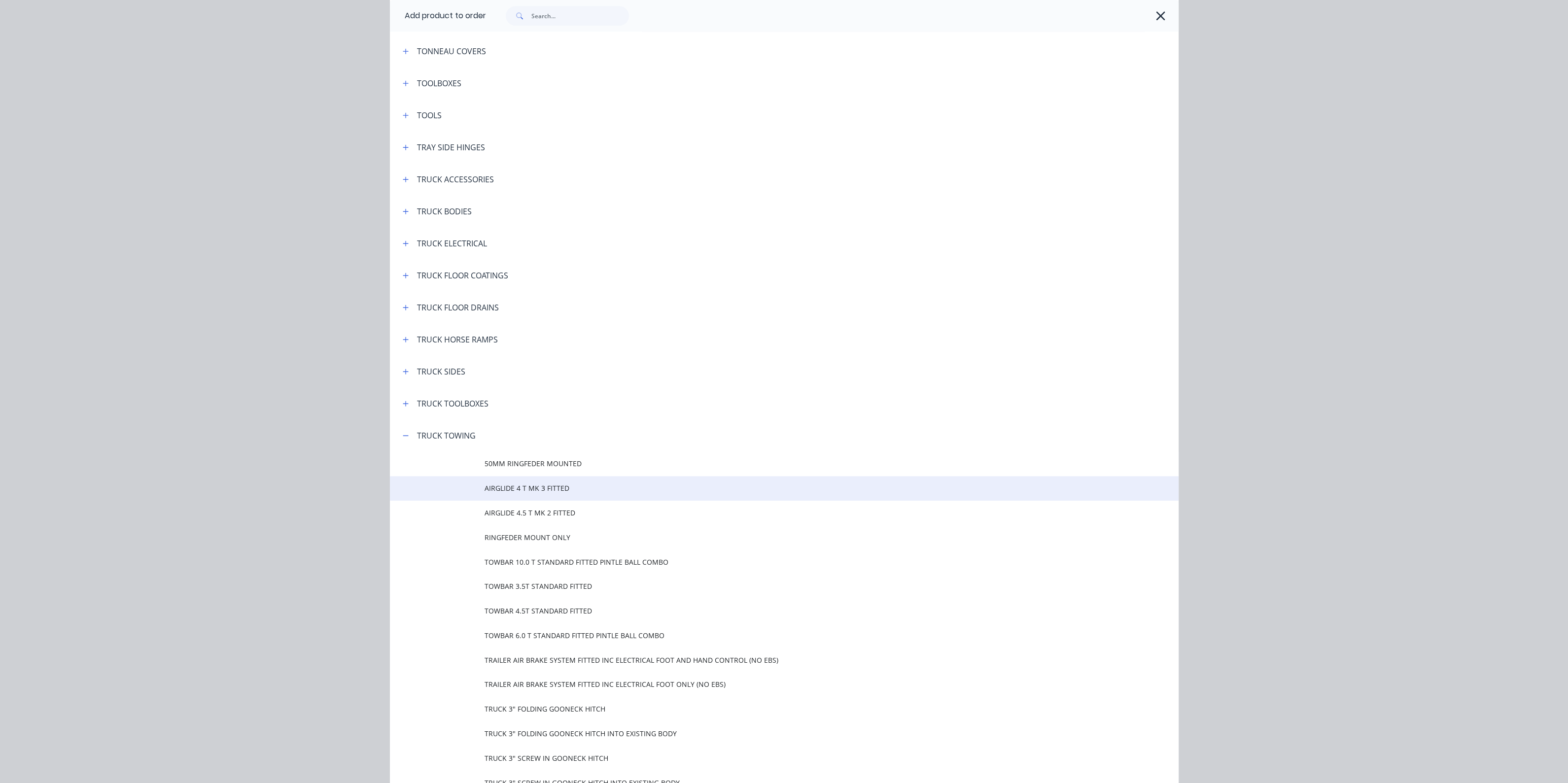
scroll to position [3554, 0]
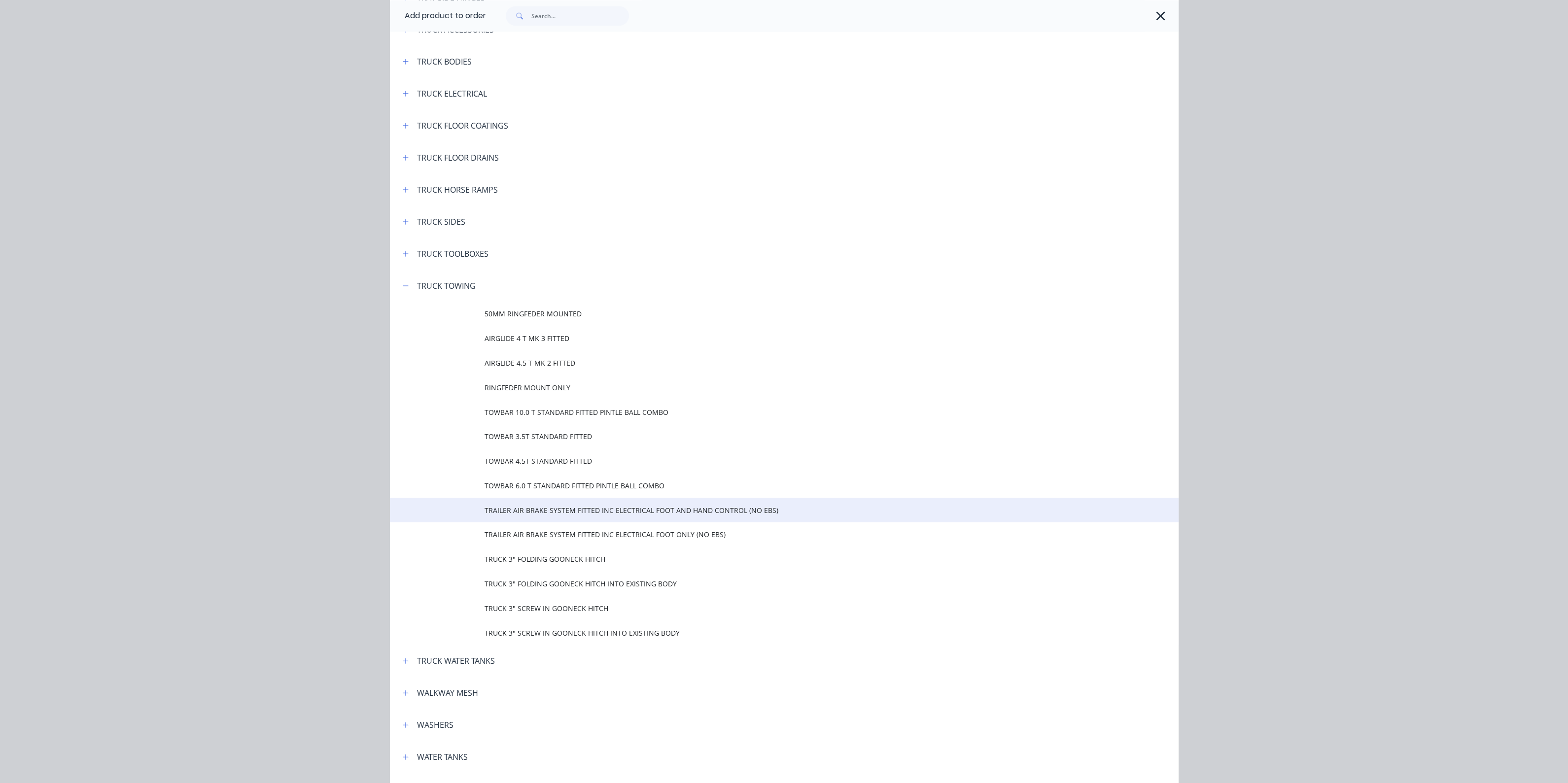
click at [563, 509] on span "TRAILER AIR BRAKE SYSTEM FITTED INC ELECTRICAL FOOT AND HAND CONTROL (NO EBS)" at bounding box center [762, 510] width 555 height 10
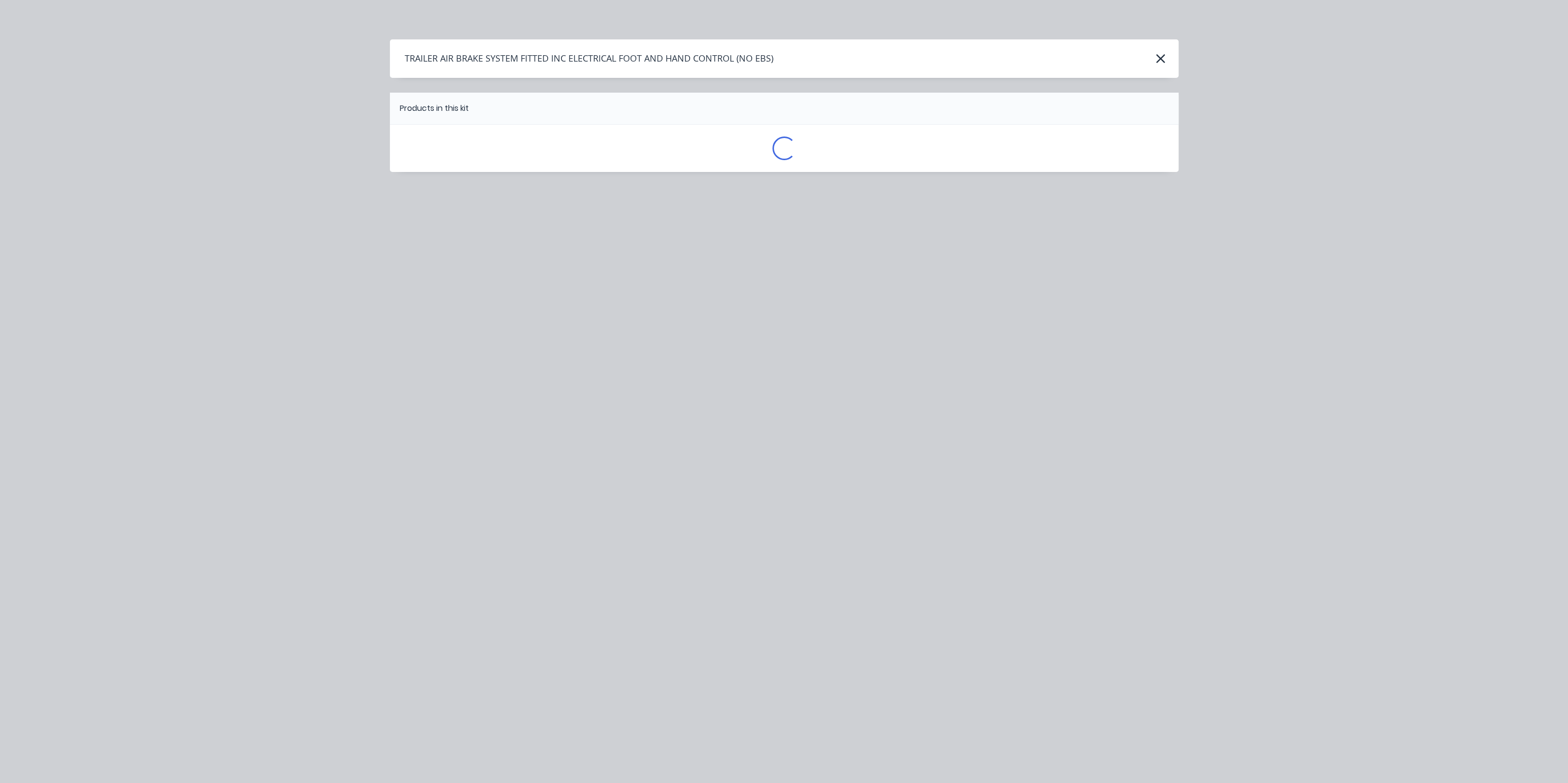
scroll to position [0, 0]
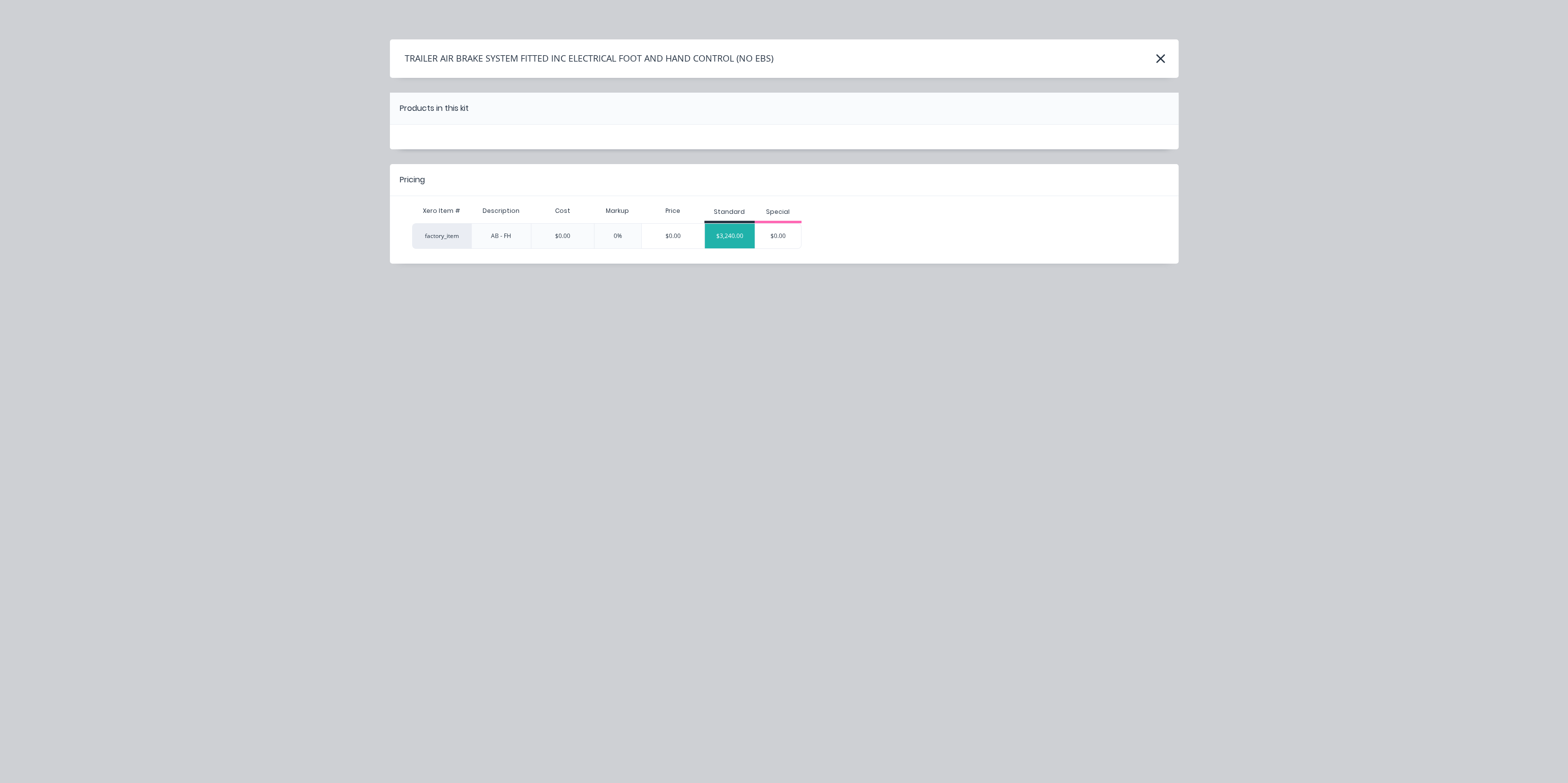
click at [722, 236] on div "$3,240.00" at bounding box center [729, 236] width 50 height 24
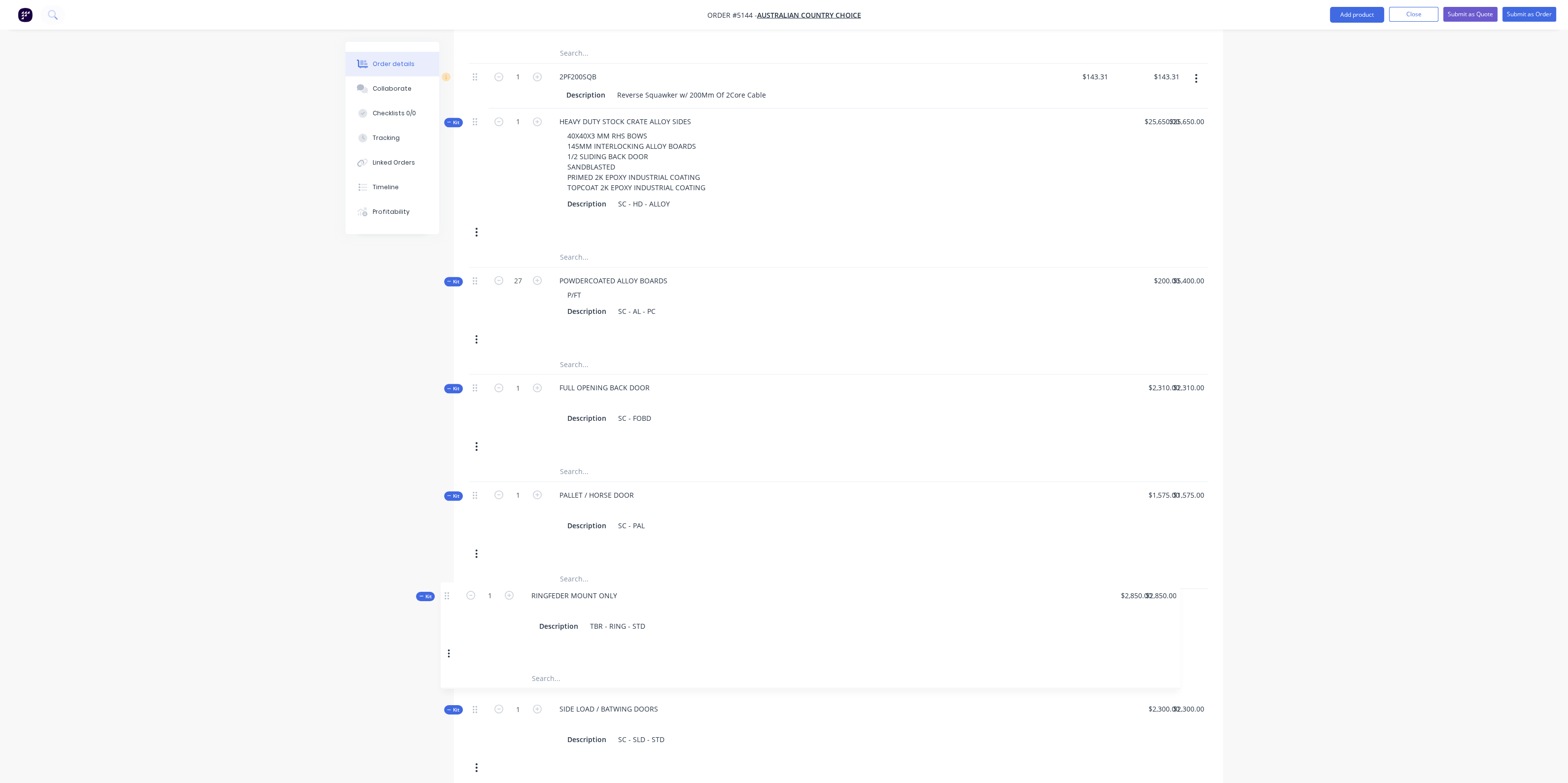
scroll to position [1426, 0]
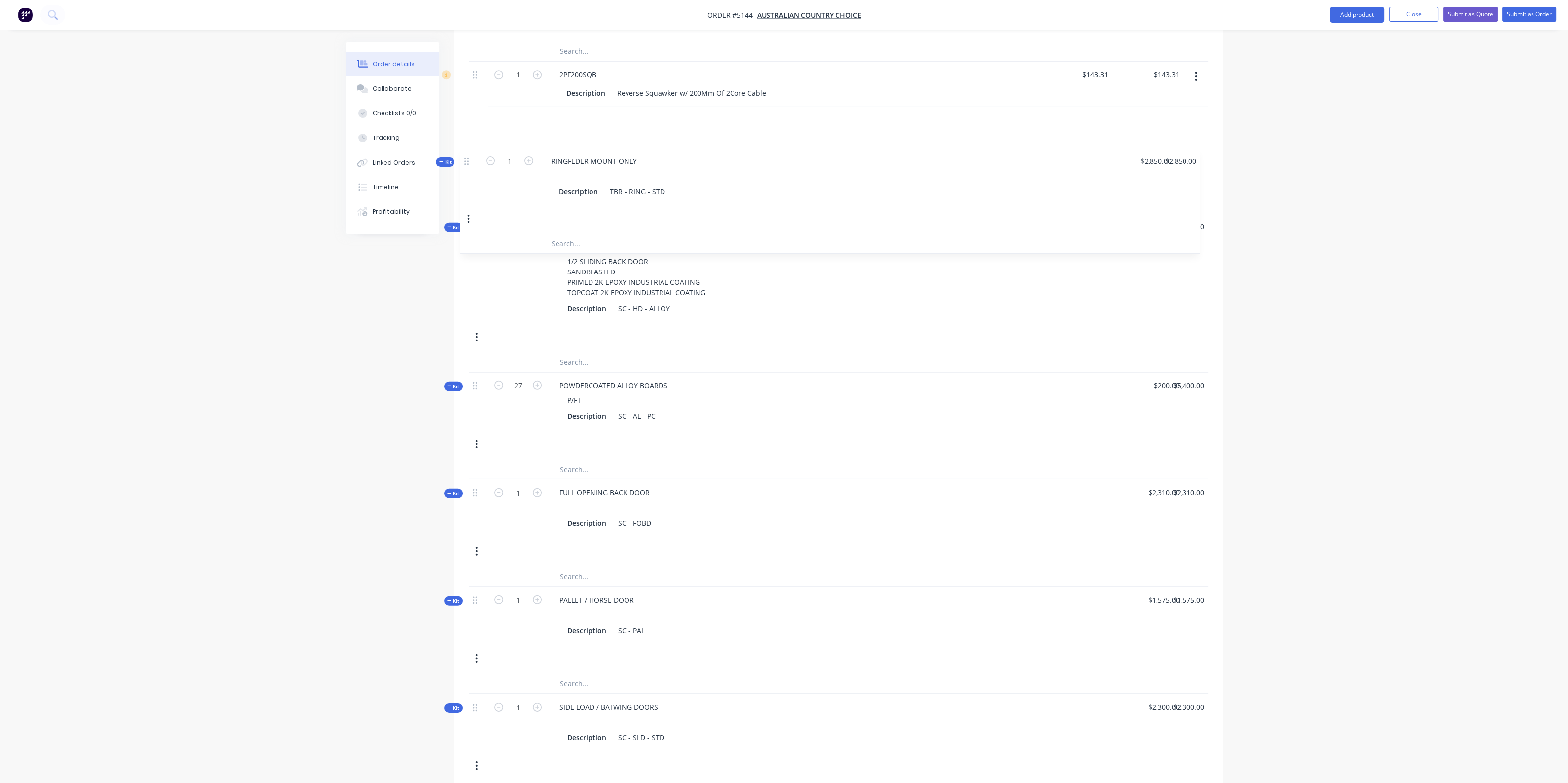
drag, startPoint x: 474, startPoint y: 218, endPoint x: 468, endPoint y: 160, distance: 58.3
click at [468, 160] on div "Qty Price Total Kit 1 STANDARD HD HEAVY RIDGID TRUCK BODY 27FT 100MM CHANNEL CO…" at bounding box center [838, 7] width 769 height 2081
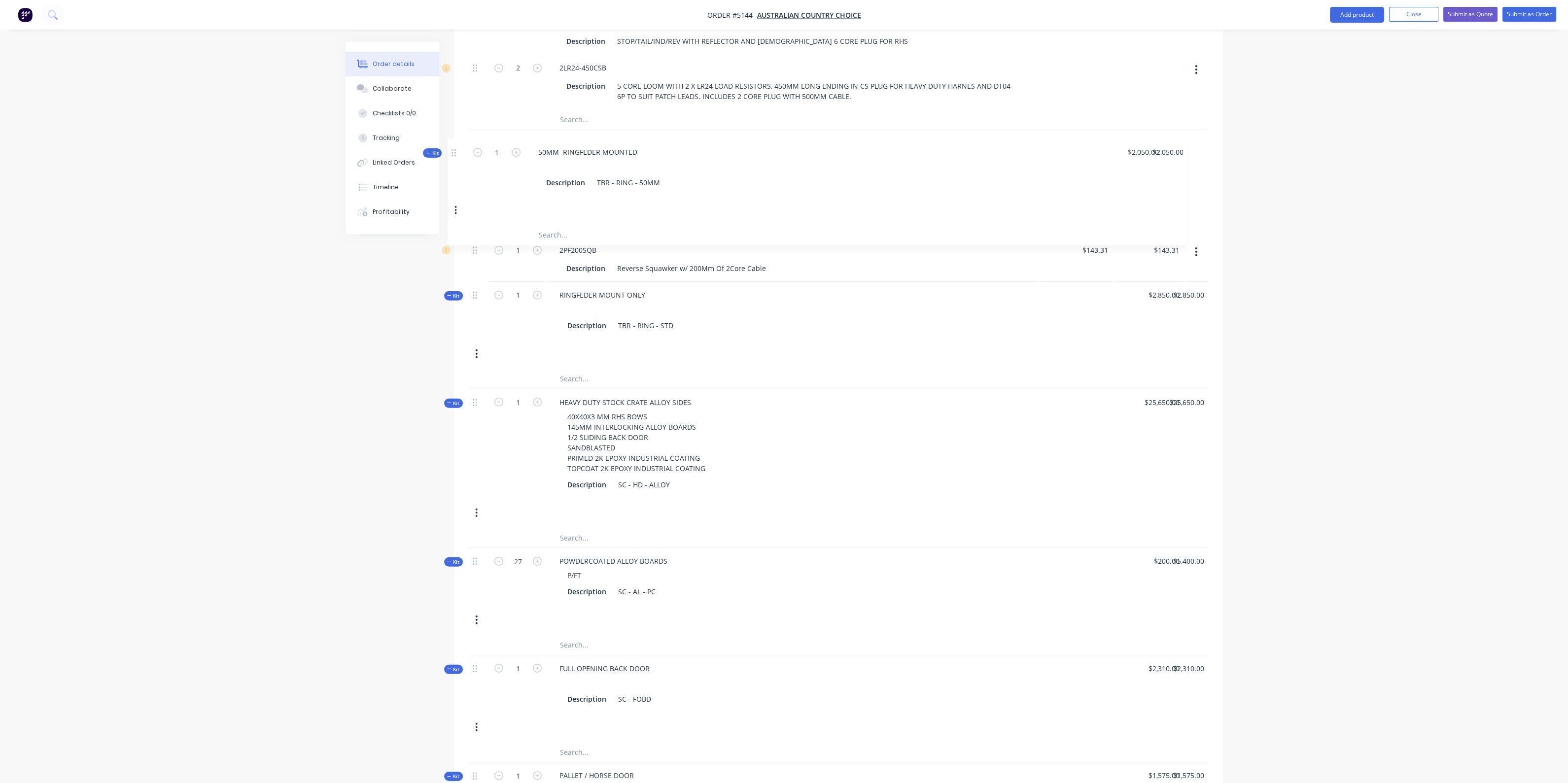
scroll to position [1357, 0]
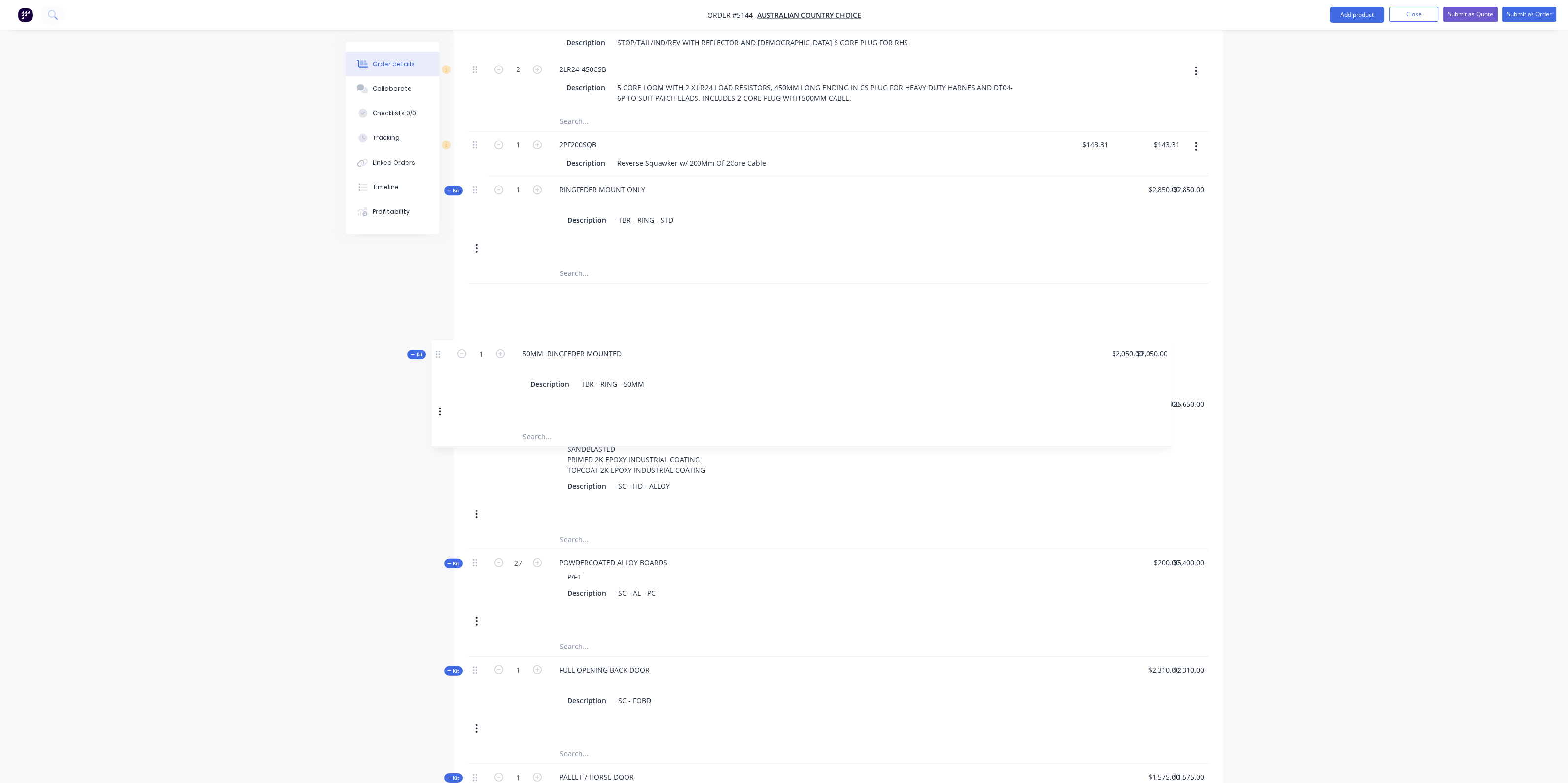
drag, startPoint x: 479, startPoint y: 323, endPoint x: 442, endPoint y: 349, distance: 45.2
click at [442, 349] on div "Created by [PERSON_NAME] Created [DATE] Required [DATE] Assigned to Add team me…" at bounding box center [784, 16] width 877 height 2662
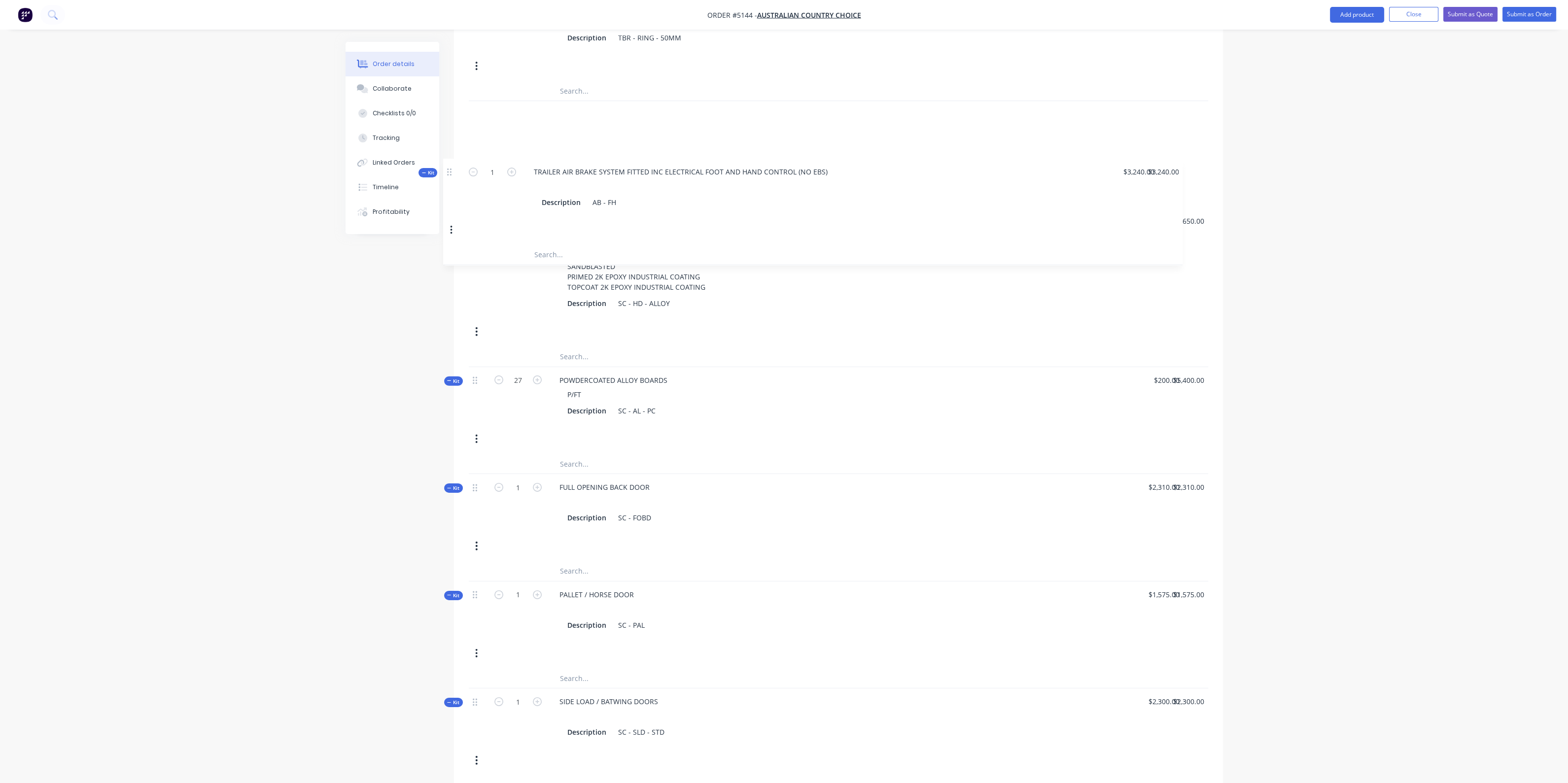
scroll to position [1646, 0]
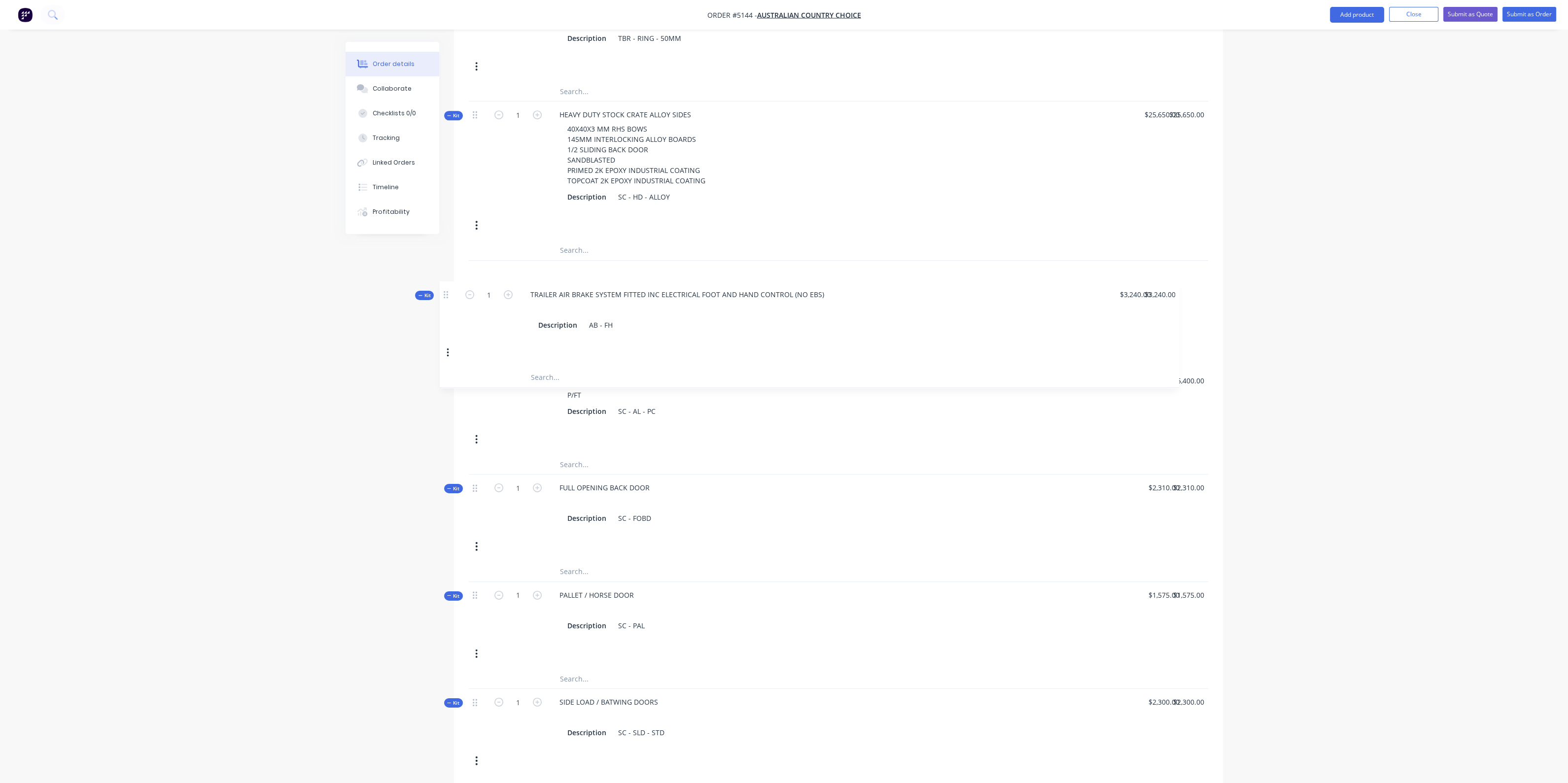
drag, startPoint x: 476, startPoint y: 431, endPoint x: 448, endPoint y: 291, distance: 142.8
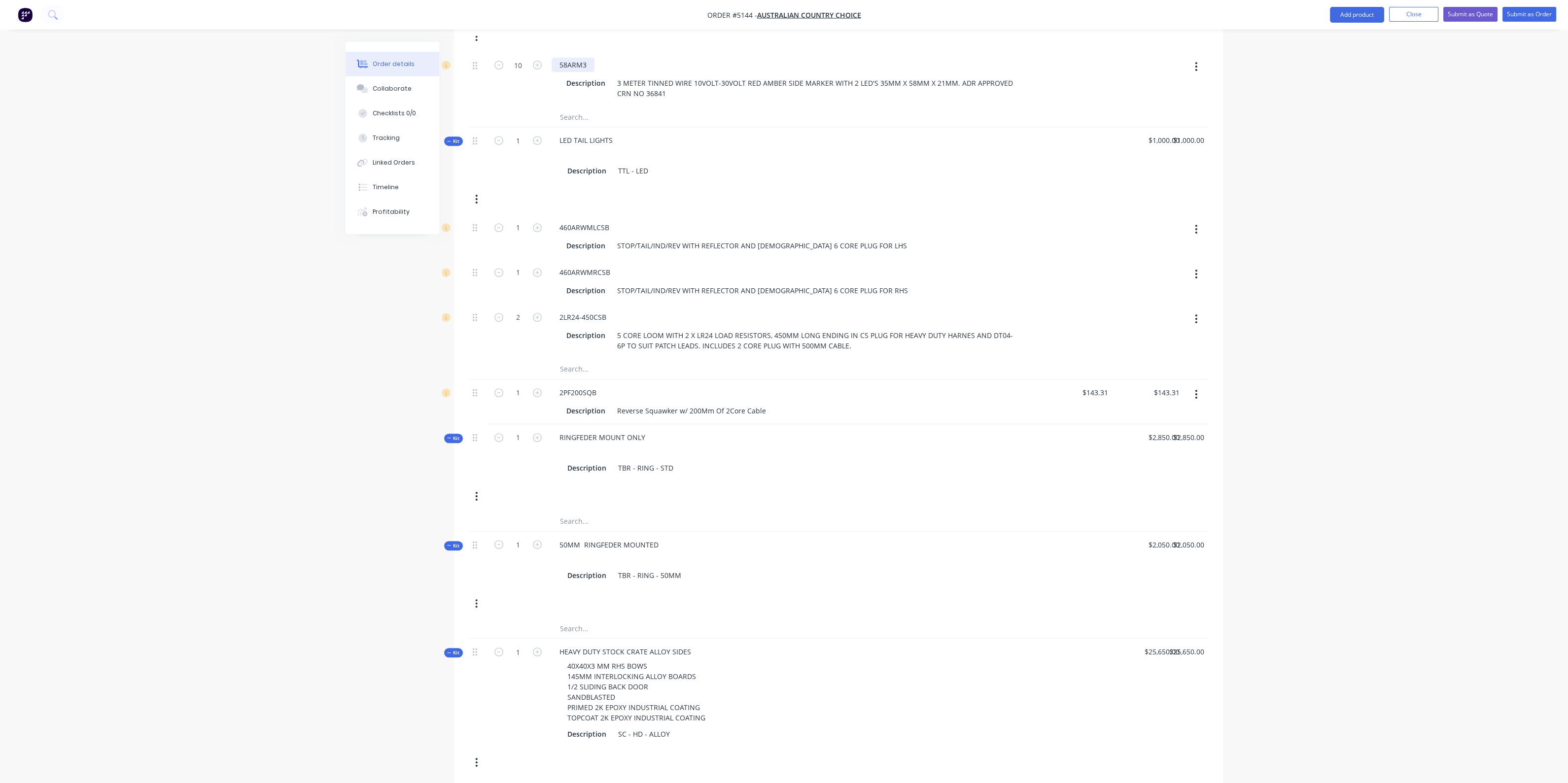
scroll to position [1047, 0]
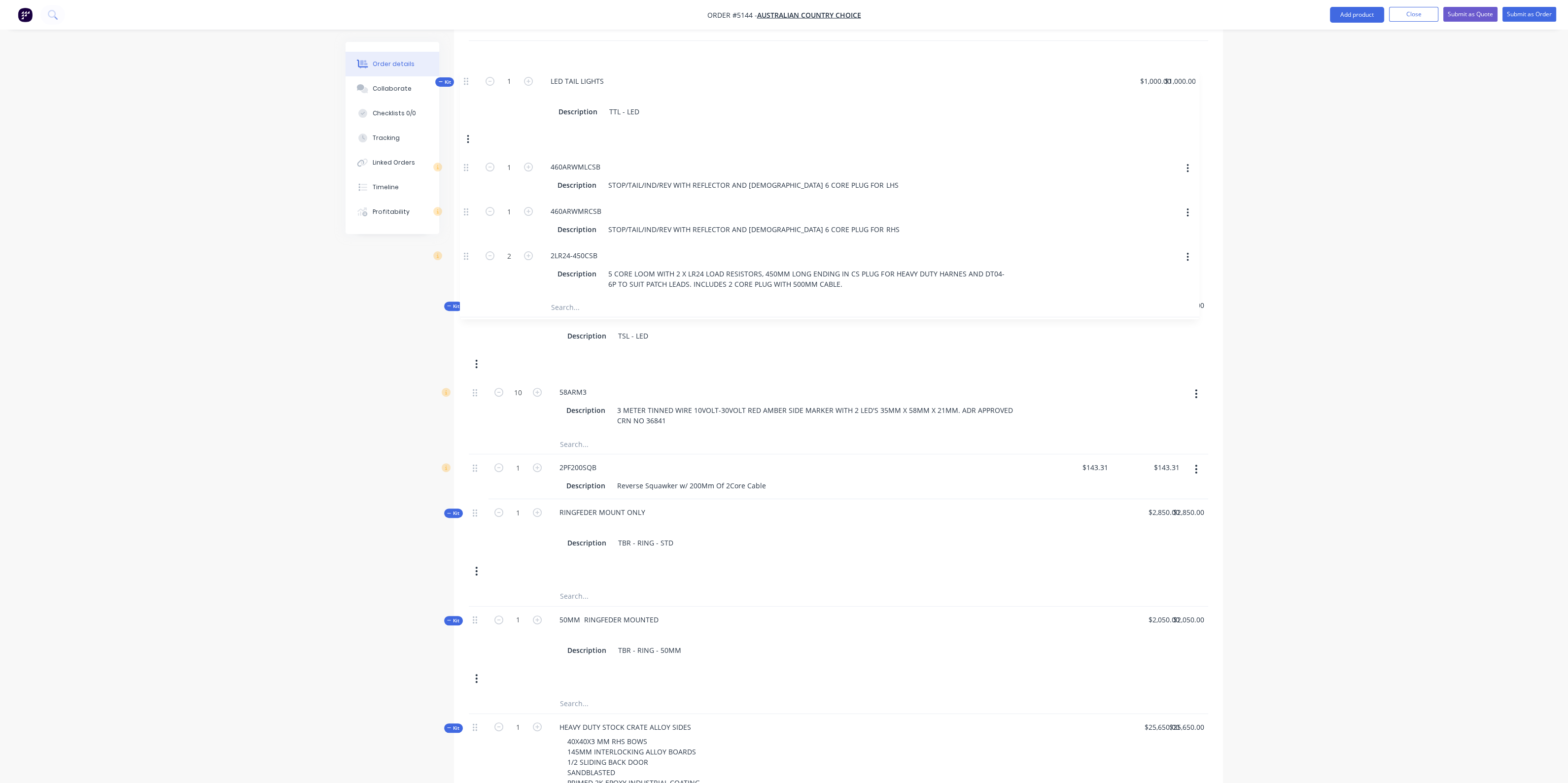
drag, startPoint x: 473, startPoint y: 211, endPoint x: 463, endPoint y: 77, distance: 134.4
click at [463, 77] on div "Qty Price Total Kit 1 STANDARD HD HEAVY RIDGID TRUCK BODY 27FT 100MM CHANNEL CO…" at bounding box center [838, 401] width 769 height 2080
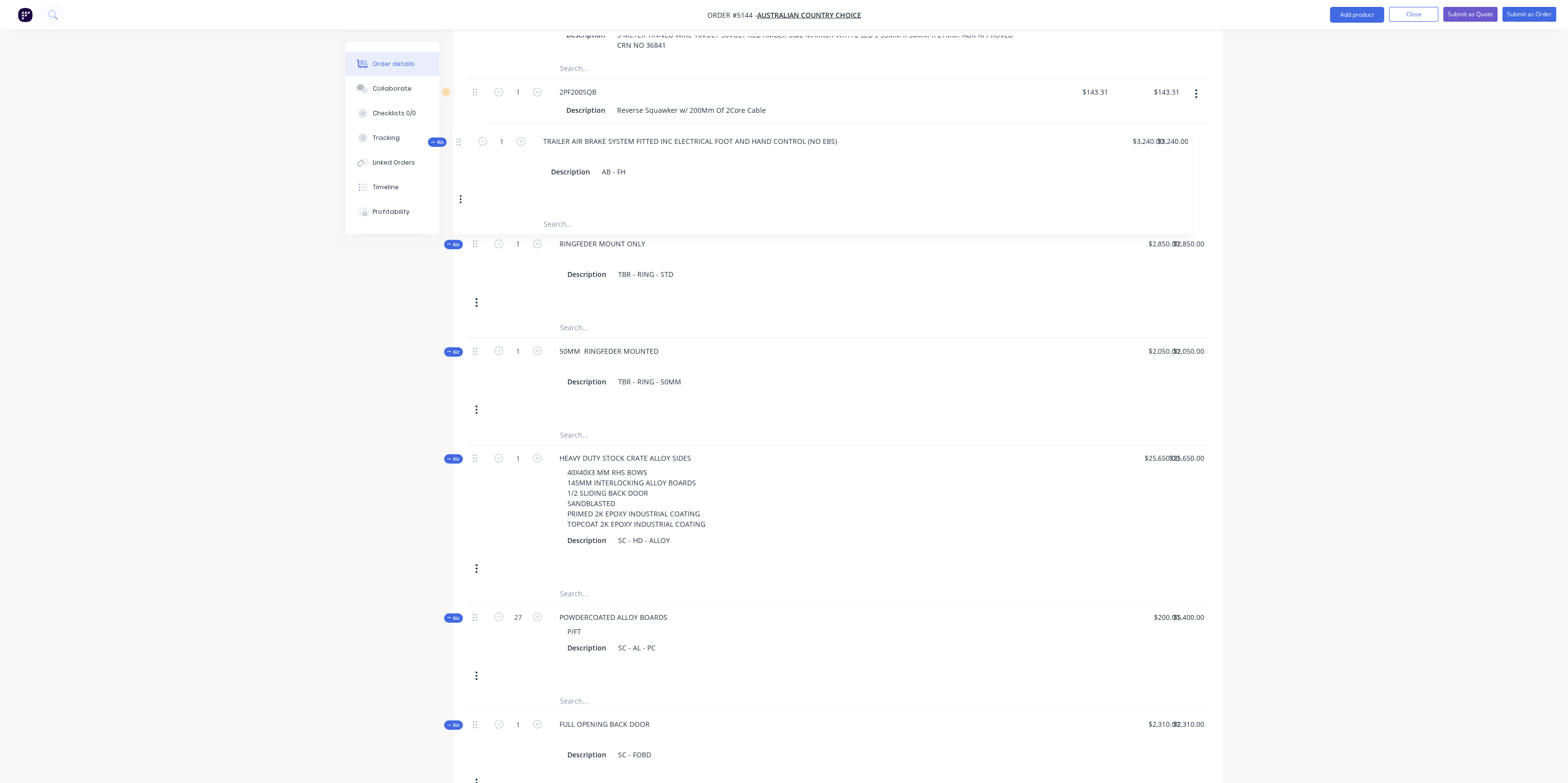
scroll to position [1407, 0]
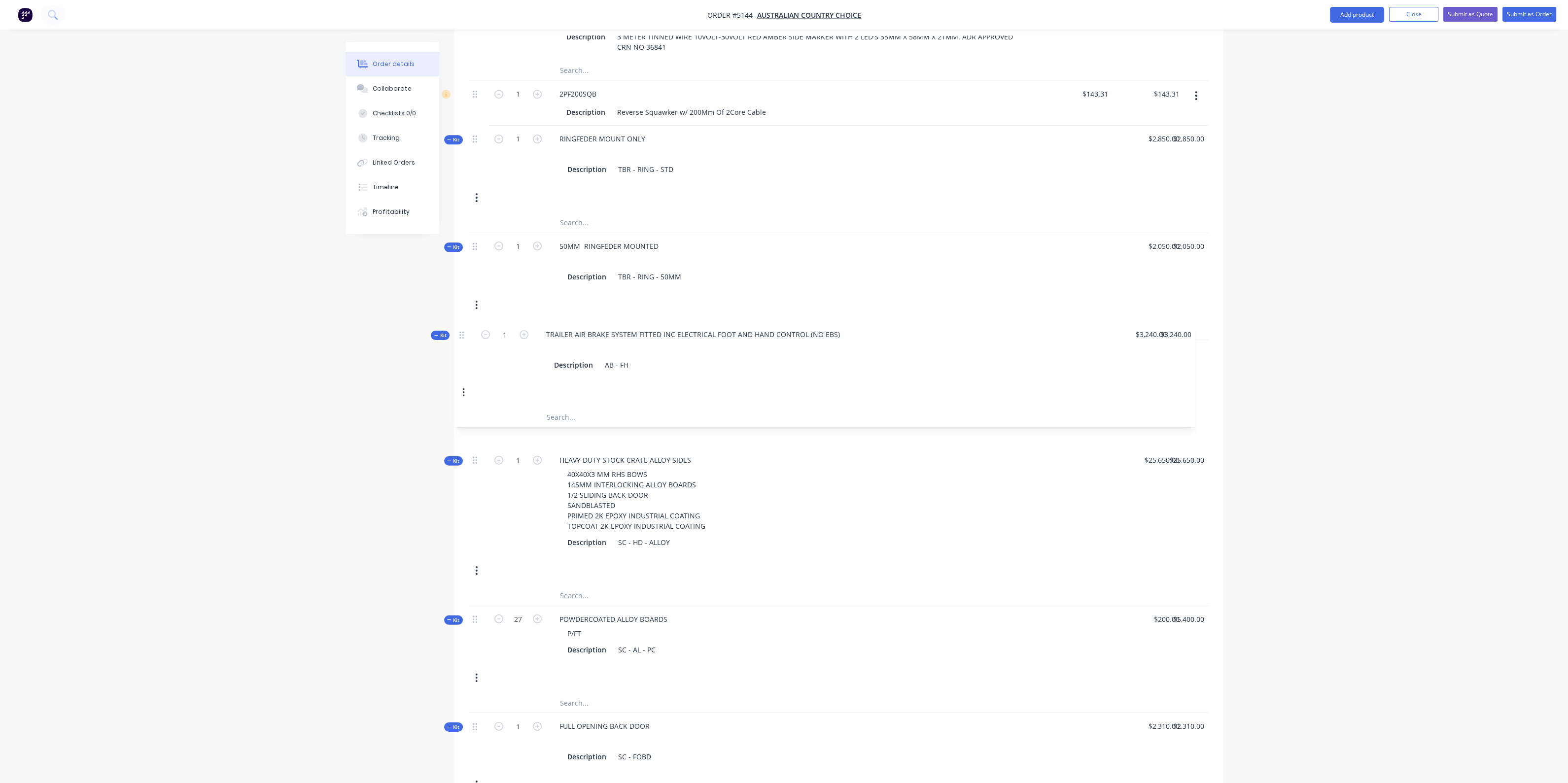
drag, startPoint x: 477, startPoint y: 168, endPoint x: 464, endPoint y: 337, distance: 169.5
click at [464, 337] on div "Qty Price Total Kit 1 STANDARD HD HEAVY RIDGID TRUCK BODY 27FT 100MM CHANNEL CO…" at bounding box center [838, 26] width 769 height 2081
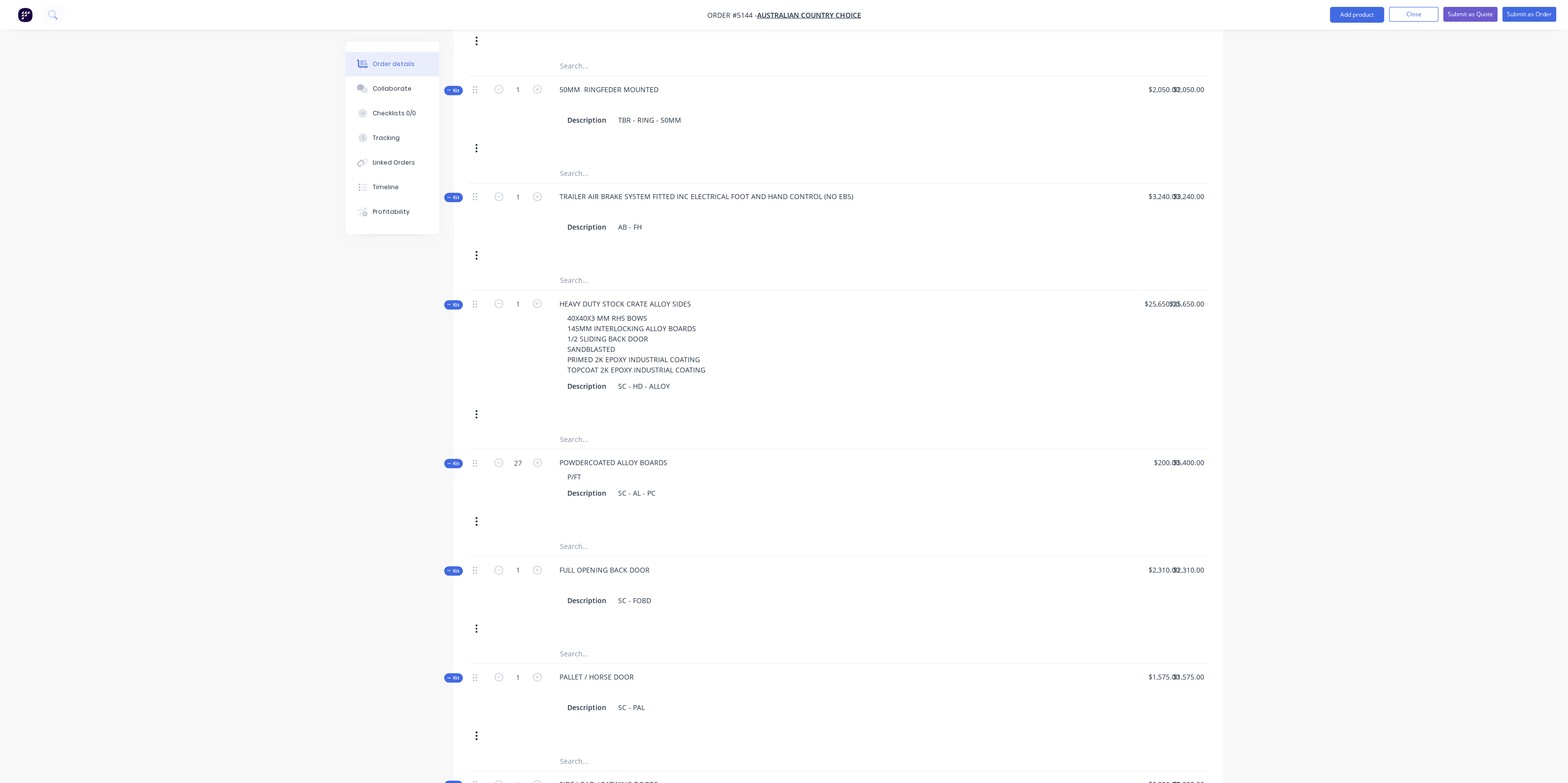
scroll to position [1564, 0]
click at [1355, 16] on button "Add product" at bounding box center [1357, 15] width 54 height 16
click at [1354, 37] on div "Product catalogue" at bounding box center [1337, 40] width 76 height 14
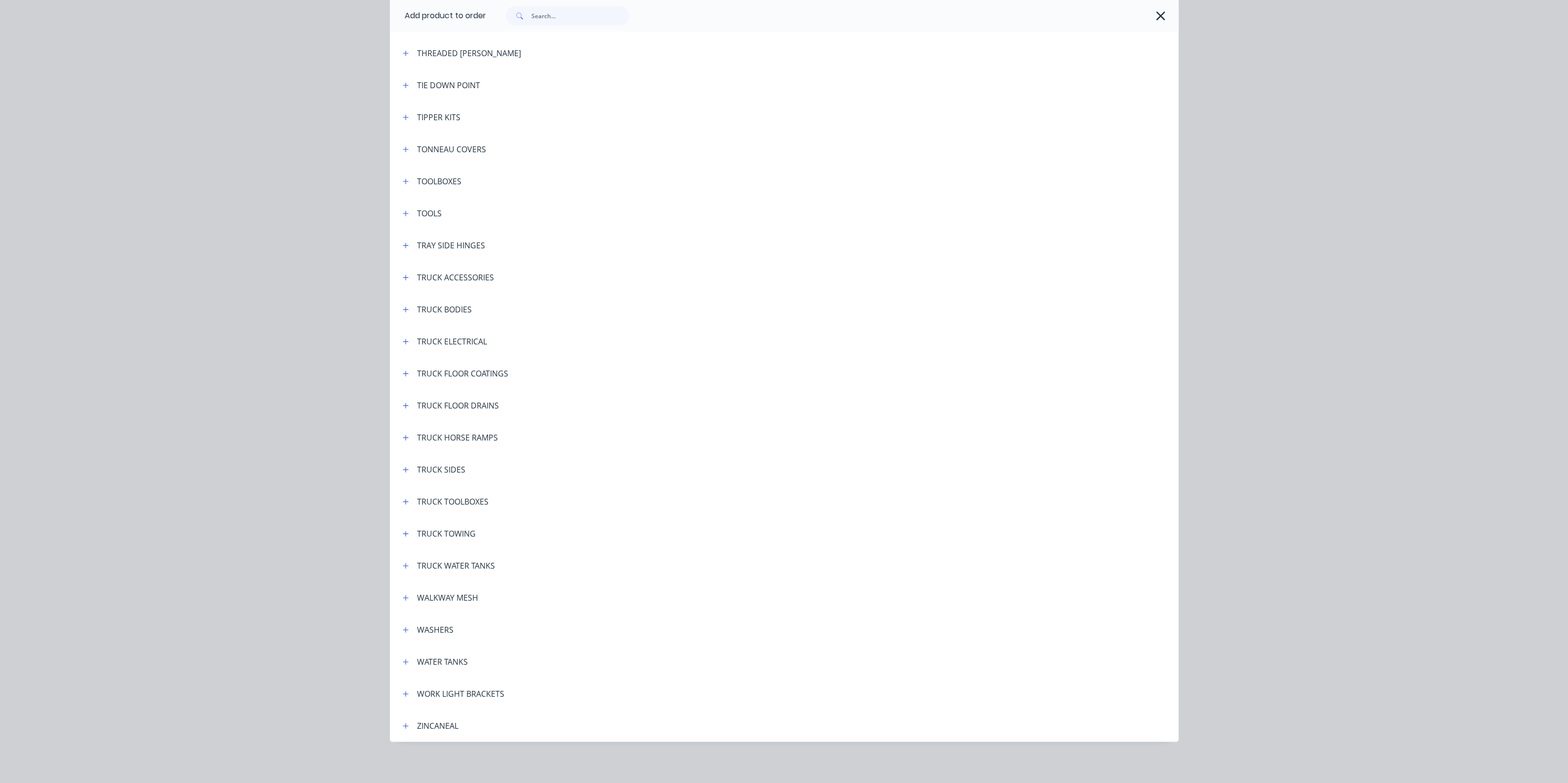
scroll to position [3308, 0]
click at [403, 564] on icon "button" at bounding box center [406, 564] width 6 height 7
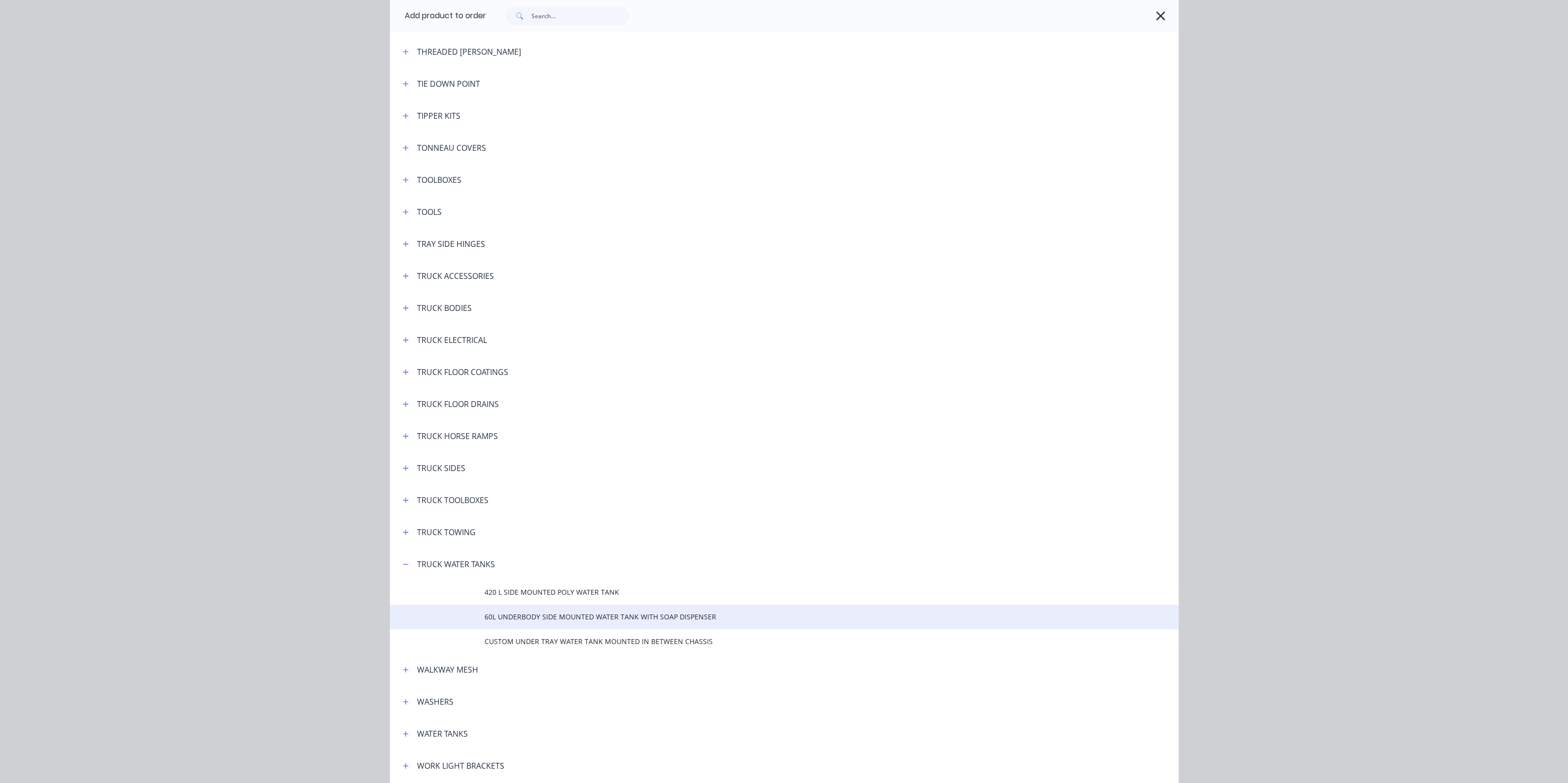
click at [512, 619] on span "60L UNDERBODY SIDE MOUNTED WATER TANK WITH SOAP DISPENSER" at bounding box center [762, 616] width 555 height 10
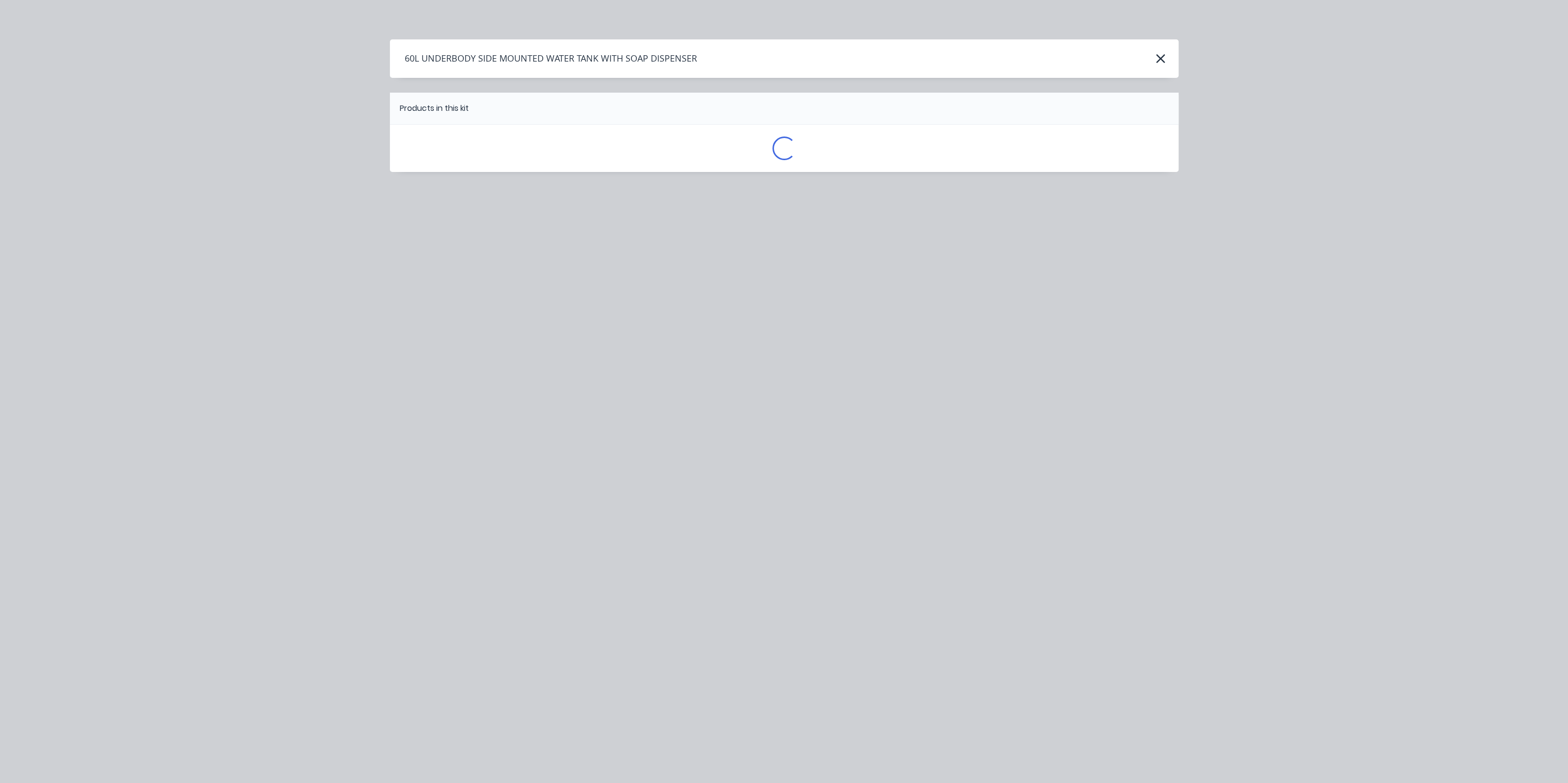
scroll to position [0, 0]
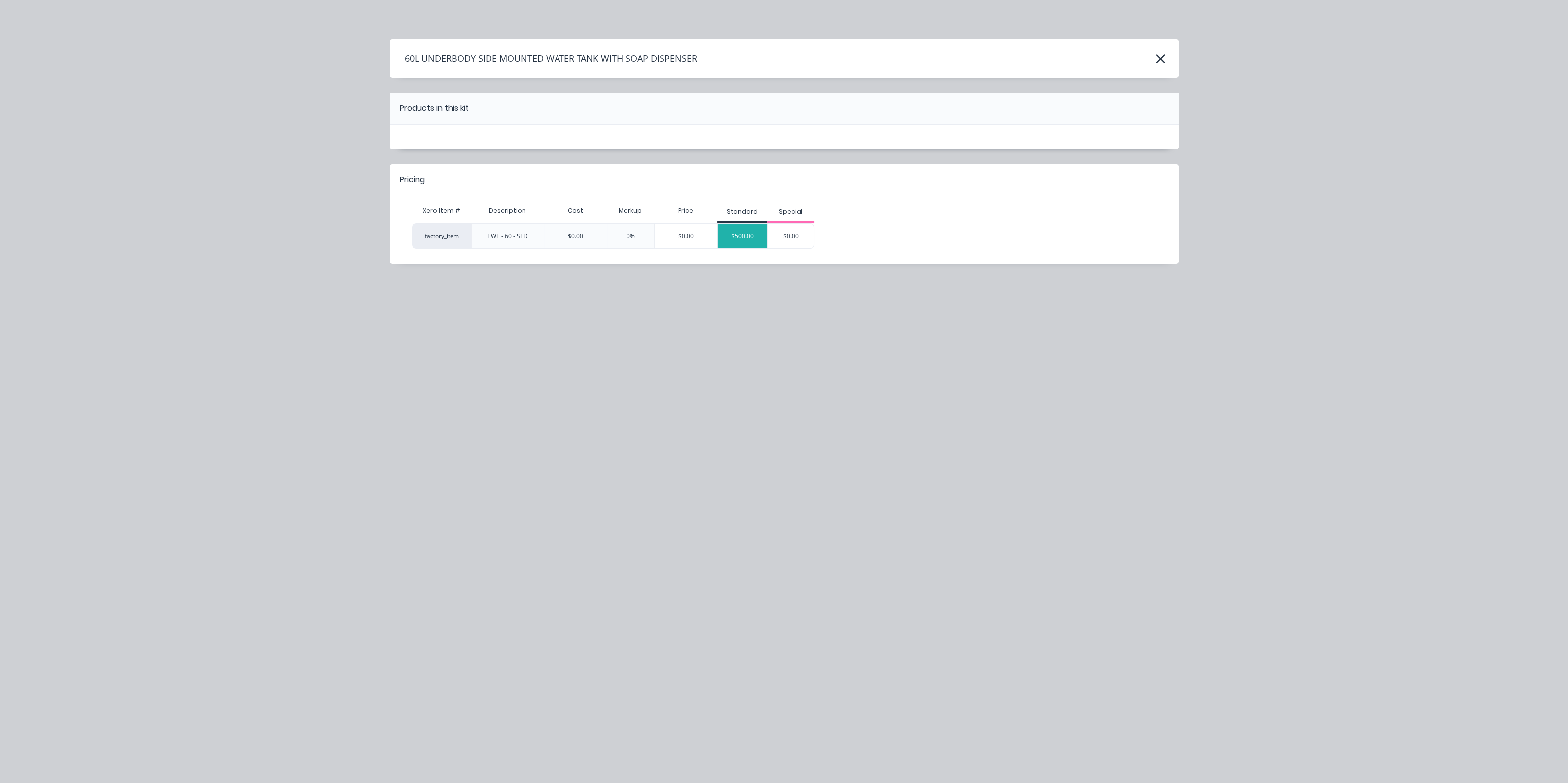
click at [754, 238] on div "$500.00" at bounding box center [742, 236] width 50 height 24
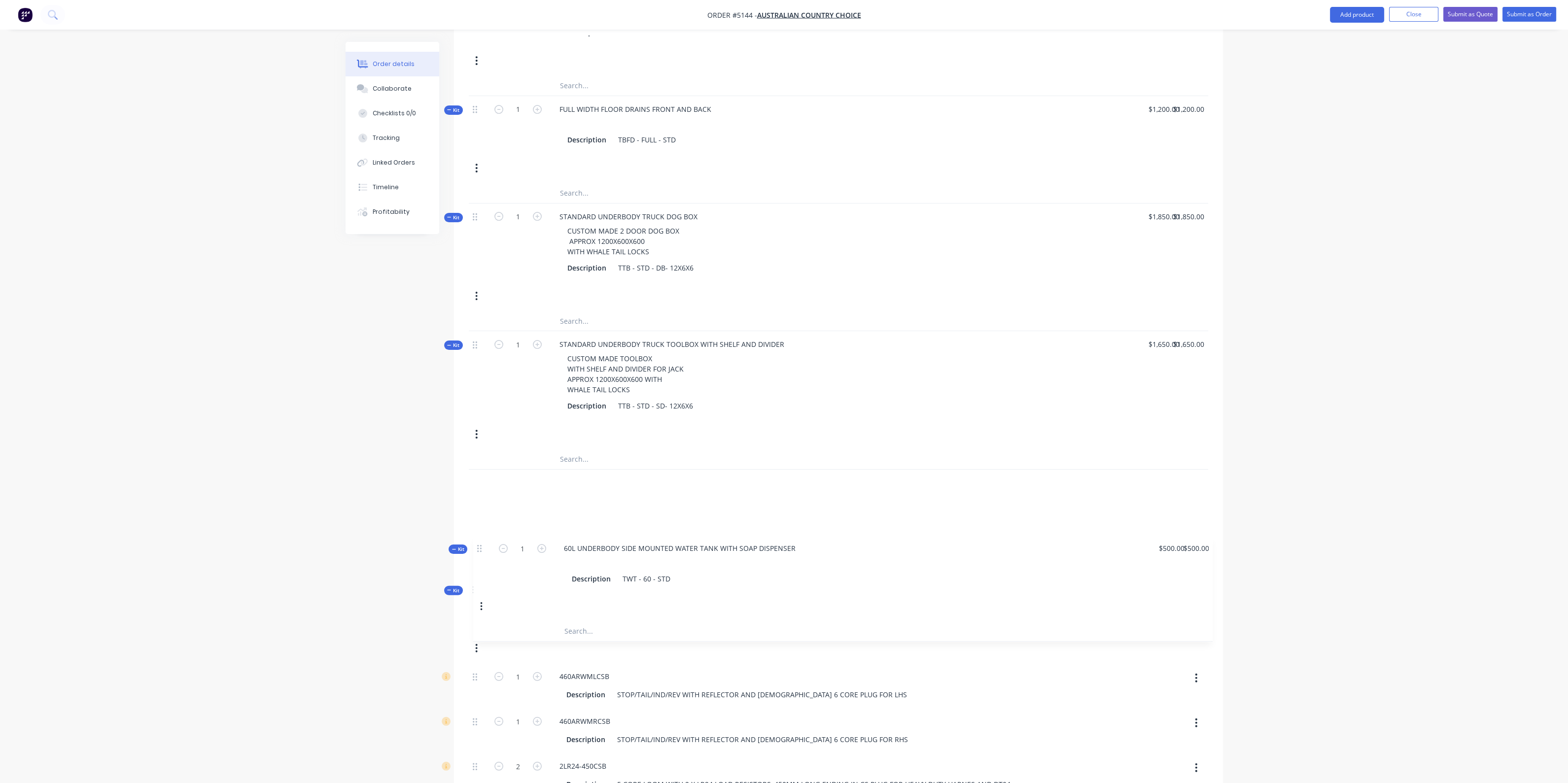
scroll to position [605, 0]
drag, startPoint x: 473, startPoint y: 430, endPoint x: 478, endPoint y: 494, distance: 64.2
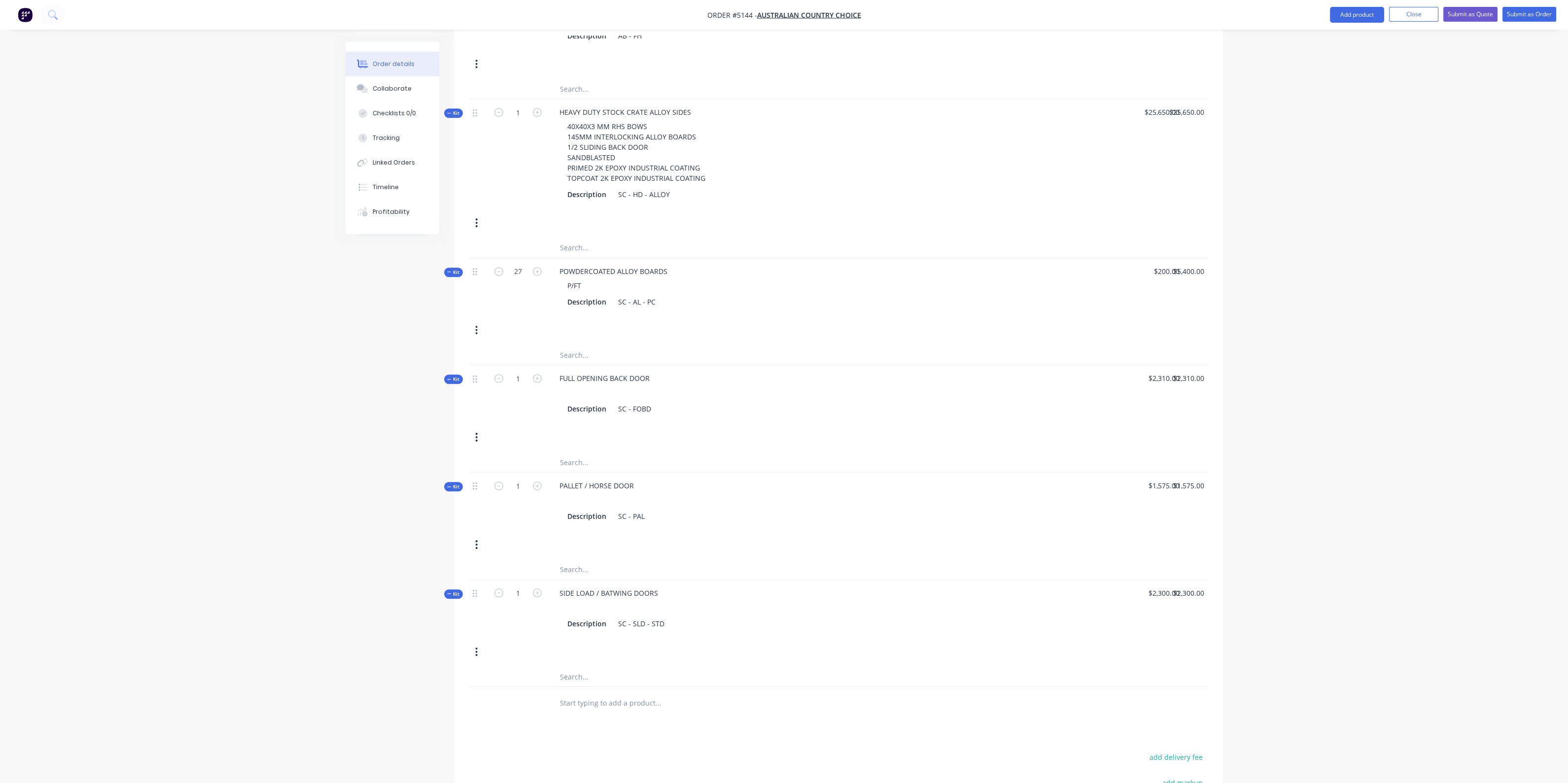
scroll to position [1838, 0]
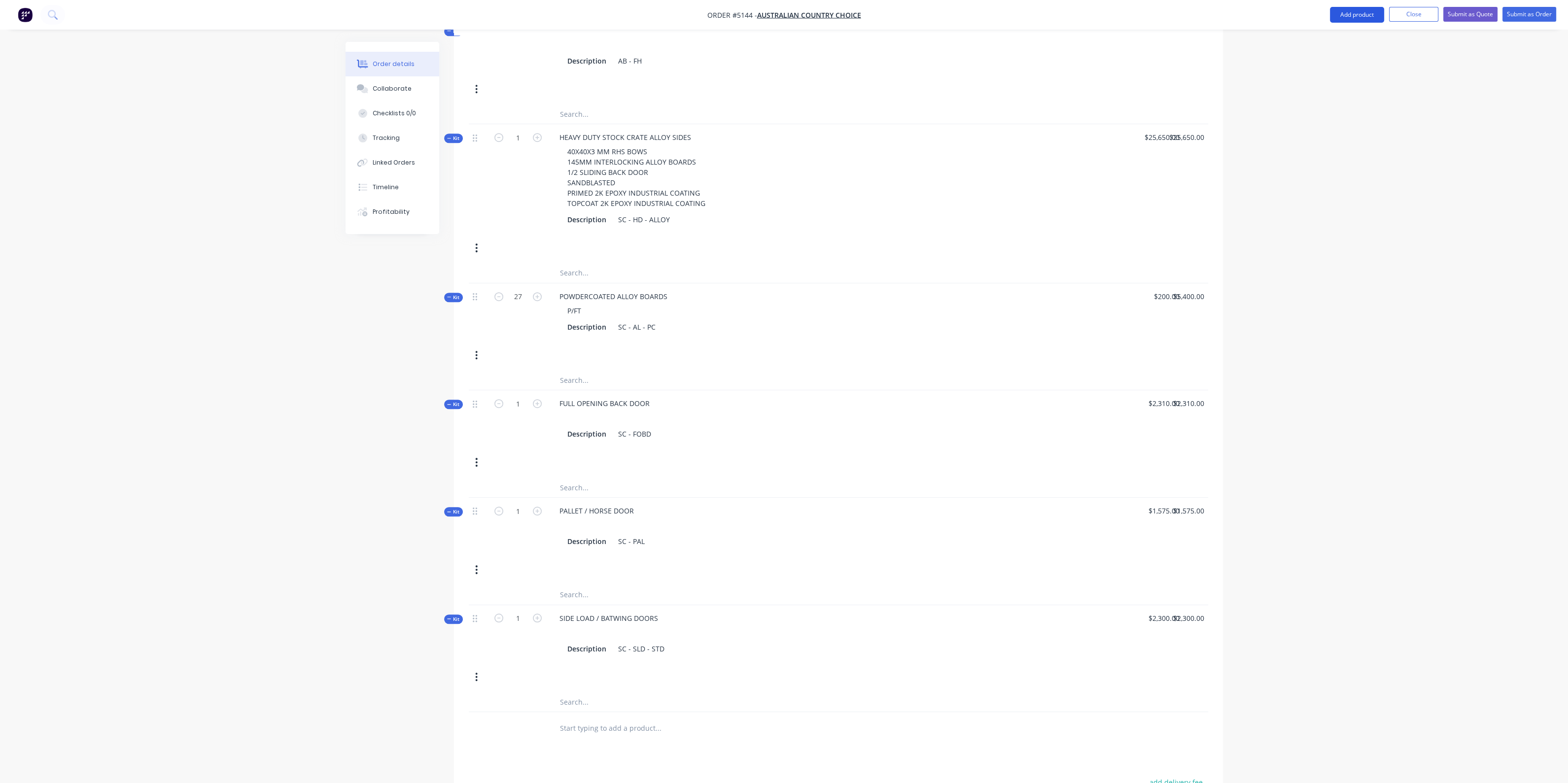
click at [1341, 13] on button "Add product" at bounding box center [1357, 15] width 54 height 16
click at [1319, 42] on div "Product catalogue" at bounding box center [1337, 40] width 76 height 14
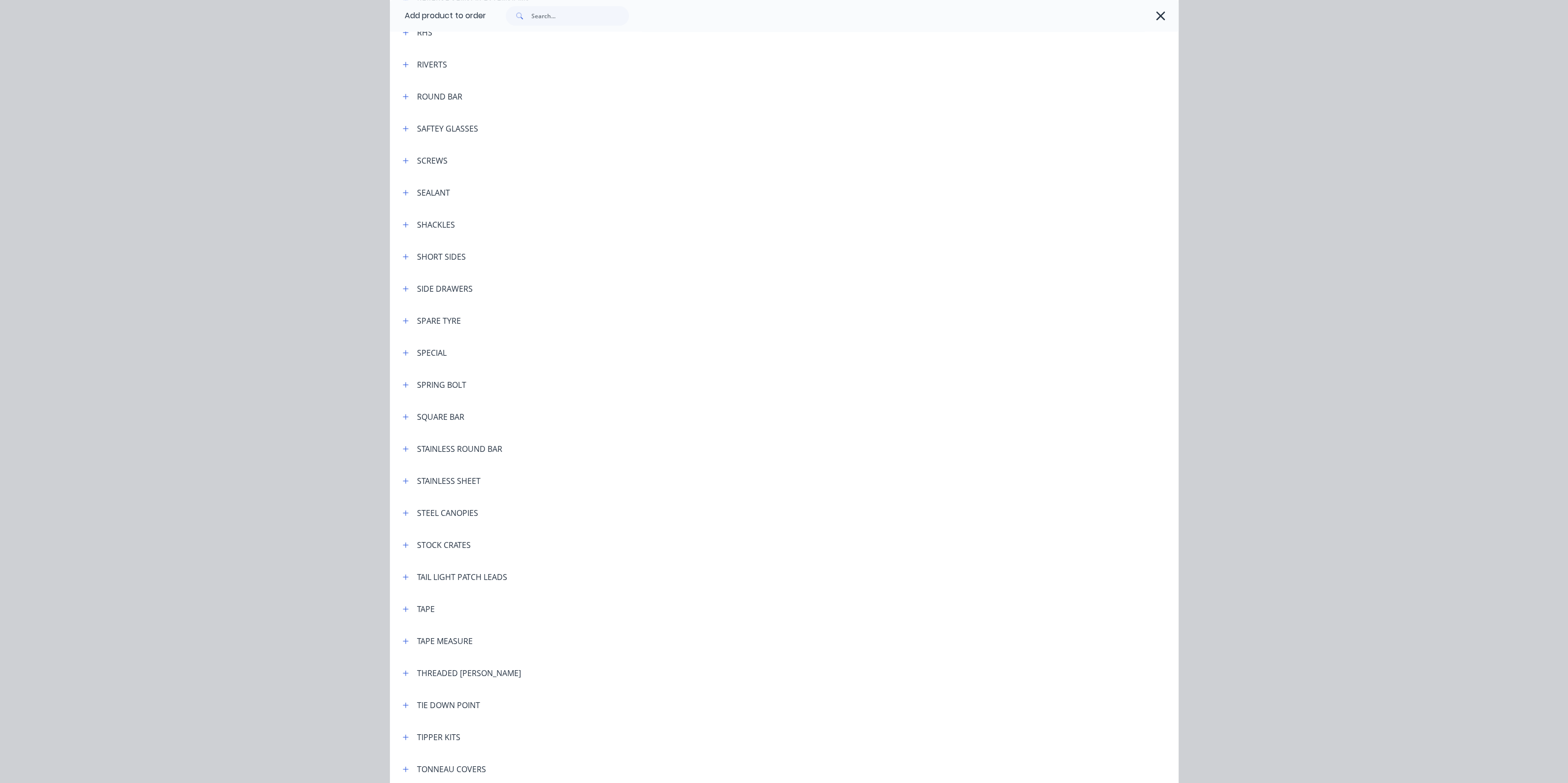
scroll to position [2754, 0]
click at [403, 481] on icon "button" at bounding box center [406, 478] width 6 height 7
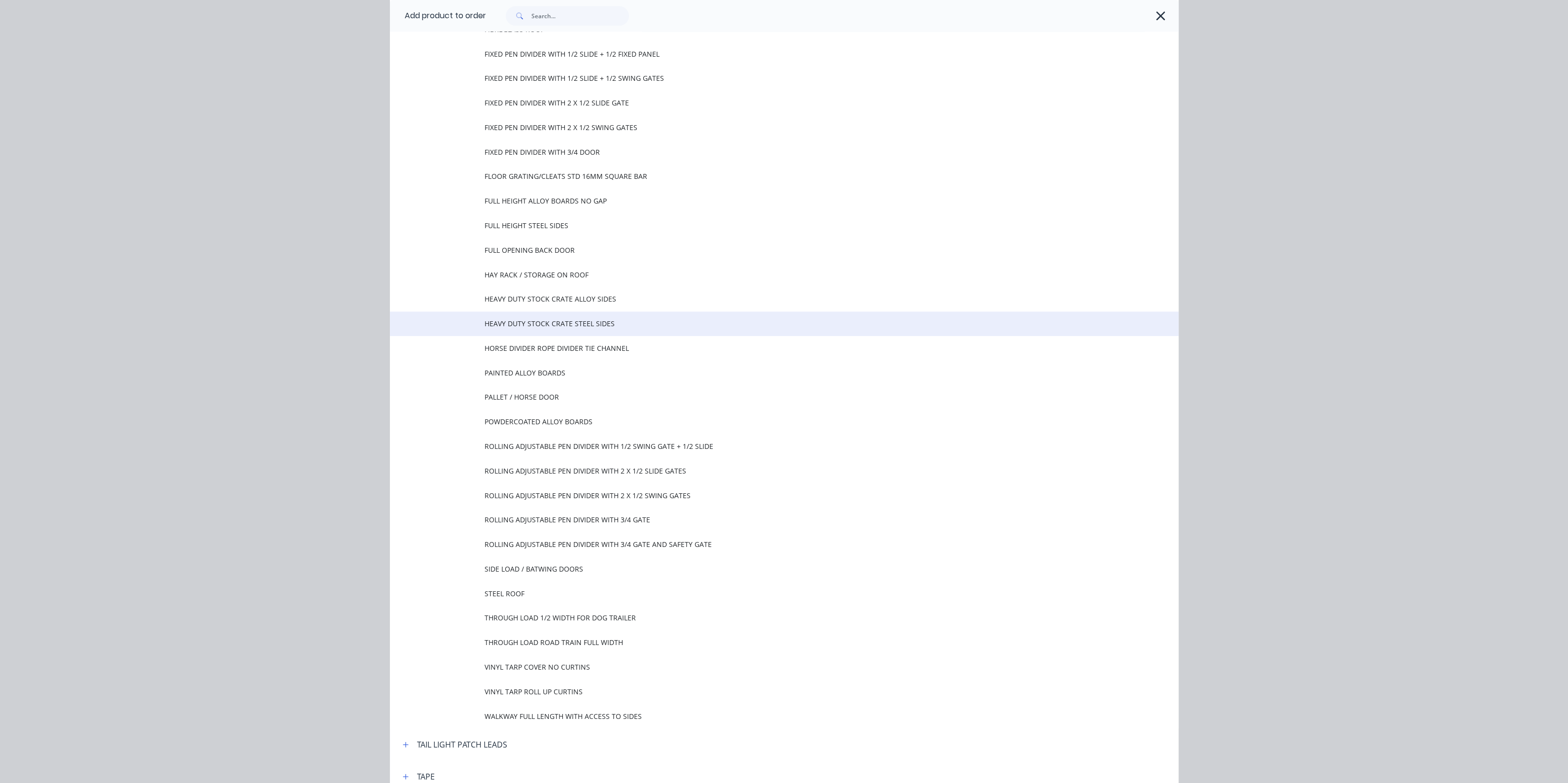
scroll to position [3308, 0]
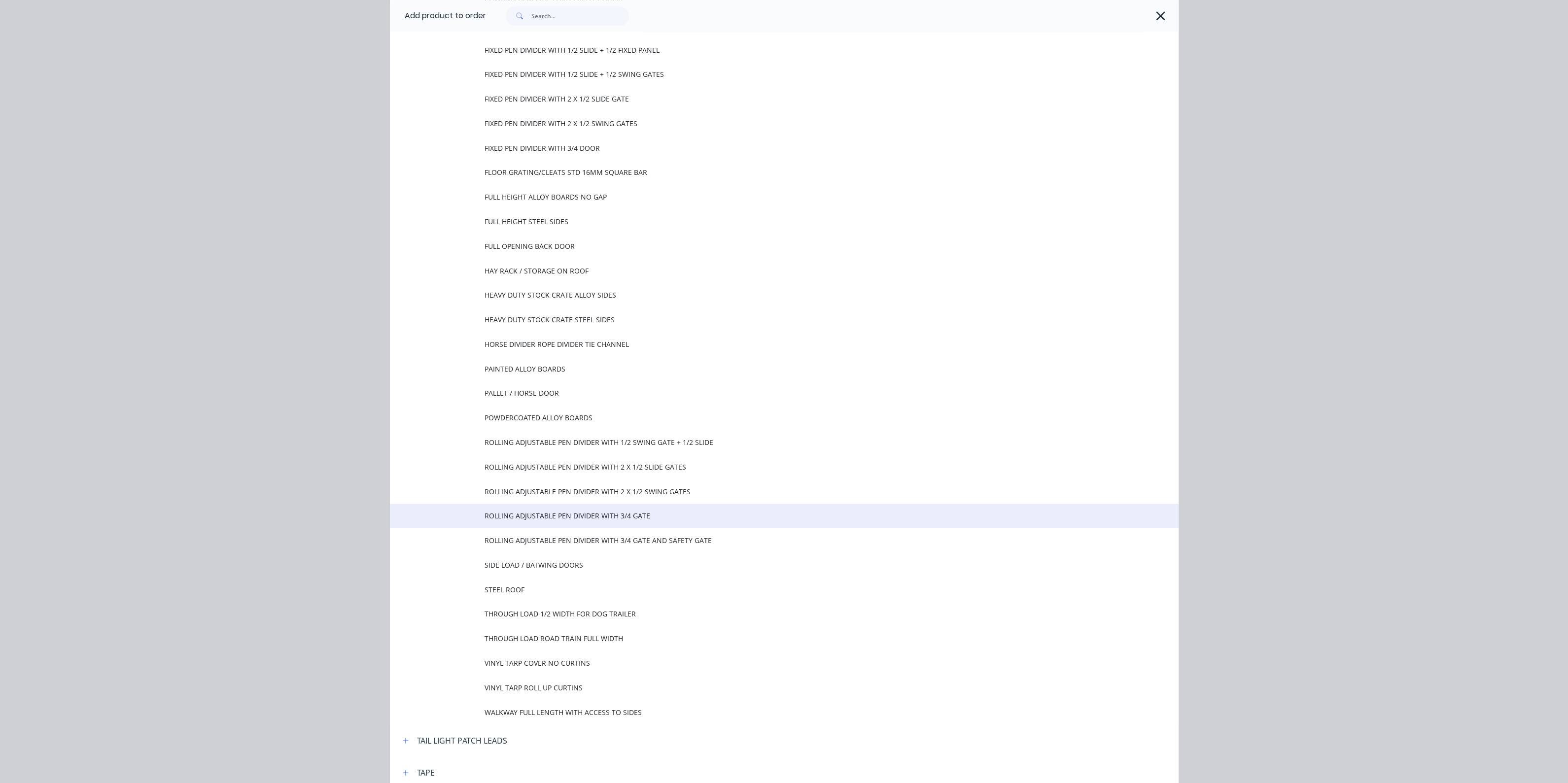
click at [544, 514] on span "ROLLING ADJUSTABLE PEN DIVIDER WITH 3/4 GATE" at bounding box center [762, 515] width 555 height 10
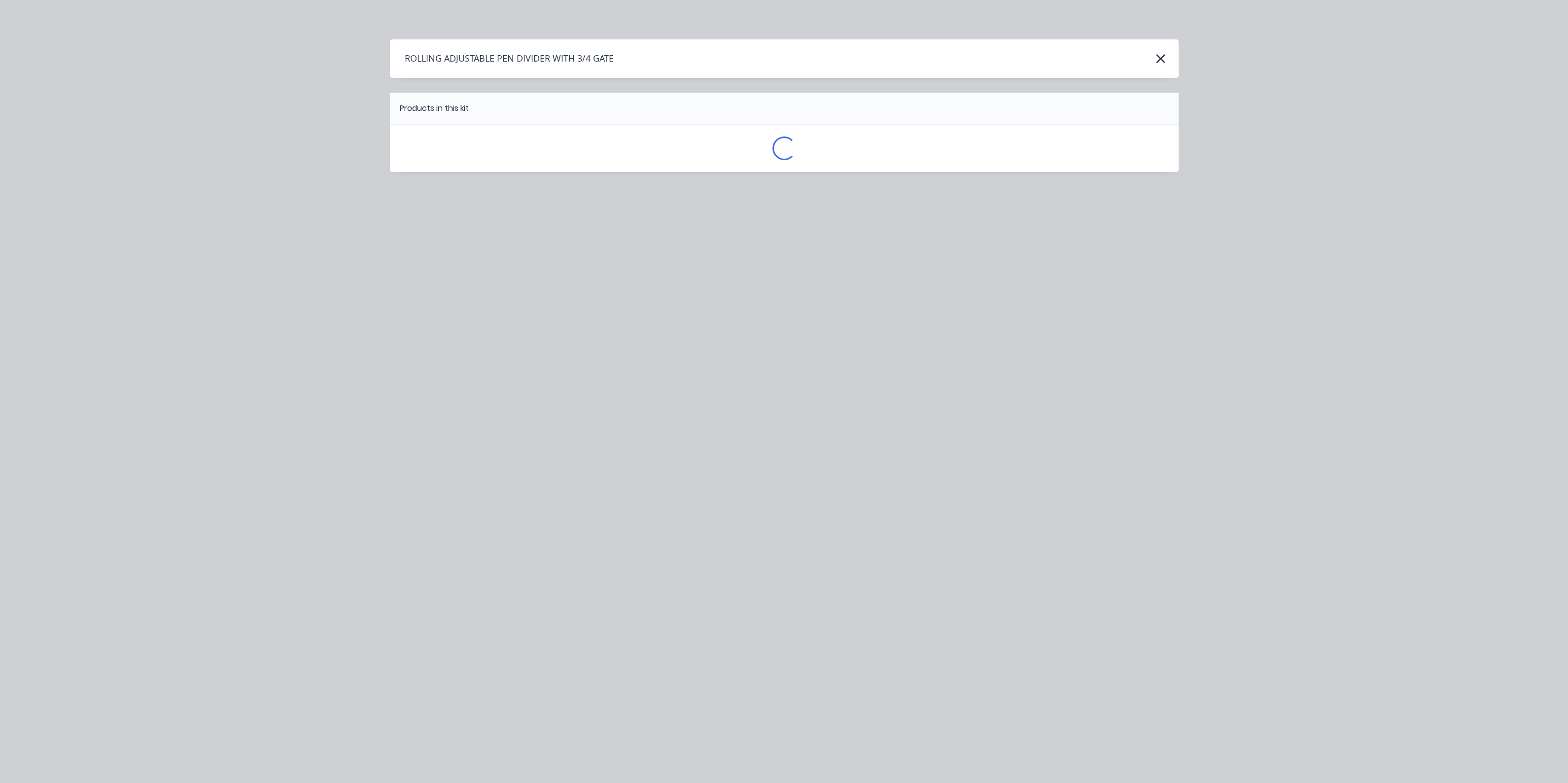
scroll to position [0, 0]
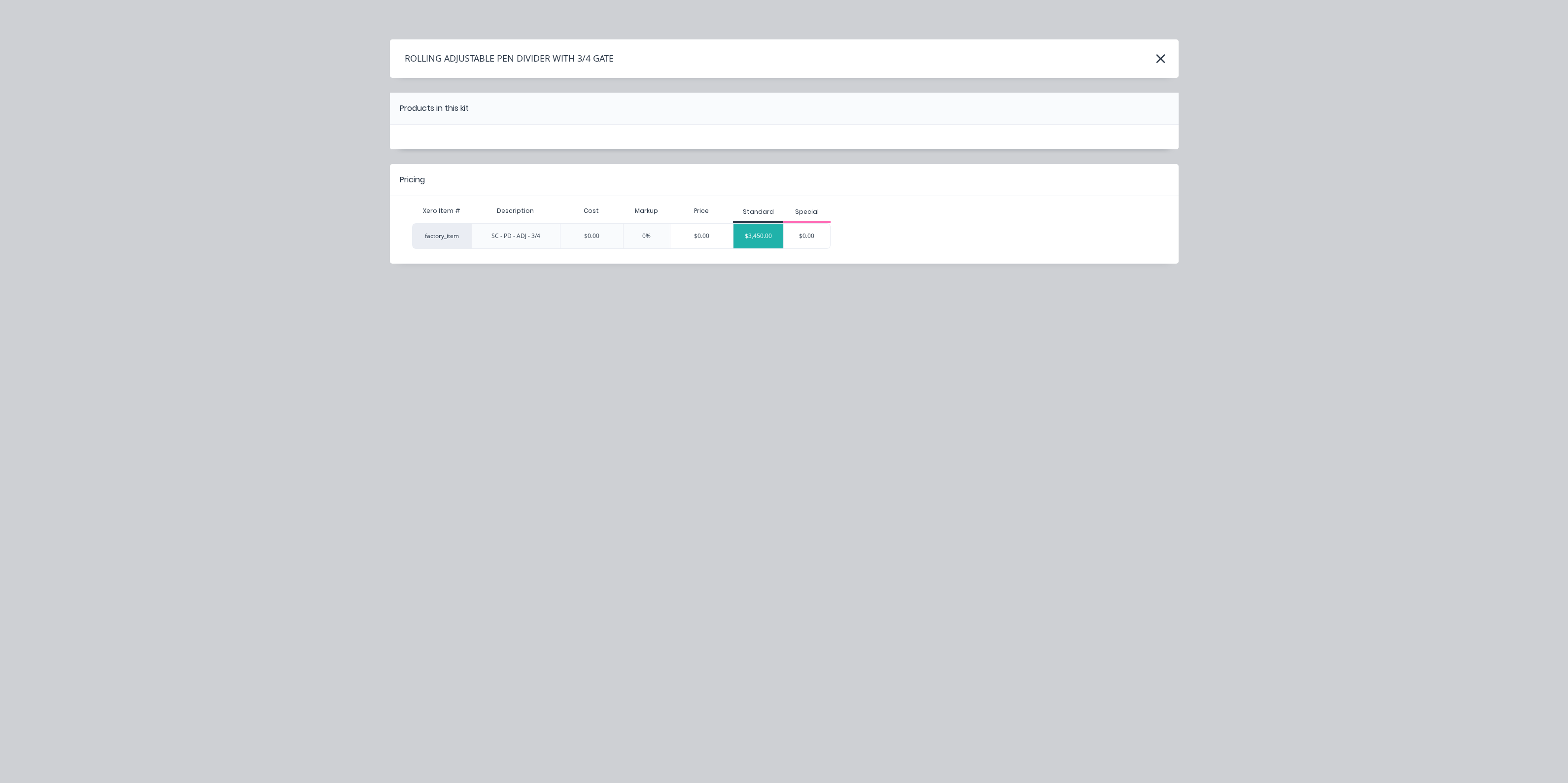
click at [746, 236] on div "$3,450.00" at bounding box center [758, 236] width 50 height 24
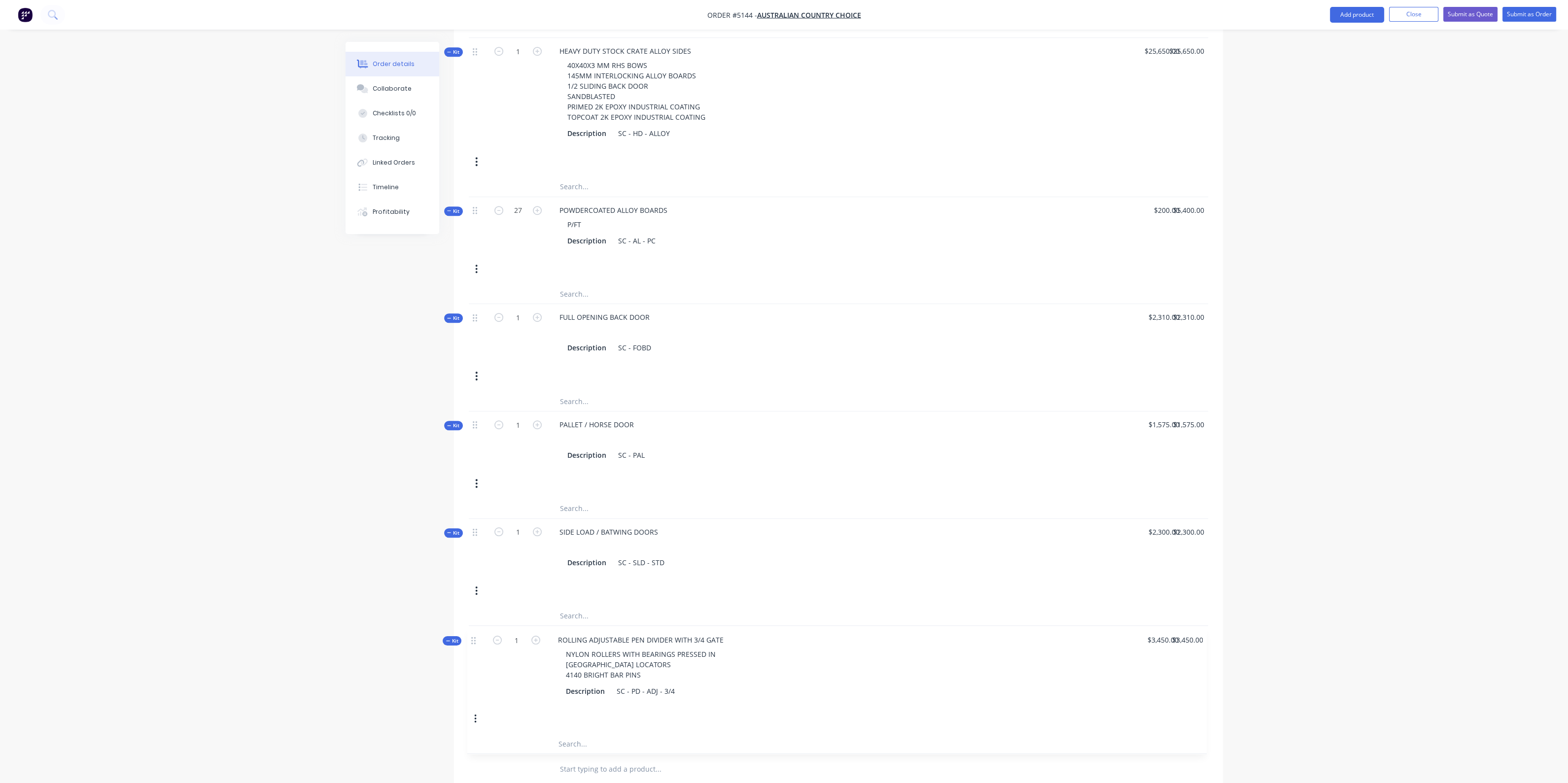
scroll to position [1926, 0]
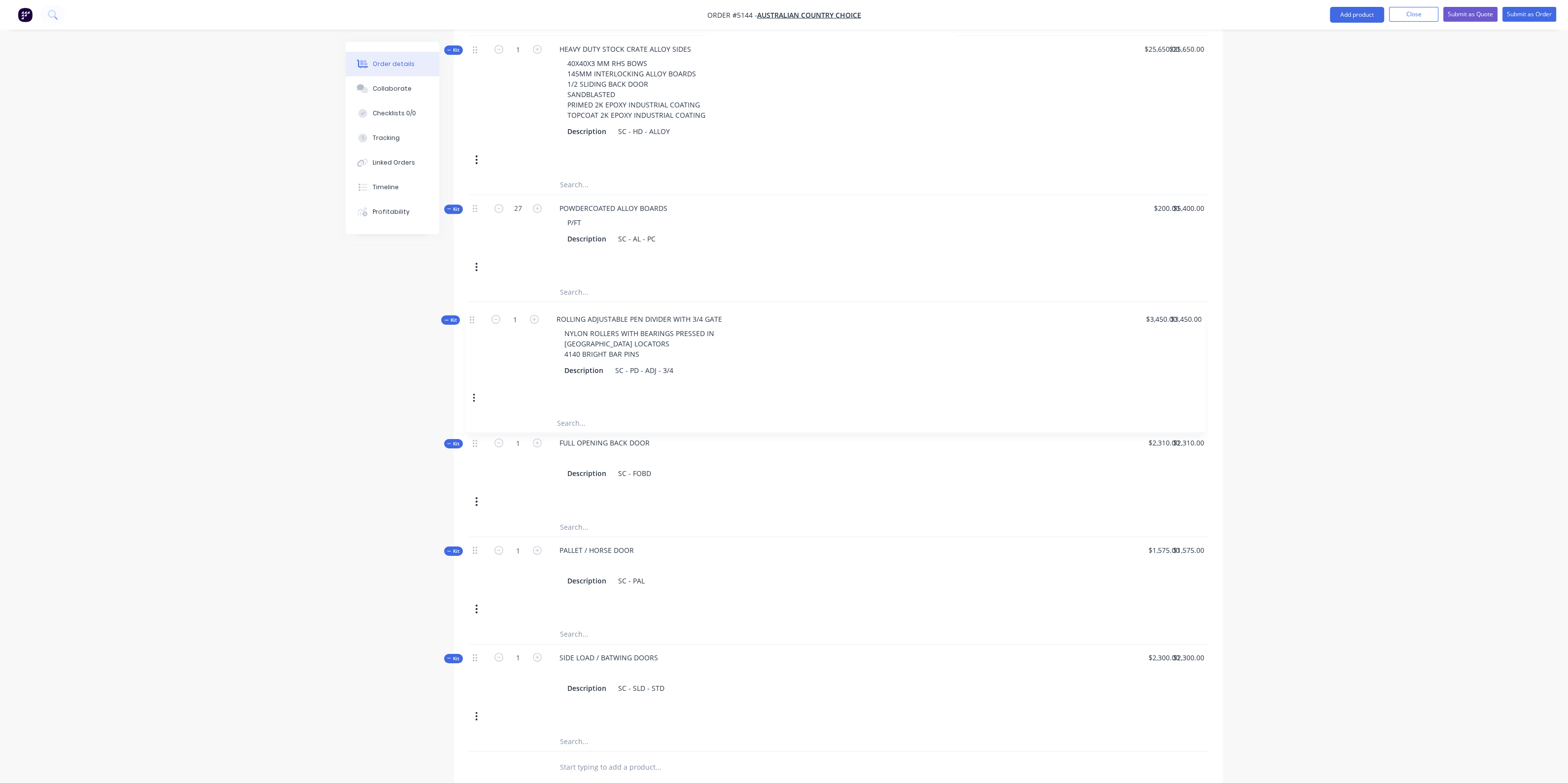
drag, startPoint x: 477, startPoint y: 659, endPoint x: 475, endPoint y: 322, distance: 337.0
drag, startPoint x: 477, startPoint y: 459, endPoint x: 471, endPoint y: 330, distance: 129.1
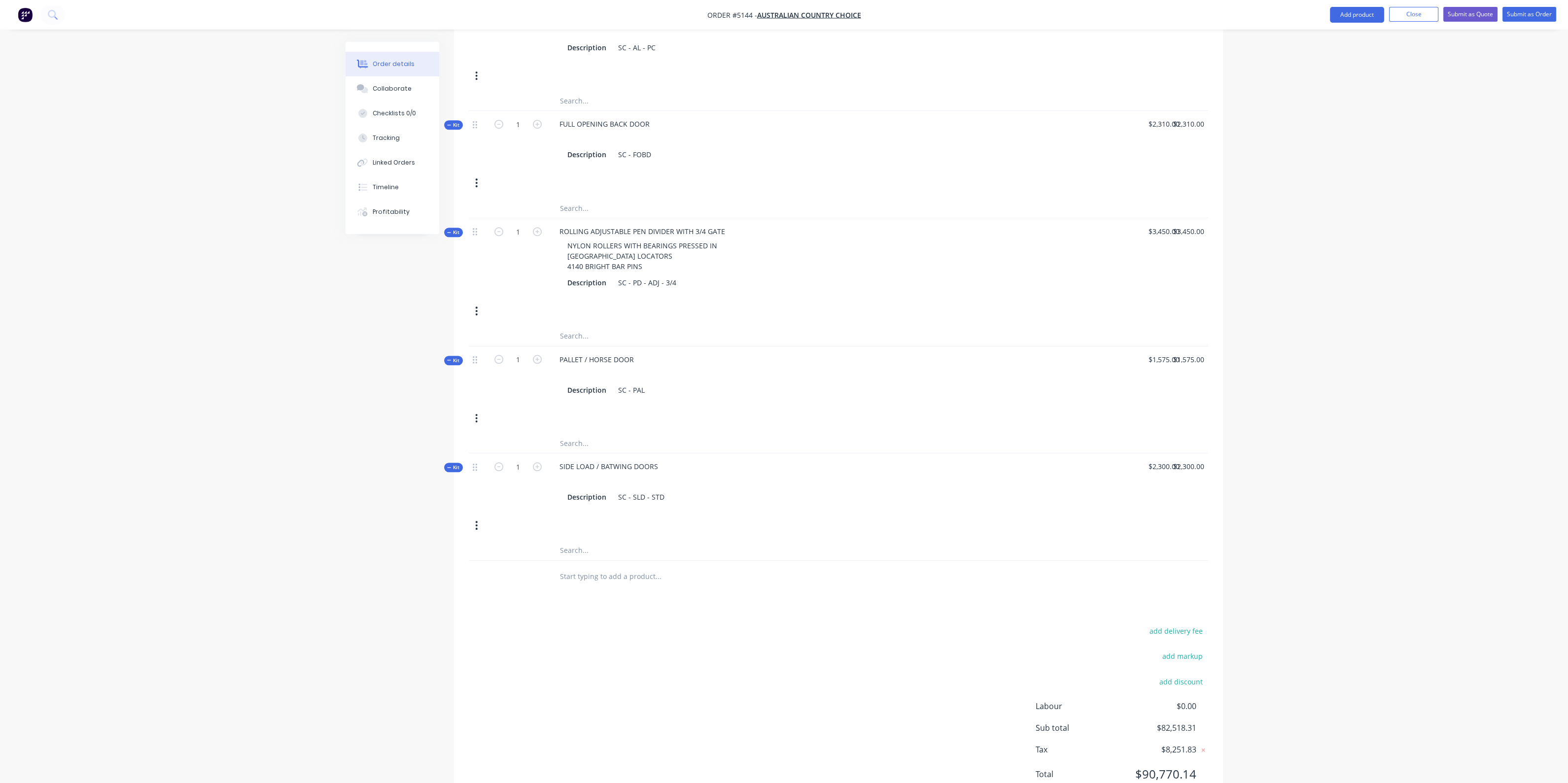
scroll to position [2168, 0]
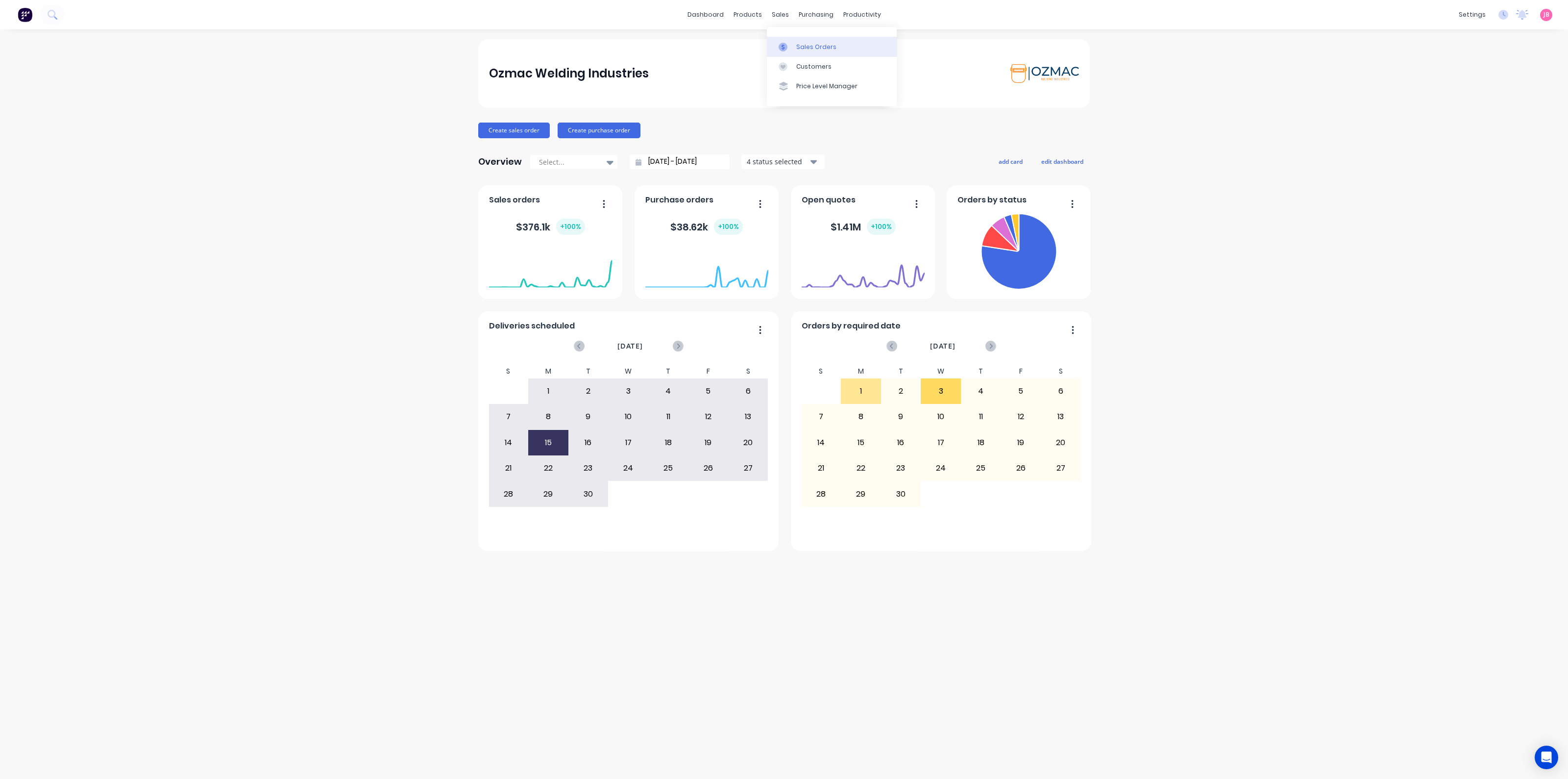
click at [806, 50] on div "Sales Orders" at bounding box center [816, 47] width 40 height 9
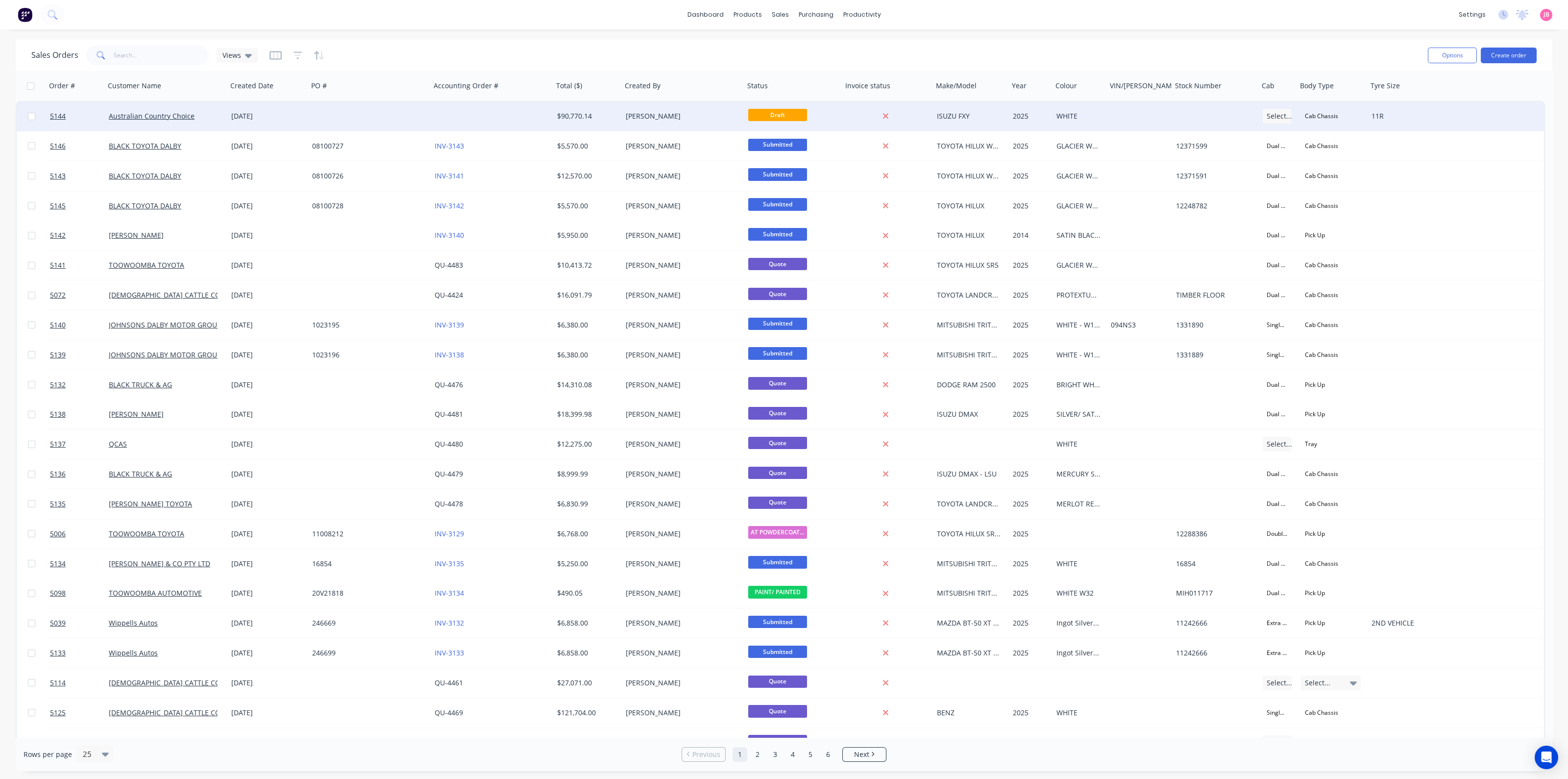
click at [688, 119] on div "[PERSON_NAME]" at bounding box center [680, 116] width 109 height 10
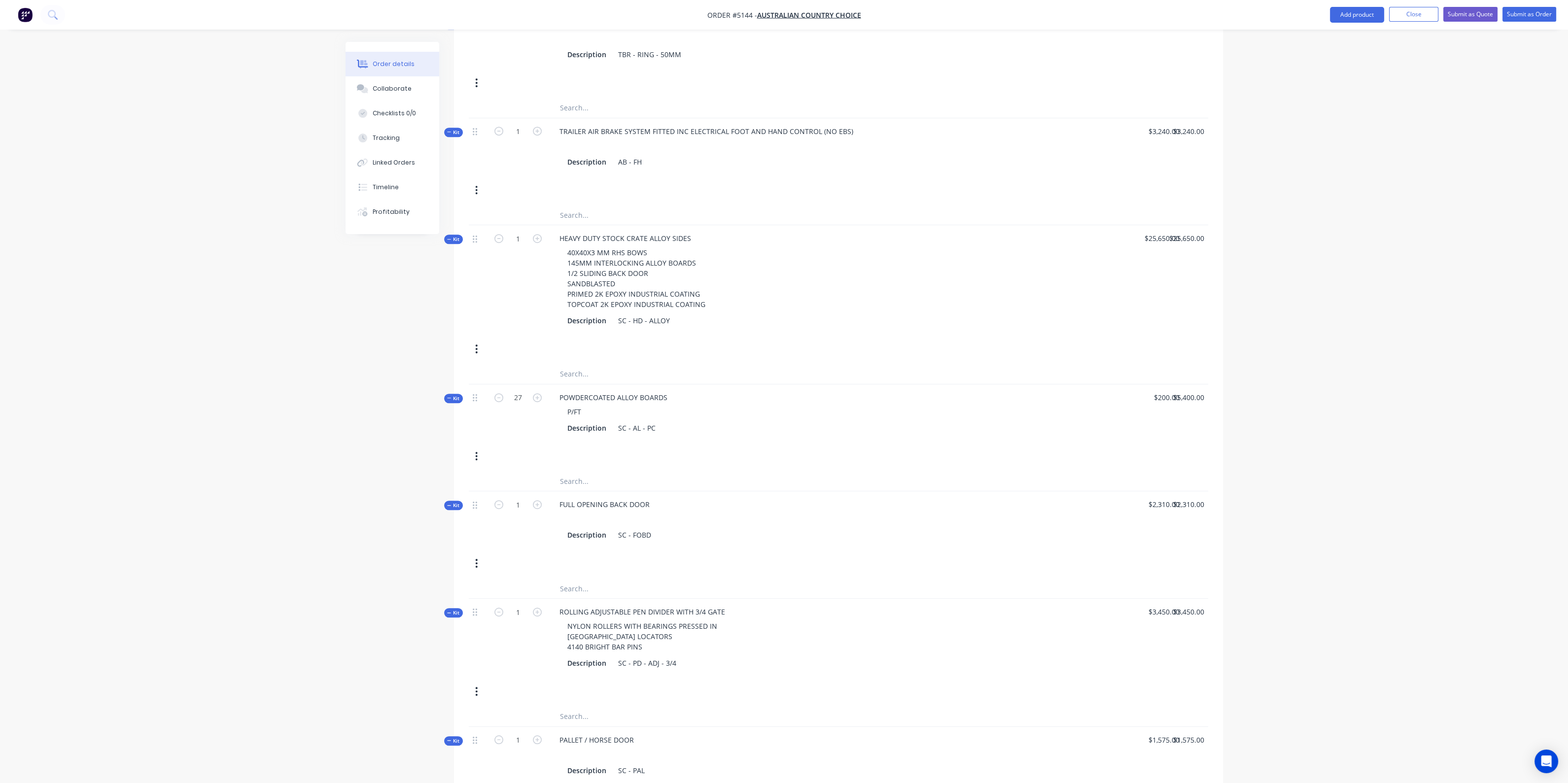
scroll to position [2168, 0]
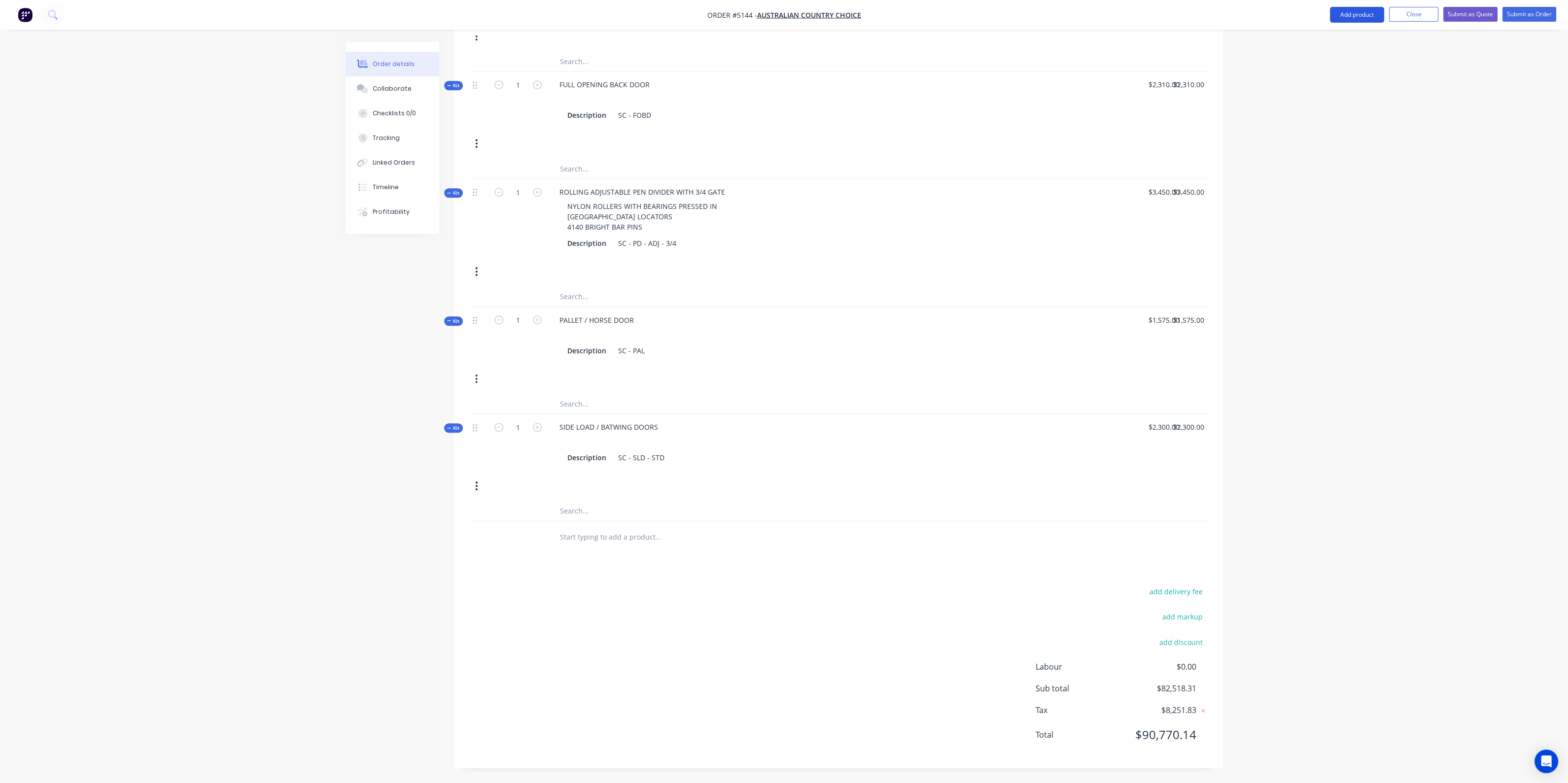
click at [1351, 9] on button "Add product" at bounding box center [1357, 15] width 54 height 16
click at [1313, 44] on div "Product catalogue" at bounding box center [1337, 40] width 76 height 14
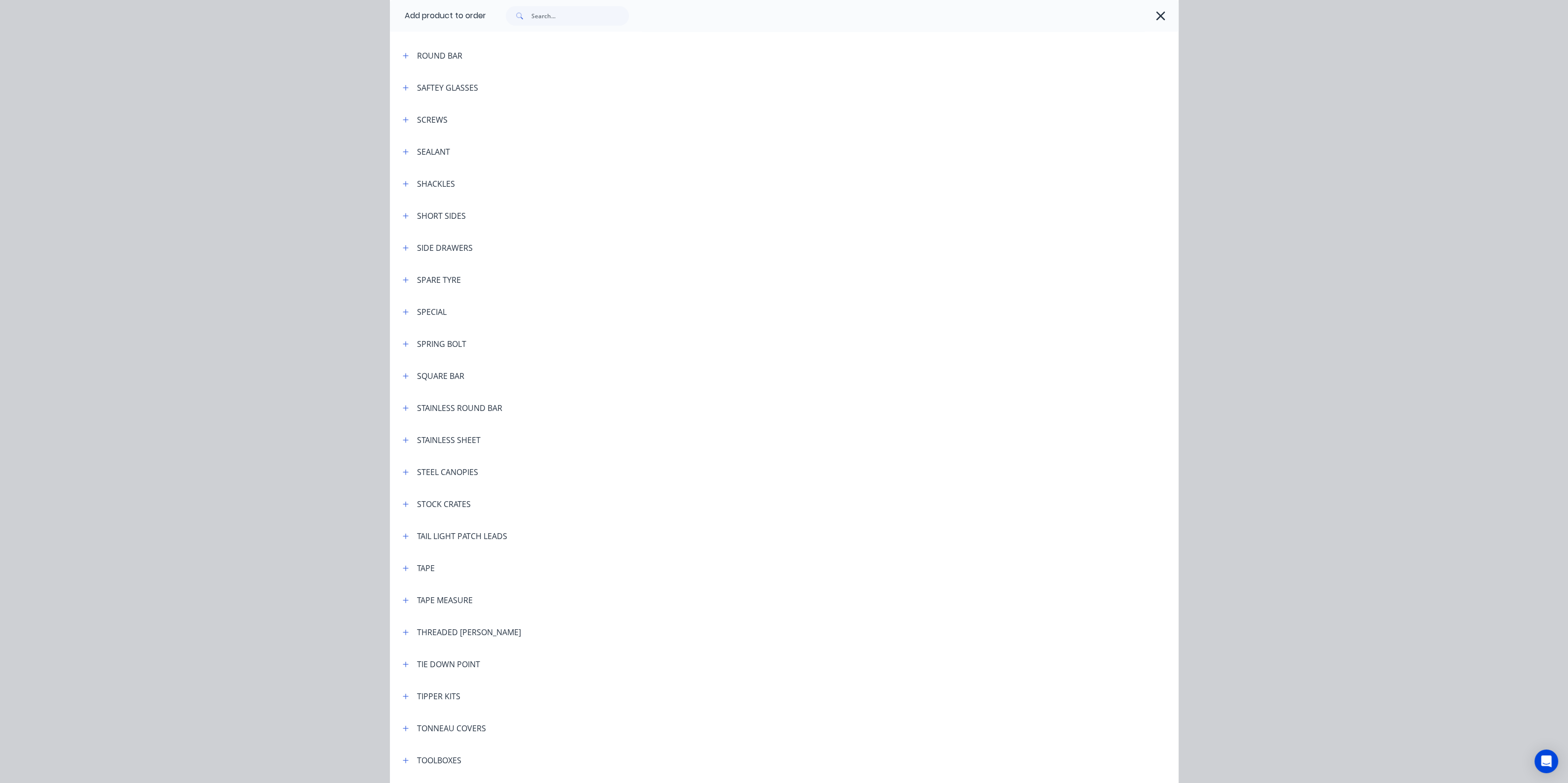
scroll to position [2772, 0]
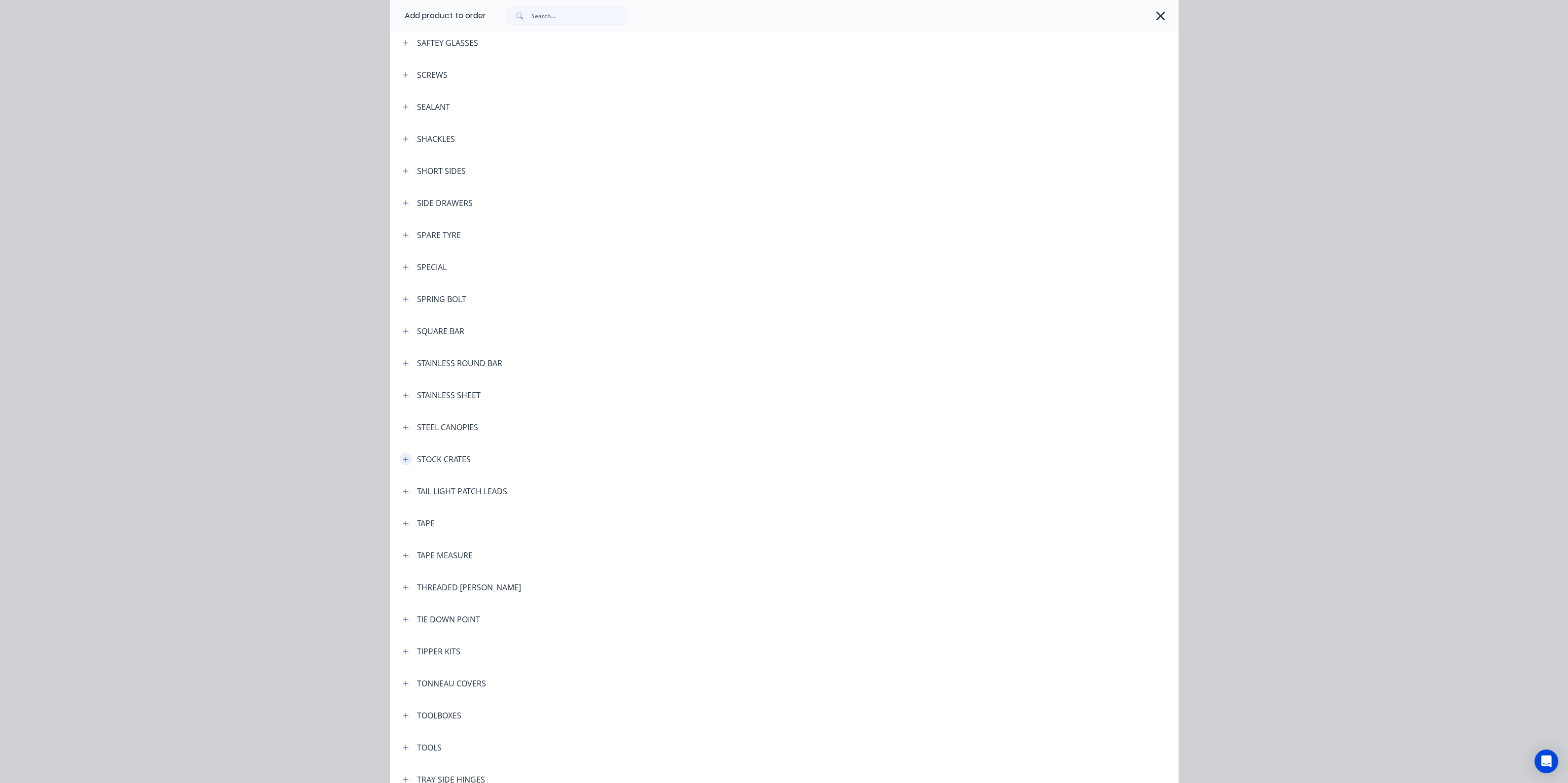
click at [403, 462] on icon "button" at bounding box center [406, 459] width 6 height 7
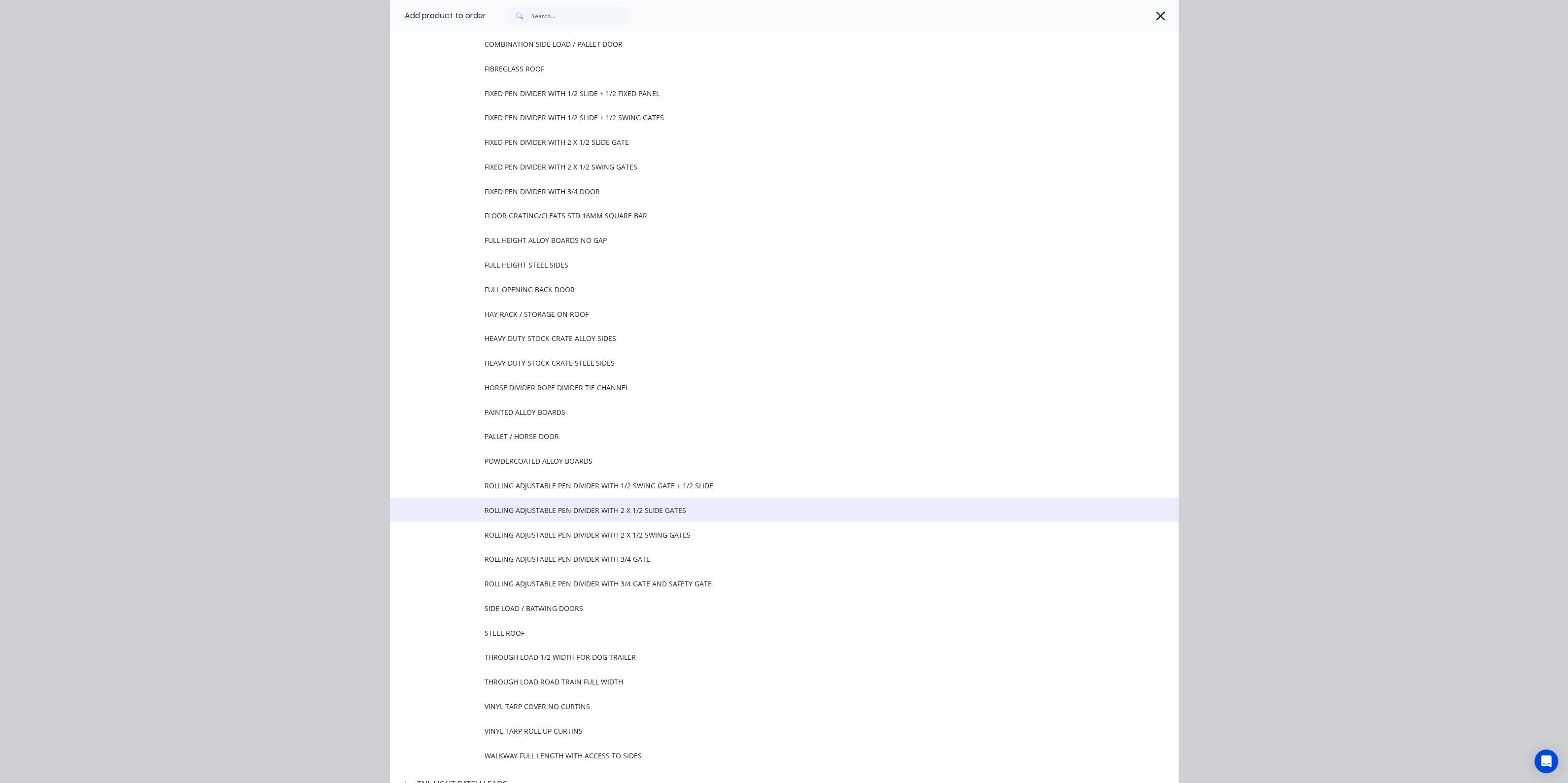
scroll to position [3141, 0]
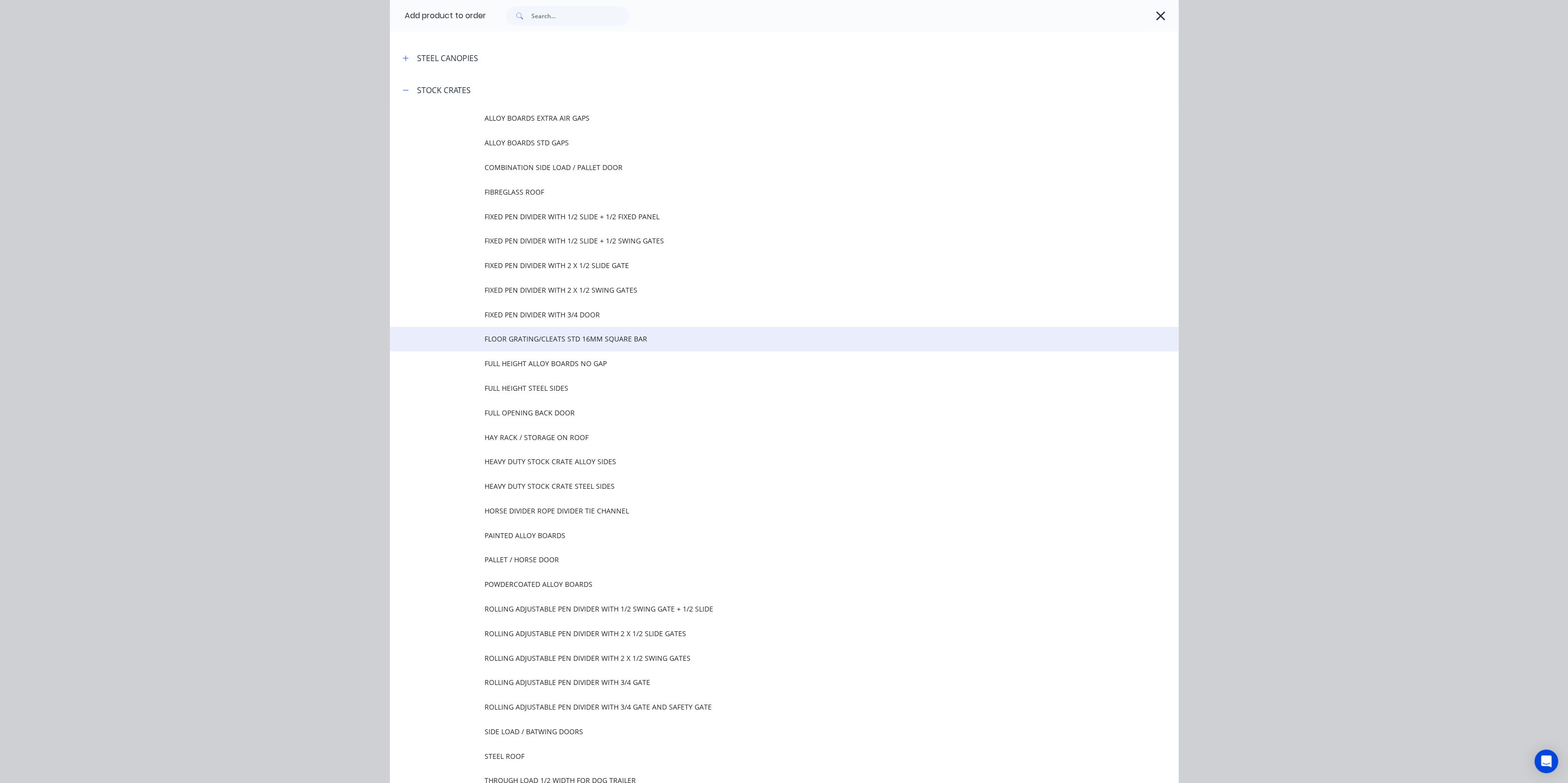
click at [562, 343] on td "FLOOR GRATING/CLEATS STD 16MM SQUARE BAR" at bounding box center [831, 339] width 694 height 24
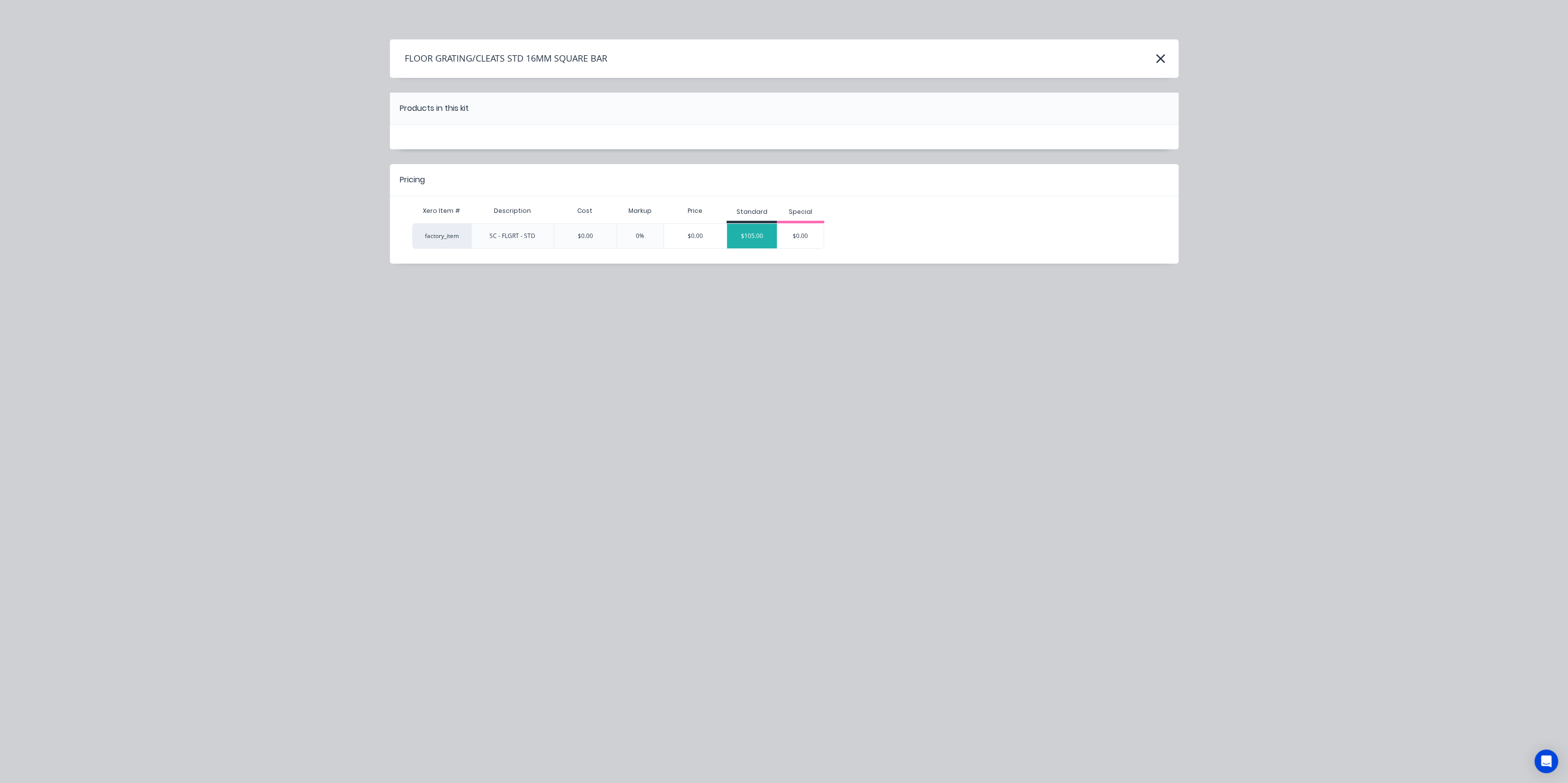
click at [761, 241] on div "$105.00" at bounding box center [751, 236] width 50 height 24
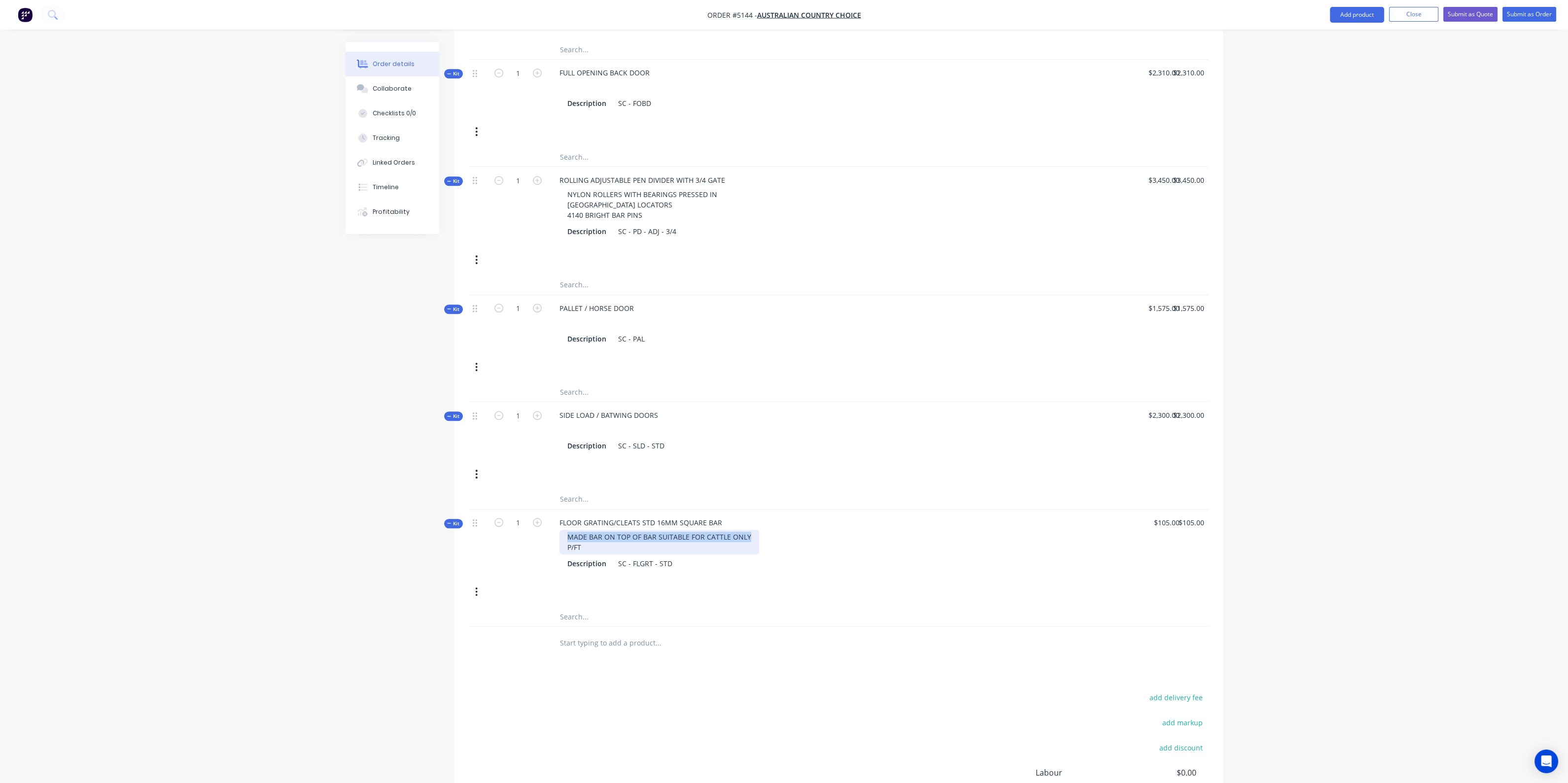
drag, startPoint x: 747, startPoint y: 547, endPoint x: 555, endPoint y: 547, distance: 192.0
click at [555, 547] on div "MADE BAR ON TOP OF BAR SUITABLE FOR CATTLE ONLY P/FT" at bounding box center [794, 542] width 485 height 24
click at [860, 557] on div "FLOOR GRATING/CLEATS STD 16MM SQUARE BAR P/FT Description SC - FLGRT - STD" at bounding box center [793, 538] width 493 height 57
click at [1156, 534] on div "105 105" at bounding box center [1147, 538] width 72 height 57
click at [1156, 534] on div "$105.00 105" at bounding box center [1147, 538] width 72 height 57
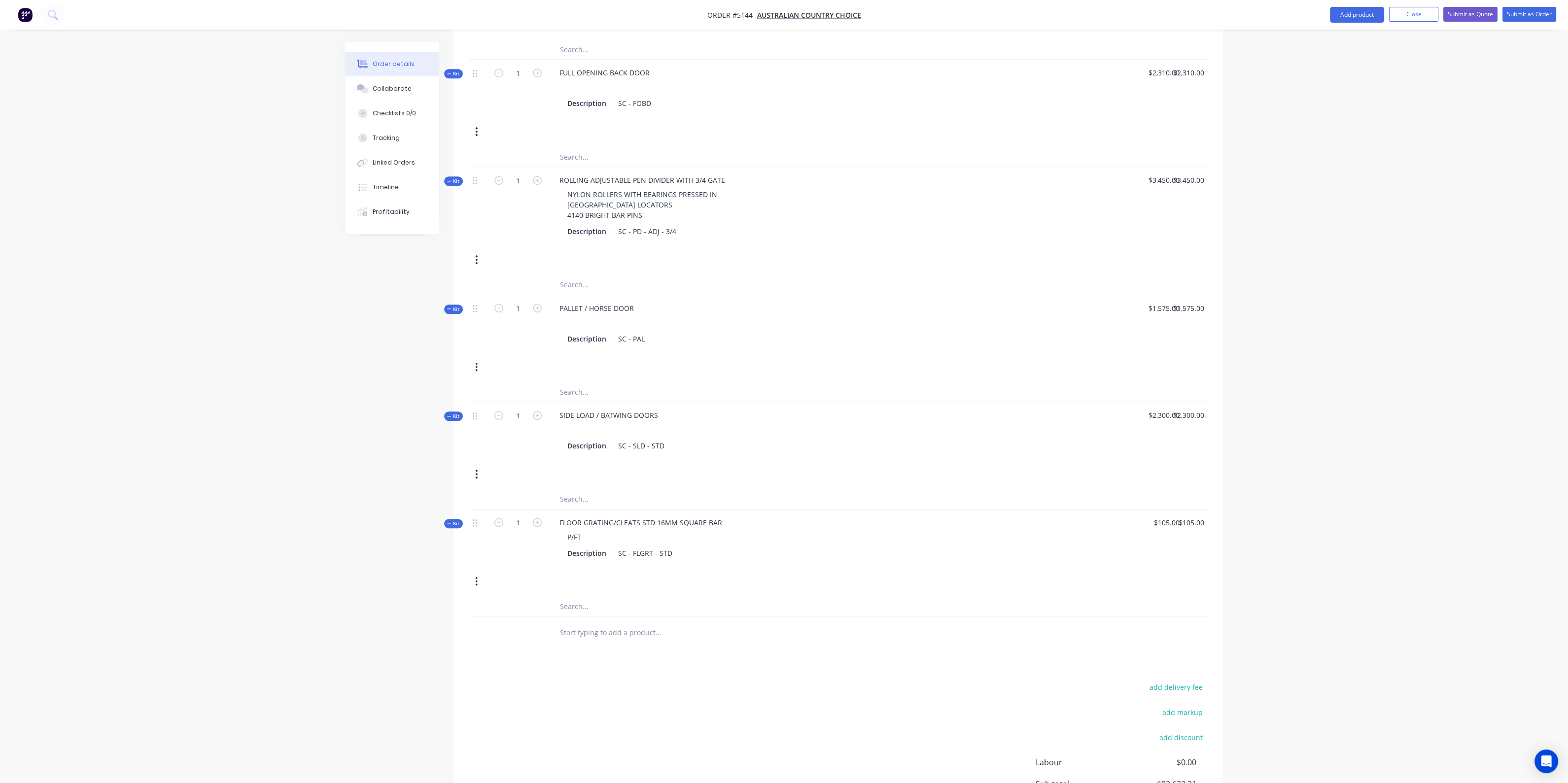
click at [1152, 489] on div "Kit 1 SIDE LOAD / BATWING DOORS Description SC - SLD - STD $2,300.00 $2,300.00 …" at bounding box center [839, 446] width 740 height 87
click at [1166, 530] on div "105 $105.00" at bounding box center [1168, 522] width 31 height 14
click at [1166, 530] on div "105 105" at bounding box center [1174, 522] width 17 height 14
type input "$130.00"
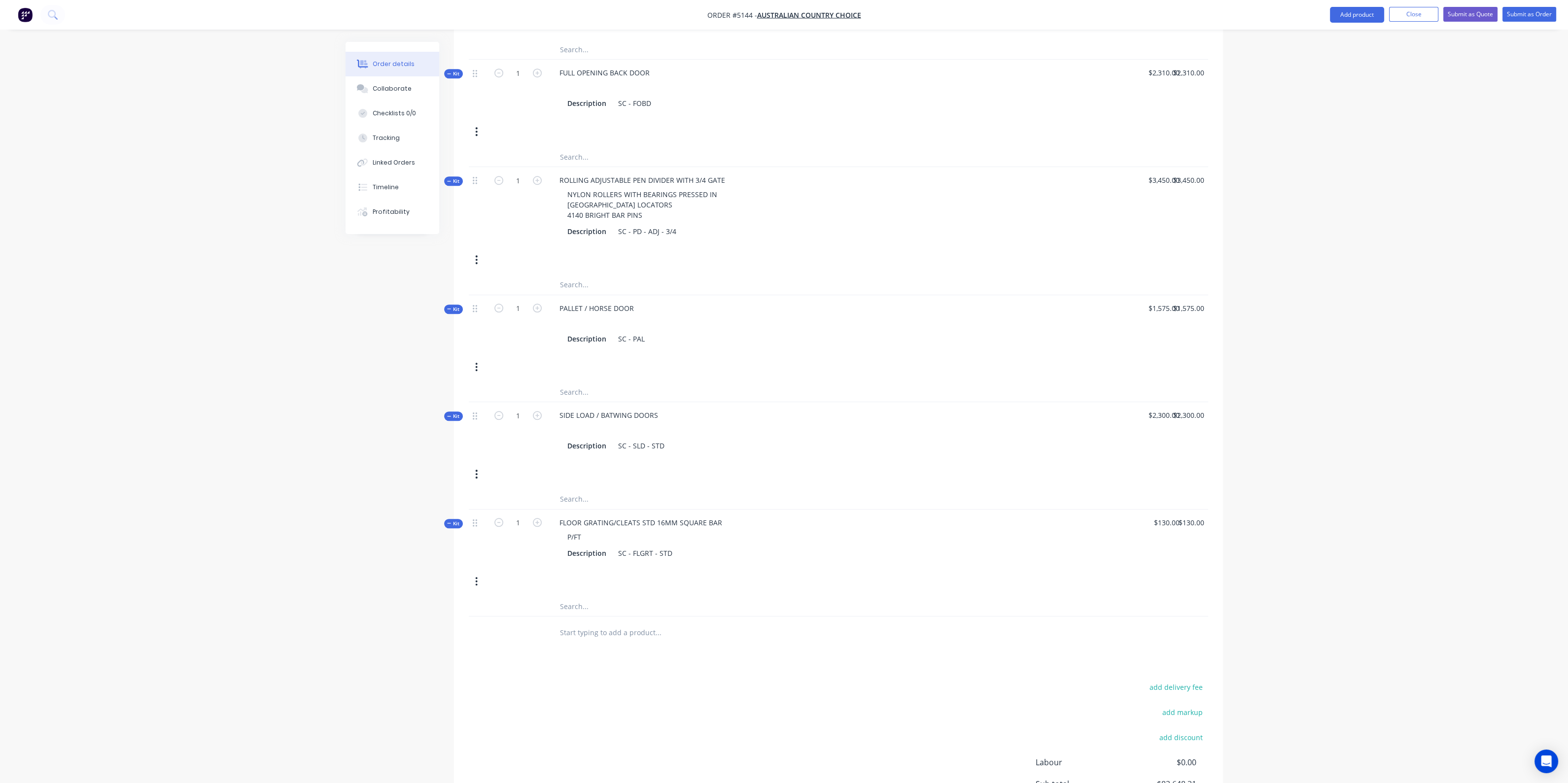
click at [1157, 487] on div "Kit 1 SIDE LOAD / BATWING DOORS Description SC - SLD - STD $2,300.00 $2,300.00 …" at bounding box center [839, 446] width 740 height 87
type input "27"
type input "$3,510.00"
click at [999, 489] on div "Kit 1 SIDE LOAD / BATWING DOORS Description SC - SLD - STD $2,300.00 $2,300.00 …" at bounding box center [839, 446] width 740 height 87
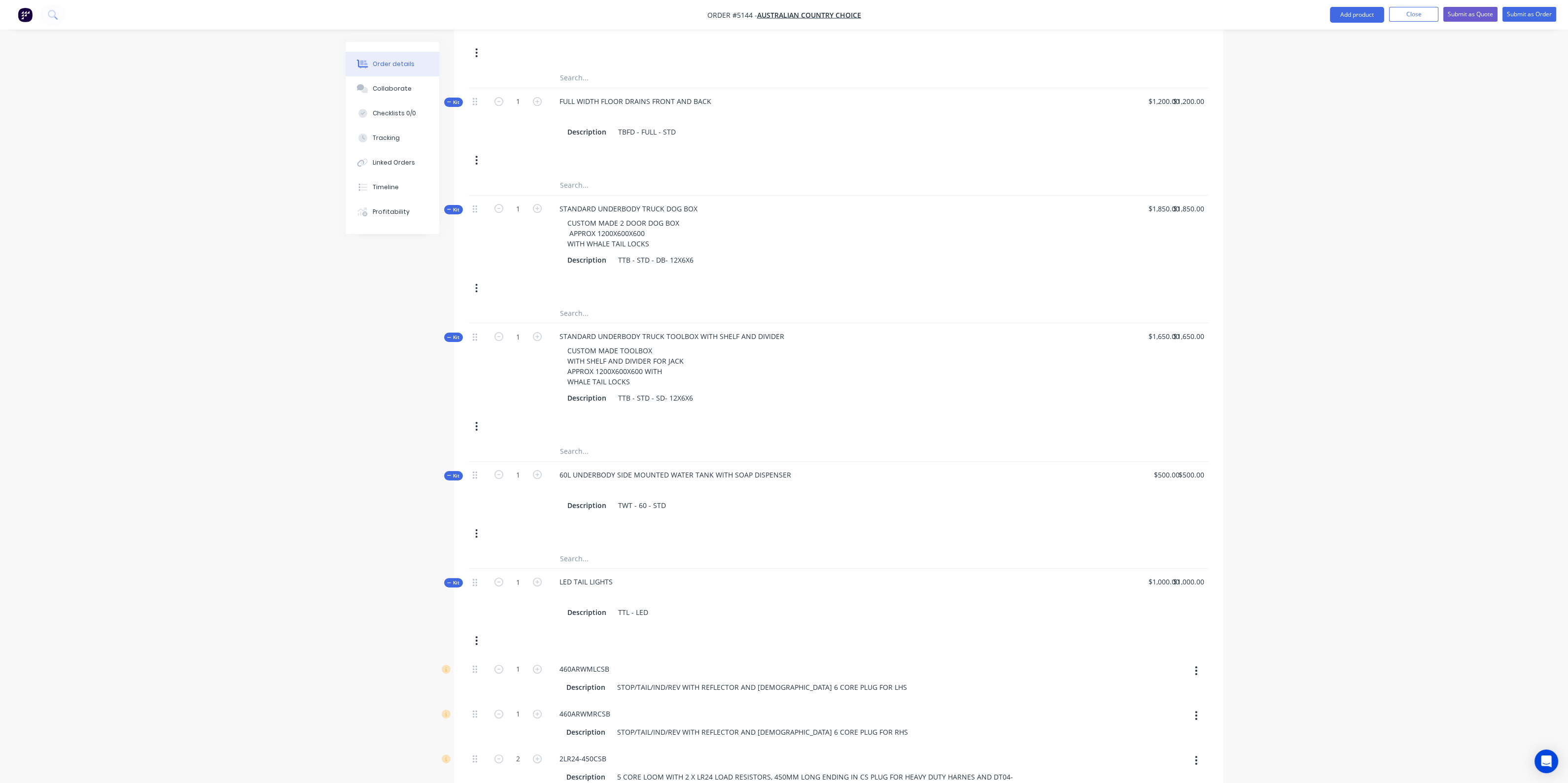
scroll to position [612, 0]
click at [1351, 15] on button "Add product" at bounding box center [1357, 15] width 54 height 16
click at [803, 292] on div "Kit 1 STANDARD UNDERBODY TRUCK DOG BOX CUSTOM MADE 2 DOOR DOG BOX APPROX 1200X6…" at bounding box center [839, 250] width 740 height 108
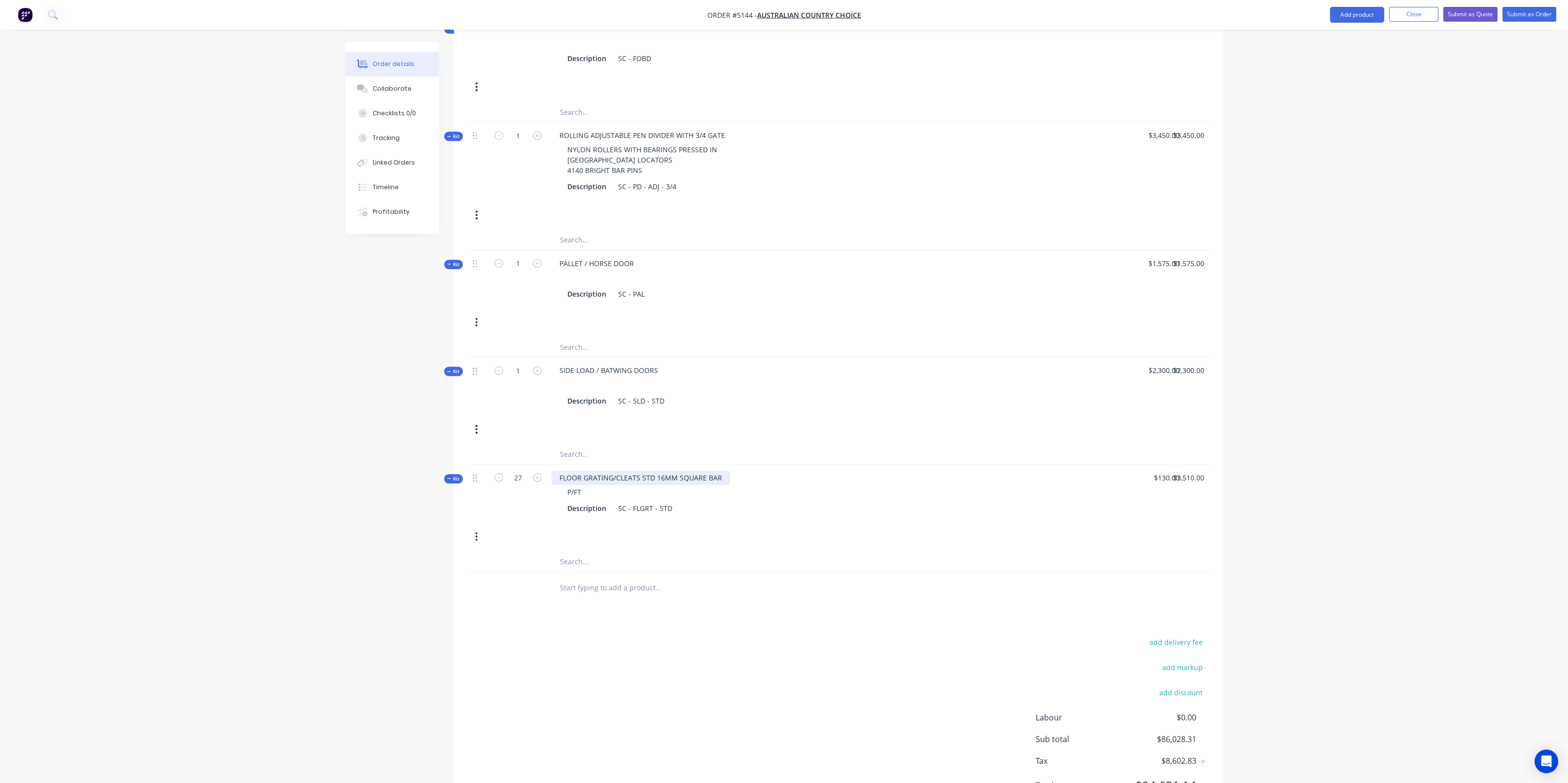
scroll to position [2275, 0]
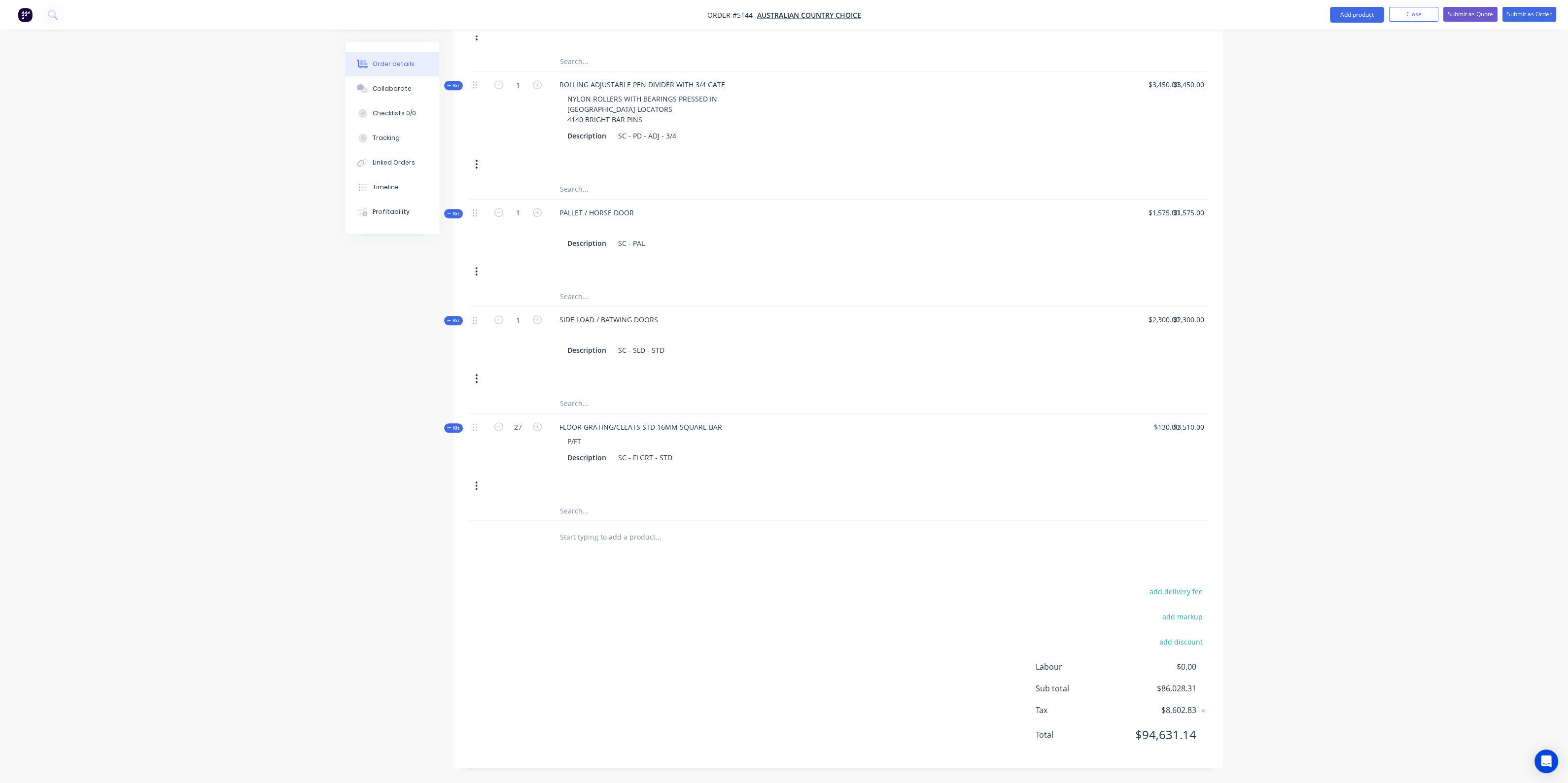
click at [637, 535] on input "text" at bounding box center [658, 537] width 197 height 20
type input "5 MM HARDOX FLOOR"
click at [649, 573] on button "Add 5 MM HARDOX FLOOR to order" at bounding box center [711, 574] width 296 height 32
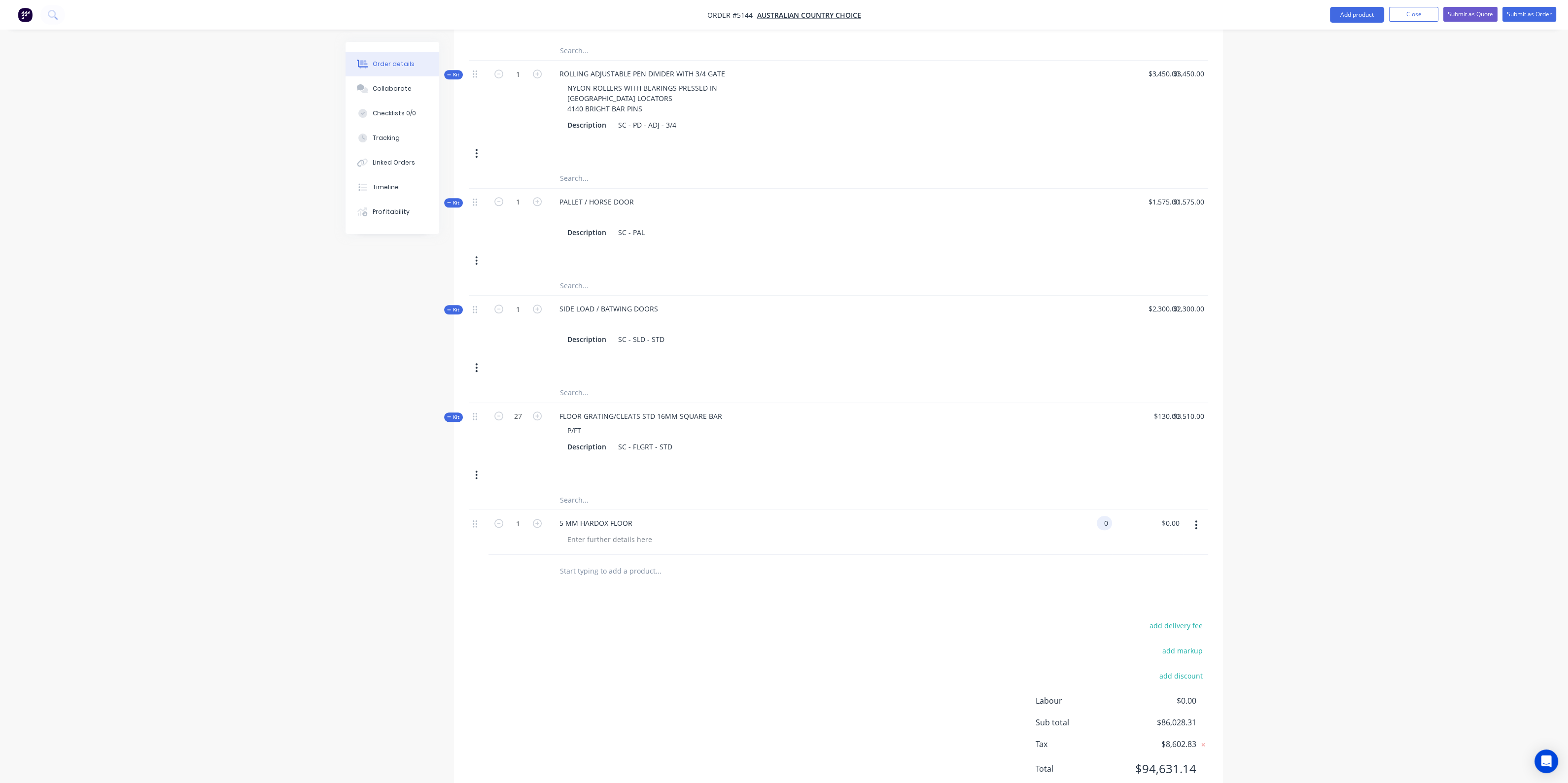
click at [1099, 530] on div "0 0" at bounding box center [1104, 523] width 15 height 14
type input "$2,550.00"
click at [1093, 484] on div "Kit 27 FLOOR GRATING/CLEATS STD 16MM SQUARE BAR P/FT Description SC - FLGRT - S…" at bounding box center [839, 446] width 740 height 87
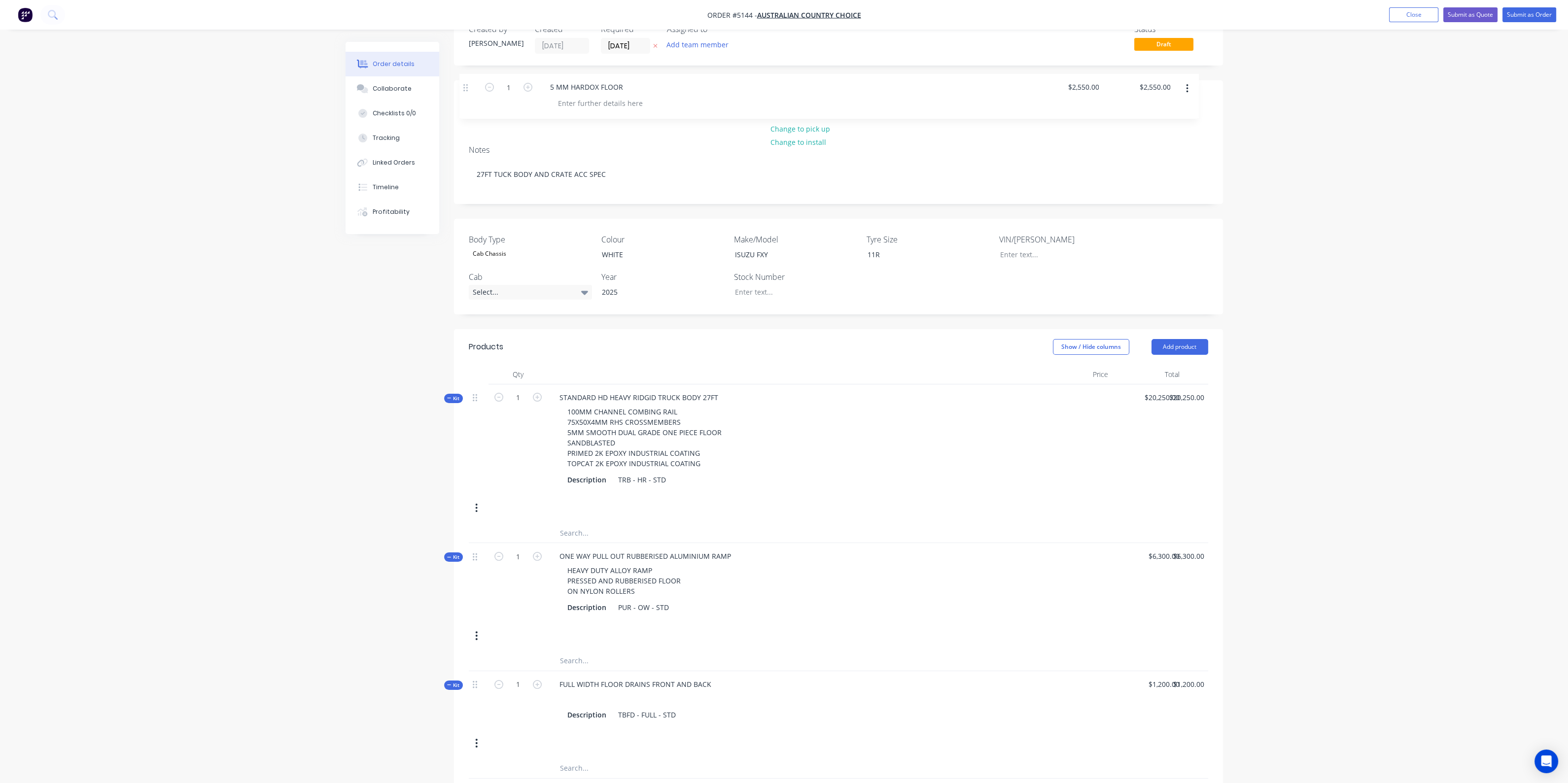
scroll to position [0, 0]
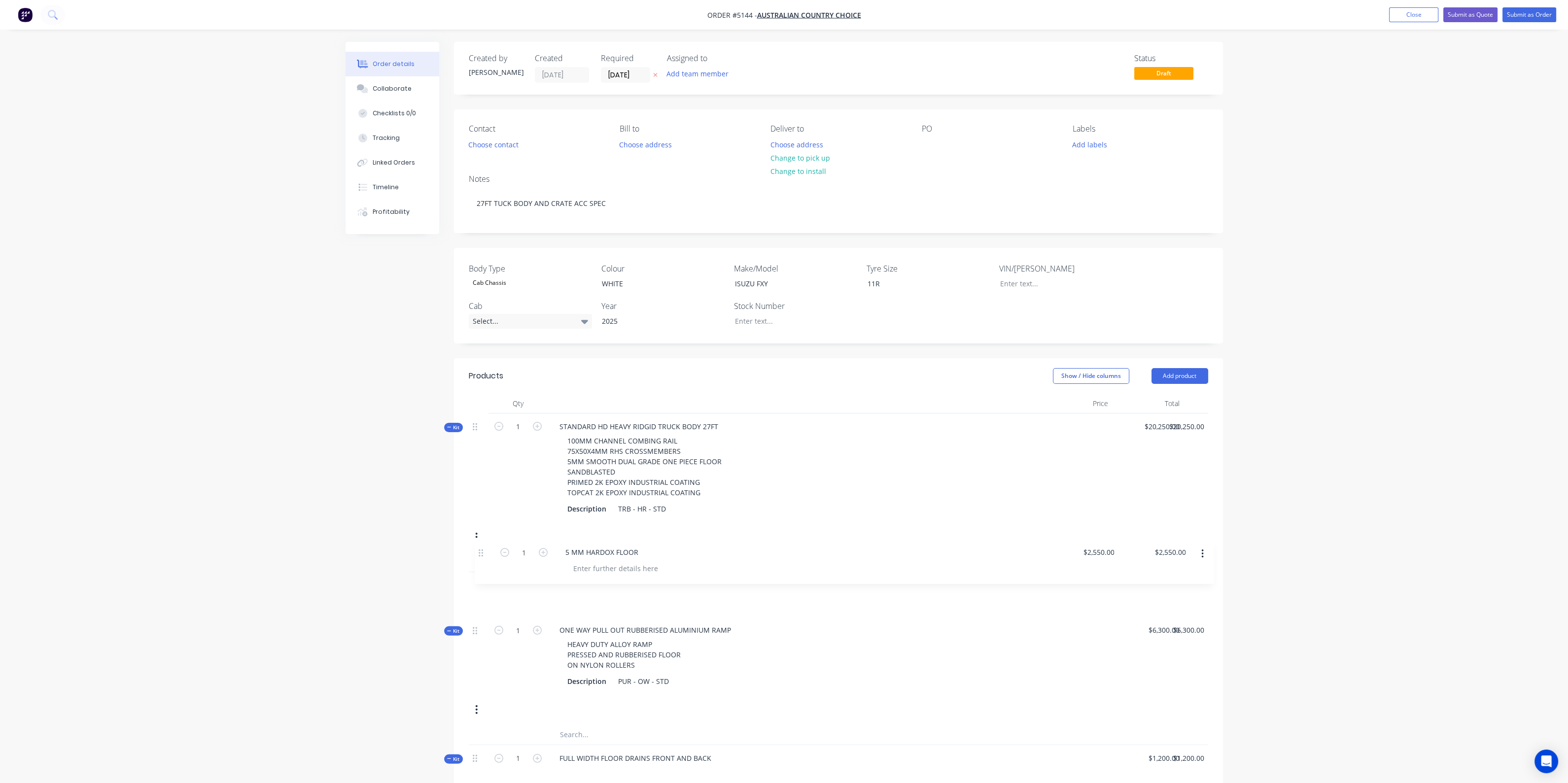
drag, startPoint x: 478, startPoint y: 540, endPoint x: 486, endPoint y: 550, distance: 12.8
click at [656, 589] on div "5 MM HARDOX FLOOR" at bounding box center [794, 585] width 485 height 14
click at [639, 588] on div "5 MM HARDOX FLOOR" at bounding box center [596, 585] width 89 height 14
click at [852, 523] on div "Kit 1 STANDARD HD HEAVY RIDGID TRUCK BODY 27FT 100MM CHANNEL COMBING RAIL 75X50…" at bounding box center [839, 482] width 740 height 139
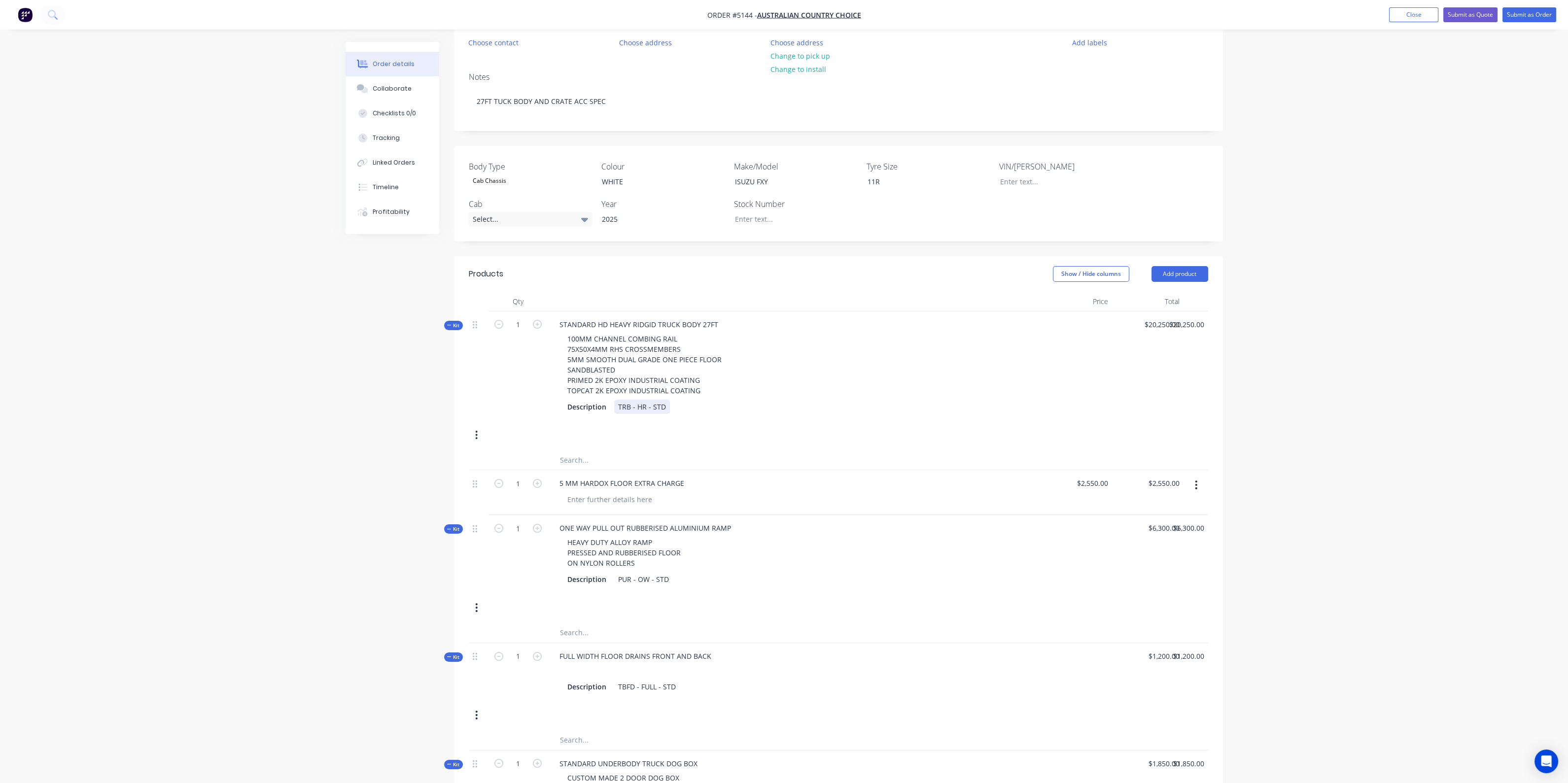
scroll to position [225, 0]
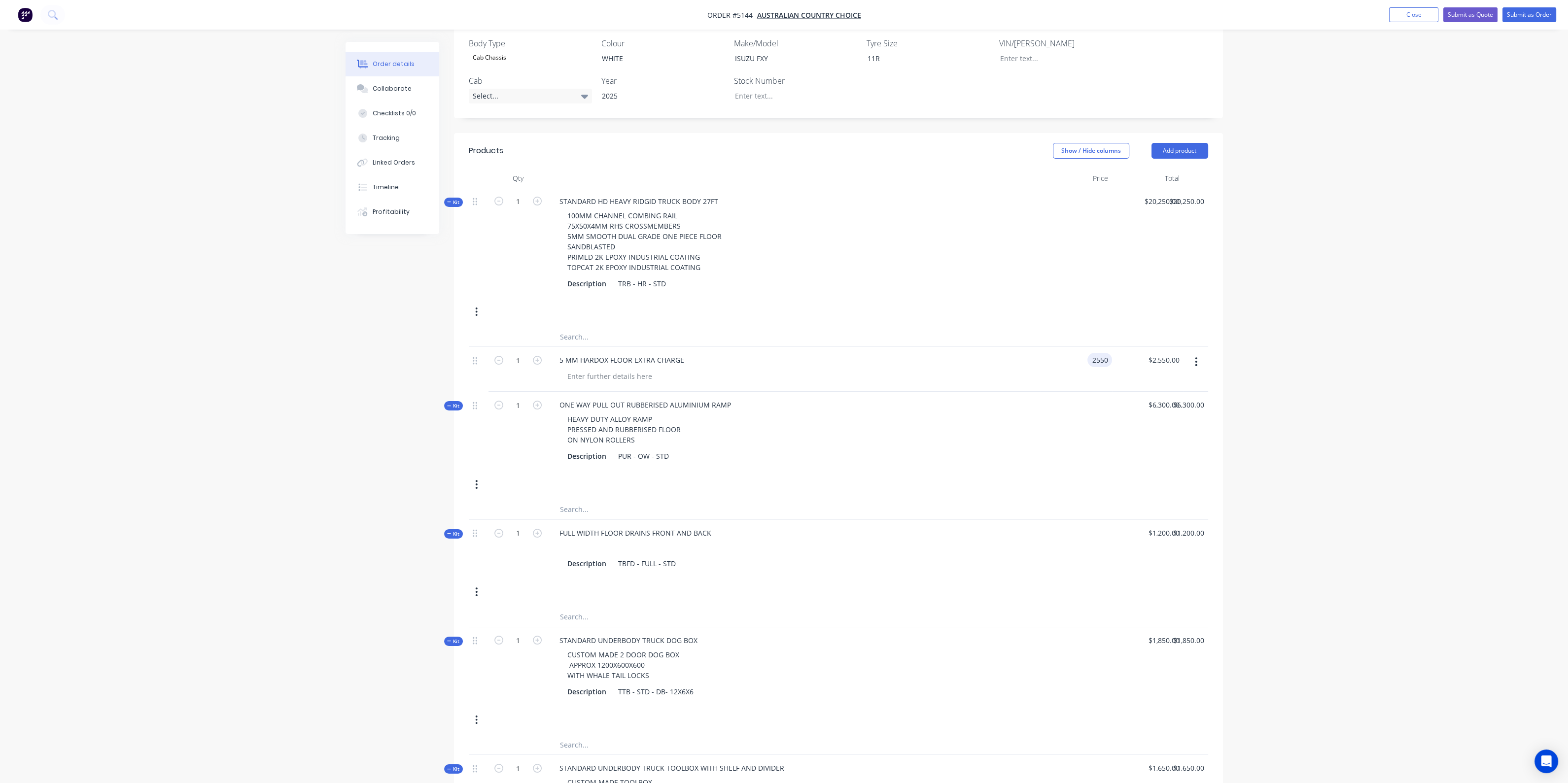
click at [1085, 353] on div "2550 2550" at bounding box center [1076, 369] width 72 height 45
type input "$2,000.00"
click at [929, 552] on div at bounding box center [794, 547] width 485 height 14
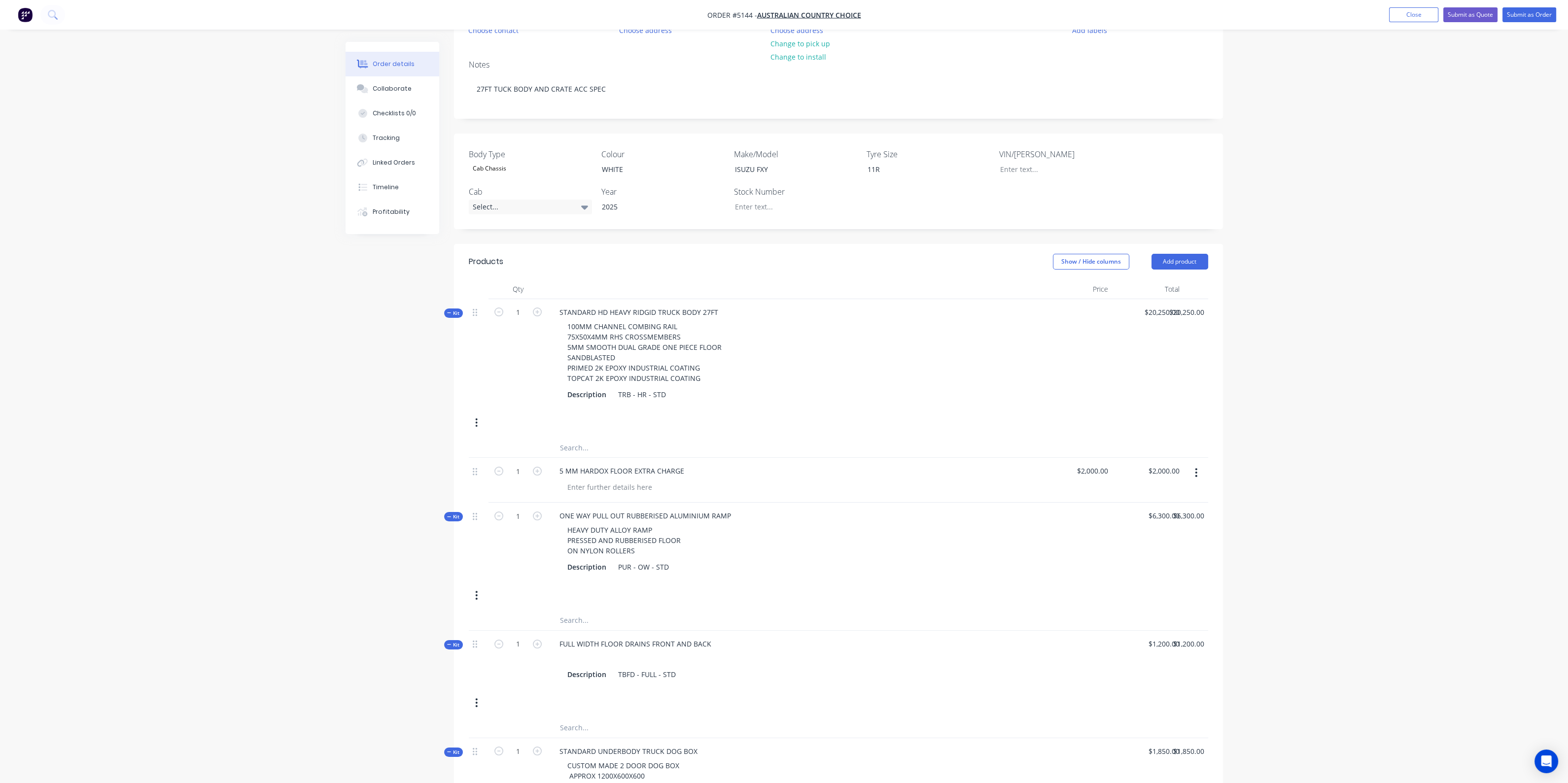
scroll to position [0, 0]
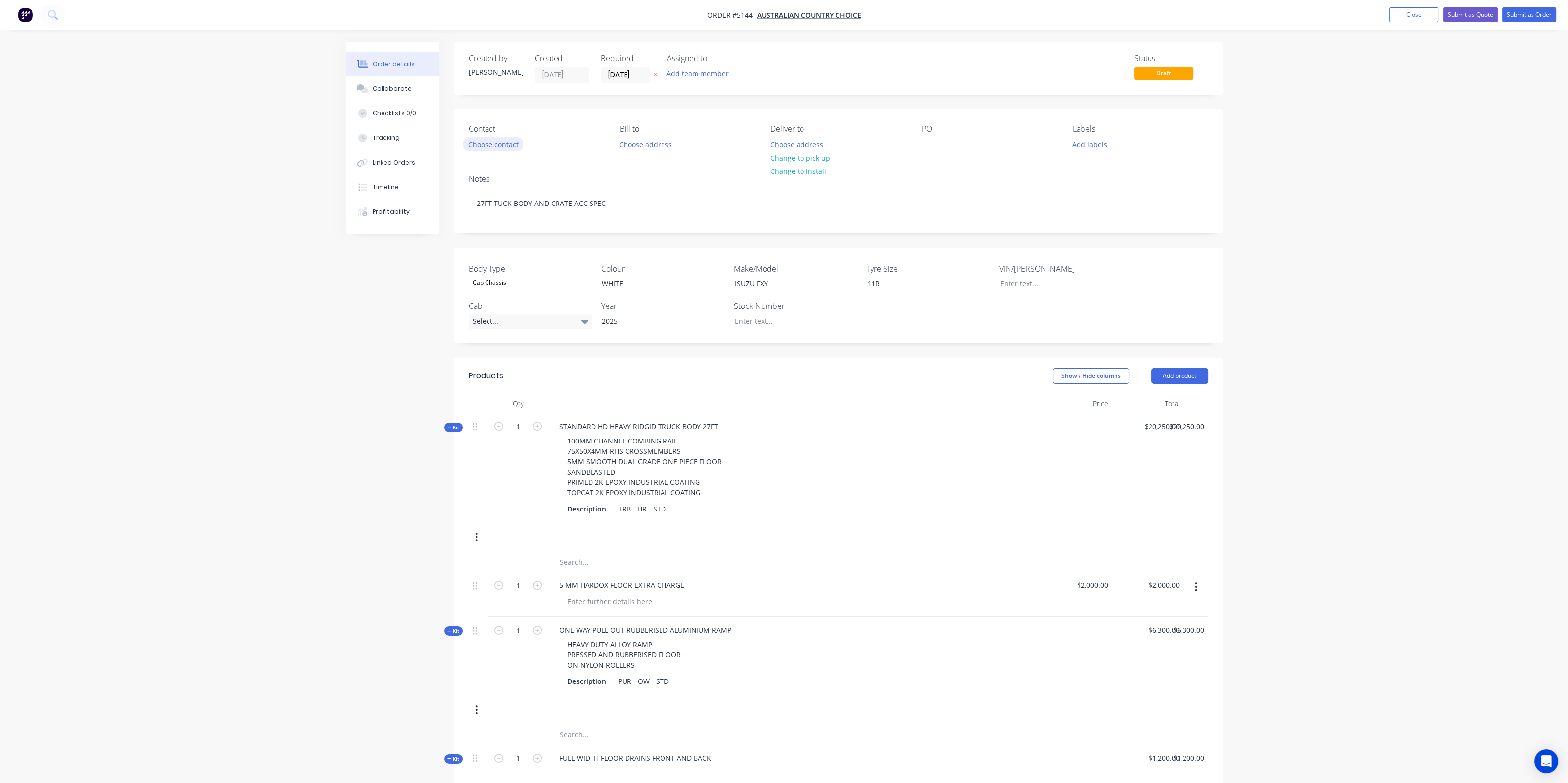
click at [511, 148] on button "Choose contact" at bounding box center [493, 144] width 61 height 13
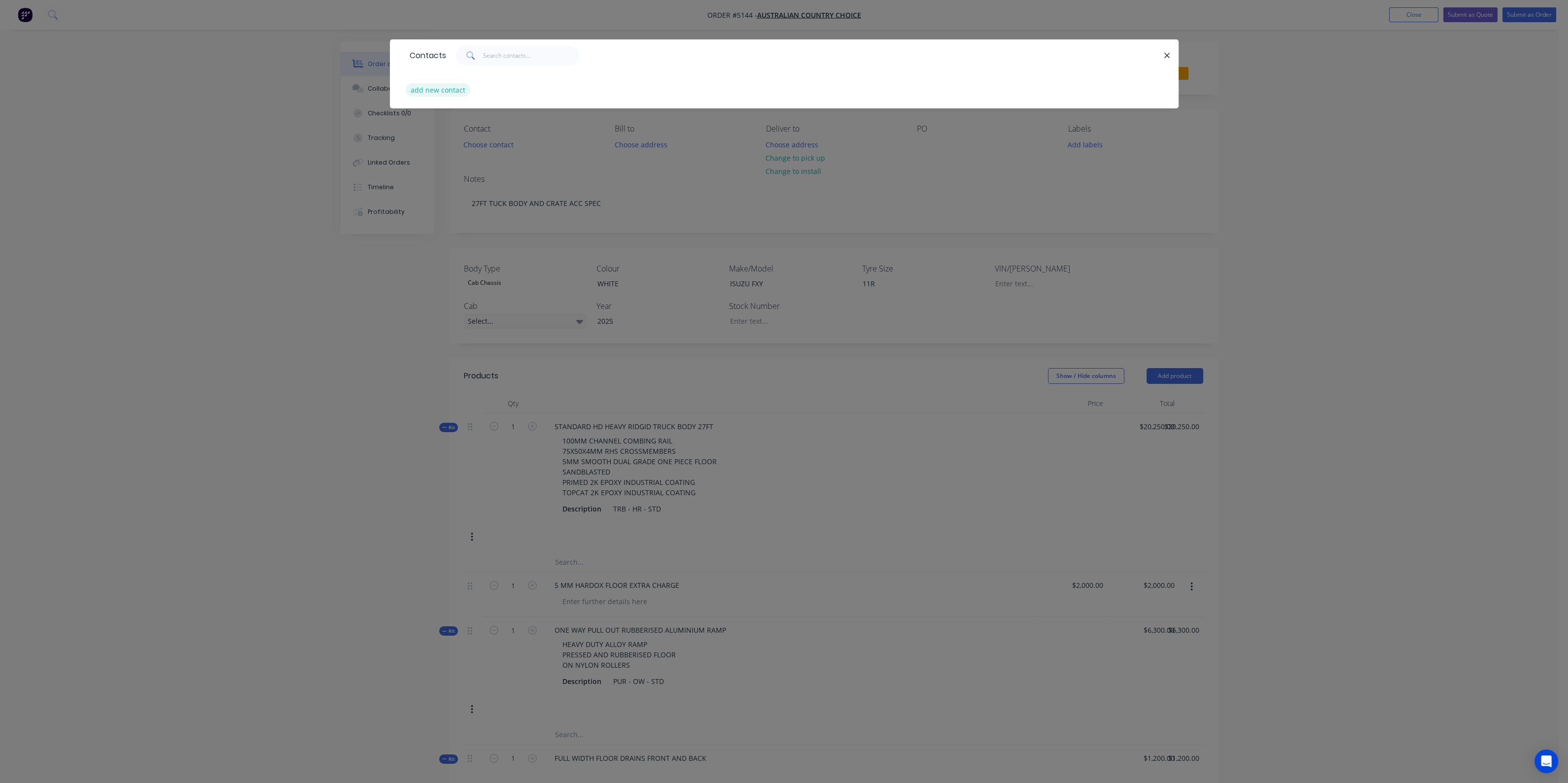
click at [435, 90] on button "add new contact" at bounding box center [438, 90] width 65 height 13
select select "AU"
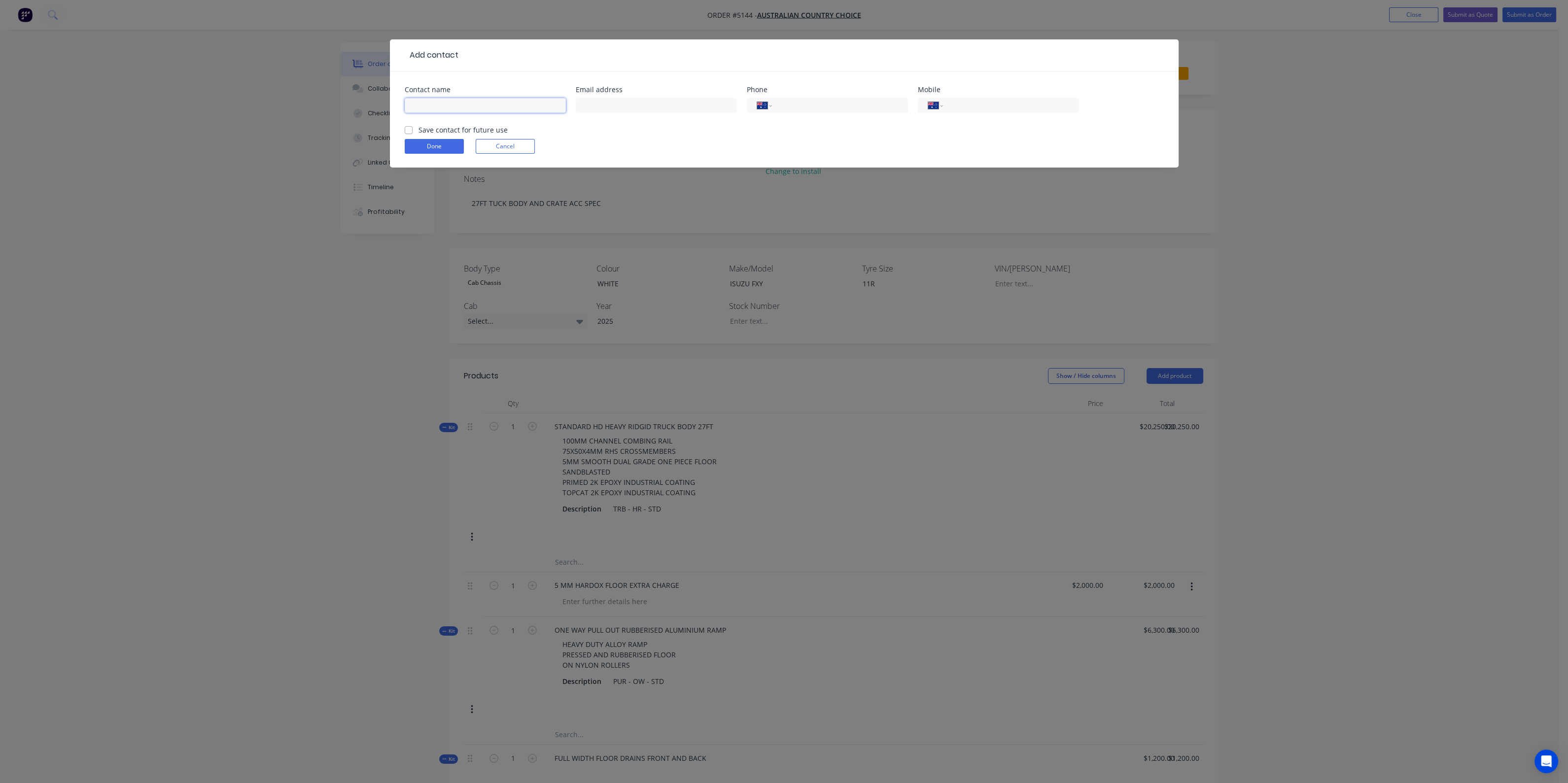
click at [487, 105] on input "text" at bounding box center [485, 105] width 161 height 15
type input "KELVIN WEBBER"
type input "kwebber@accbeef.net.au"
type input "0475 770 455"
click at [418, 129] on label "Save contact for future use" at bounding box center [463, 130] width 89 height 10
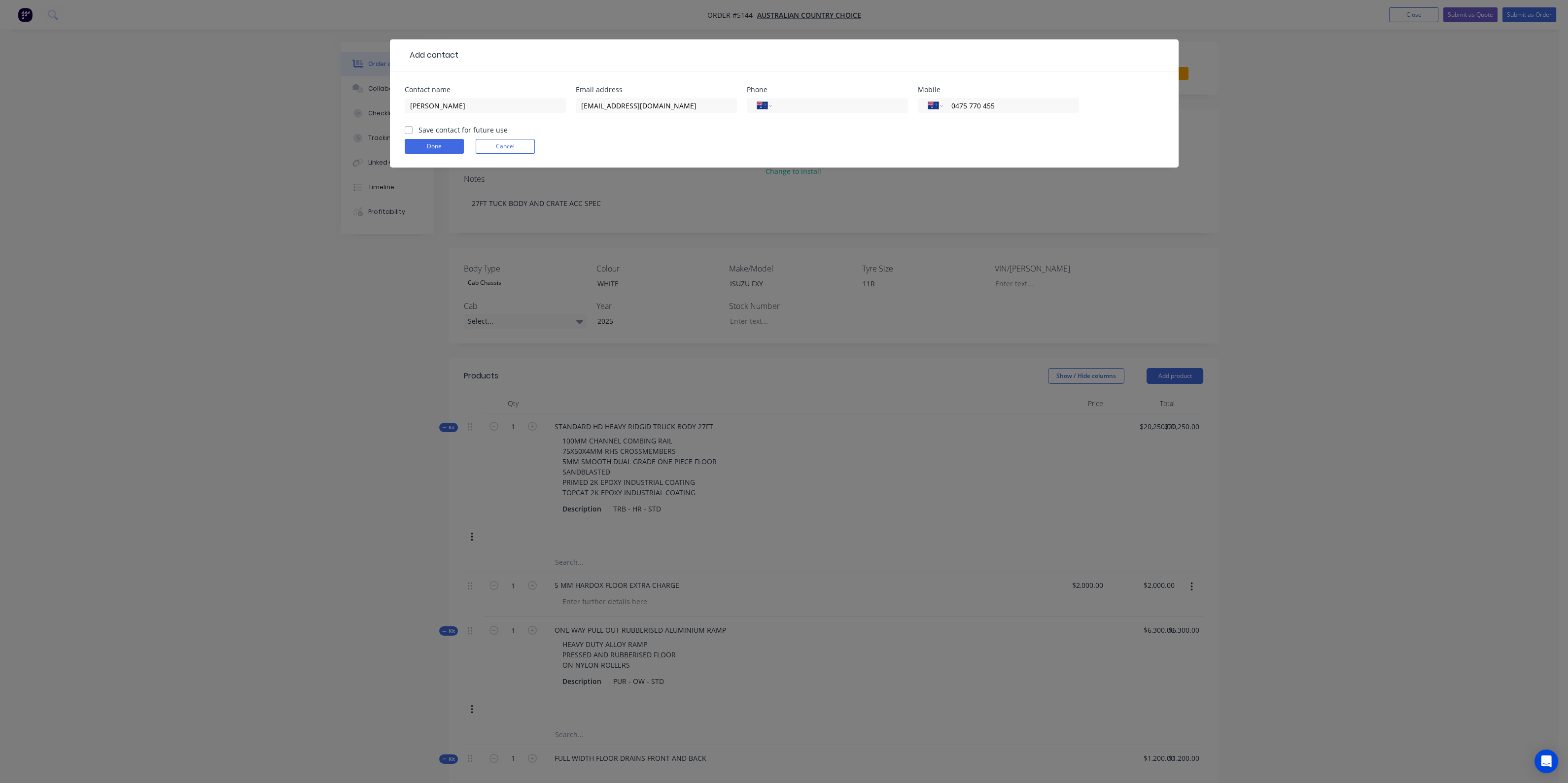
click at [409, 129] on input "Save contact for future use" at bounding box center [408, 129] width 8 height 9
checkbox input "true"
click at [434, 141] on button "Done" at bounding box center [434, 146] width 59 height 15
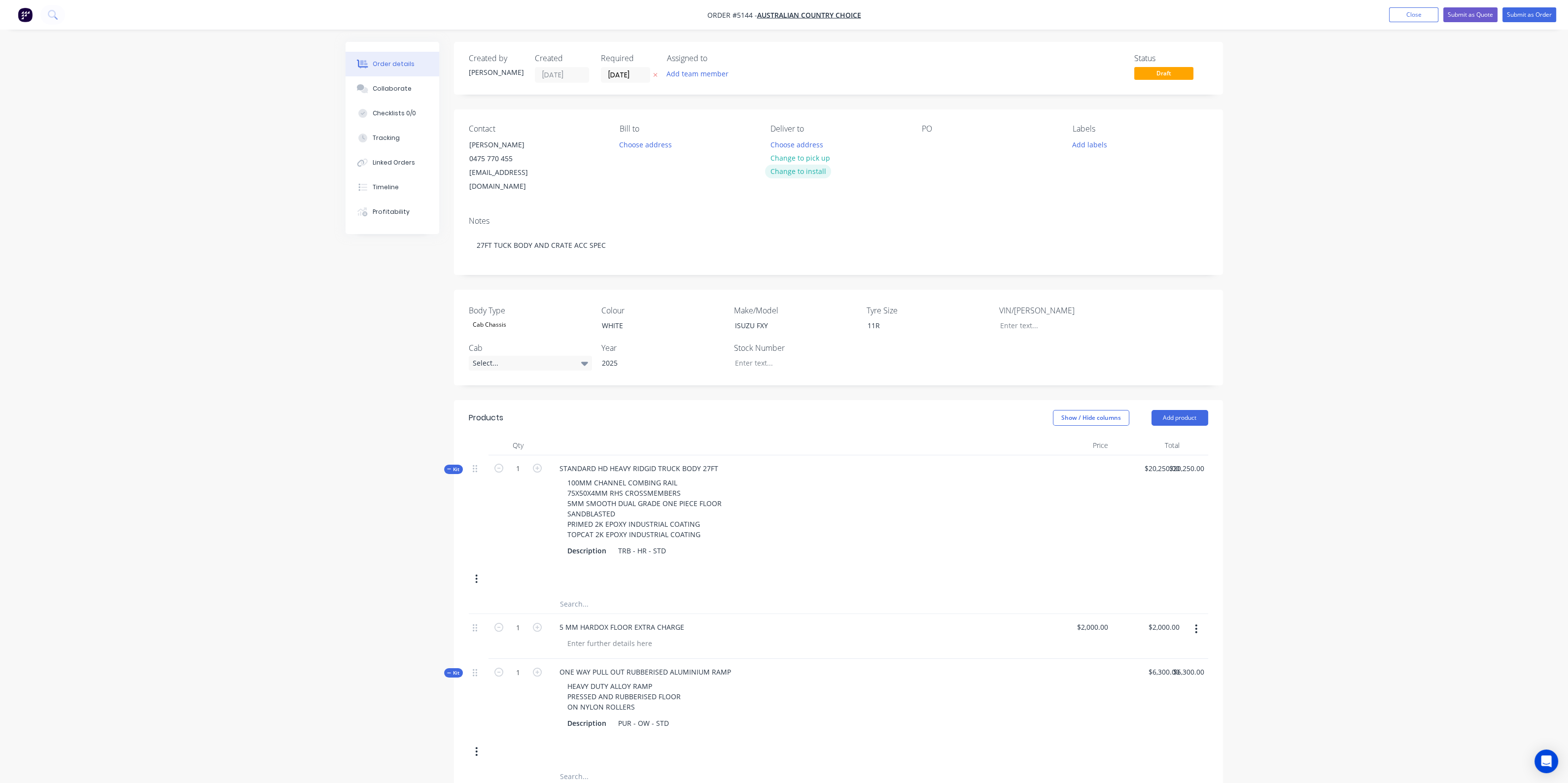
click at [804, 174] on button "Change to install" at bounding box center [798, 171] width 66 height 13
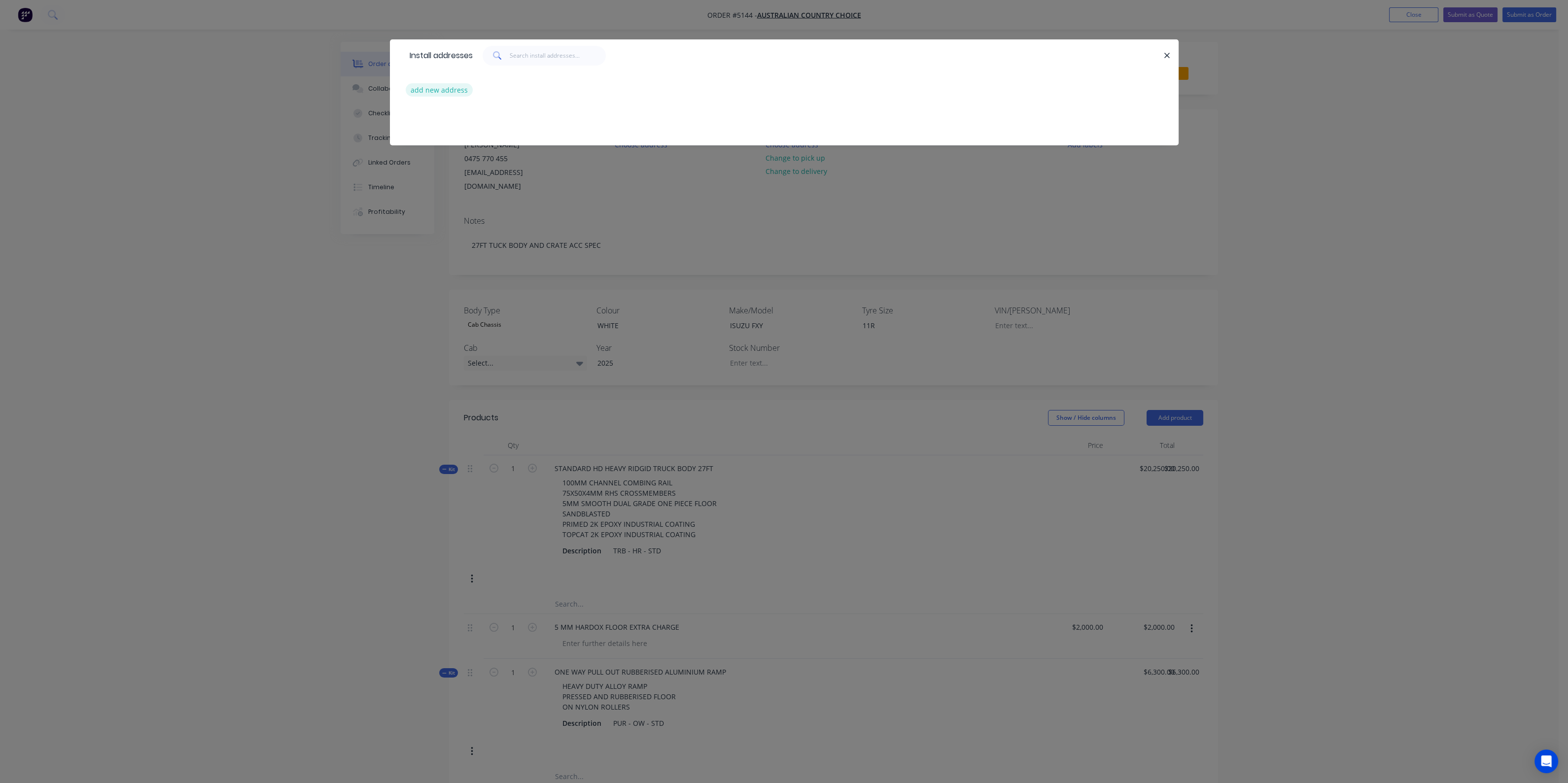
click at [453, 84] on button "add new address" at bounding box center [440, 90] width 67 height 13
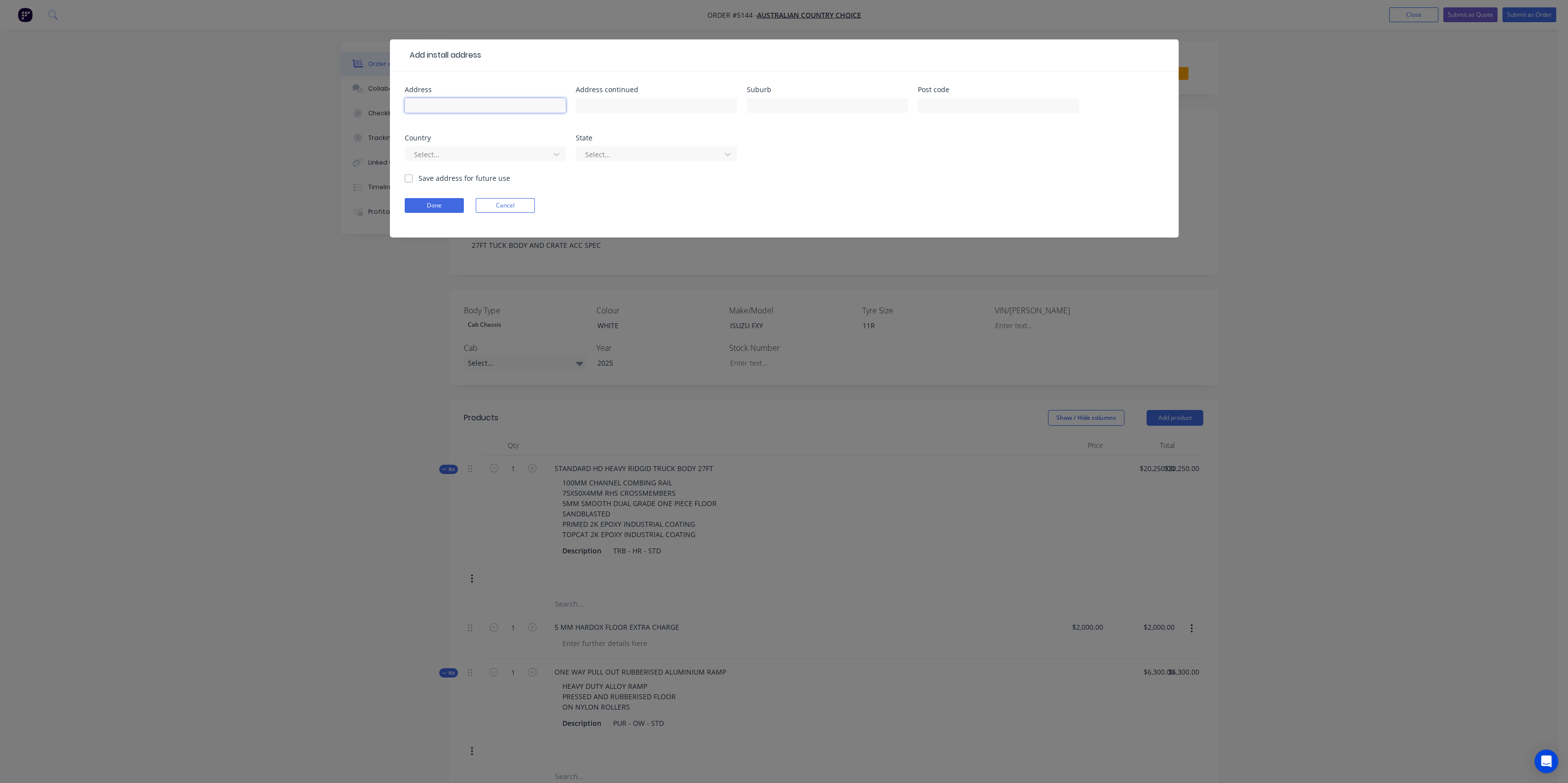
click at [458, 108] on input "text" at bounding box center [485, 105] width 161 height 15
type input "21-23 Carroll St"
click at [418, 177] on label "Save address for future use" at bounding box center [464, 178] width 92 height 10
click at [409, 177] on input "Save address for future use" at bounding box center [408, 178] width 8 height 9
checkbox input "true"
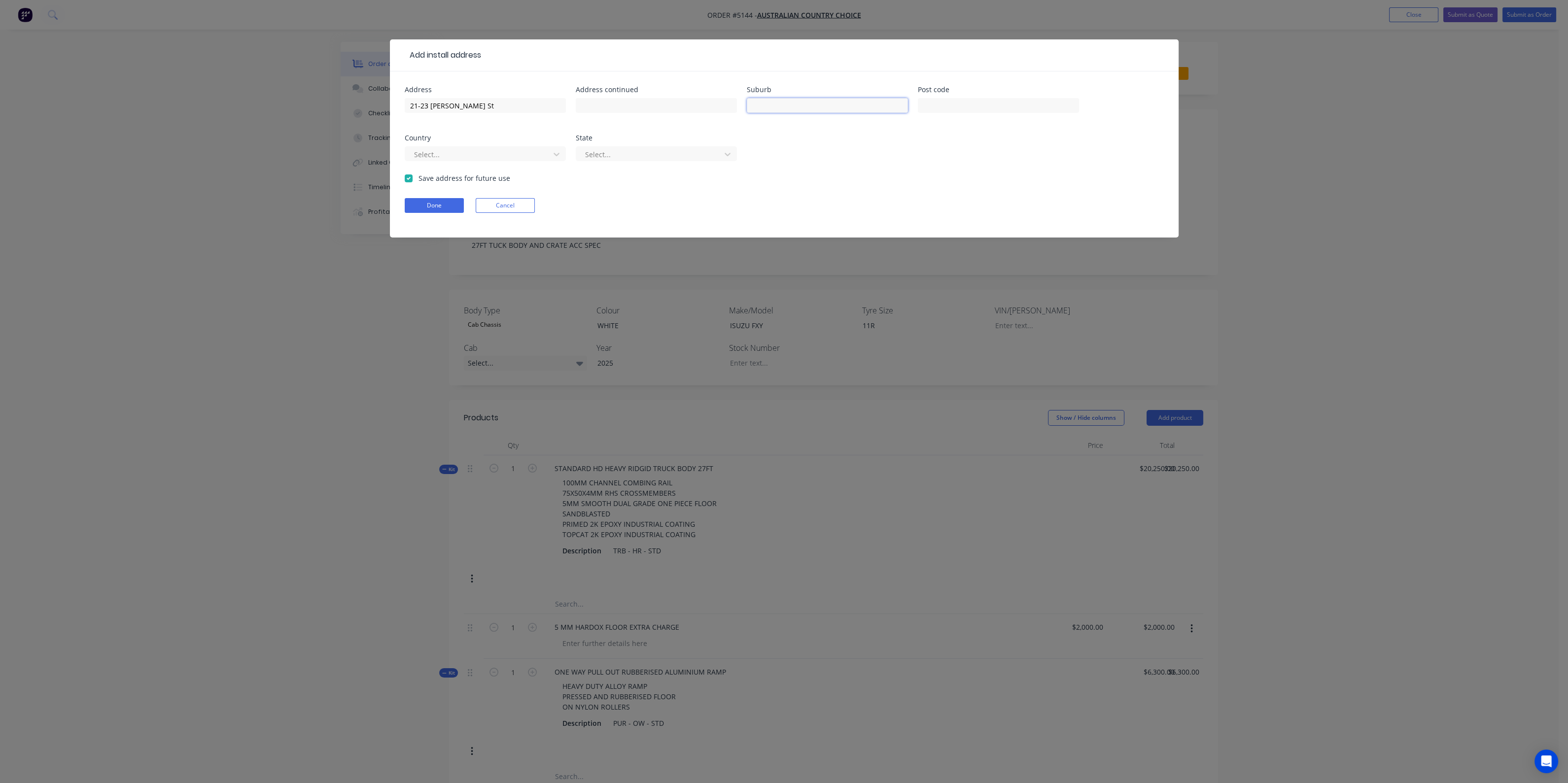
click at [783, 102] on input "text" at bounding box center [827, 105] width 161 height 15
type input "Wilsonton"
drag, startPoint x: 957, startPoint y: 97, endPoint x: 955, endPoint y: 102, distance: 5.4
click at [957, 98] on input "text" at bounding box center [998, 105] width 161 height 15
type input "4350"
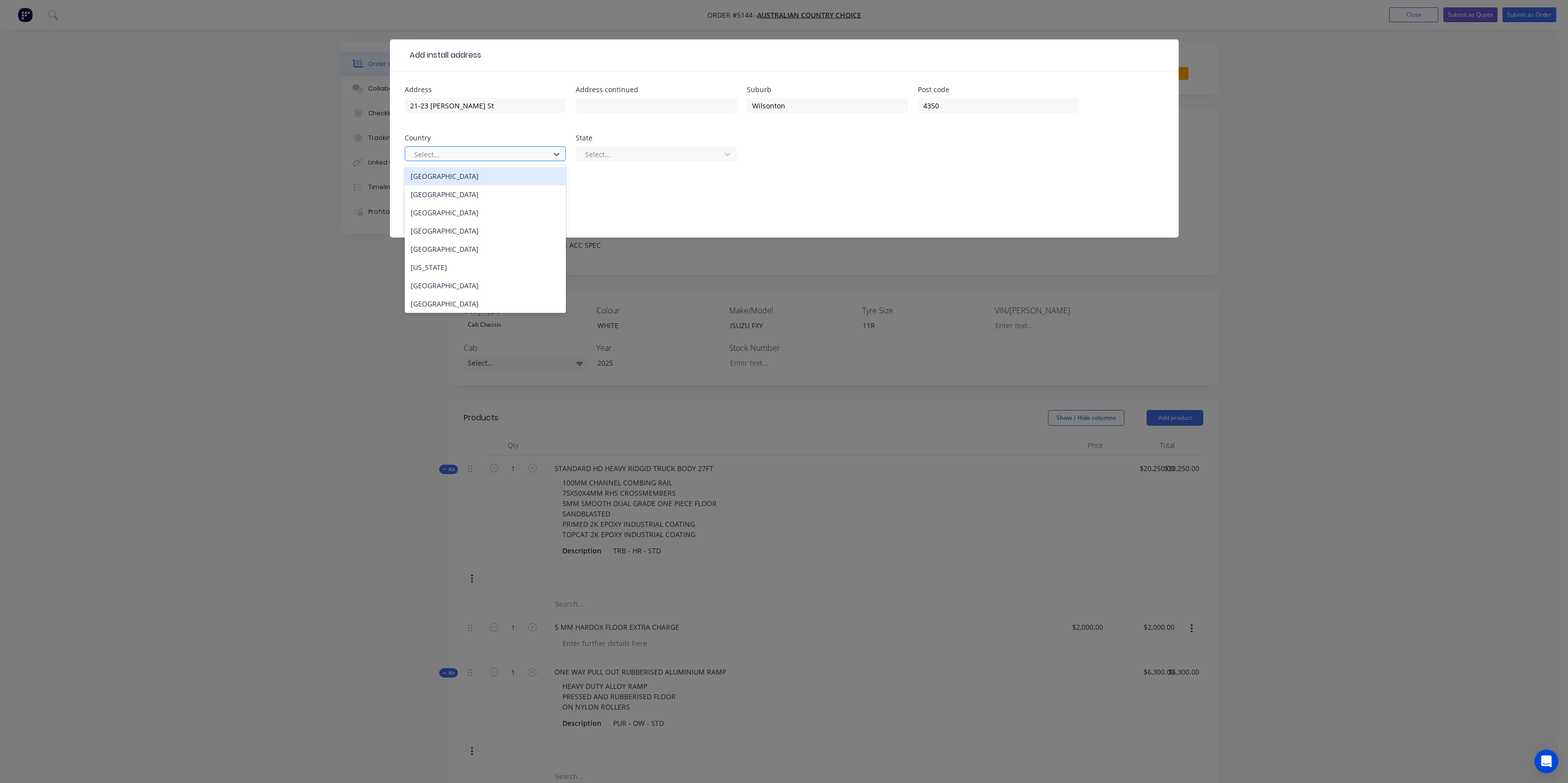
click at [481, 154] on div at bounding box center [479, 154] width 132 height 12
click at [492, 176] on div "[GEOGRAPHIC_DATA]" at bounding box center [485, 176] width 161 height 18
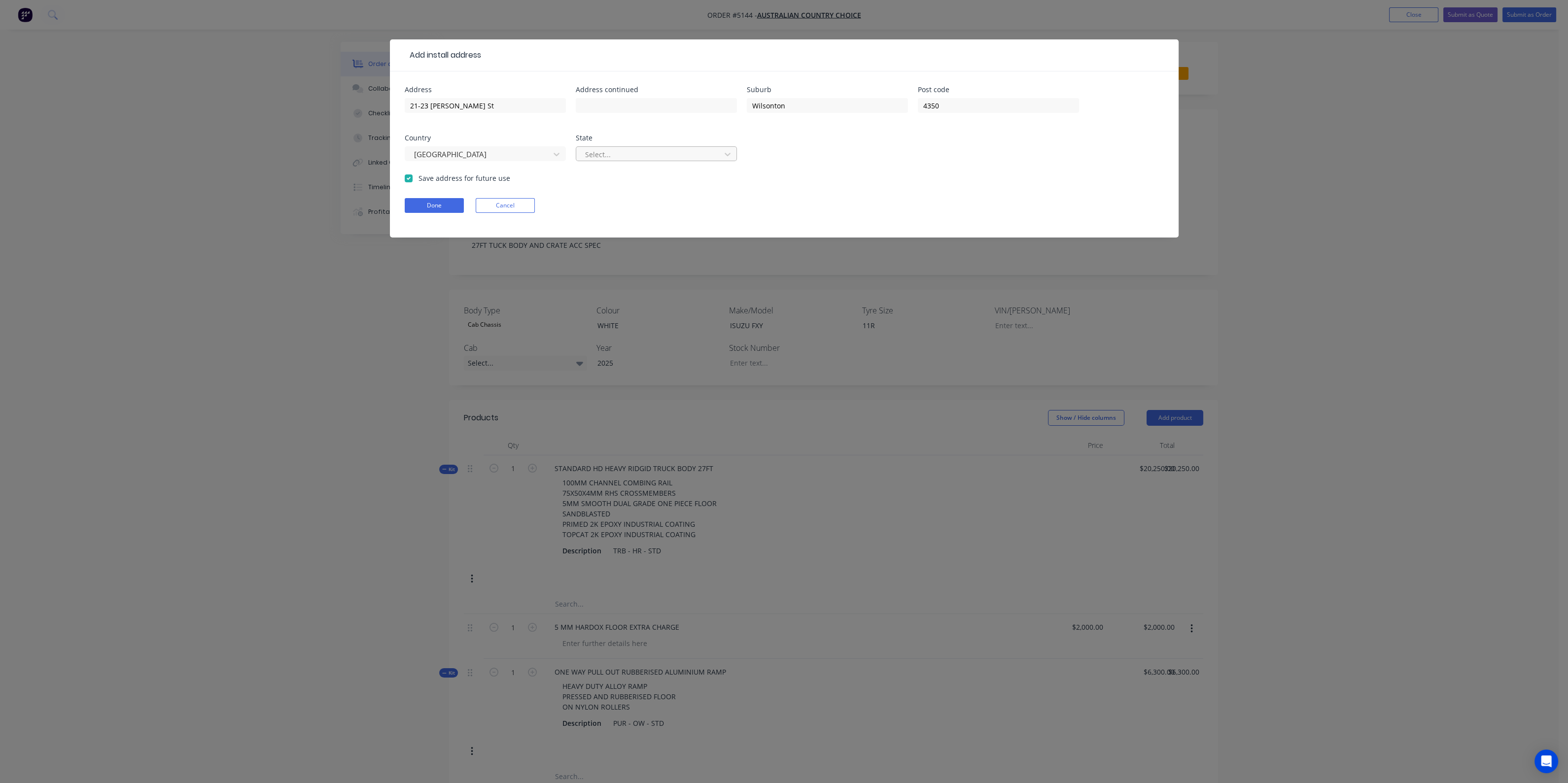
click at [632, 148] on div at bounding box center [650, 154] width 132 height 12
drag, startPoint x: 517, startPoint y: 213, endPoint x: 520, endPoint y: 208, distance: 5.8
click at [517, 213] on form "Address 21-23 Carroll St Address continued Suburb Wilsonton Post code 4350 Coun…" at bounding box center [784, 162] width 759 height 151
click at [521, 206] on button "Cancel" at bounding box center [505, 206] width 59 height 15
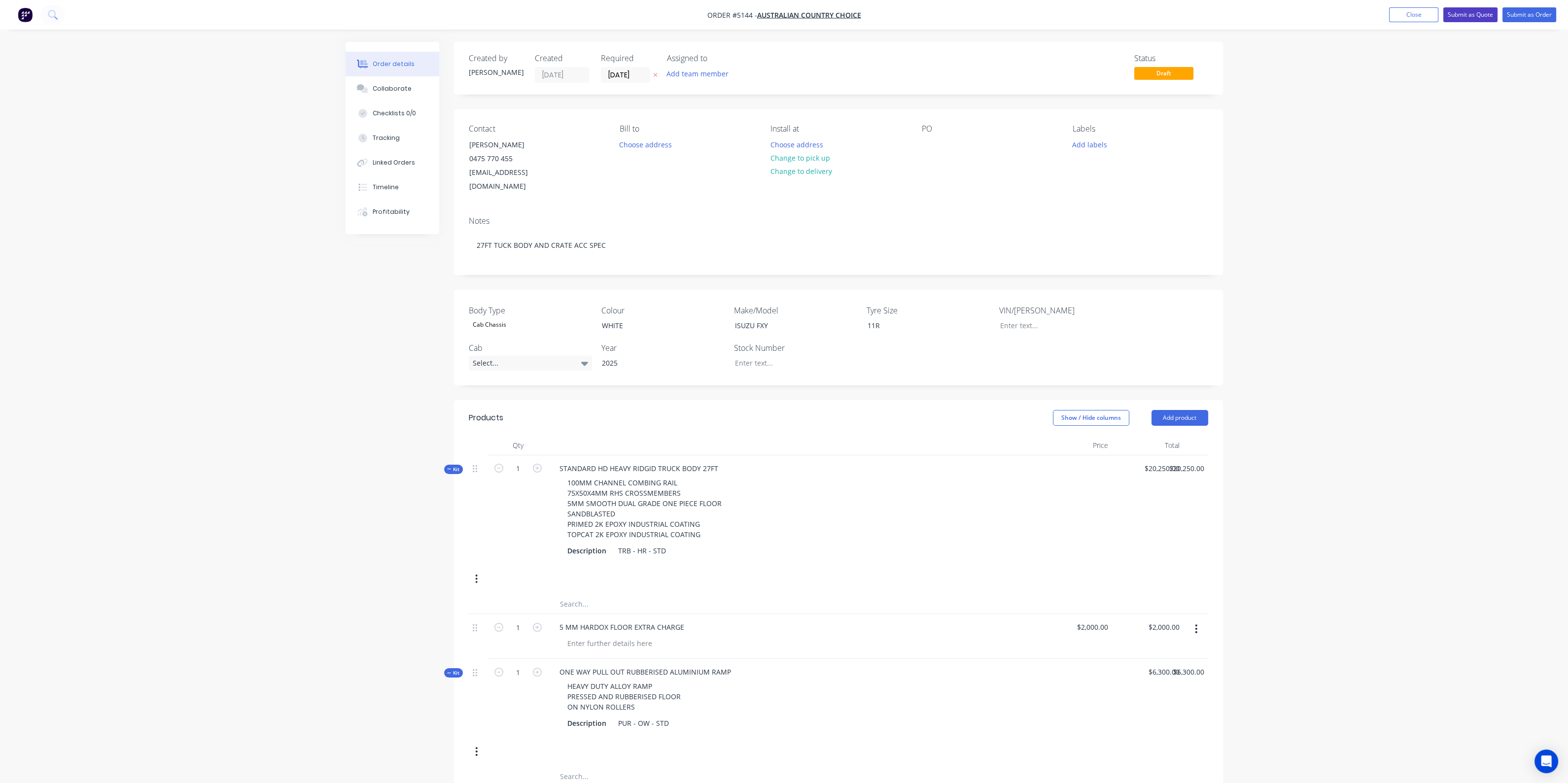
click at [1459, 17] on button "Submit as Quote" at bounding box center [1470, 15] width 54 height 15
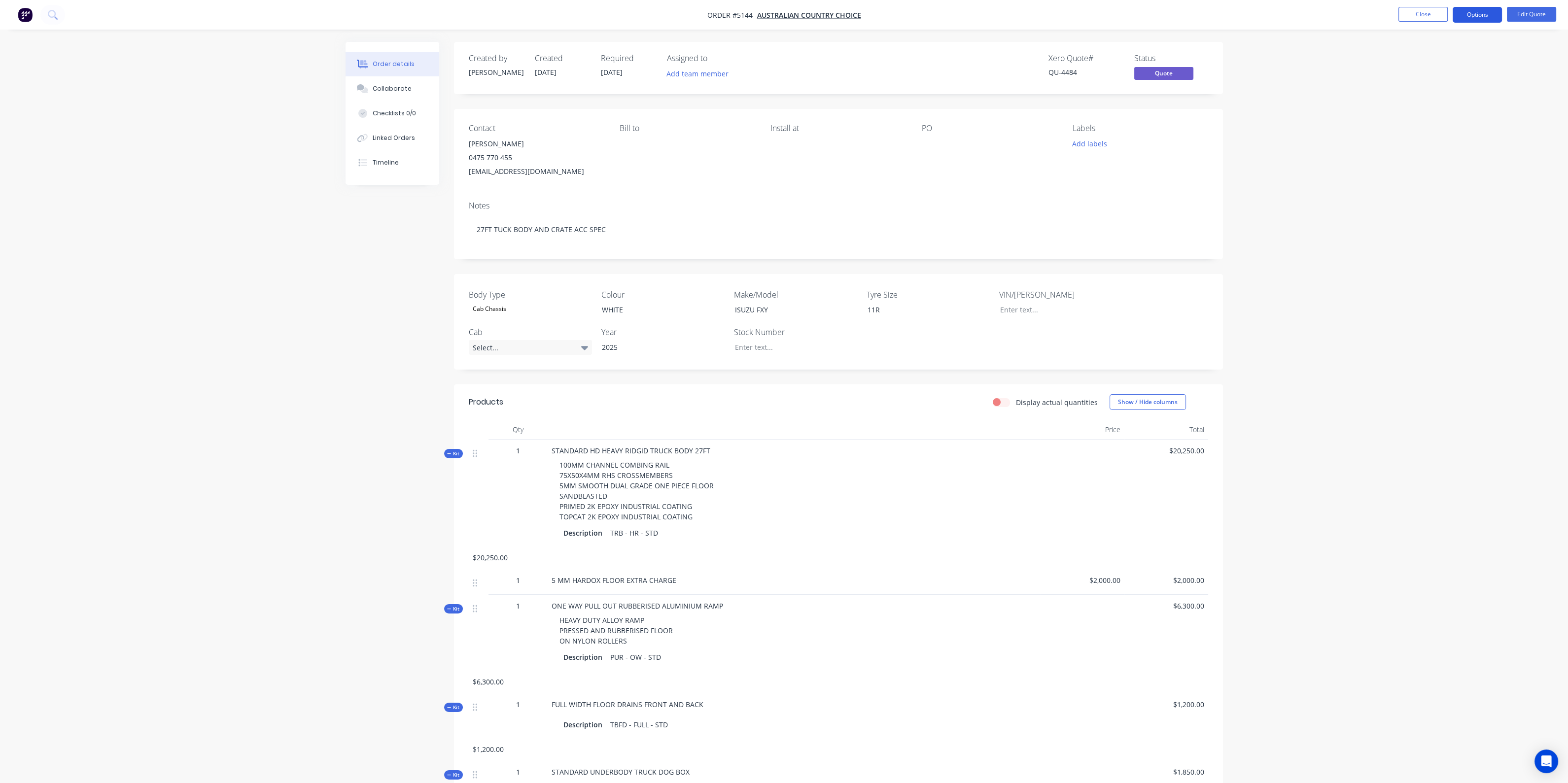
click at [1482, 9] on button "Options" at bounding box center [1477, 15] width 49 height 16
click at [1430, 62] on div "Quote" at bounding box center [1447, 59] width 91 height 14
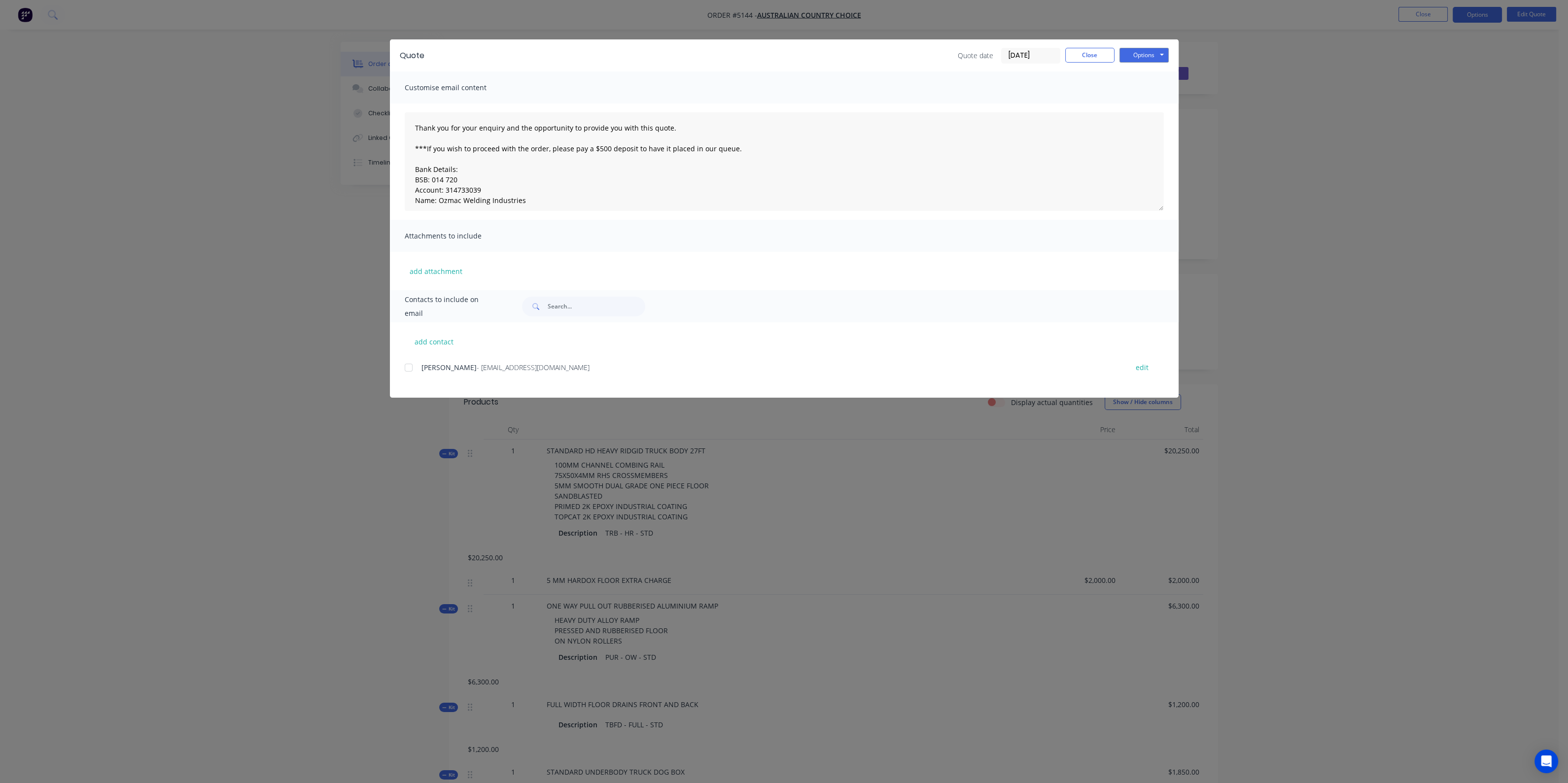
click at [407, 370] on div at bounding box center [408, 367] width 20 height 20
click at [1153, 49] on button "Options" at bounding box center [1144, 55] width 49 height 15
click at [1151, 100] on button "Email" at bounding box center [1150, 105] width 63 height 17
click at [1148, 54] on button "Options" at bounding box center [1144, 55] width 49 height 15
click at [1147, 86] on button "Print" at bounding box center [1150, 89] width 63 height 17
